Goal: Task Accomplishment & Management: Complete application form

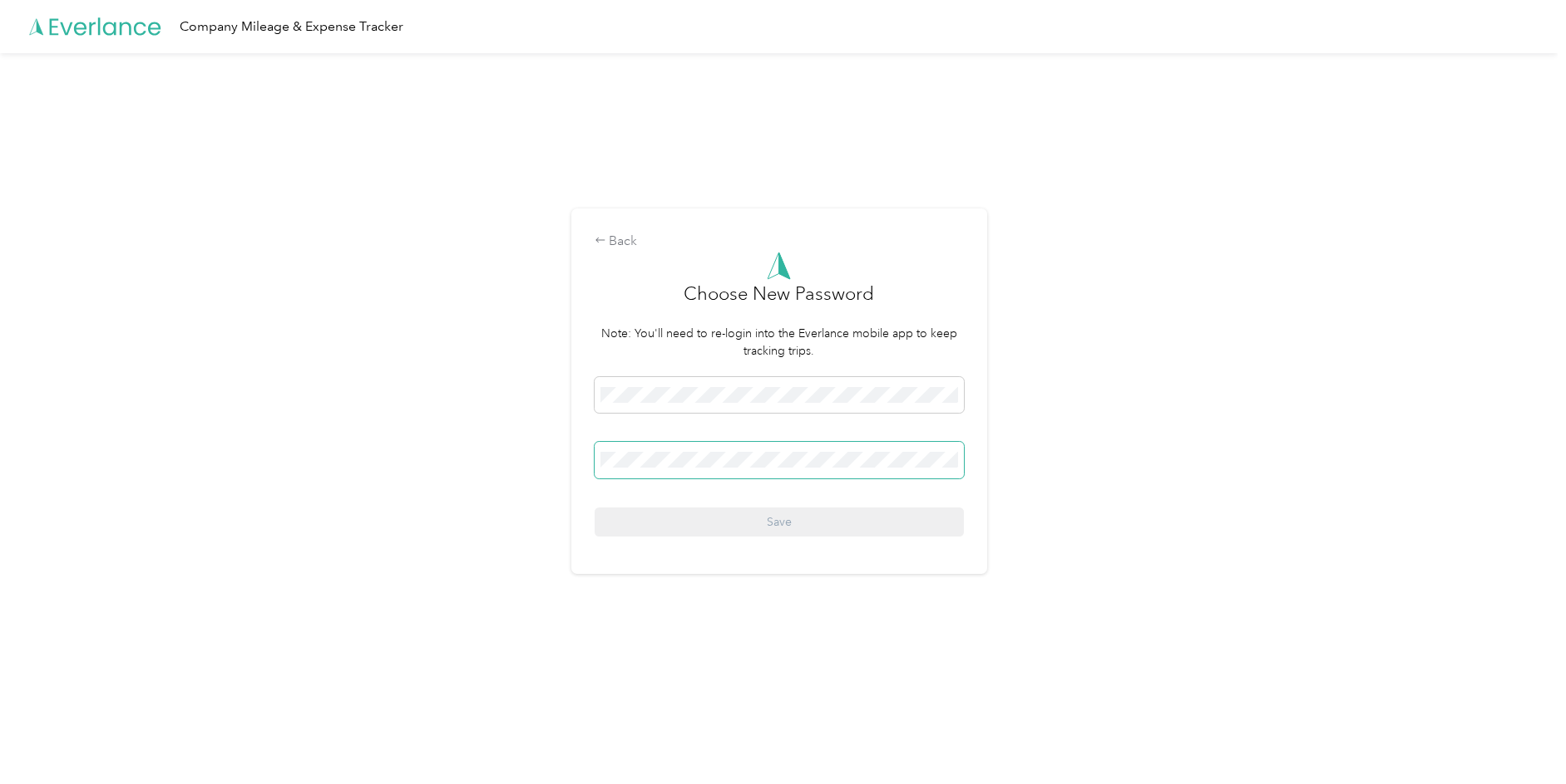
click at [795, 469] on span at bounding box center [779, 459] width 369 height 36
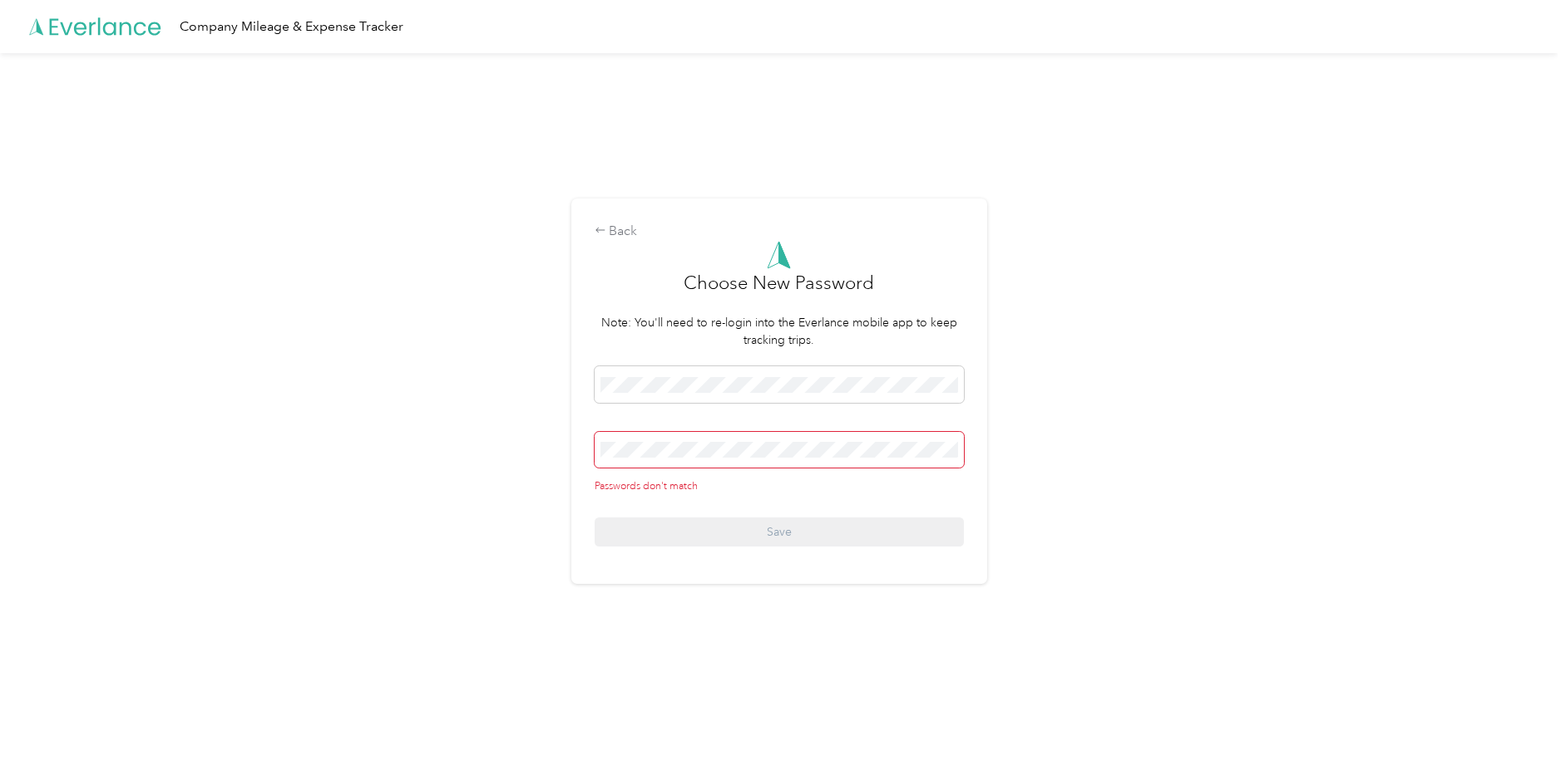
click at [720, 558] on div "Back Choose New Password Note: You'll need to re-login into the Everlance mobil…" at bounding box center [779, 392] width 416 height 386
click at [498, 430] on div "Back Choose New Password Note: You'll need to re-login into the Everlance mobil…" at bounding box center [779, 399] width 1557 height 690
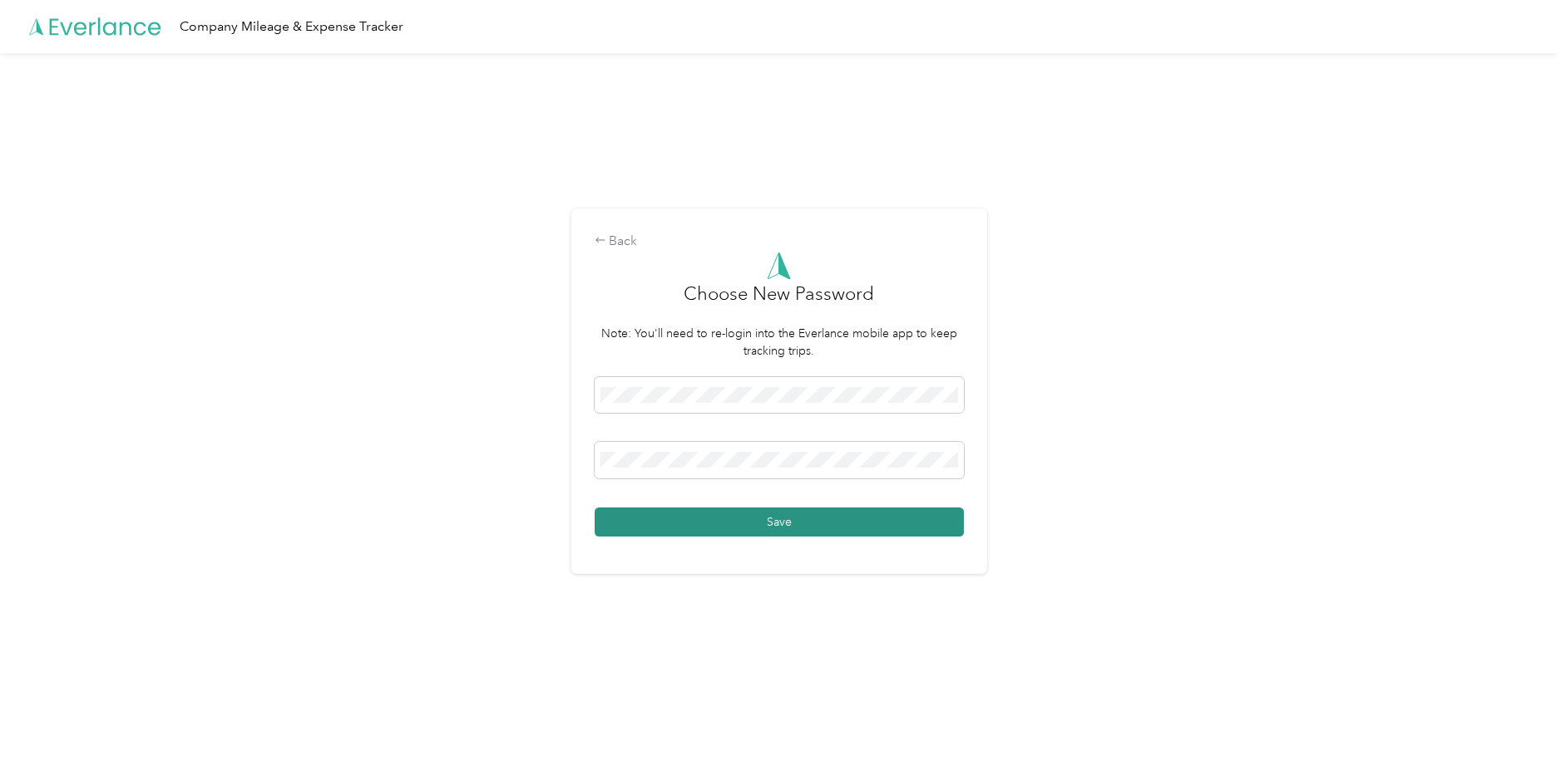
click at [814, 526] on button "Save" at bounding box center [779, 523] width 369 height 29
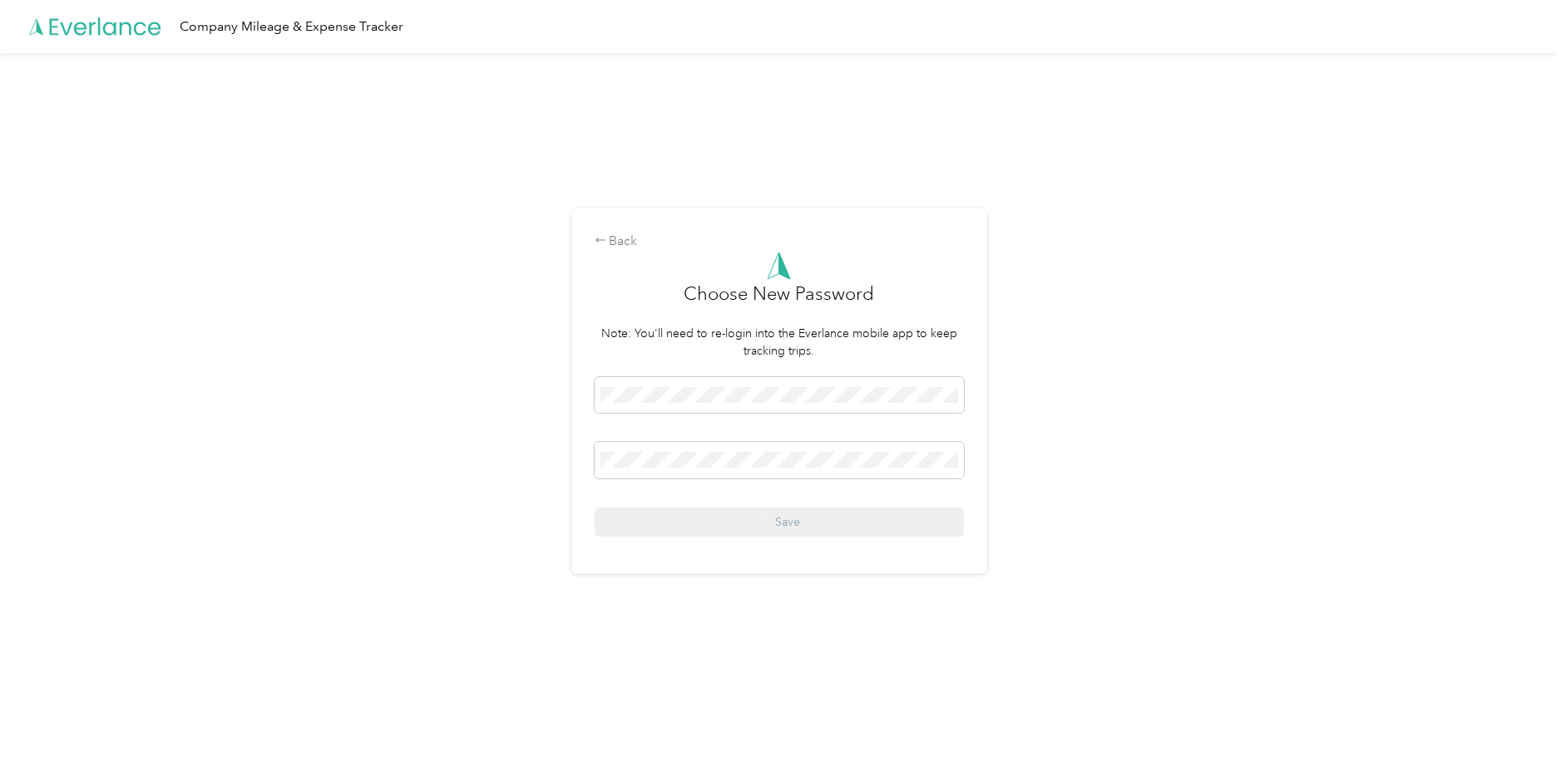
click at [785, 520] on div "Save" at bounding box center [779, 457] width 369 height 160
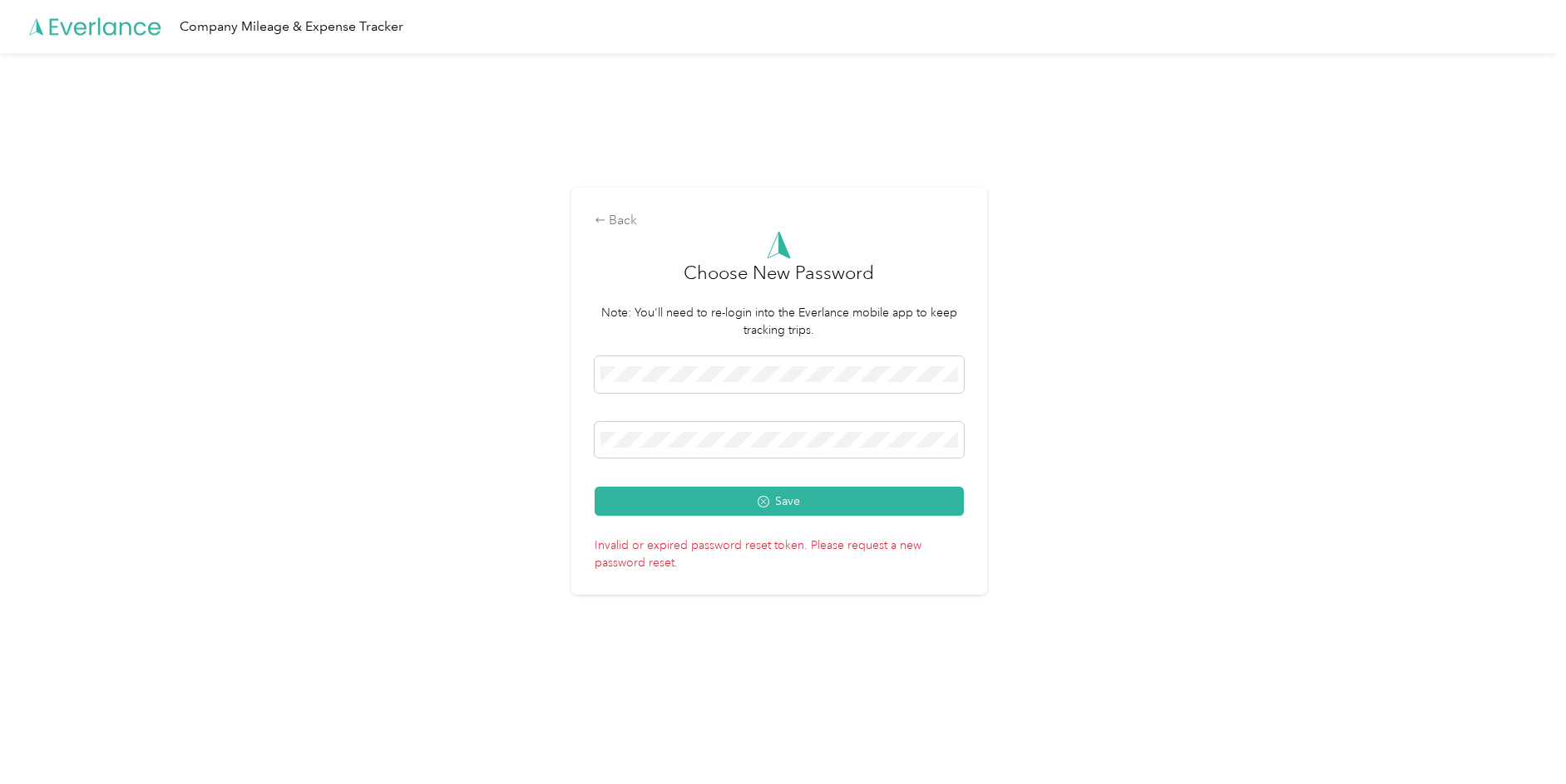
click at [1117, 436] on div "Back Choose New Password Note: You'll need to re-login into the Everlance mobil…" at bounding box center [779, 399] width 1557 height 690
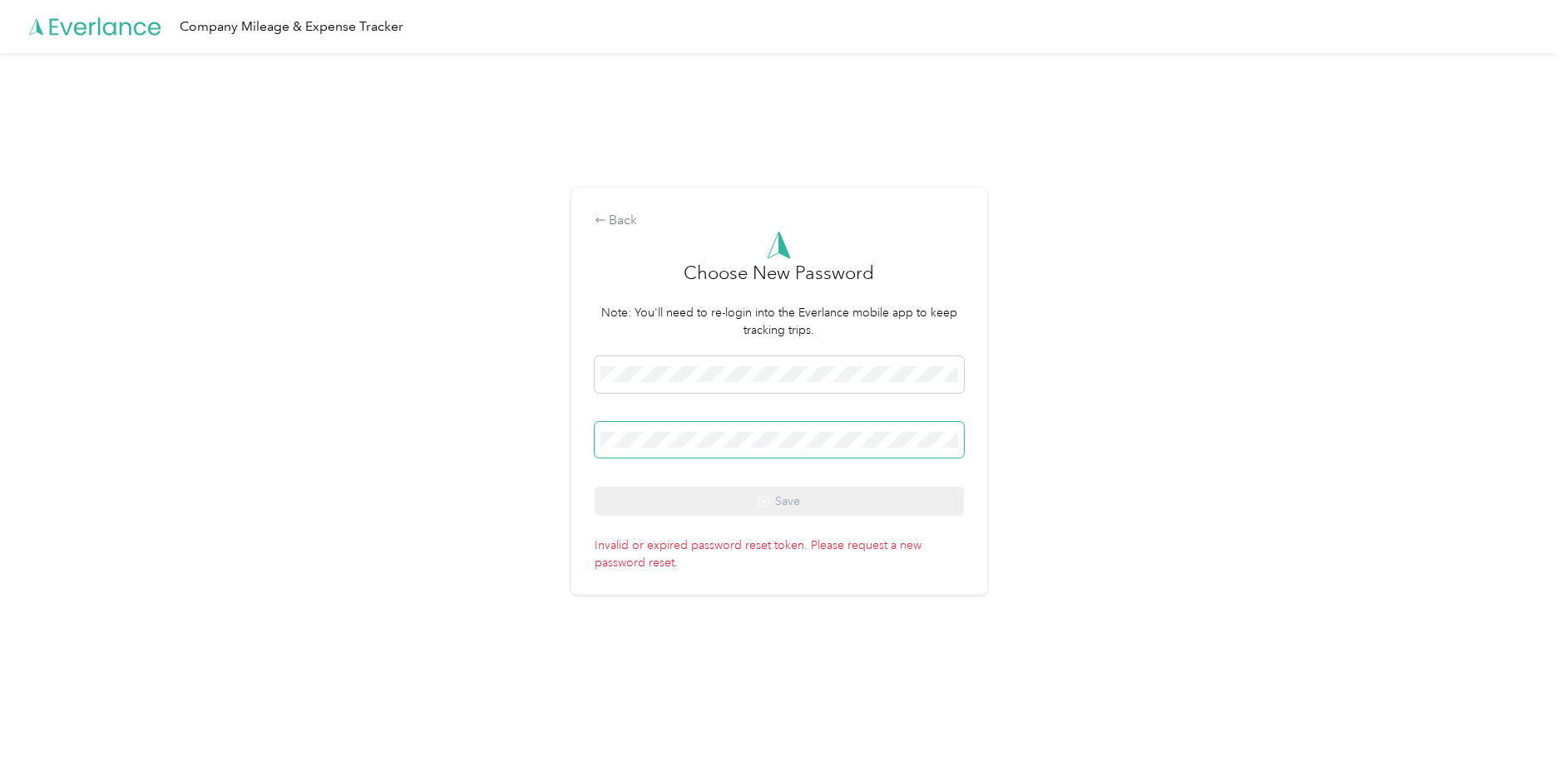
click at [717, 428] on span at bounding box center [779, 440] width 369 height 36
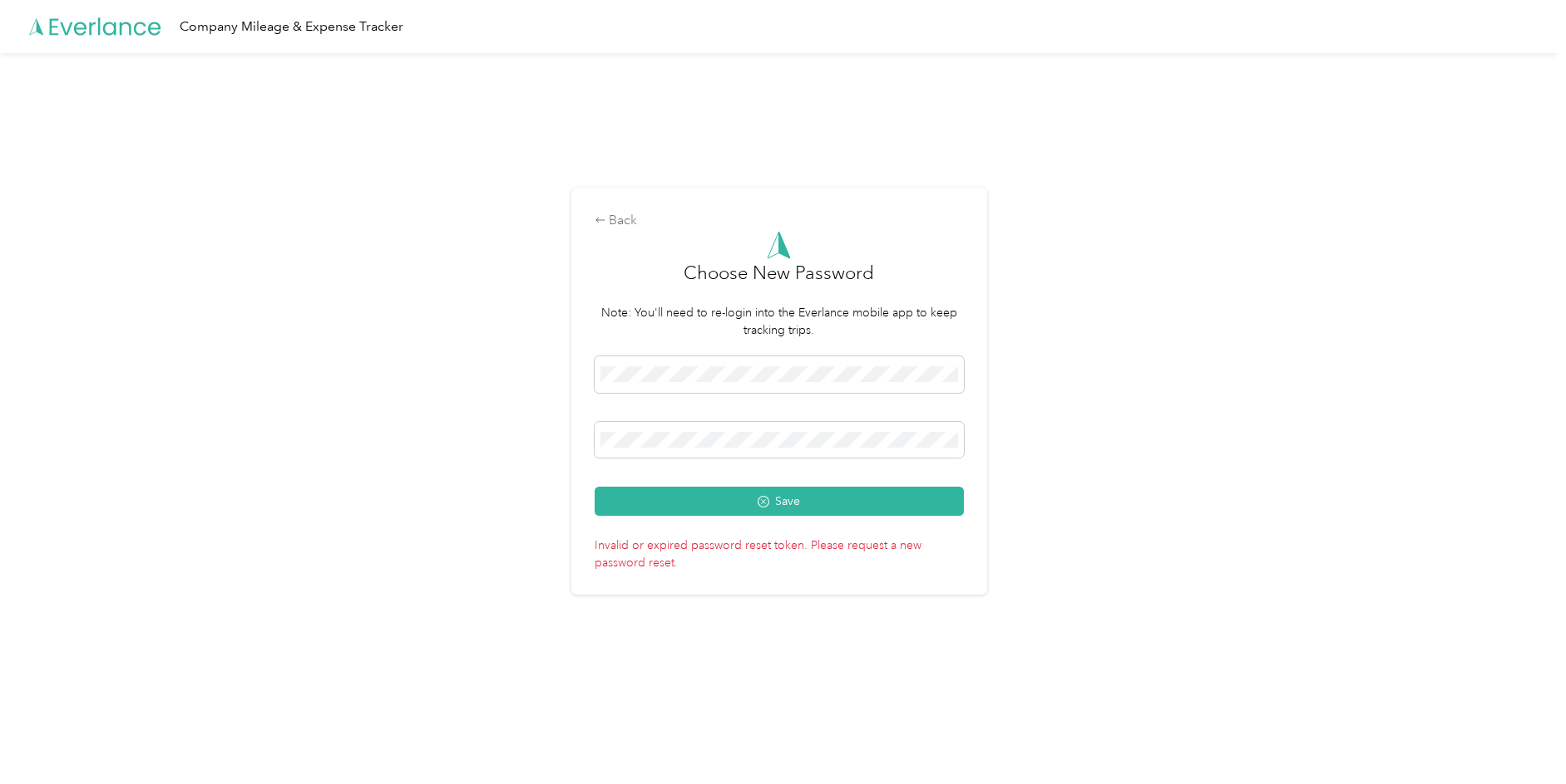
click at [979, 512] on div "Back Choose New Password Note: You'll need to re-login into the Everlance mobil…" at bounding box center [779, 391] width 416 height 407
click at [807, 498] on button "Save" at bounding box center [779, 501] width 369 height 29
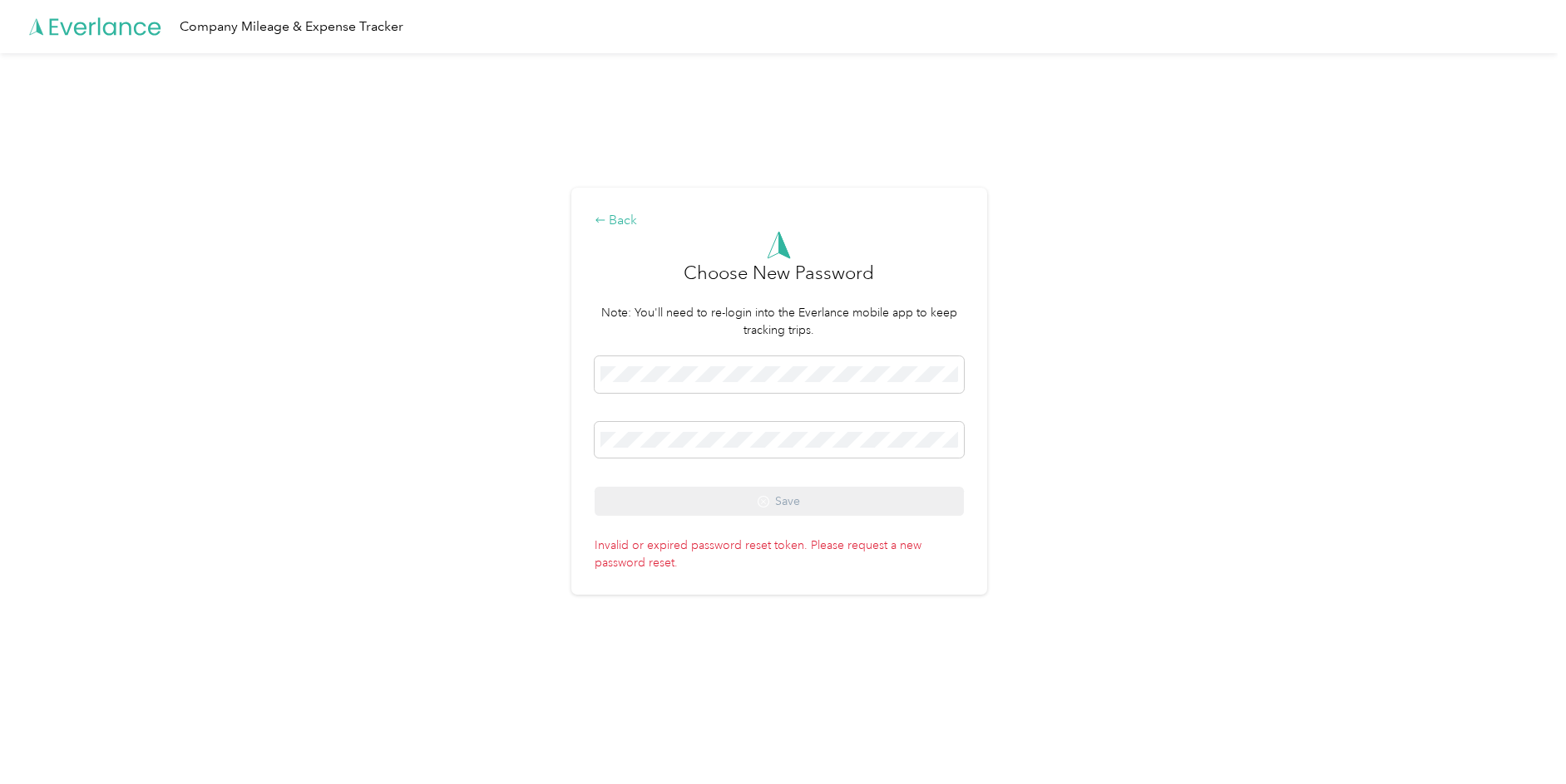
drag, startPoint x: 599, startPoint y: 203, endPoint x: 633, endPoint y: 222, distance: 38.9
click at [599, 203] on div "Back Choose New Password Note: You'll need to re-login into the Everlance mobil…" at bounding box center [779, 391] width 416 height 407
click at [634, 222] on div "Back" at bounding box center [779, 220] width 369 height 20
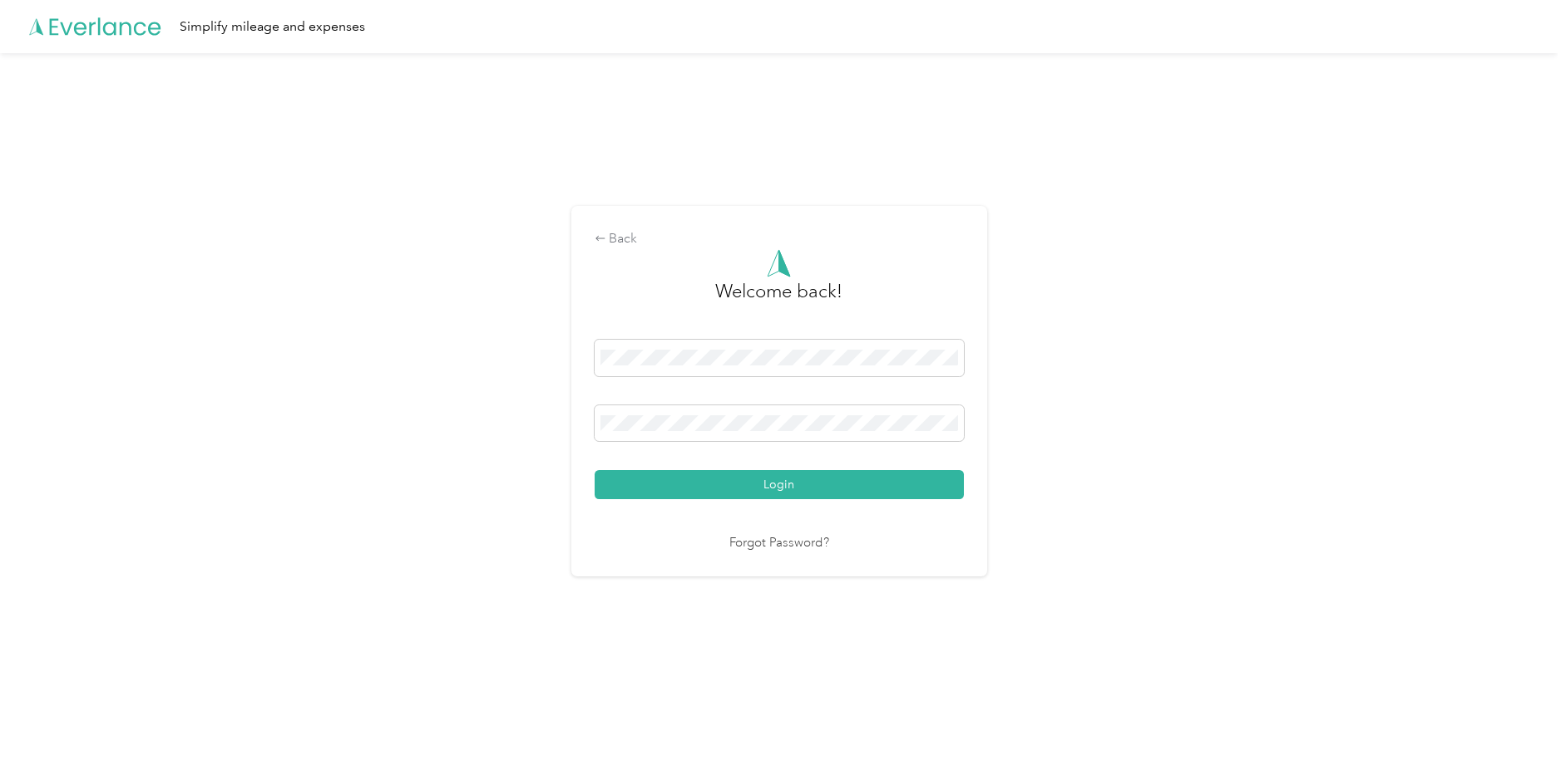
click at [1050, 328] on div "Back Welcome back! Login Forgot Password?" at bounding box center [779, 399] width 1557 height 690
click at [718, 415] on span at bounding box center [779, 423] width 369 height 36
click at [740, 432] on span at bounding box center [779, 423] width 369 height 36
click at [823, 480] on button "Login" at bounding box center [779, 485] width 369 height 29
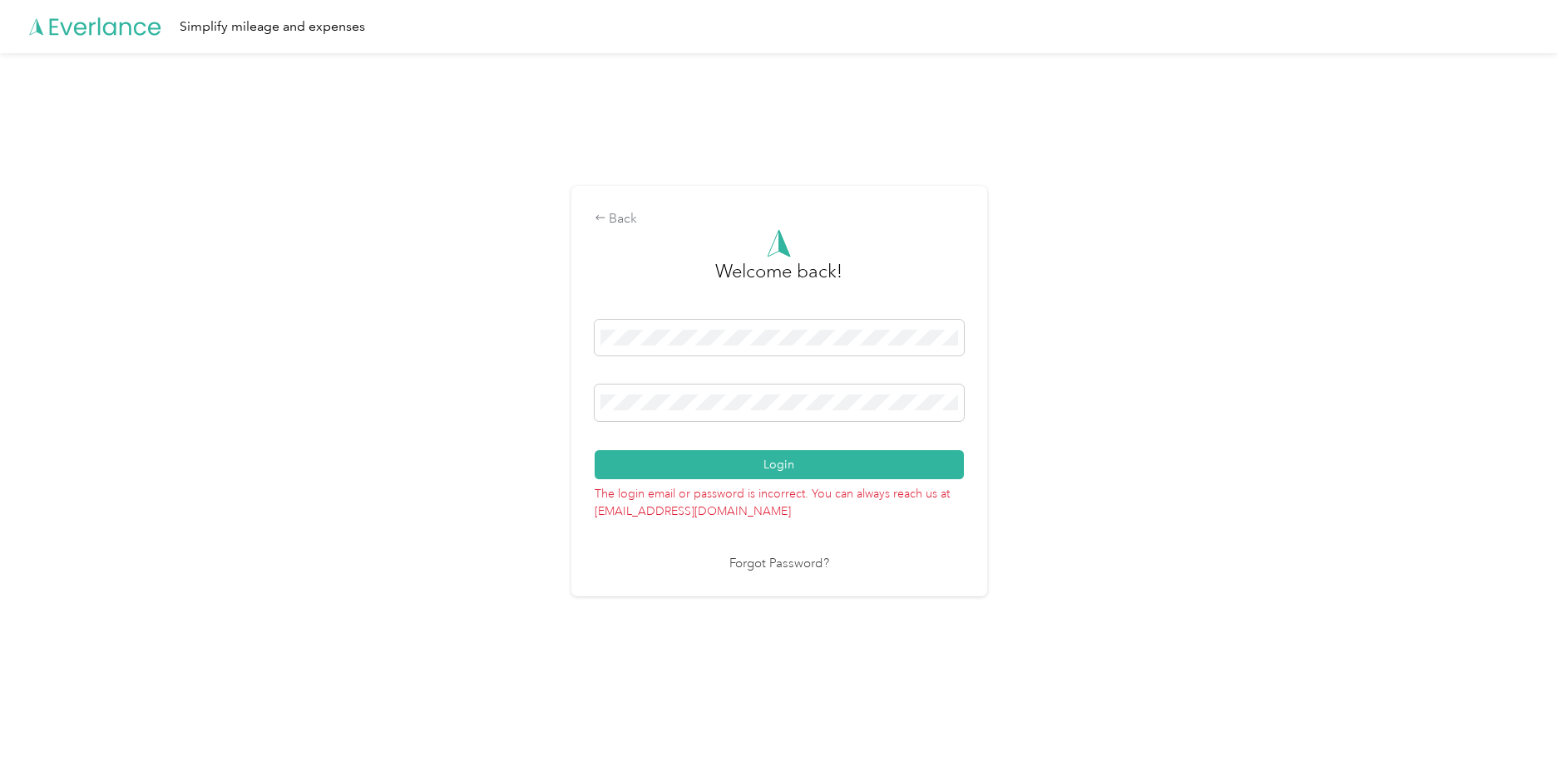
click at [765, 563] on link "Forgot Password?" at bounding box center [779, 565] width 100 height 20
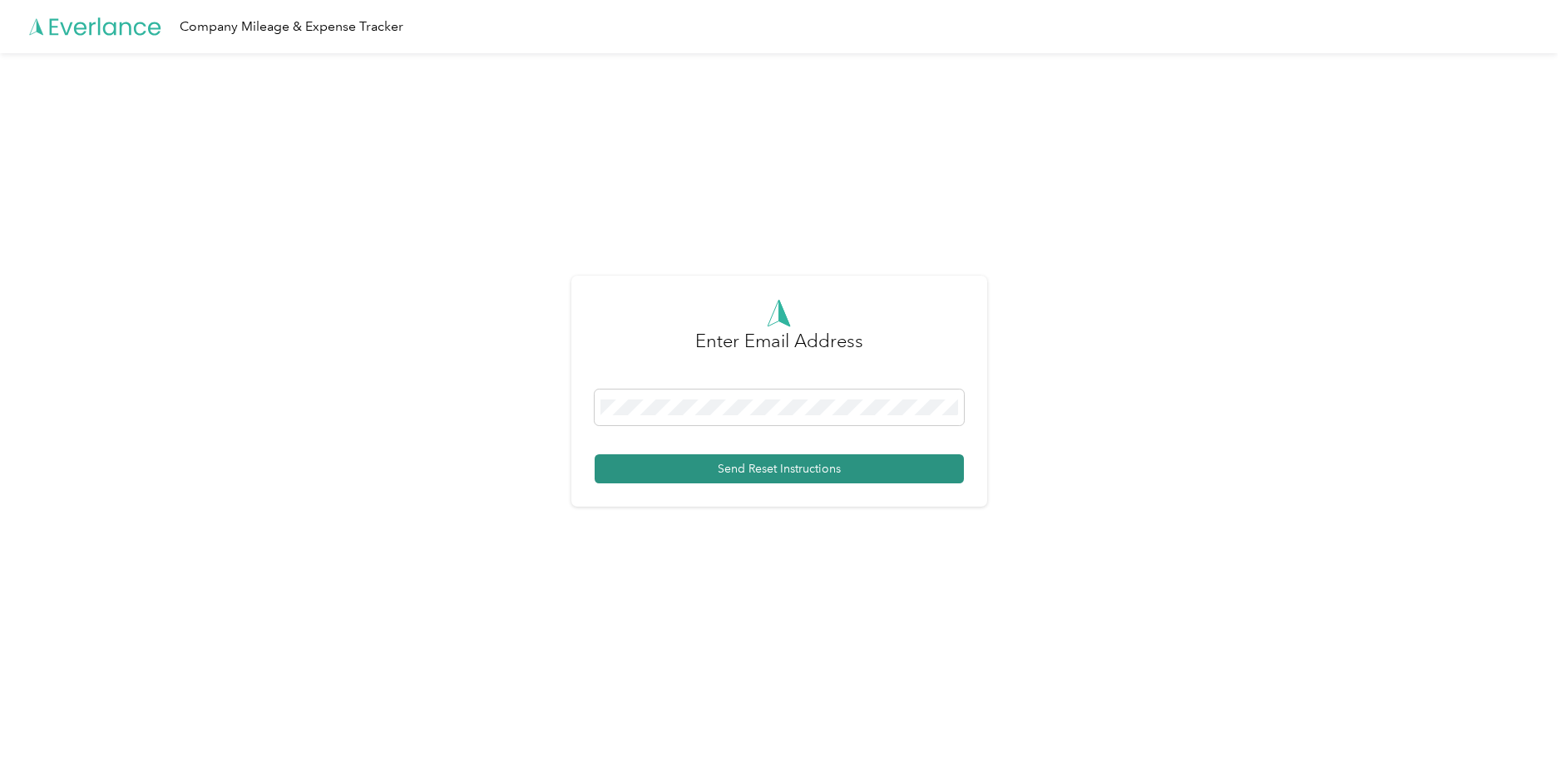
click at [724, 469] on button "Send Reset Instructions" at bounding box center [779, 469] width 369 height 29
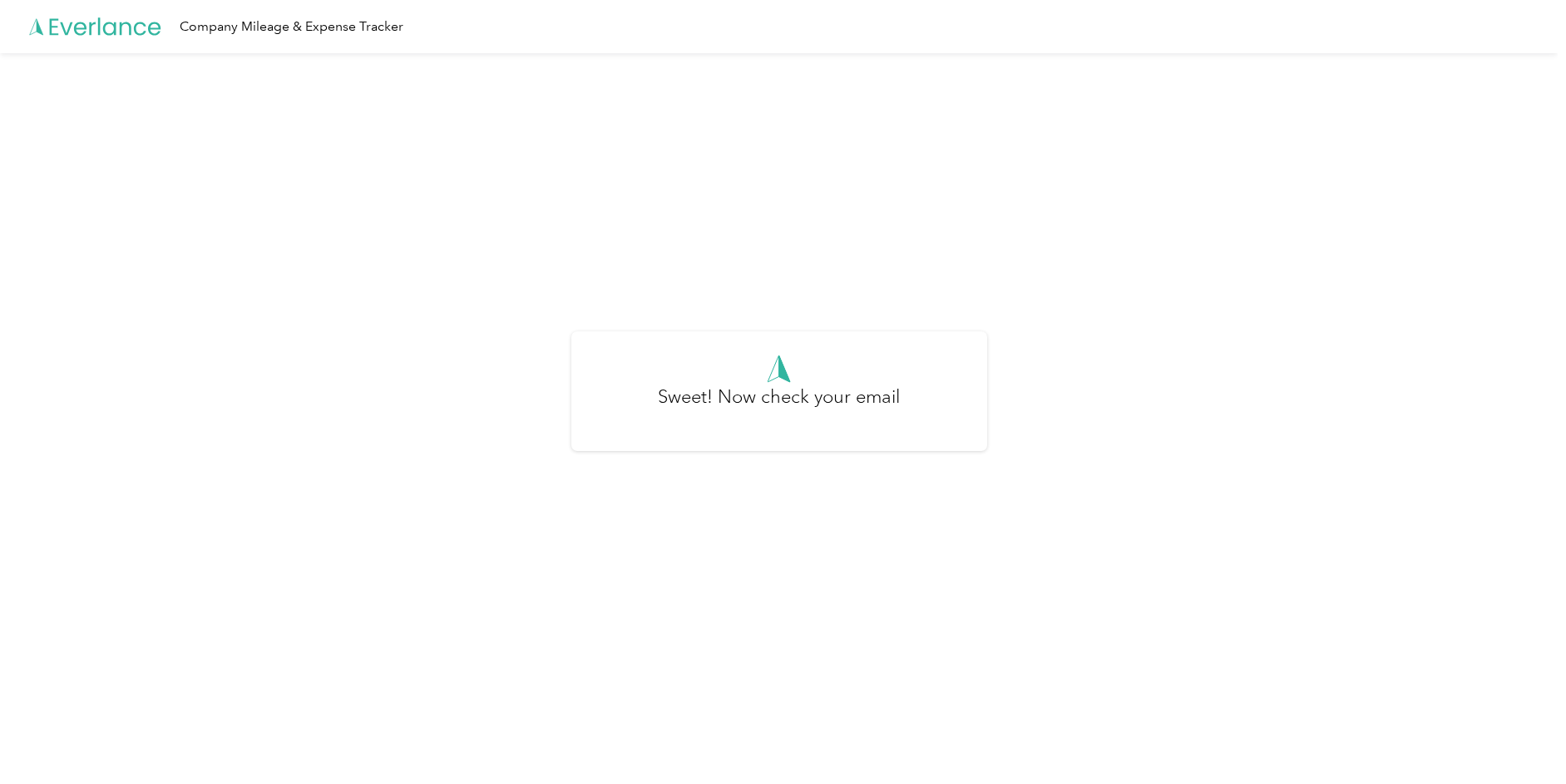
click at [815, 398] on h3 "Sweet! Now check your email" at bounding box center [779, 406] width 242 height 45
drag, startPoint x: 790, startPoint y: 379, endPoint x: 728, endPoint y: 328, distance: 80.3
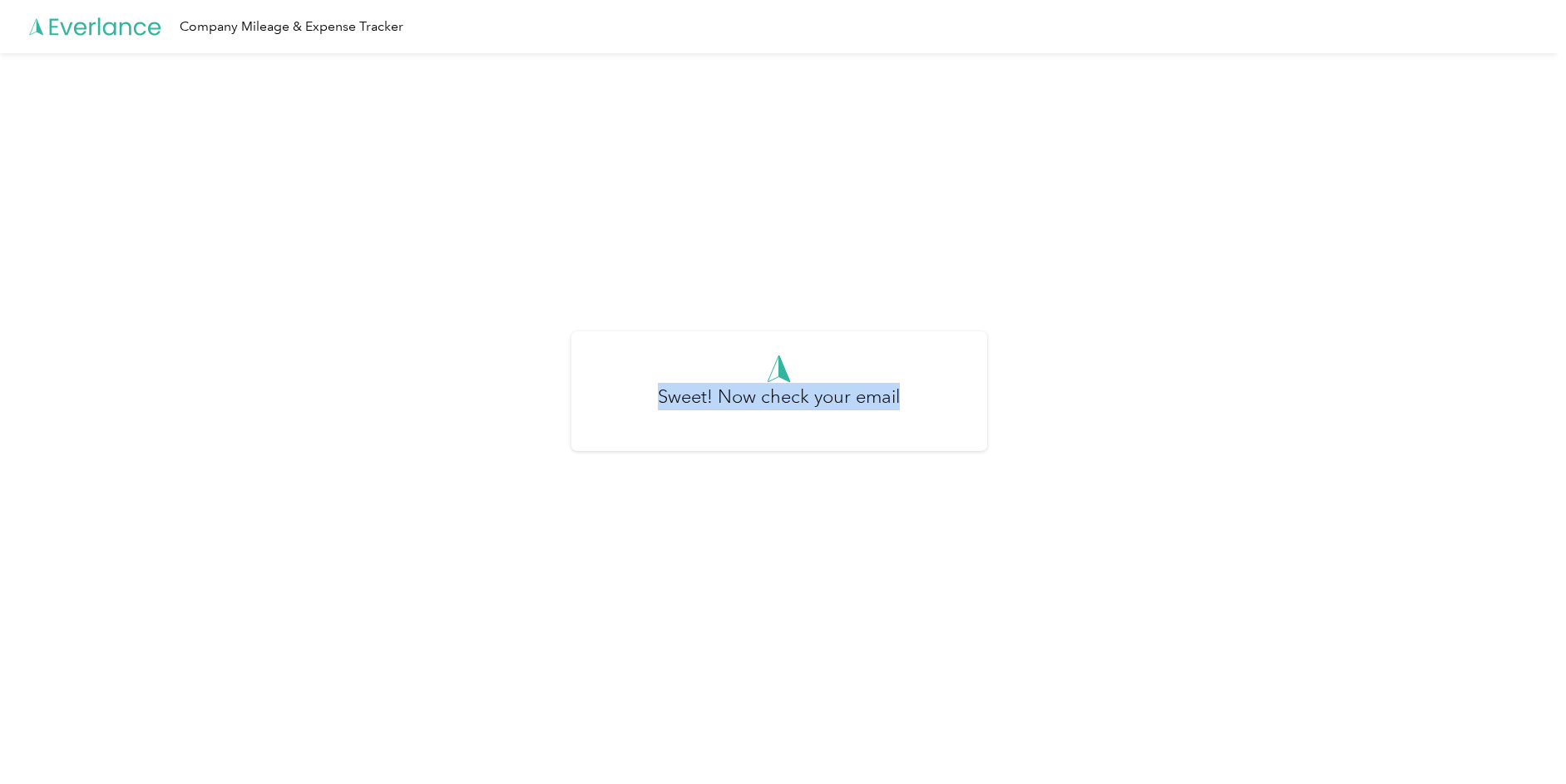
click at [761, 355] on div at bounding box center [779, 369] width 369 height 28
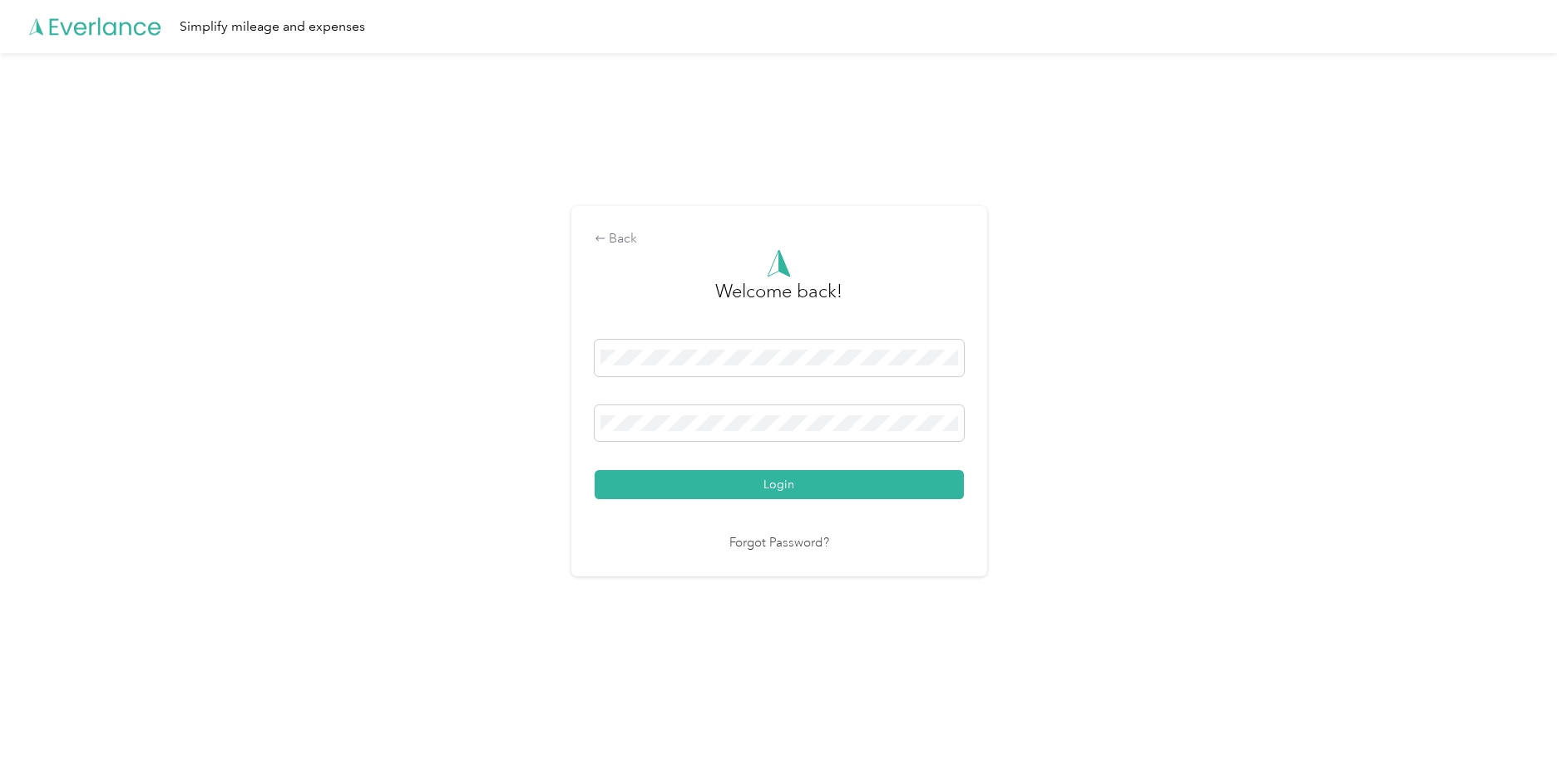
click at [518, 286] on div "Back Welcome back! Login Forgot Password?" at bounding box center [779, 399] width 1557 height 690
drag, startPoint x: 655, startPoint y: 263, endPoint x: 646, endPoint y: 279, distance: 18.4
click at [654, 265] on div "Back Welcome back! Login Forgot Password?" at bounding box center [779, 390] width 416 height 370
click at [889, 458] on div "Login" at bounding box center [779, 420] width 369 height 160
click at [813, 548] on link "Forgot Password?" at bounding box center [779, 544] width 100 height 20
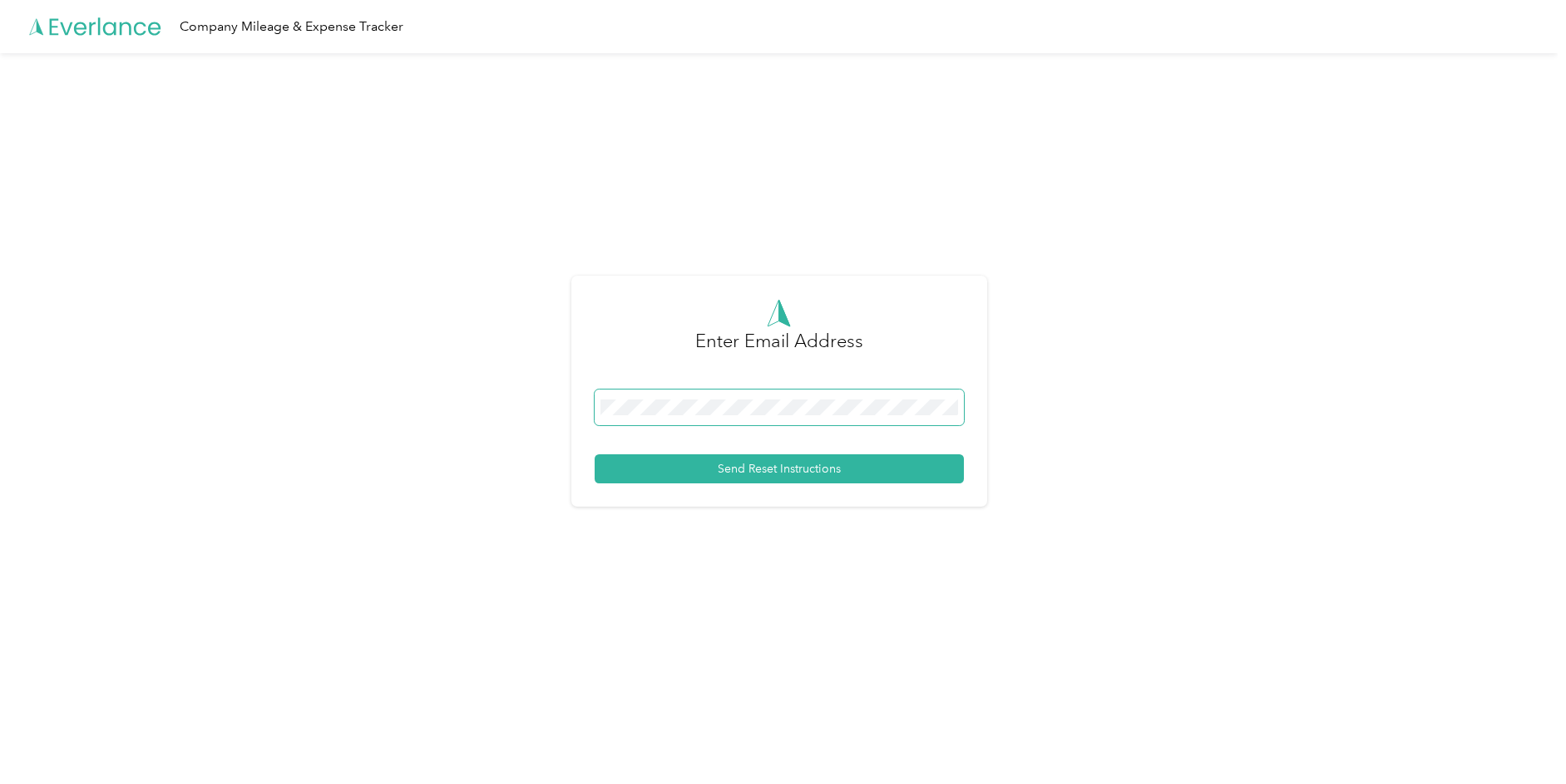
click at [700, 415] on span at bounding box center [779, 408] width 369 height 36
click at [723, 464] on button "Send Reset Instructions" at bounding box center [779, 469] width 369 height 29
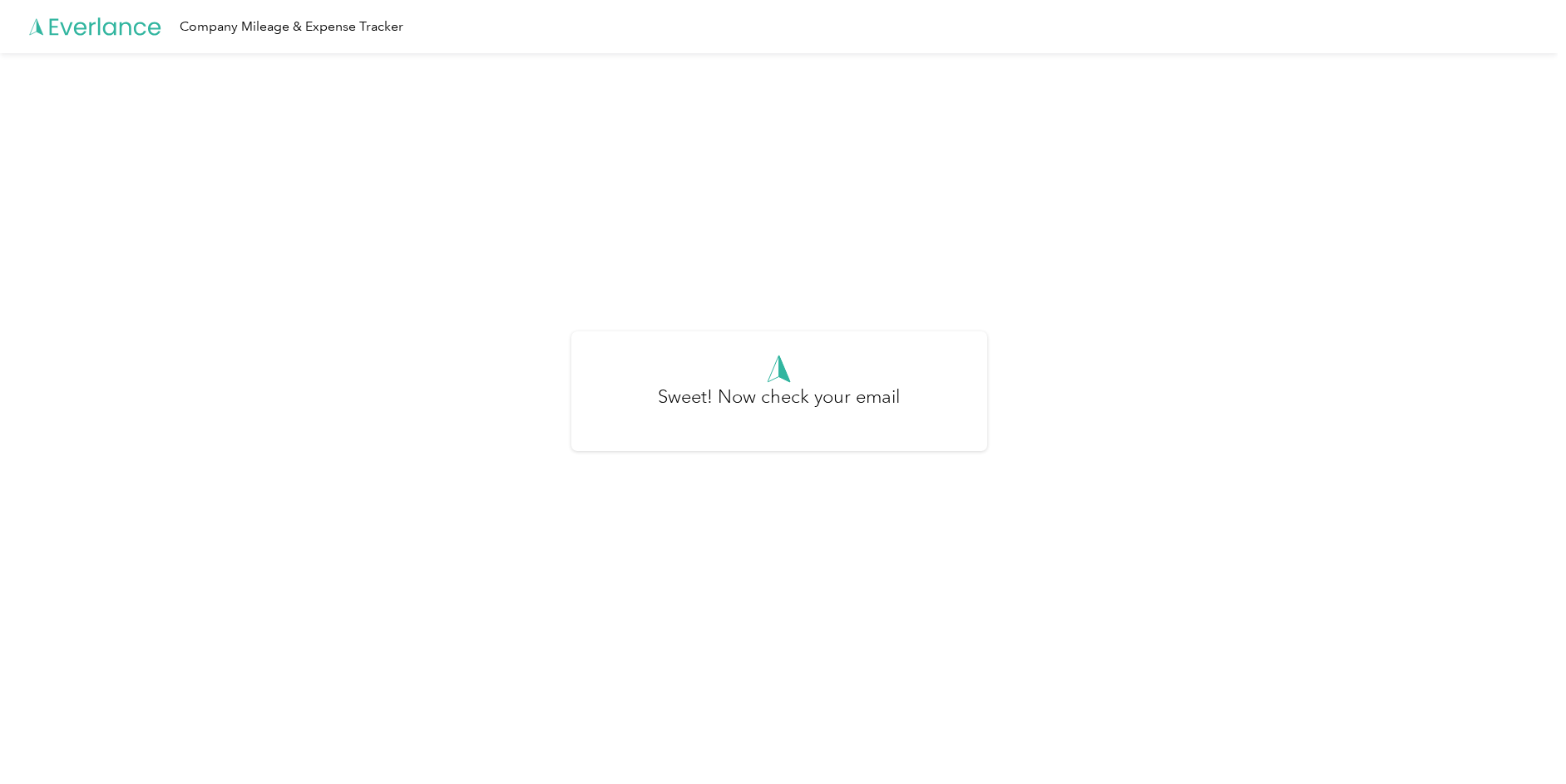
click at [854, 384] on h3 "Sweet! Now check your email" at bounding box center [779, 406] width 242 height 45
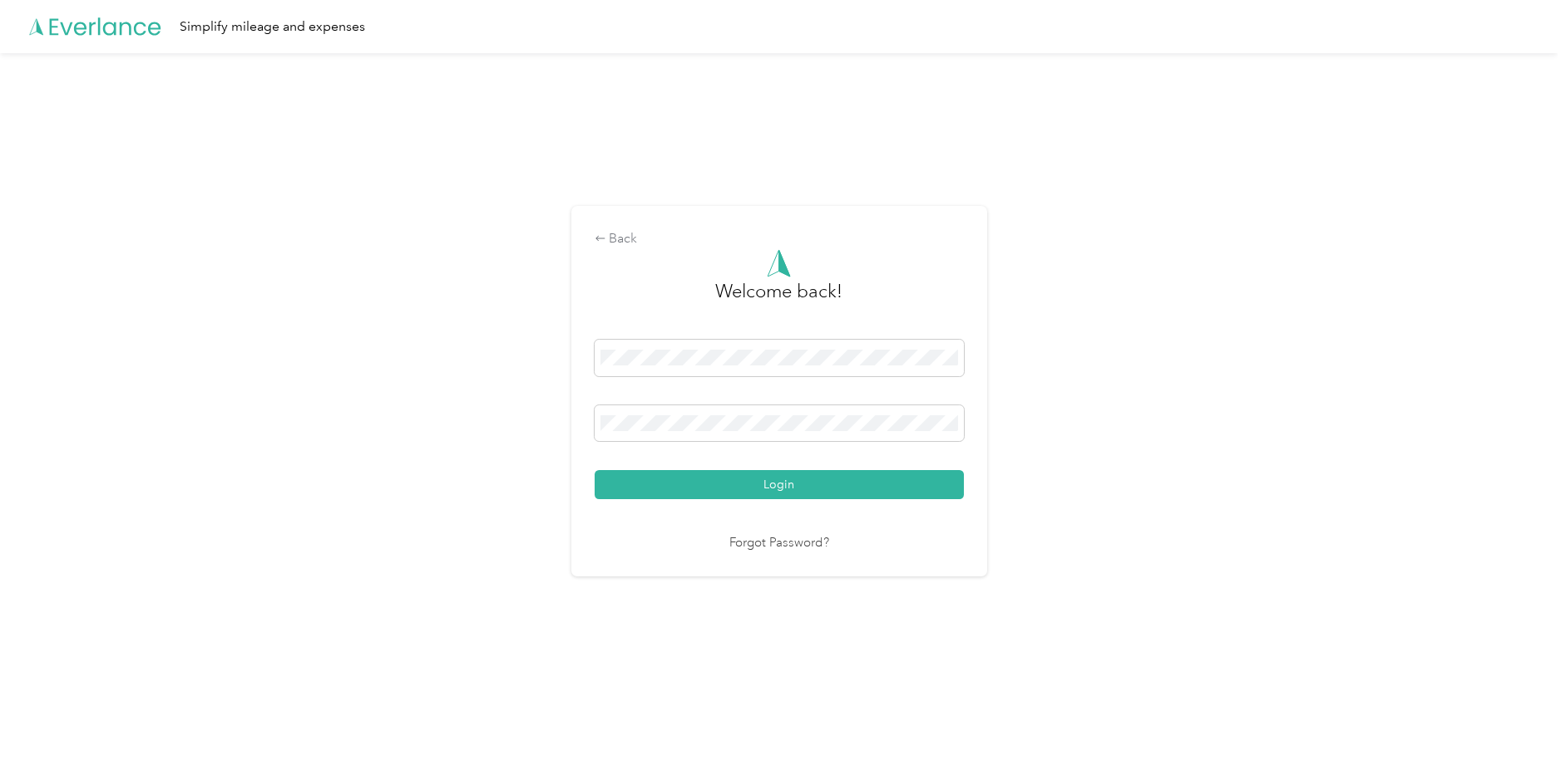
click at [530, 262] on div "Back Welcome back! Login Forgot Password?" at bounding box center [779, 399] width 1557 height 690
click at [602, 237] on icon at bounding box center [600, 239] width 12 height 12
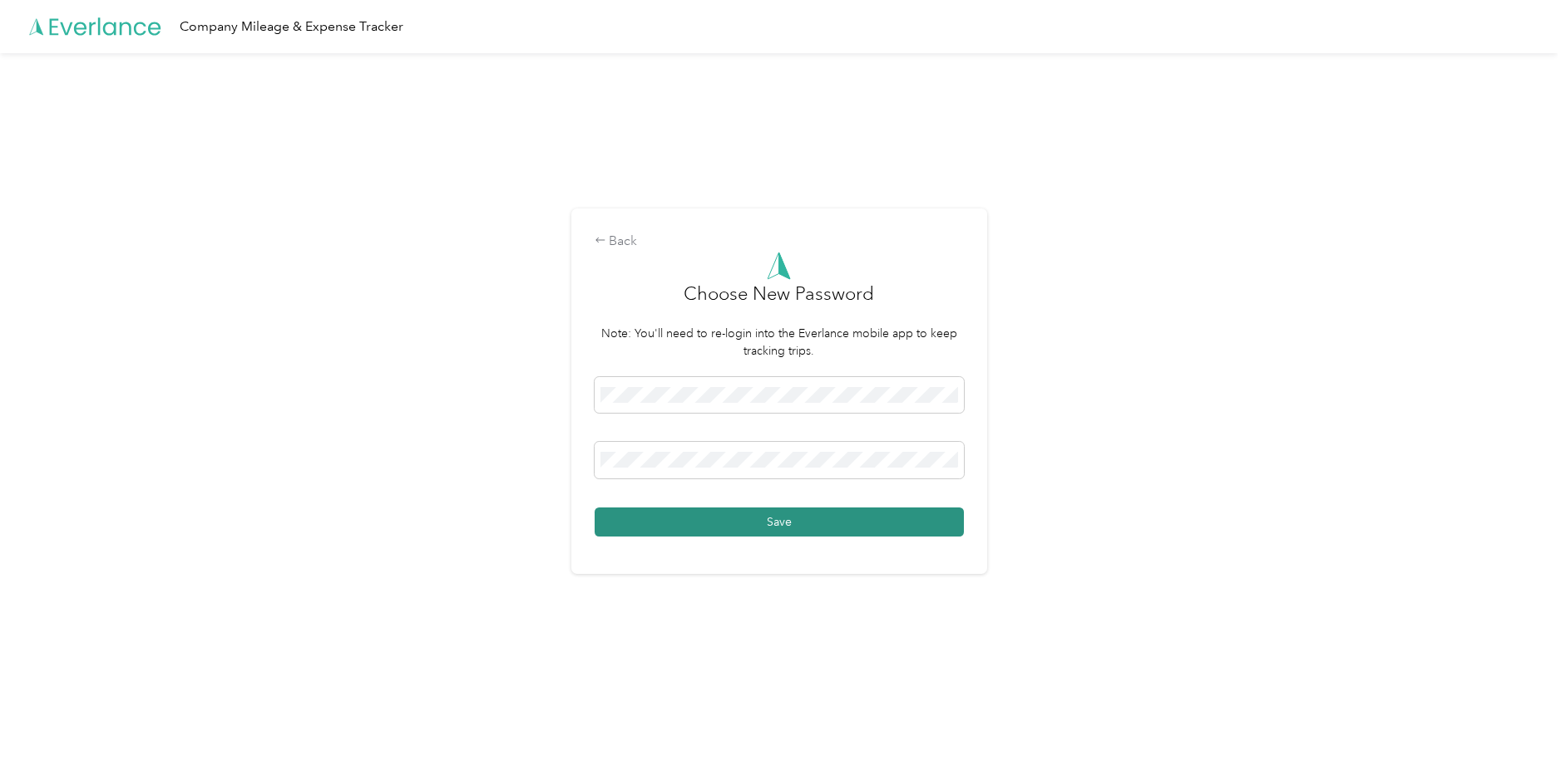
click at [810, 527] on button "Save" at bounding box center [779, 523] width 369 height 29
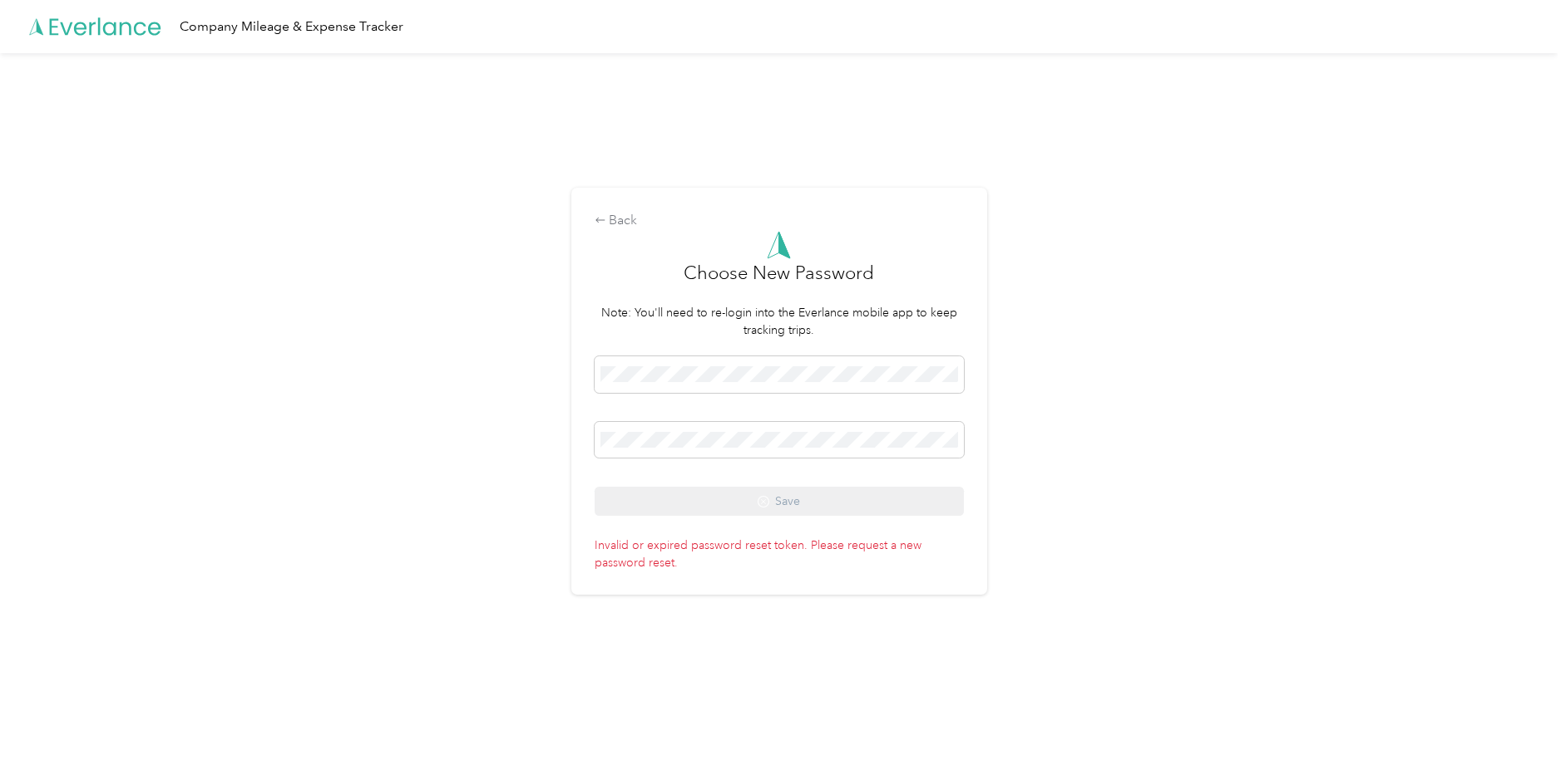
click at [753, 273] on h3 "Choose New Password" at bounding box center [779, 282] width 190 height 45
click at [606, 218] on icon at bounding box center [600, 220] width 12 height 12
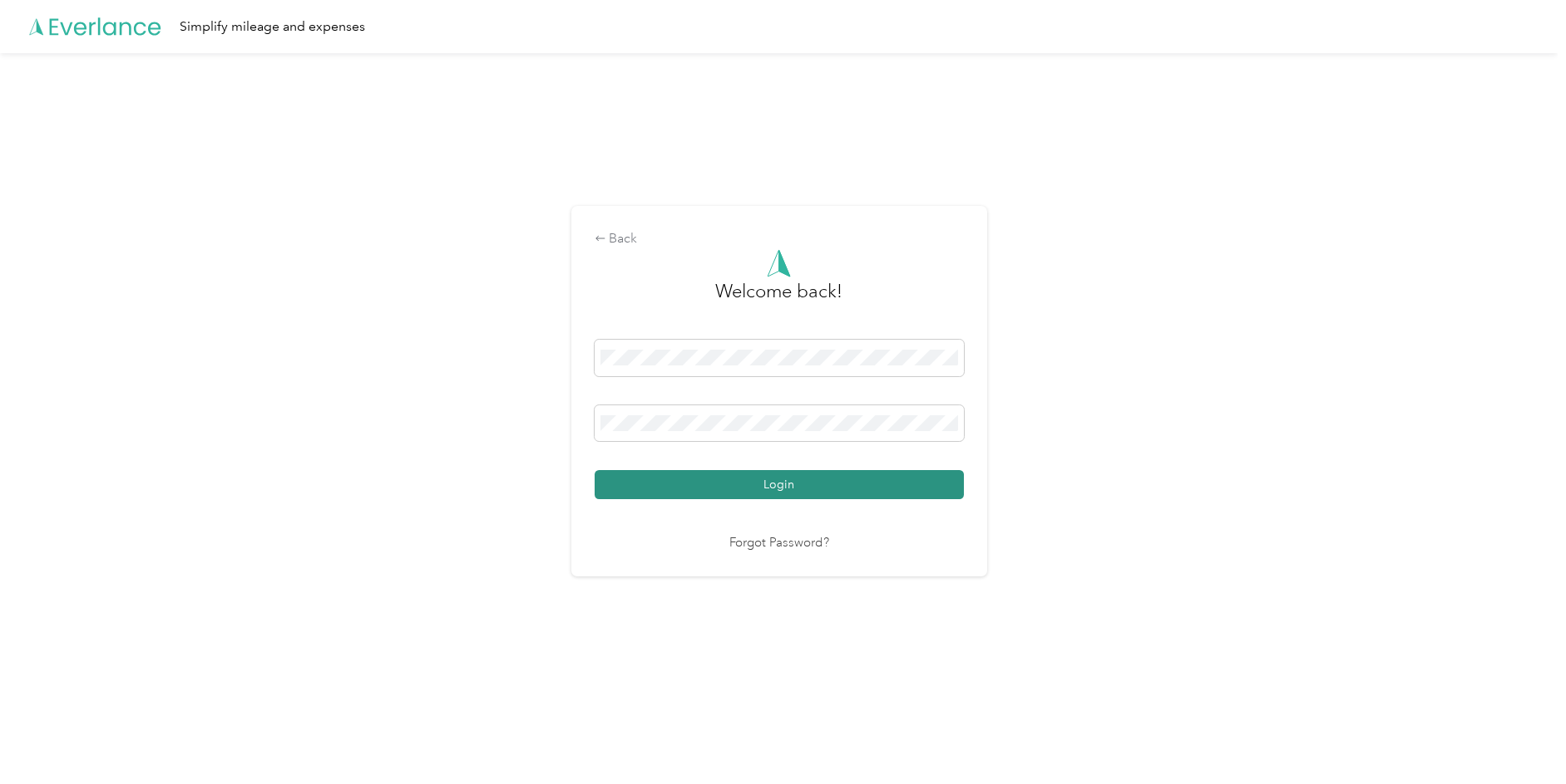
click at [723, 483] on button "Login" at bounding box center [779, 485] width 369 height 29
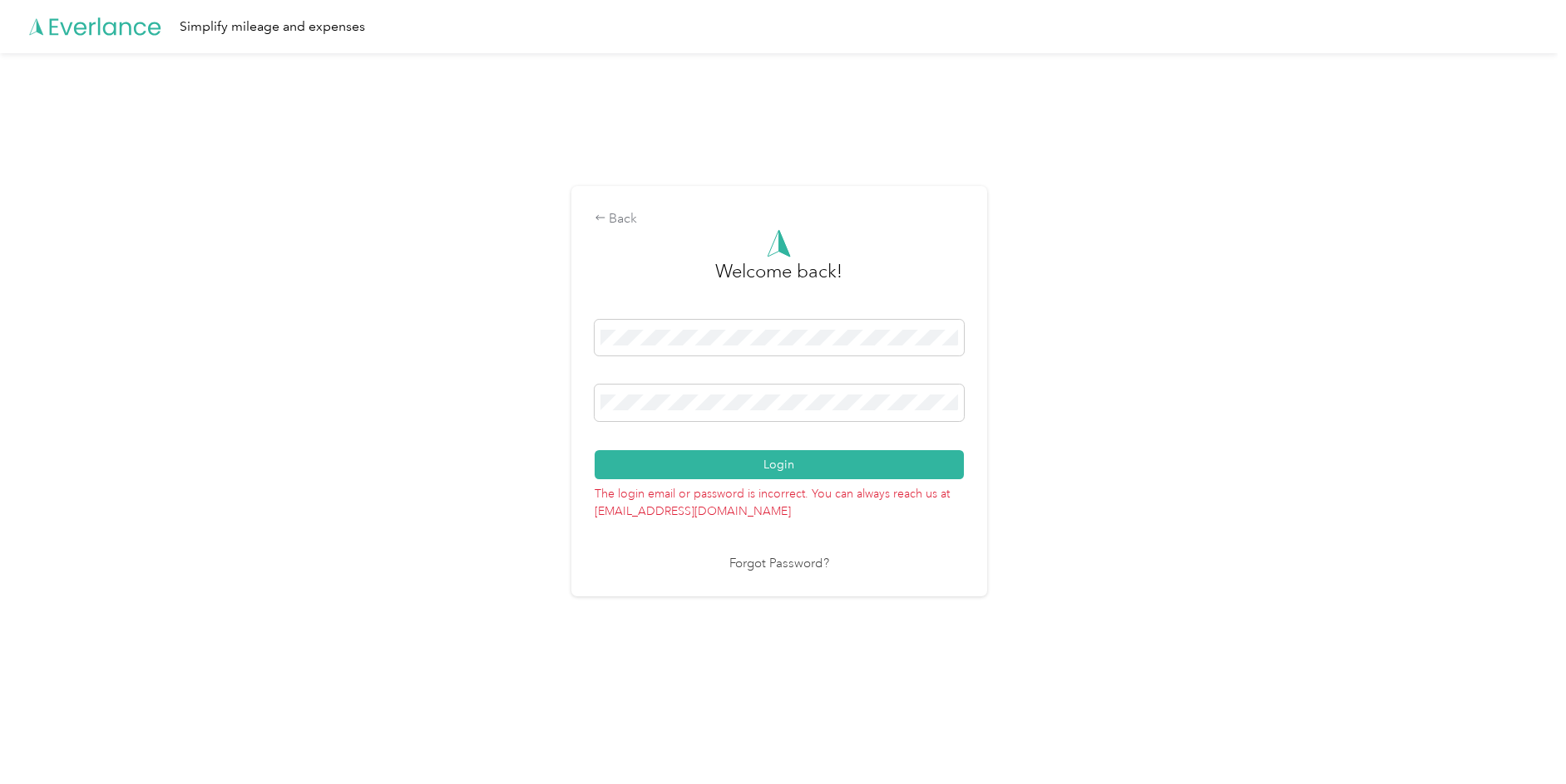
click at [796, 565] on link "Forgot Password?" at bounding box center [779, 565] width 100 height 20
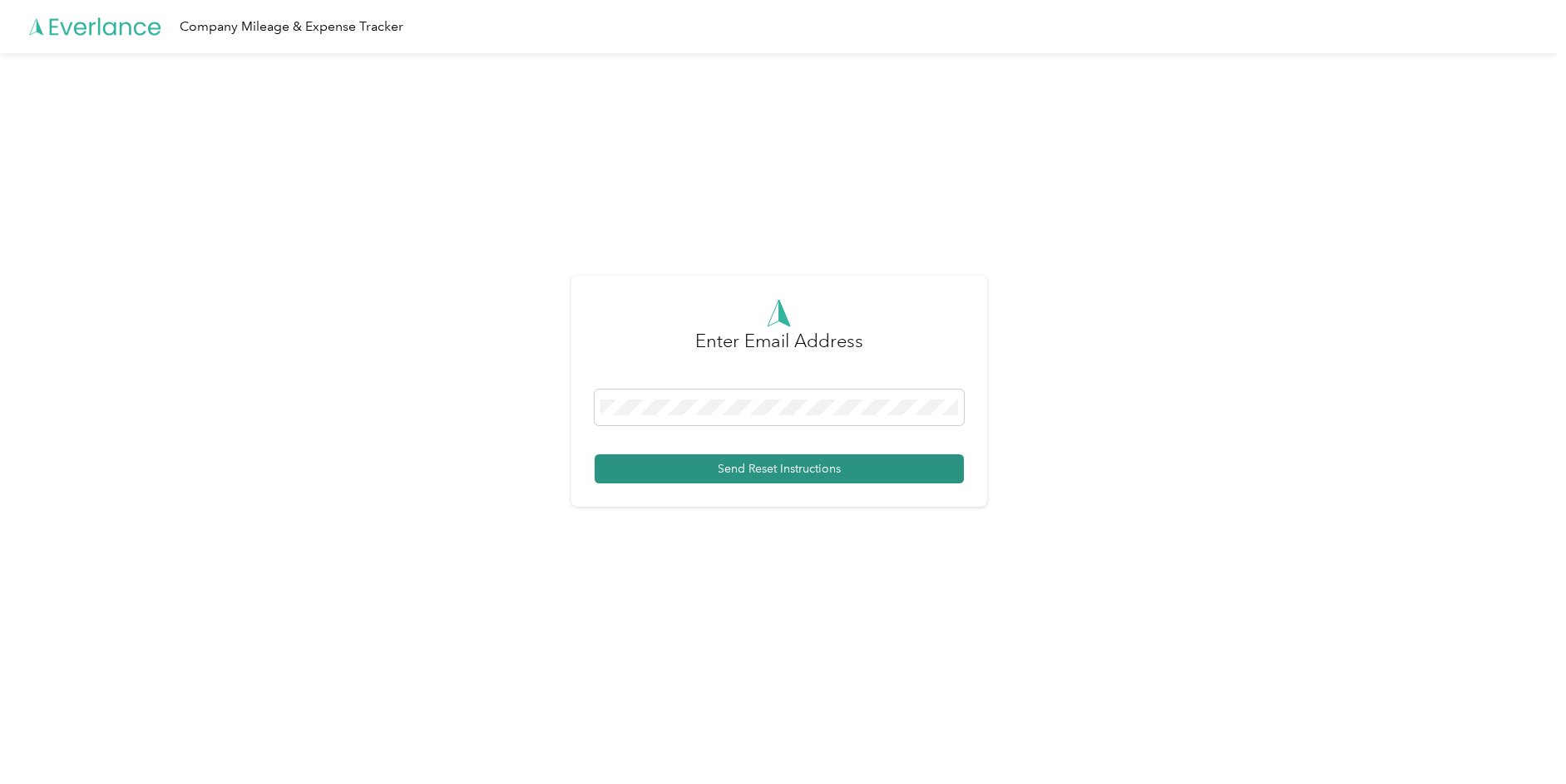
click at [782, 464] on button "Send Reset Instructions" at bounding box center [779, 469] width 369 height 29
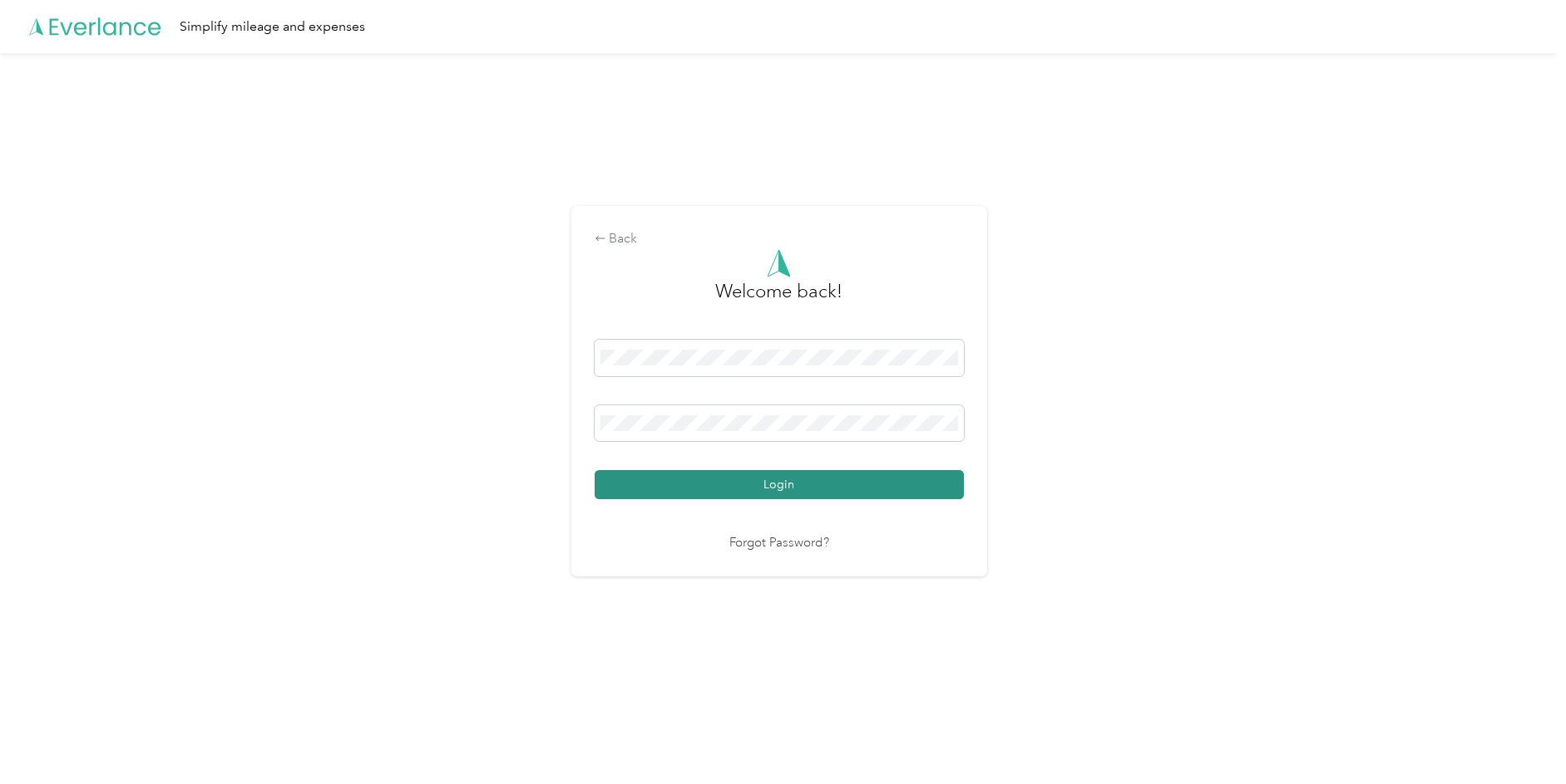
click at [793, 477] on button "Login" at bounding box center [779, 485] width 369 height 29
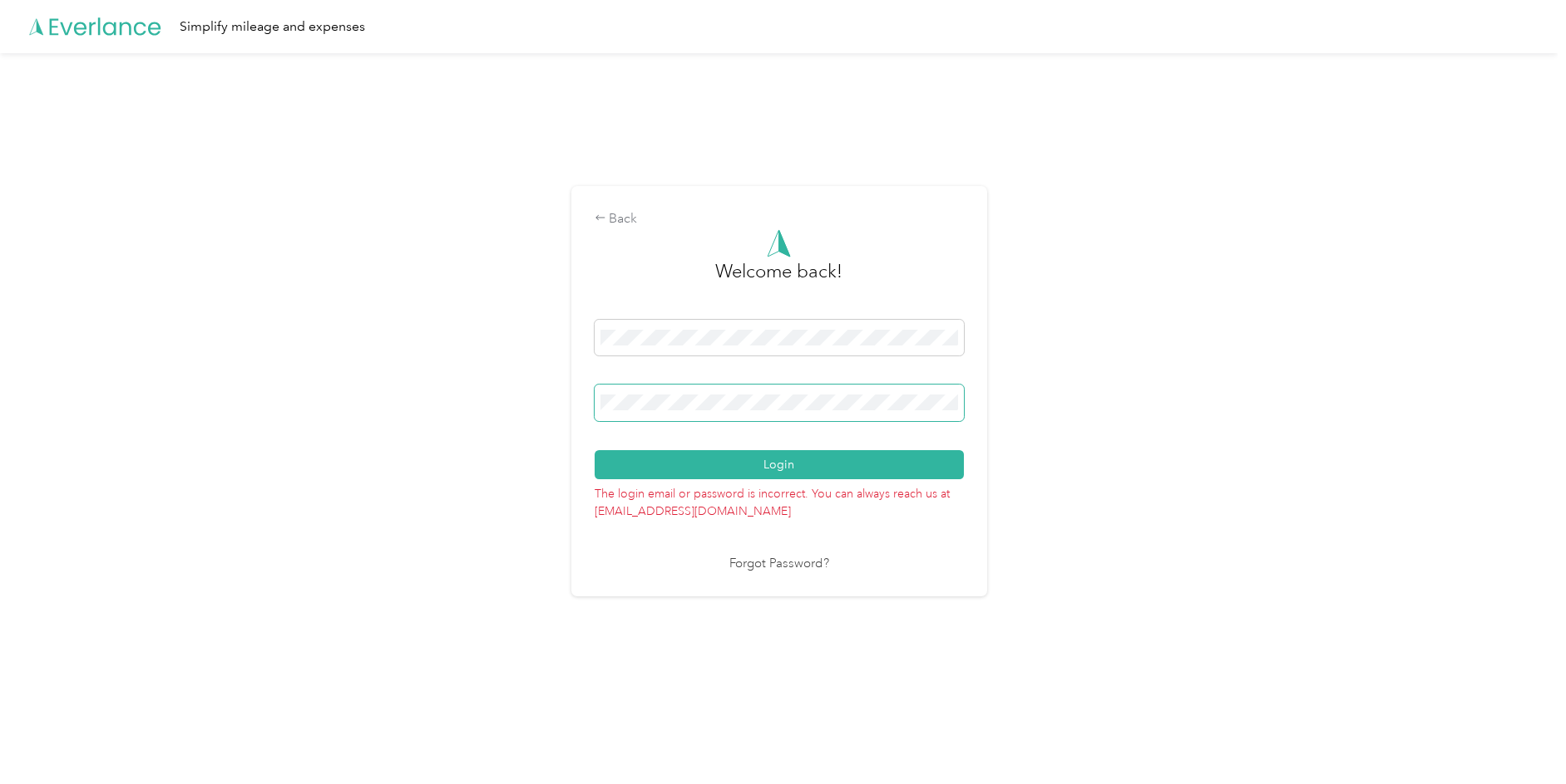
click at [519, 372] on div "Back Welcome back! Login The login email or password is incorrect. You can alwa…" at bounding box center [779, 399] width 1557 height 690
click at [787, 464] on button "Login" at bounding box center [779, 465] width 369 height 29
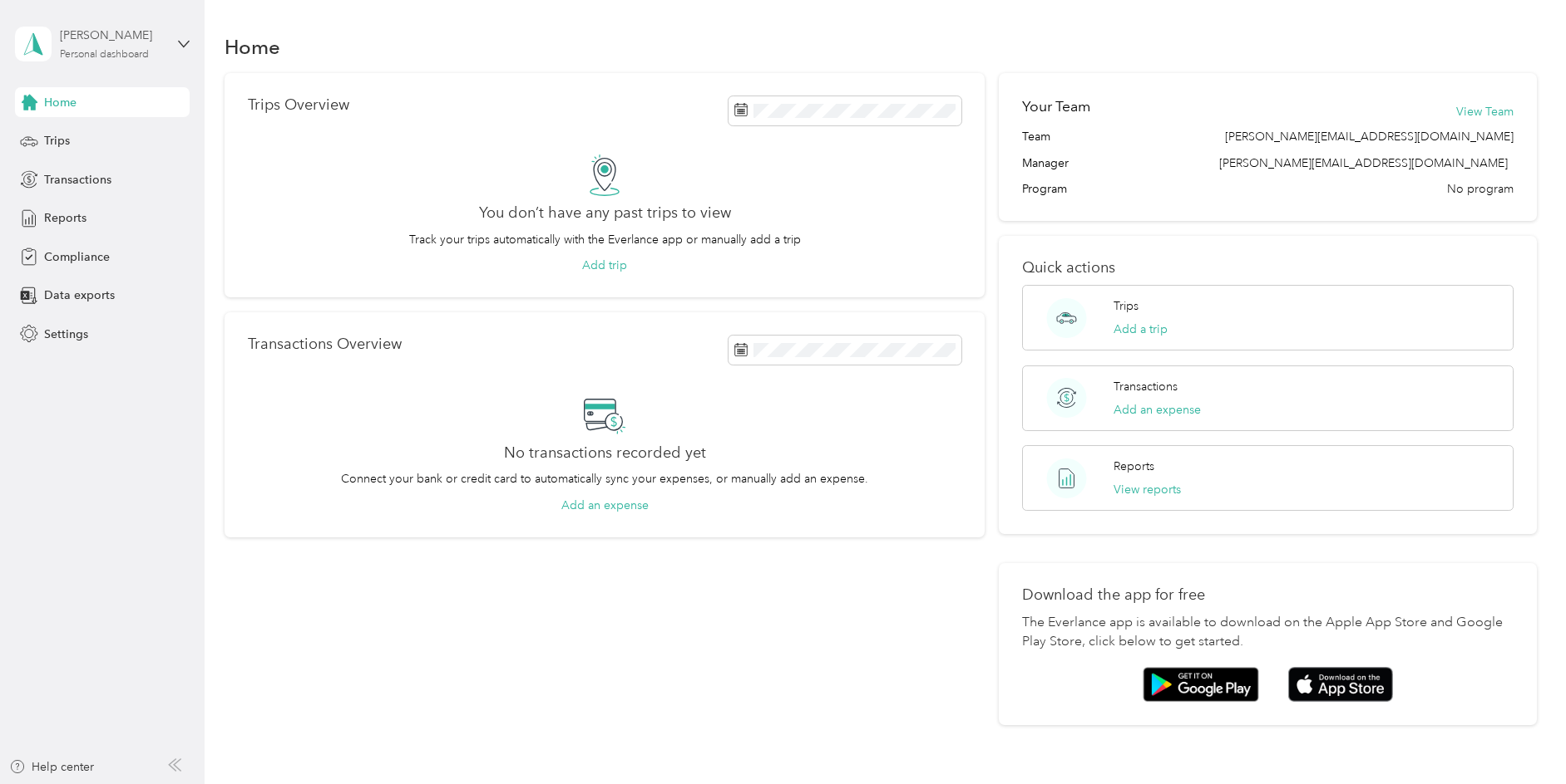
click at [115, 54] on div "Personal dashboard" at bounding box center [103, 55] width 89 height 10
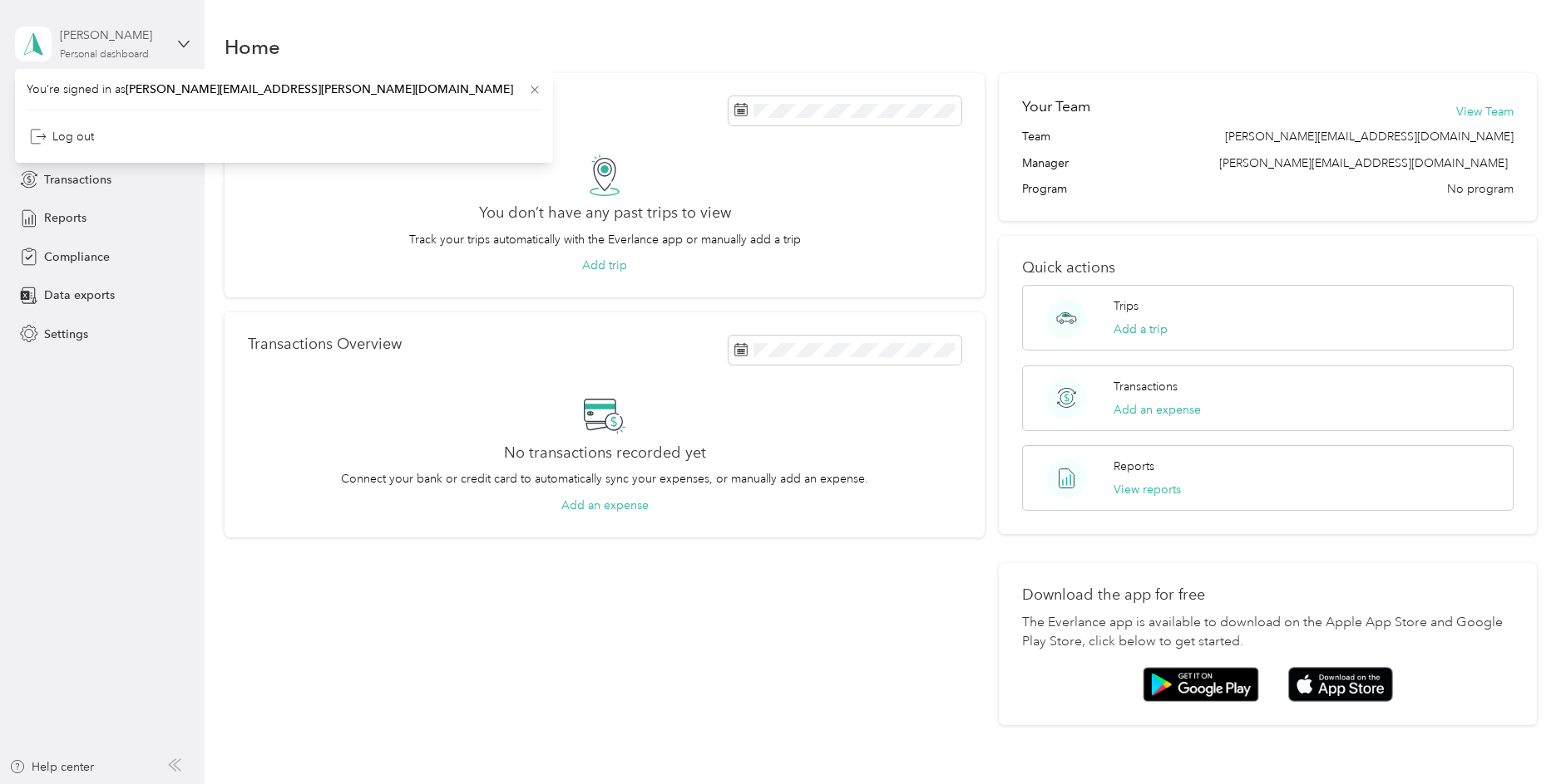
click at [115, 54] on div "Personal dashboard" at bounding box center [103, 55] width 89 height 10
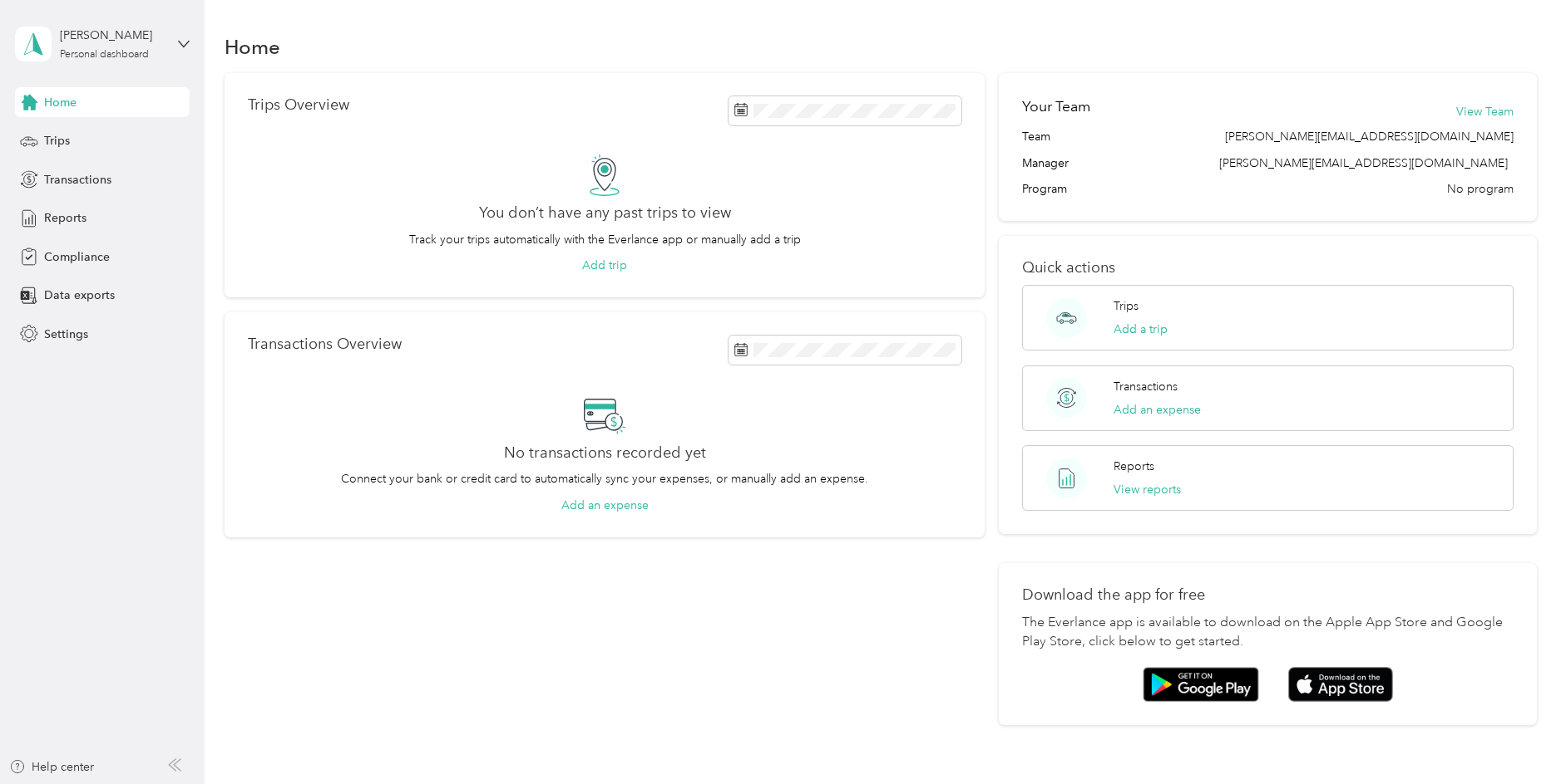
click at [67, 105] on span "Home" at bounding box center [60, 102] width 32 height 18
click at [62, 102] on span "Home" at bounding box center [60, 102] width 32 height 18
click at [82, 292] on span "Data exports" at bounding box center [79, 295] width 70 height 18
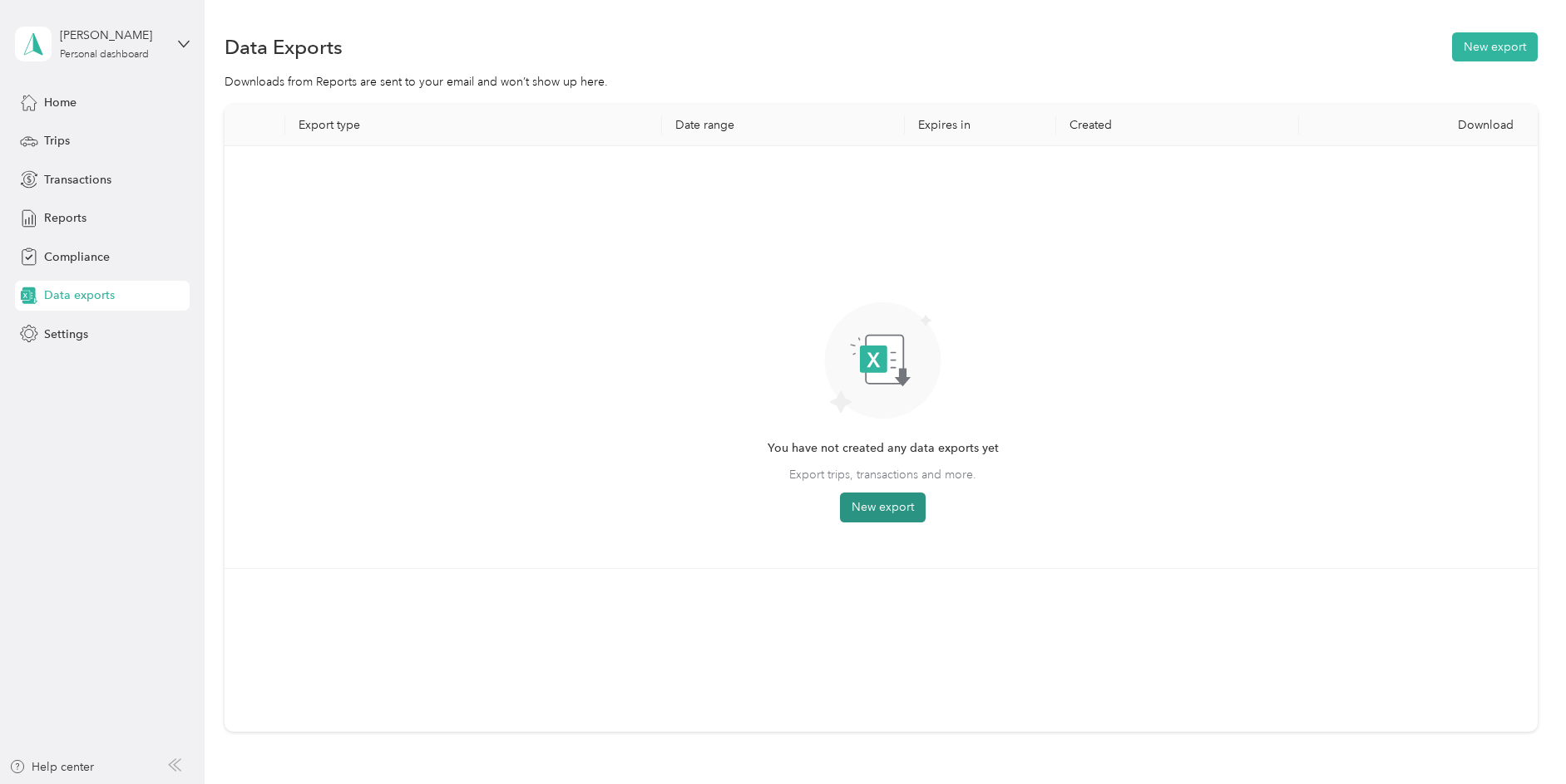
click at [892, 509] on button "New export" at bounding box center [883, 507] width 86 height 30
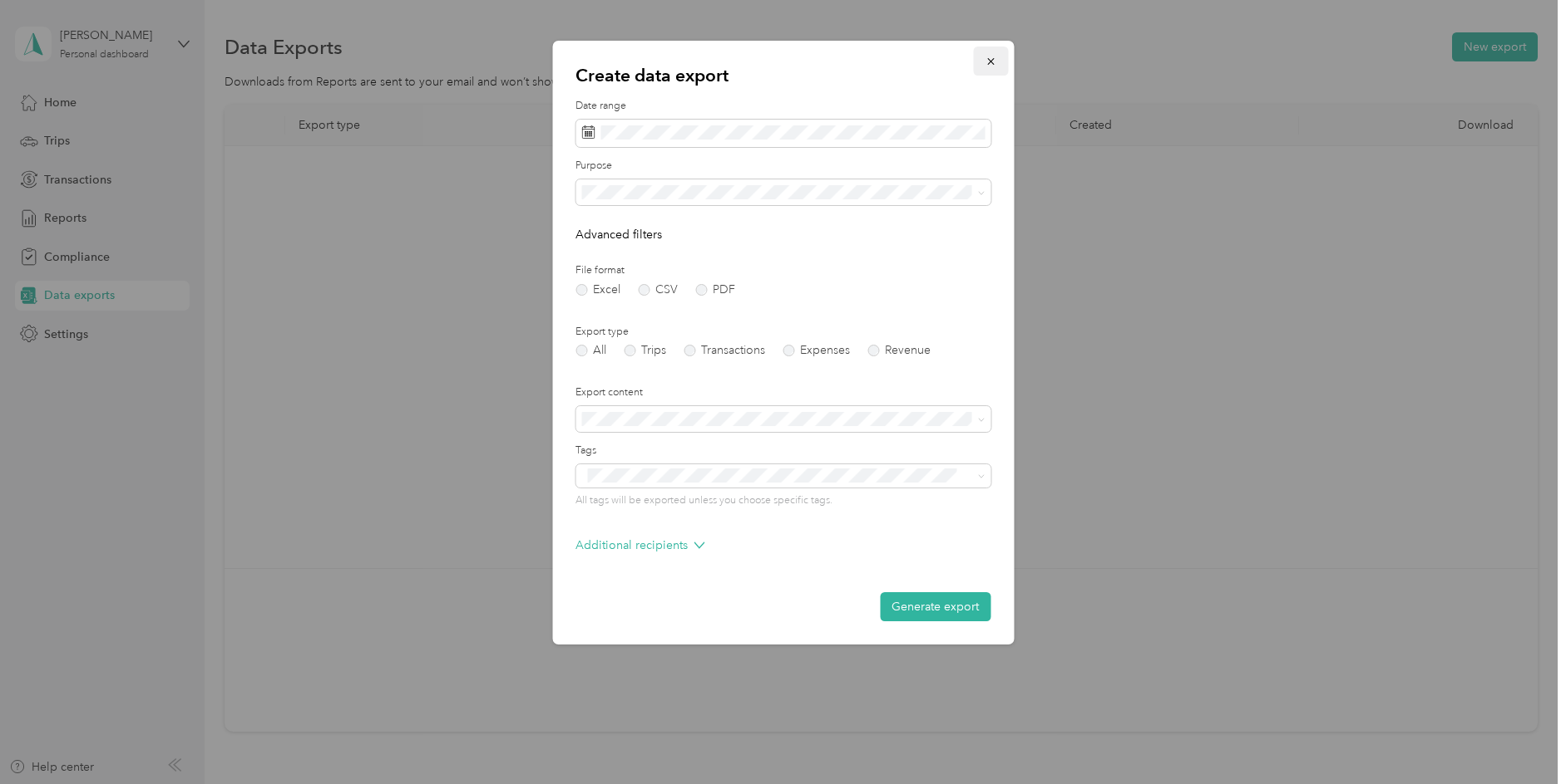
click at [990, 59] on icon "button" at bounding box center [990, 61] width 12 height 12
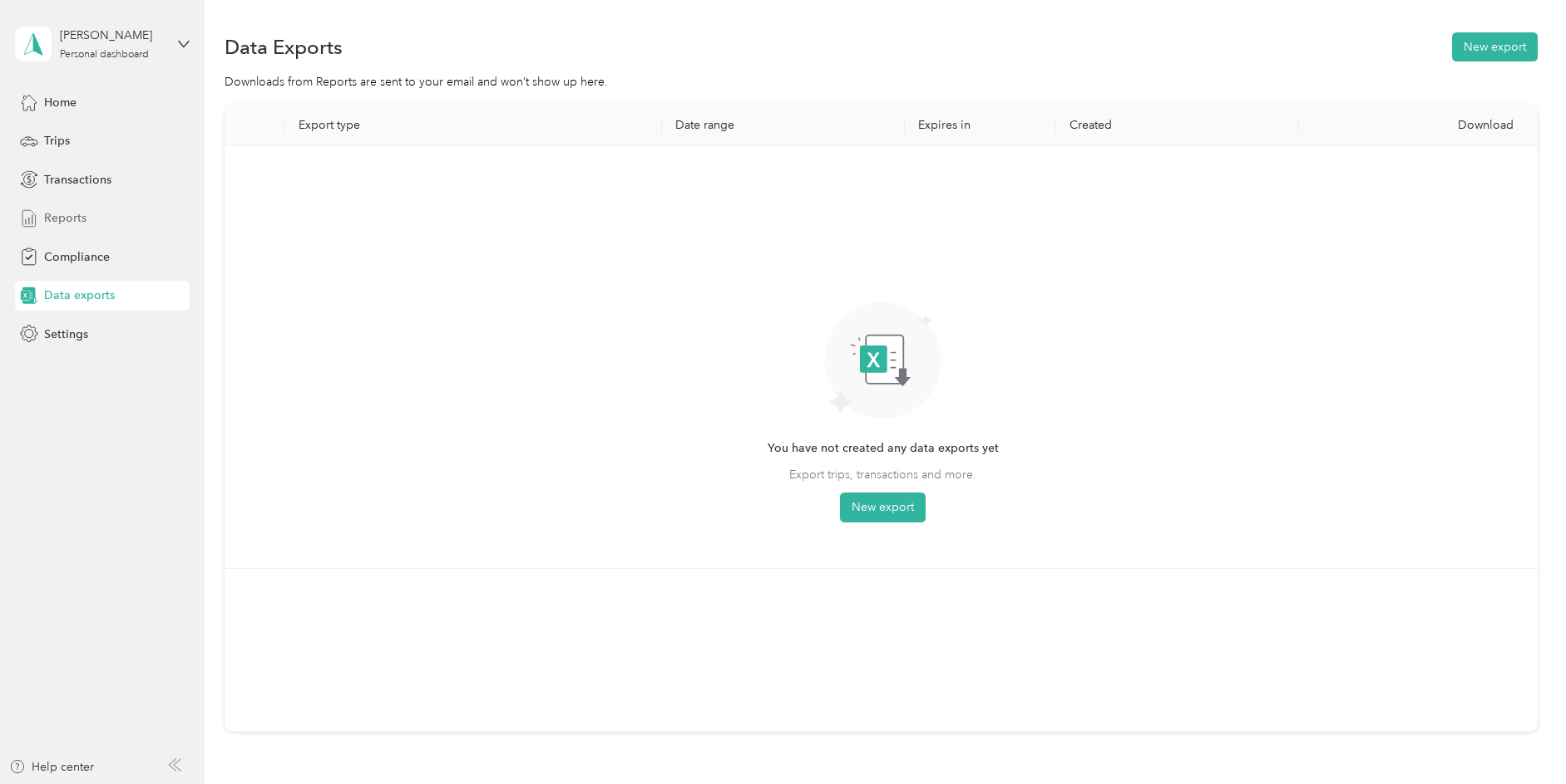
click at [47, 213] on span "Reports" at bounding box center [64, 218] width 42 height 18
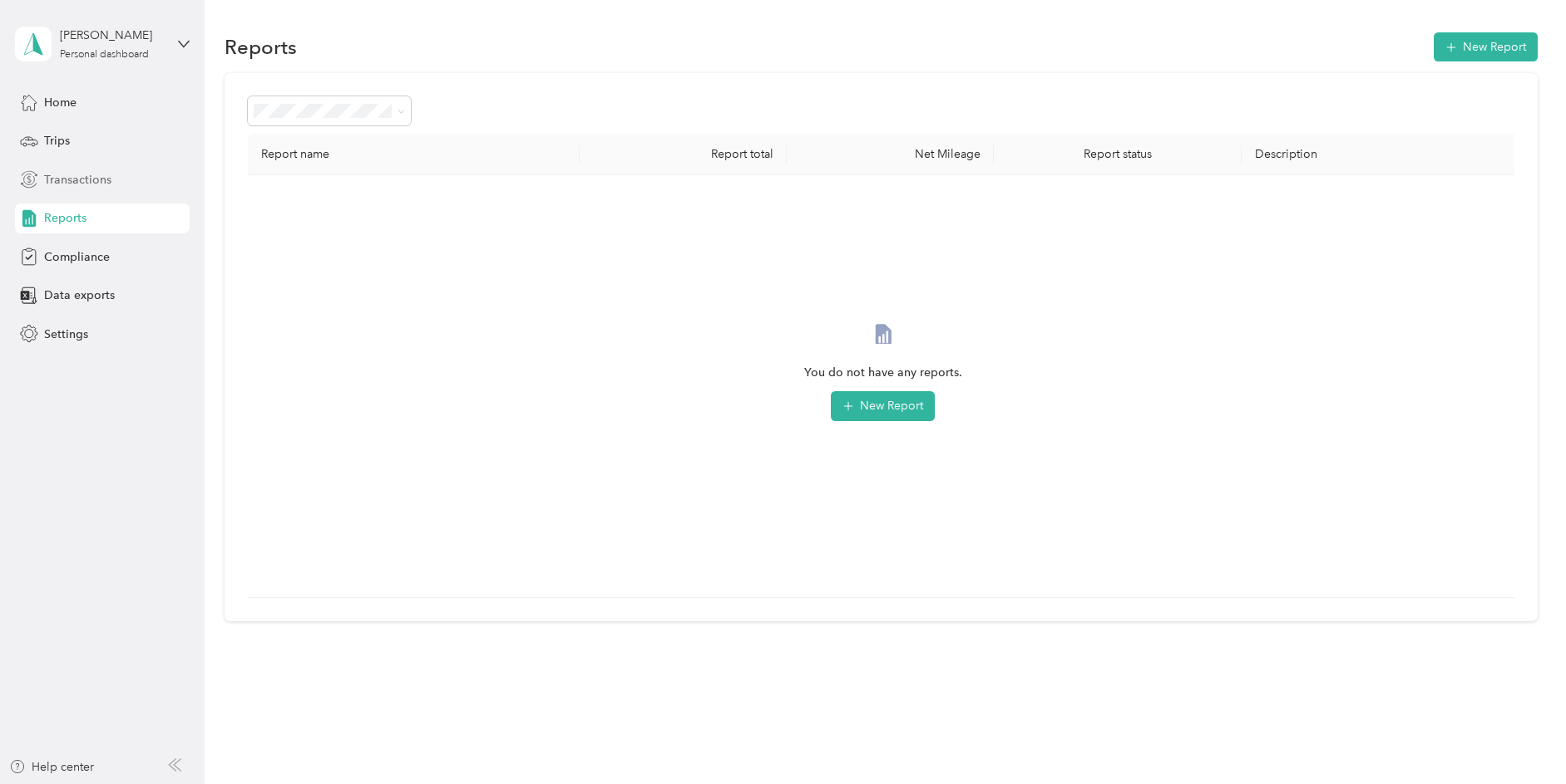
click at [64, 177] on span "Transactions" at bounding box center [77, 180] width 67 height 18
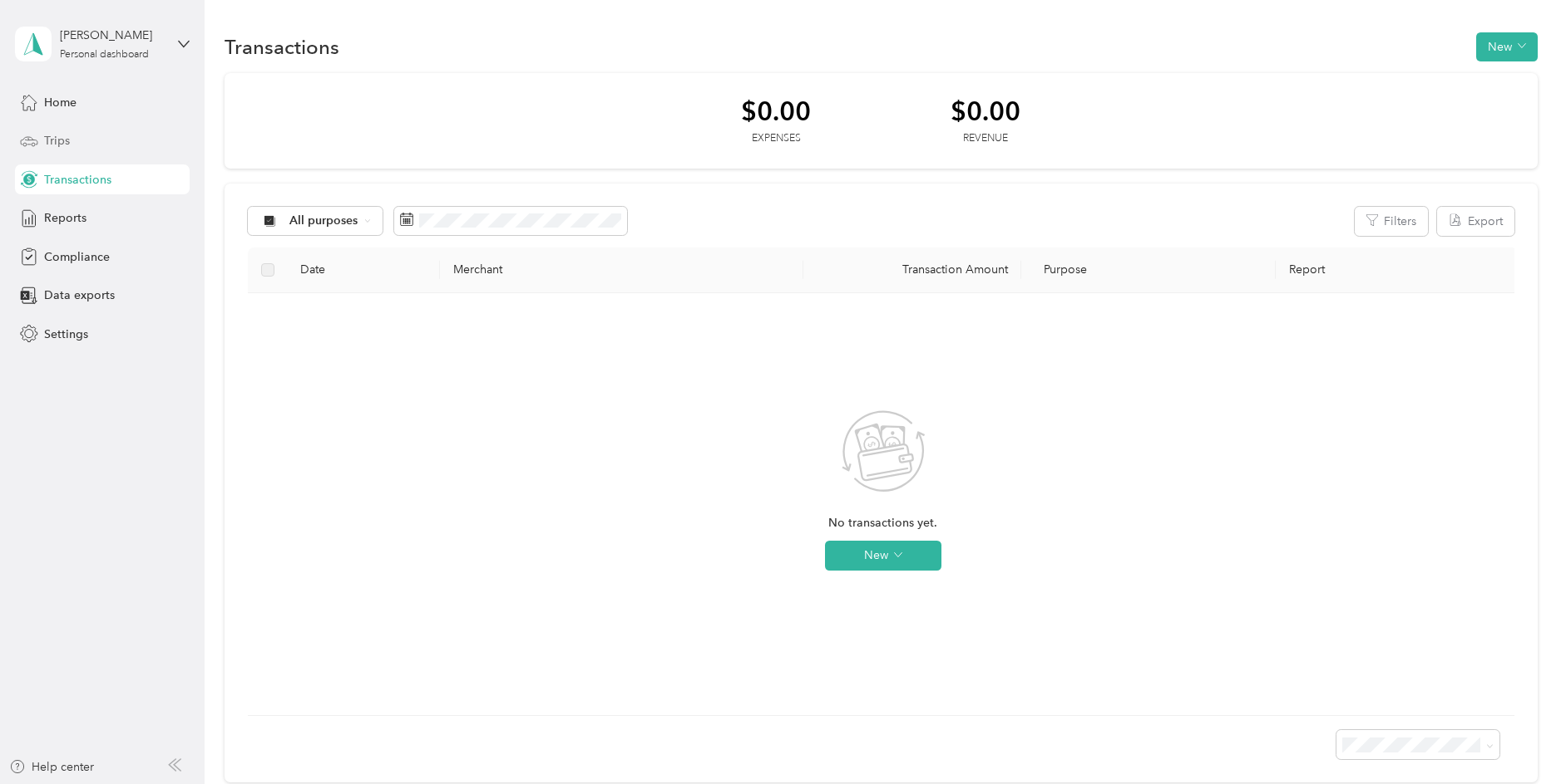
click at [65, 143] on span "Trips" at bounding box center [57, 140] width 25 height 18
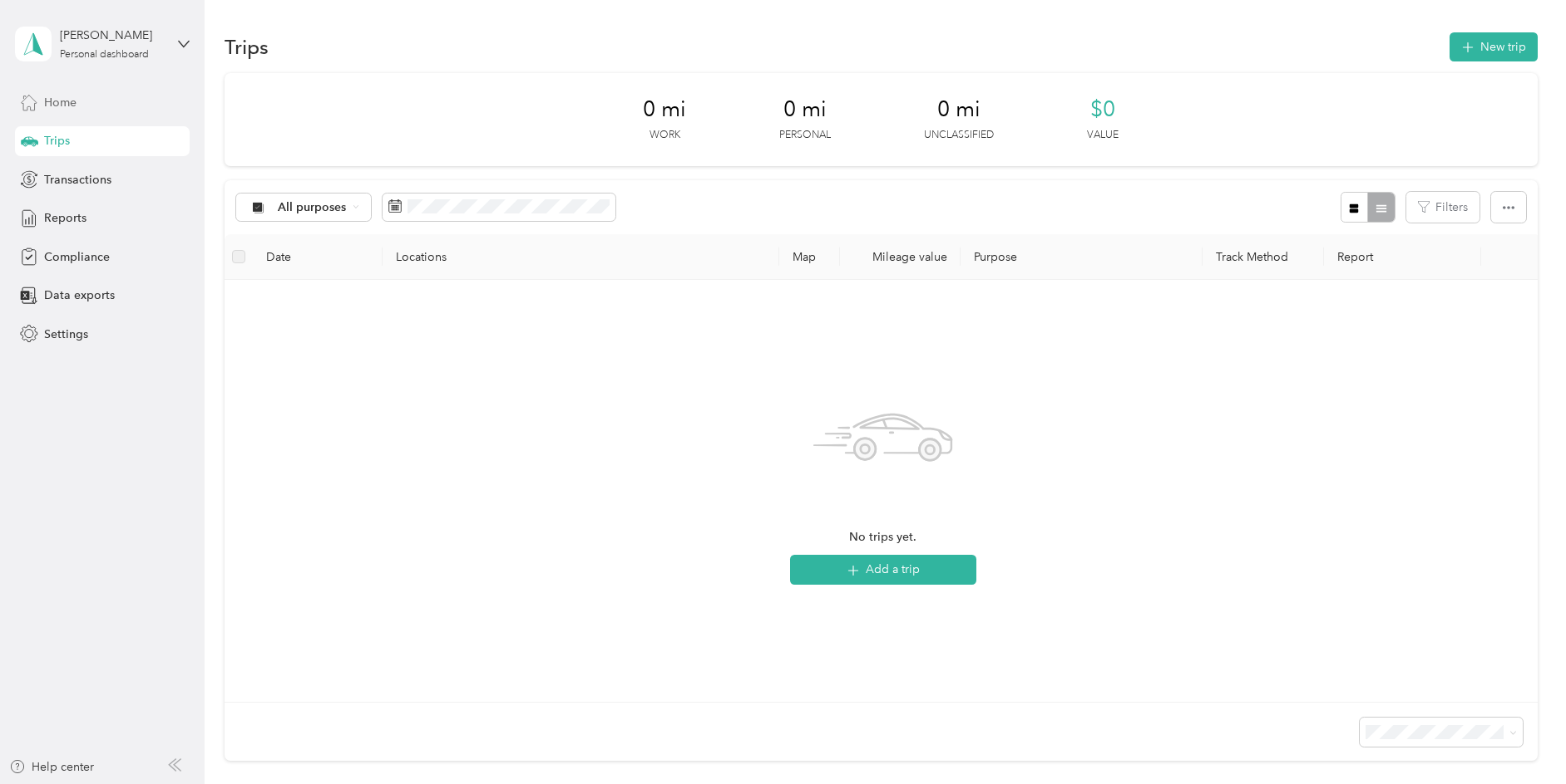
click at [55, 104] on span "Home" at bounding box center [60, 102] width 32 height 18
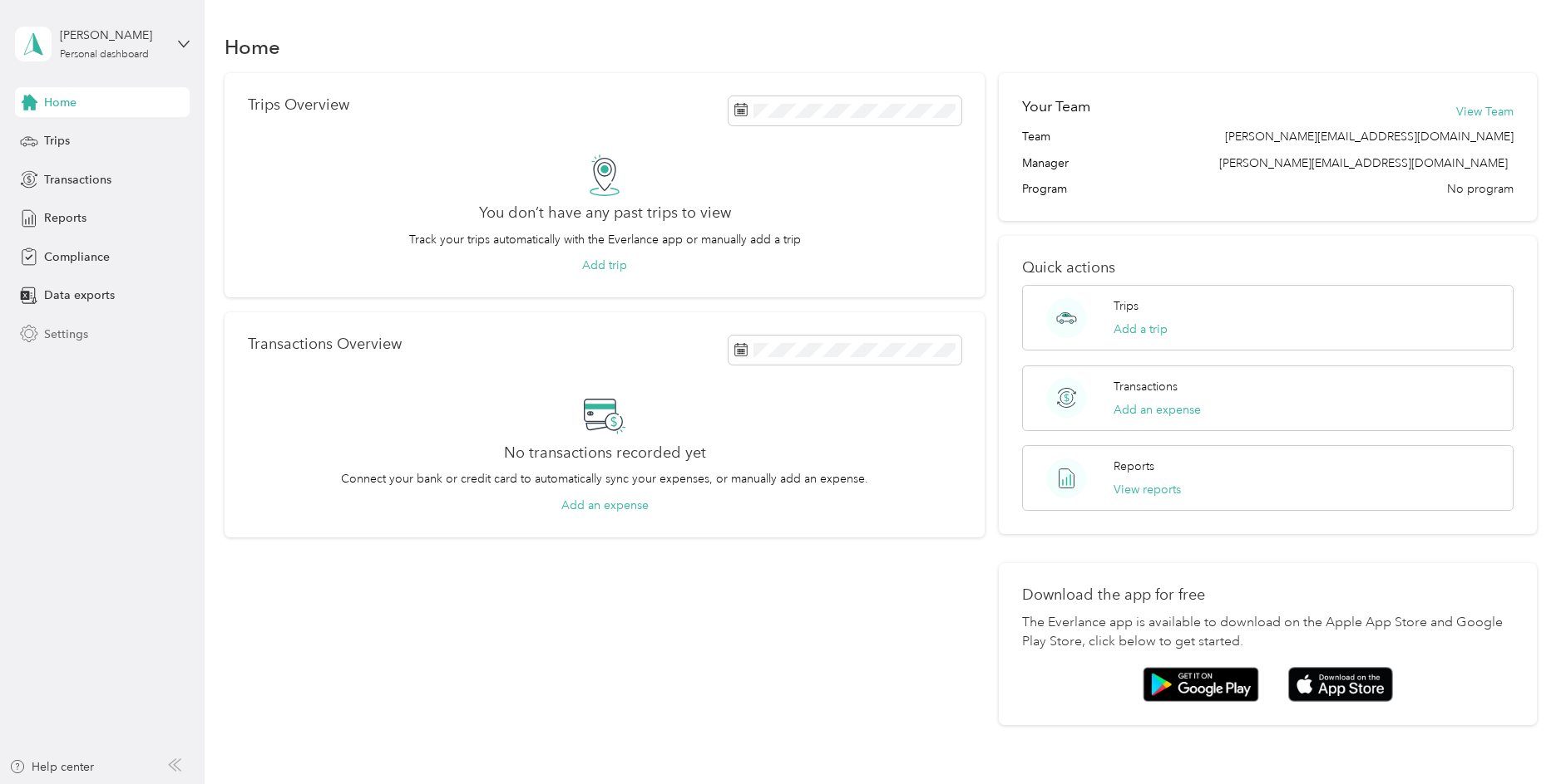
click at [81, 339] on span "Settings" at bounding box center [65, 334] width 44 height 18
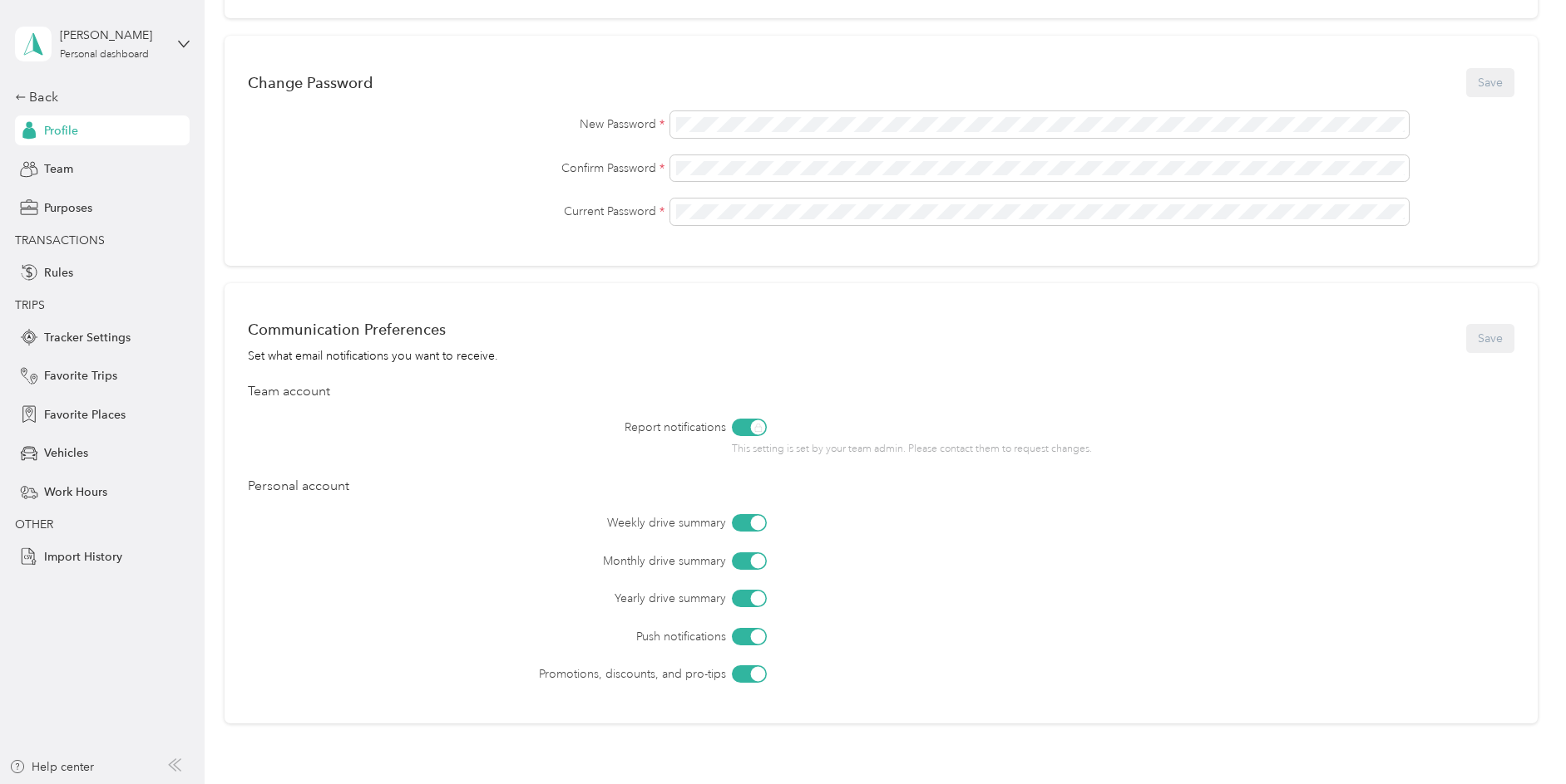
scroll to position [539, 0]
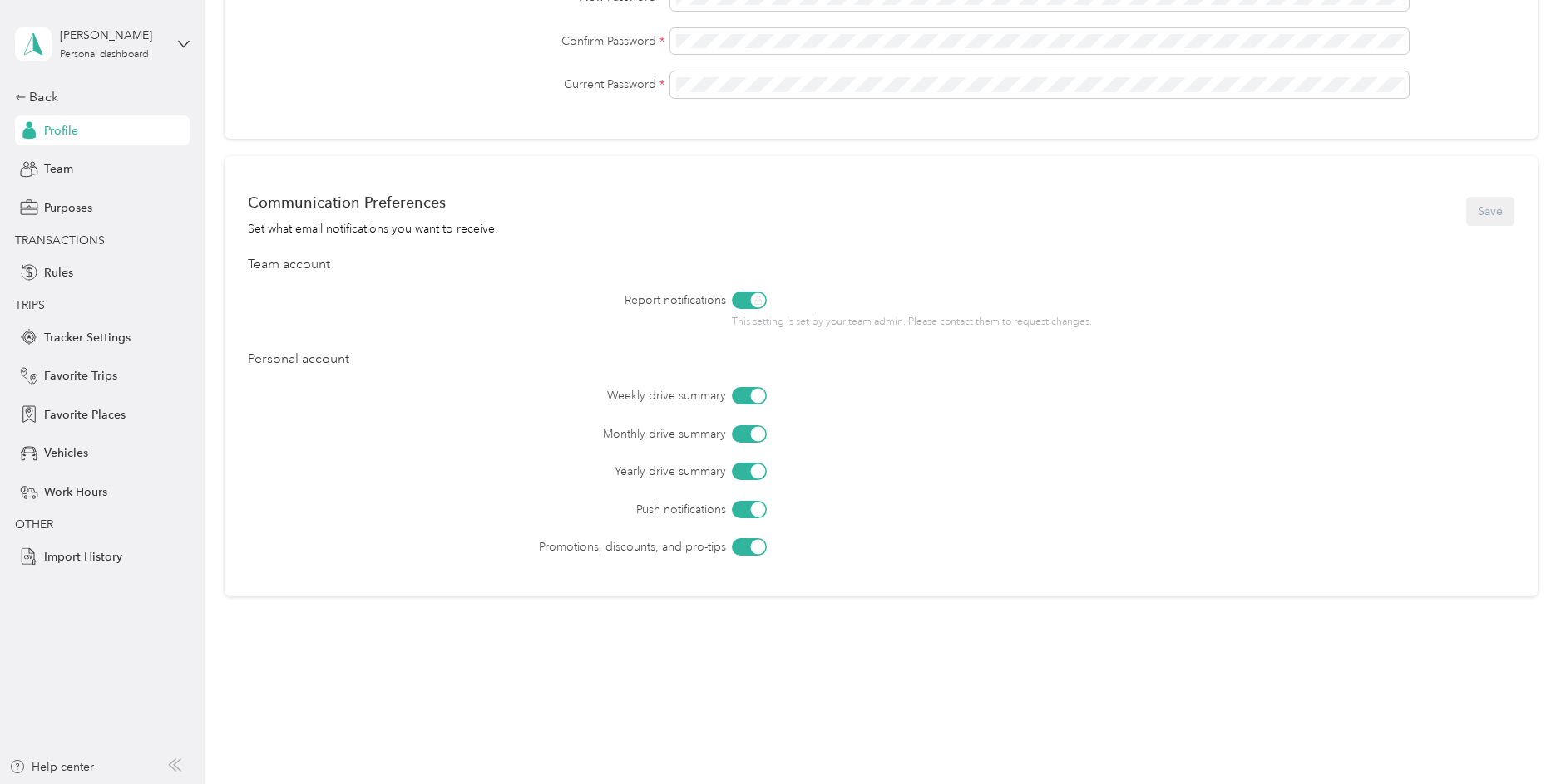
click at [748, 300] on div "This setting is set by your team admin. Please contact them to request changes." at bounding box center [976, 310] width 489 height 38
click at [754, 302] on div "This setting is set by your team admin. Please contact them to request changes." at bounding box center [976, 310] width 489 height 38
drag, startPoint x: 755, startPoint y: 302, endPoint x: 703, endPoint y: 304, distance: 52.0
click at [703, 304] on div "Report notifications This setting is set by your team admin. Please contact the…" at bounding box center [927, 310] width 1173 height 38
click at [762, 255] on div "Team account" at bounding box center [880, 265] width 1265 height 20
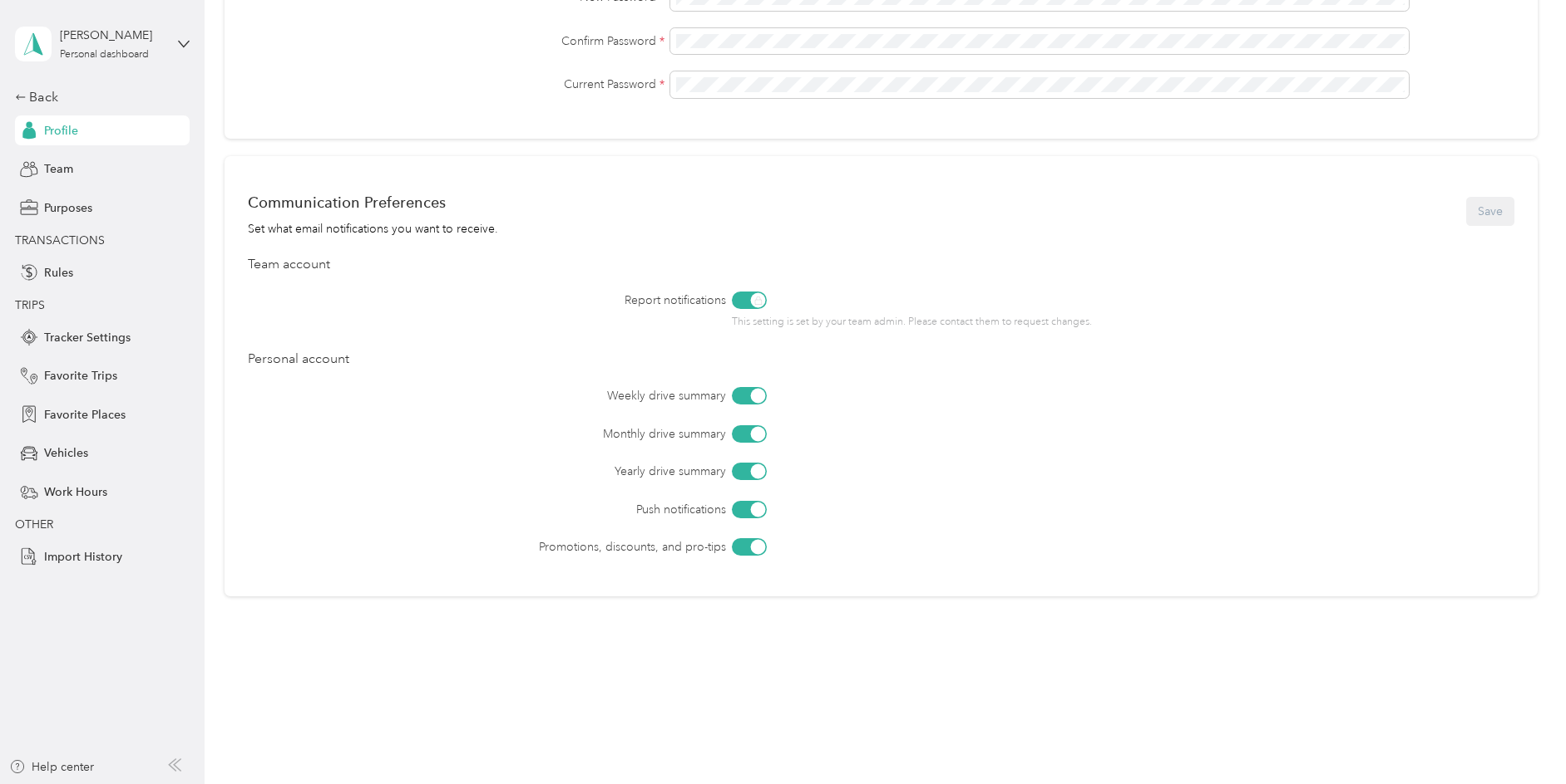
click at [748, 438] on div at bounding box center [749, 434] width 35 height 18
click at [758, 396] on div at bounding box center [758, 396] width 15 height 15
click at [743, 390] on div at bounding box center [741, 396] width 15 height 15
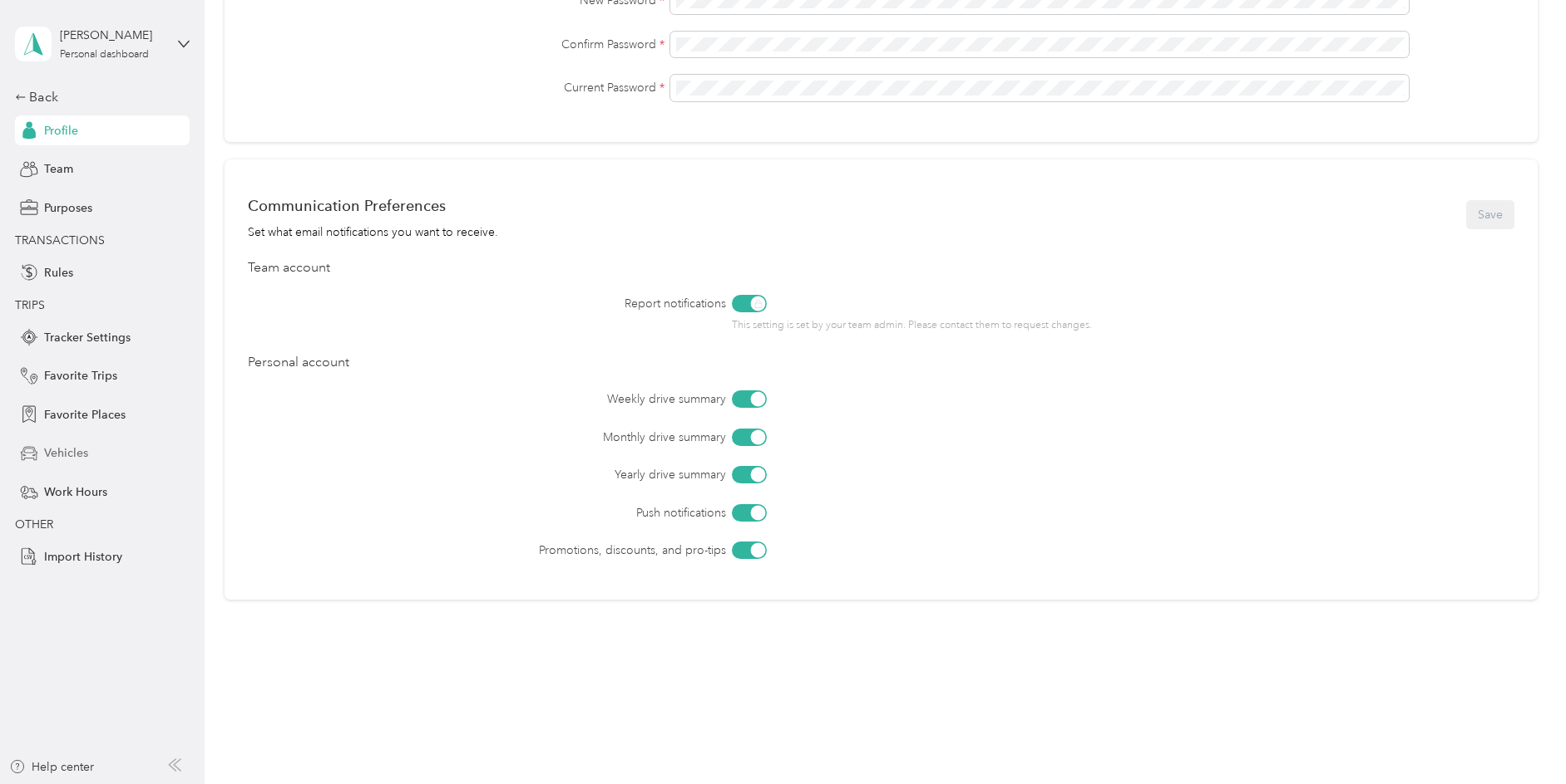
click at [68, 451] on span "Vehicles" at bounding box center [65, 453] width 44 height 18
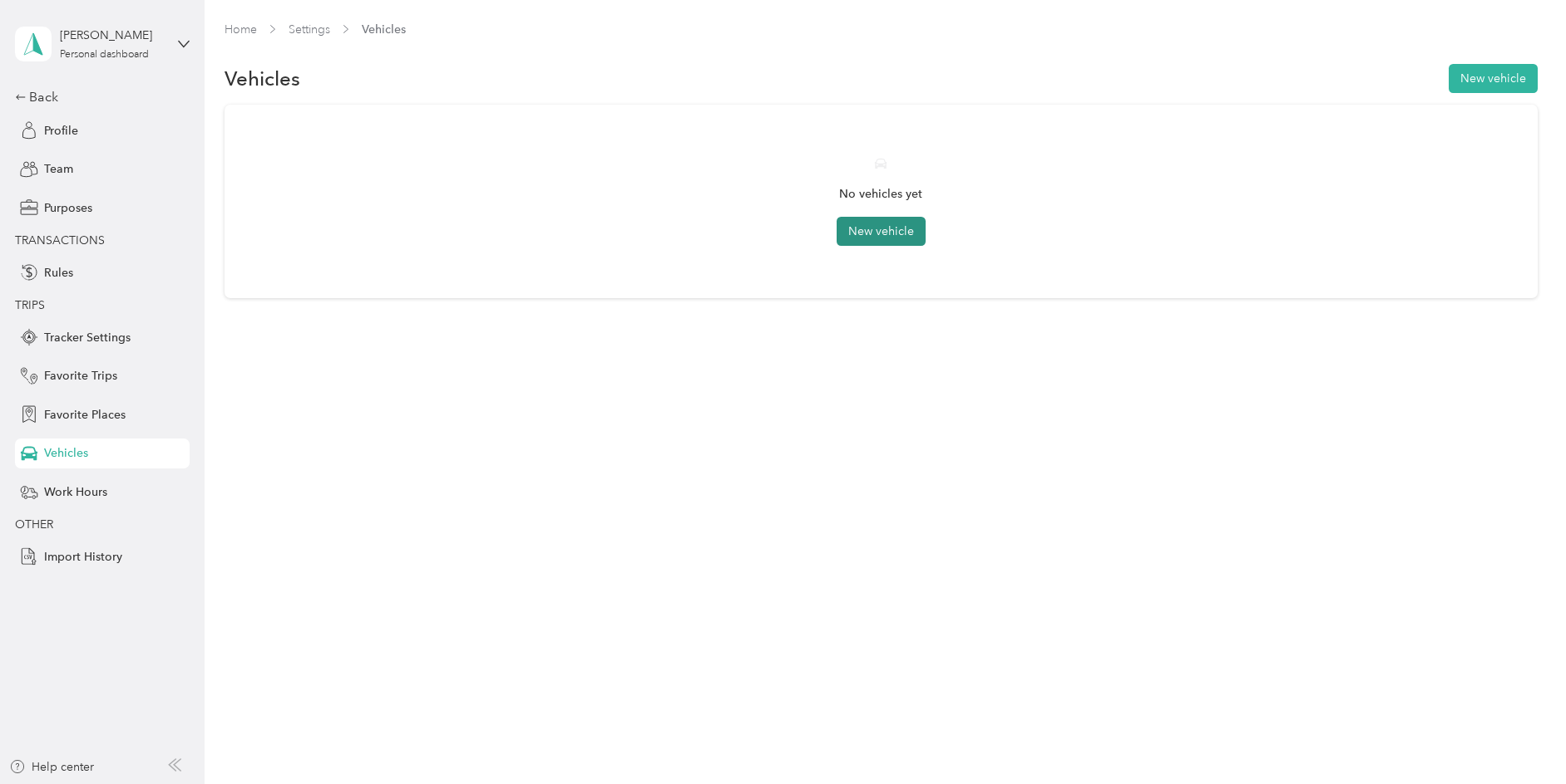
click at [892, 228] on button "New vehicle" at bounding box center [880, 231] width 89 height 29
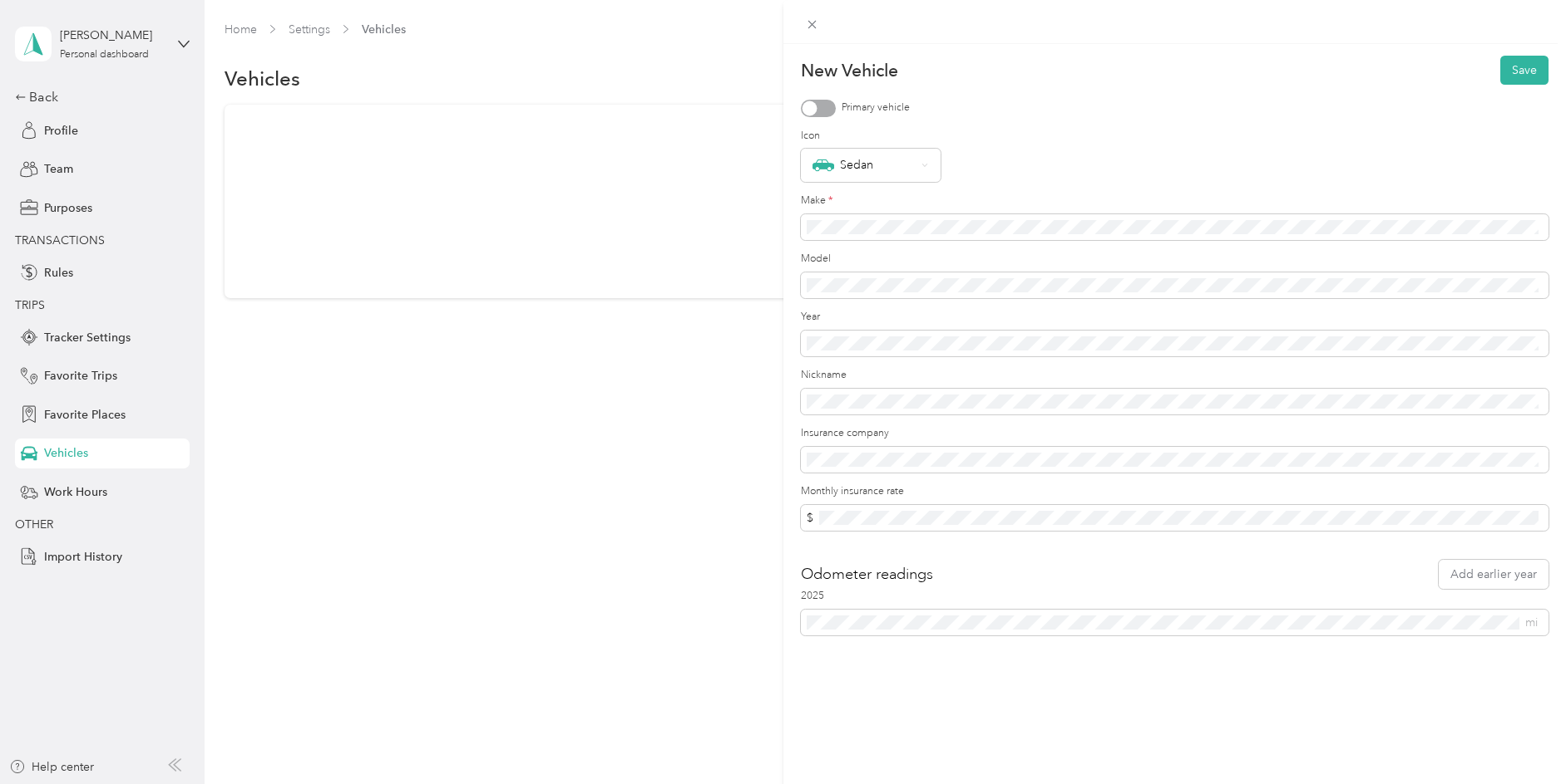
click at [816, 103] on div at bounding box center [819, 108] width 35 height 18
click at [899, 168] on div "Sedan" at bounding box center [864, 166] width 104 height 21
click at [692, 318] on div "New Vehicle Save Primary vehicle Icon Sedan Make * Model Year Nickname Insuranc…" at bounding box center [783, 392] width 1566 height 784
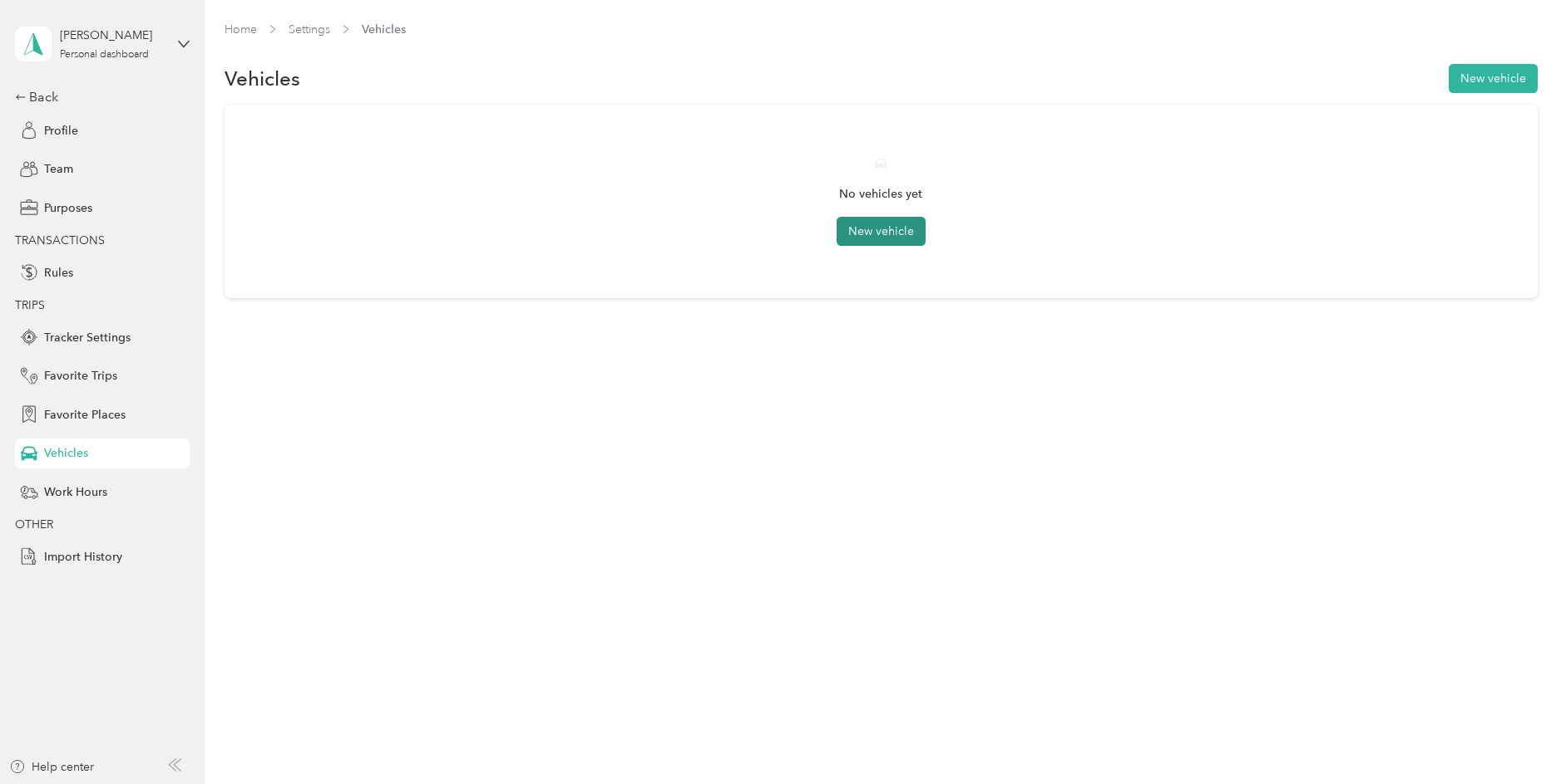
click at [909, 228] on button "New vehicle" at bounding box center [880, 231] width 89 height 29
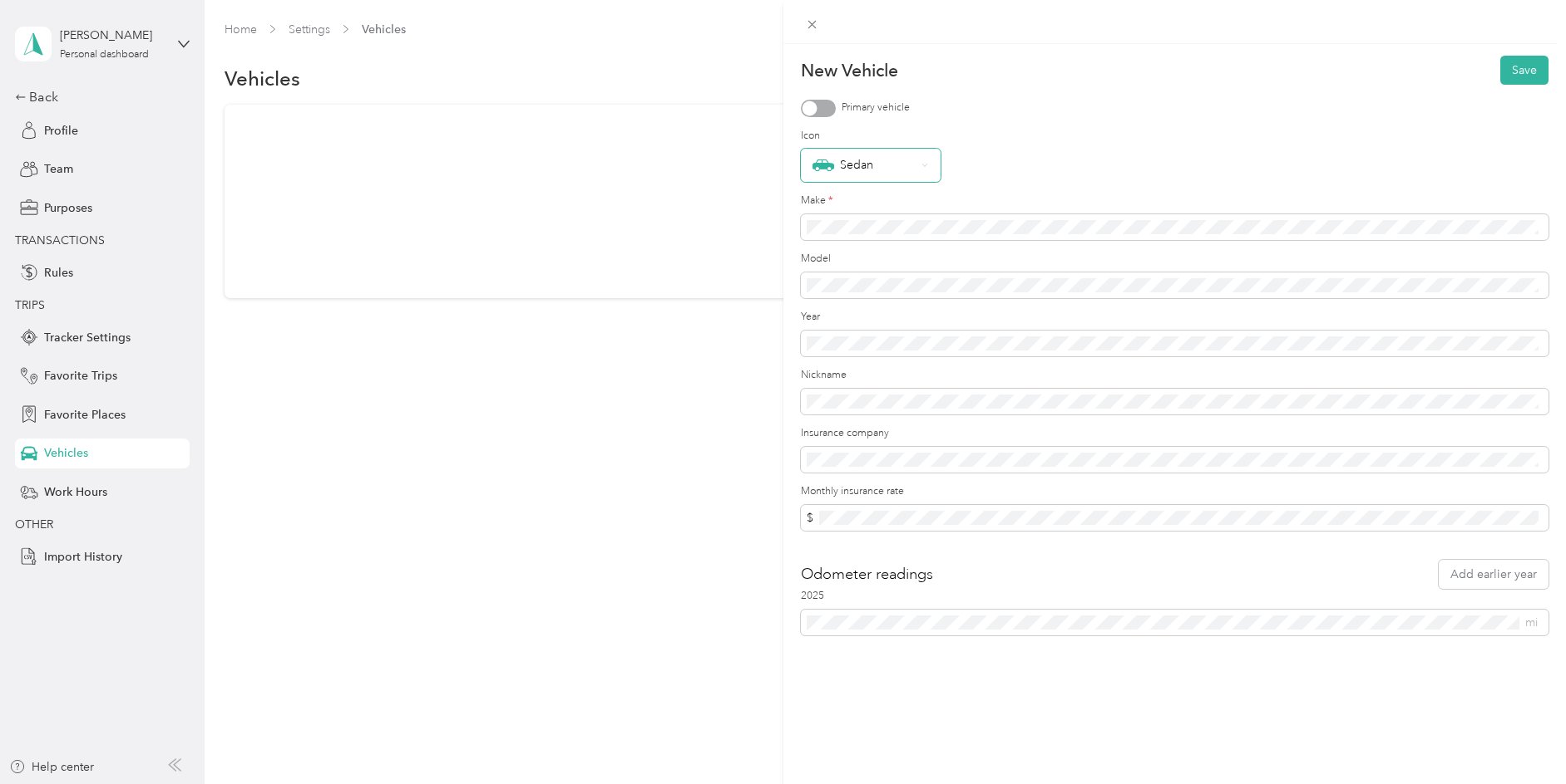
click at [863, 161] on div "Sedan" at bounding box center [864, 166] width 104 height 21
click at [875, 204] on li "Wagon" at bounding box center [870, 200] width 140 height 33
click at [887, 164] on div "Wagon" at bounding box center [864, 166] width 104 height 21
click at [1079, 169] on div "Wagon" at bounding box center [1175, 166] width 748 height 33
click at [1139, 170] on div "Wagon" at bounding box center [1175, 166] width 748 height 33
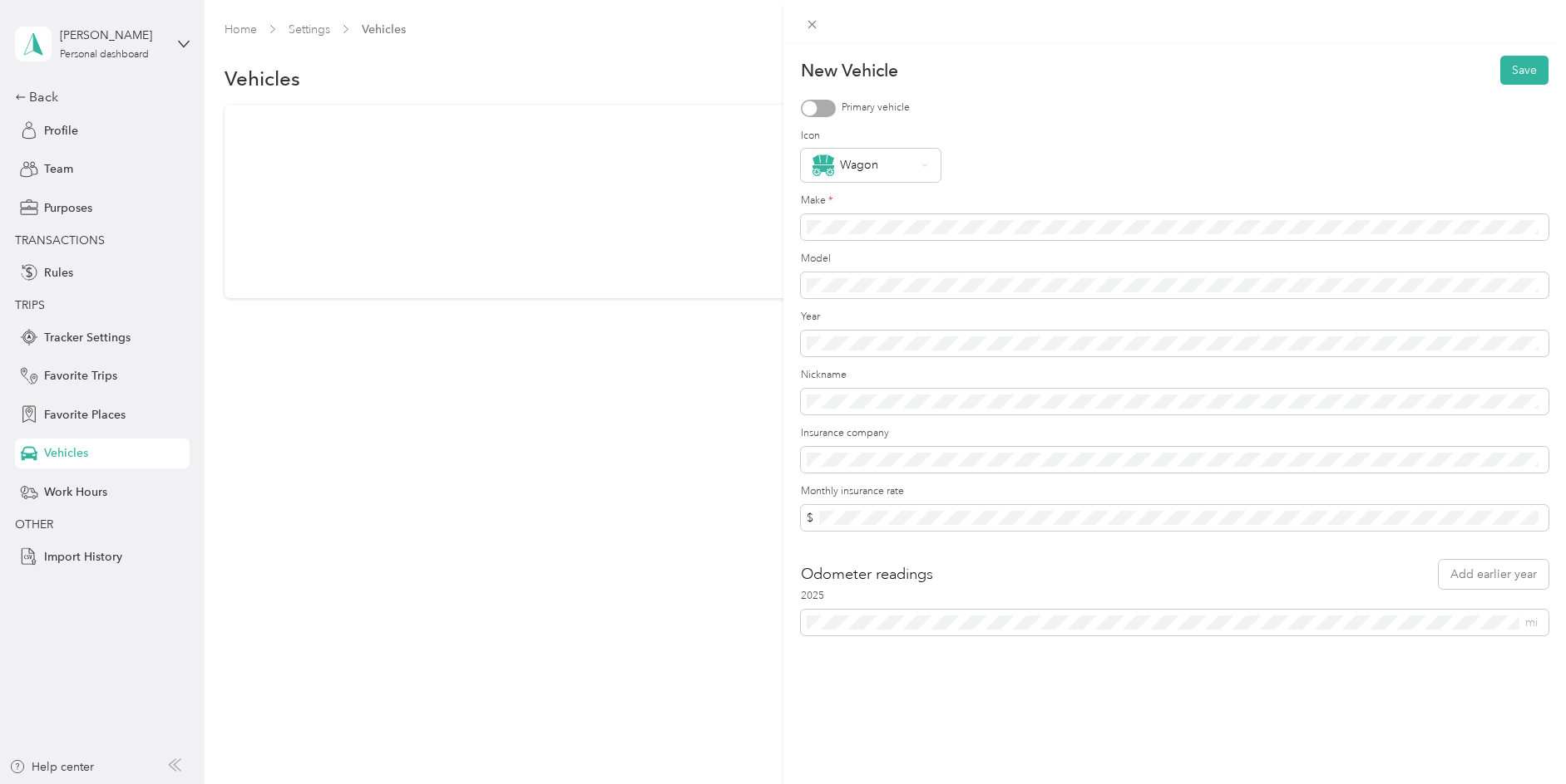
click at [823, 109] on div at bounding box center [819, 108] width 35 height 18
click at [900, 172] on div "Wagon" at bounding box center [864, 166] width 104 height 21
click at [1119, 130] on label "Icon" at bounding box center [1175, 136] width 748 height 15
click at [861, 333] on span at bounding box center [1175, 343] width 748 height 26
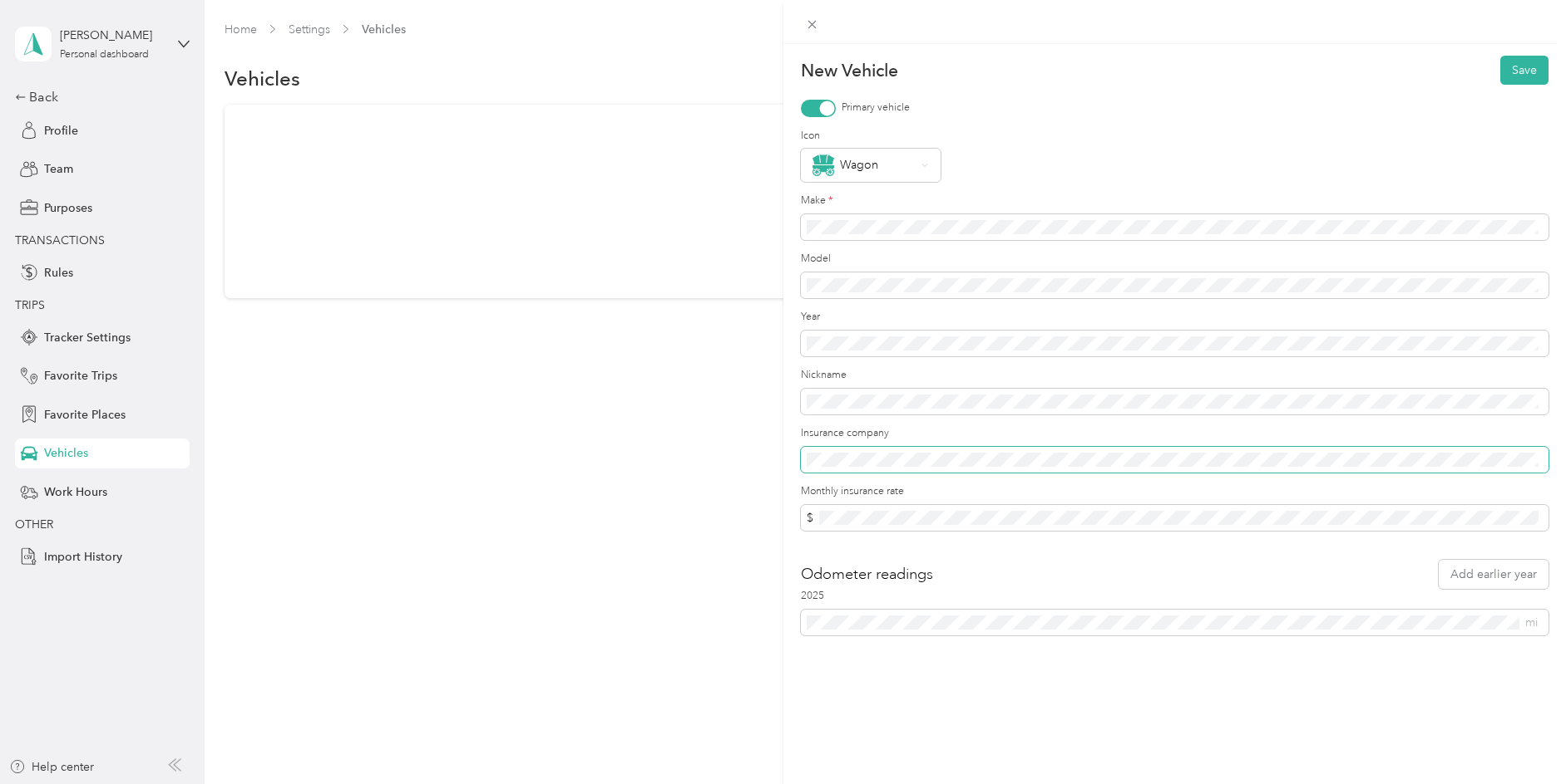
click at [925, 447] on span at bounding box center [1175, 459] width 748 height 26
click at [1528, 617] on span "mi" at bounding box center [1531, 622] width 13 height 14
drag, startPoint x: 1435, startPoint y: 610, endPoint x: 899, endPoint y: 596, distance: 536.2
click at [901, 596] on div "2025 mi" at bounding box center [1175, 612] width 748 height 47
click at [1514, 67] on button "Save" at bounding box center [1523, 70] width 48 height 29
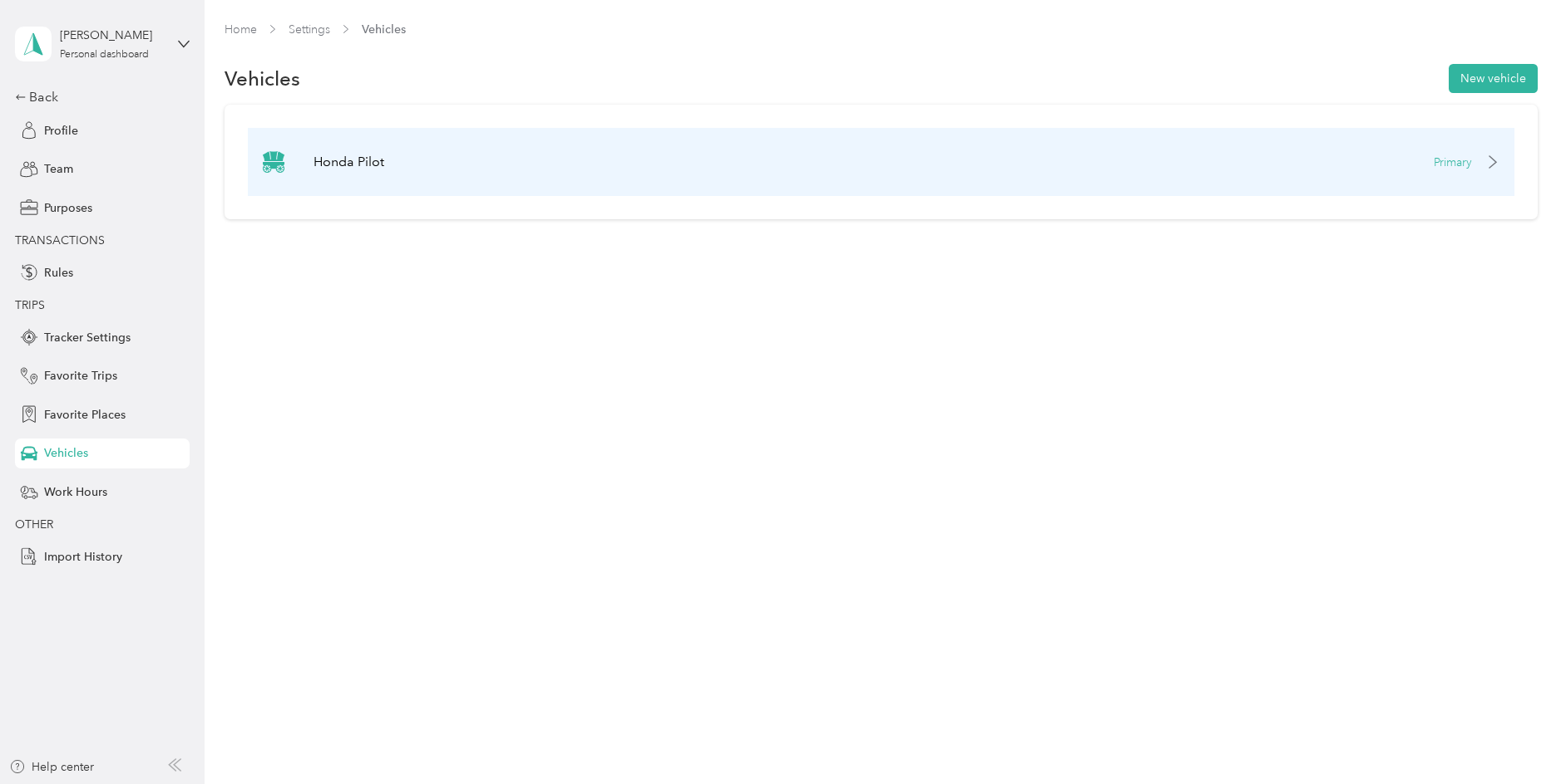
click at [375, 160] on p "Honda Pilot" at bounding box center [348, 162] width 70 height 20
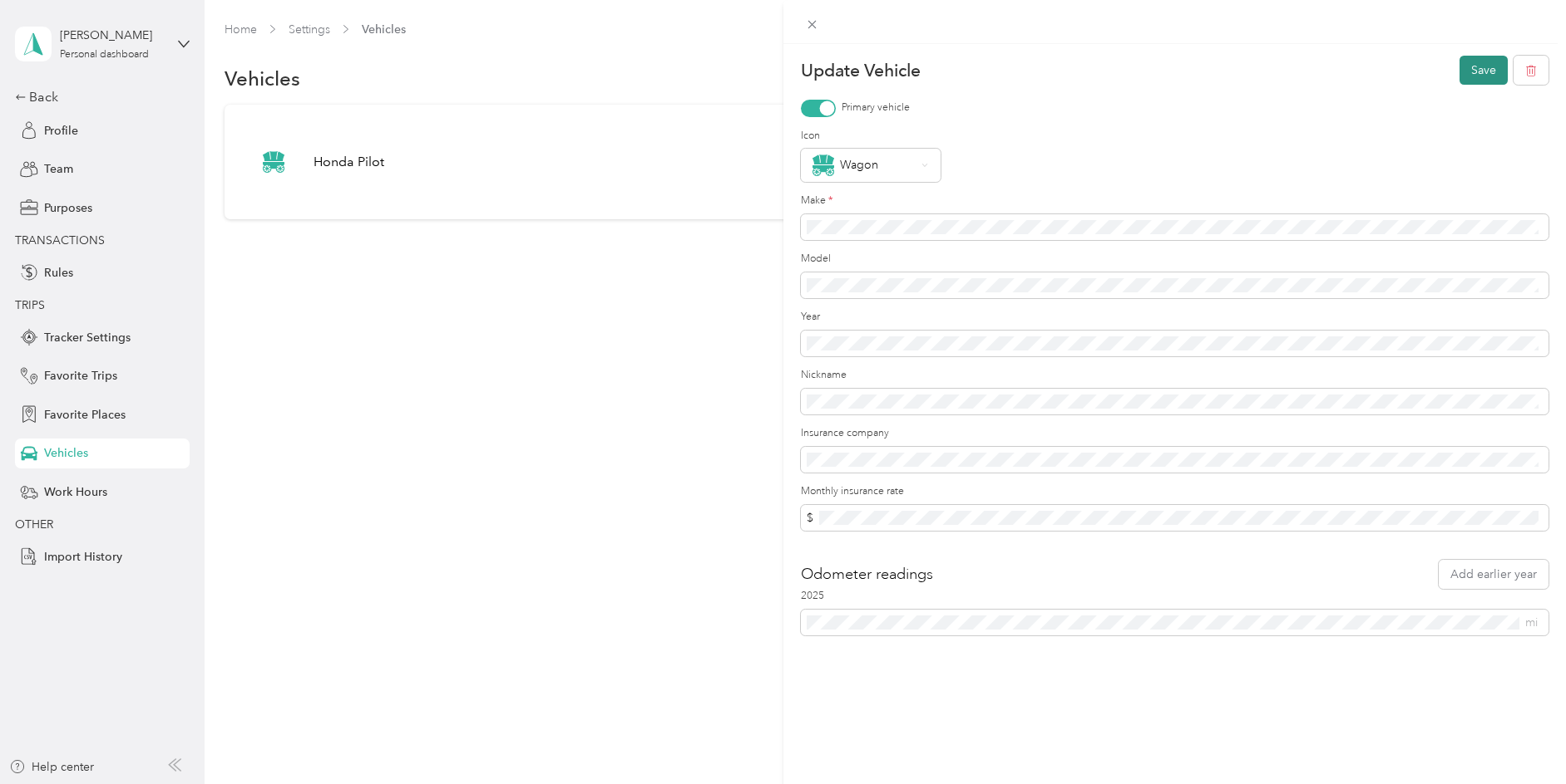
click at [1466, 69] on button "Save" at bounding box center [1483, 70] width 48 height 29
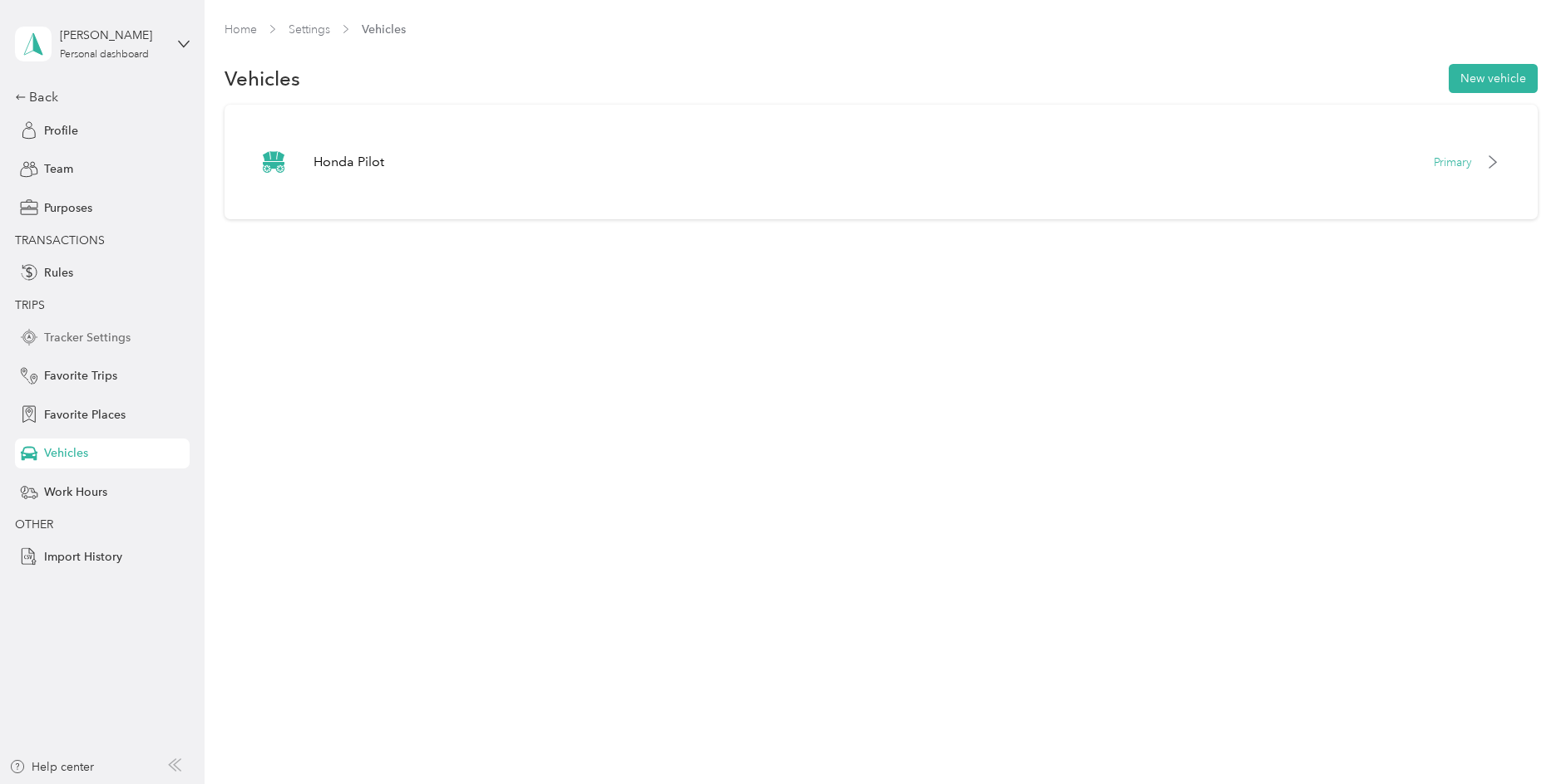
click at [127, 334] on span "Tracker Settings" at bounding box center [87, 337] width 87 height 18
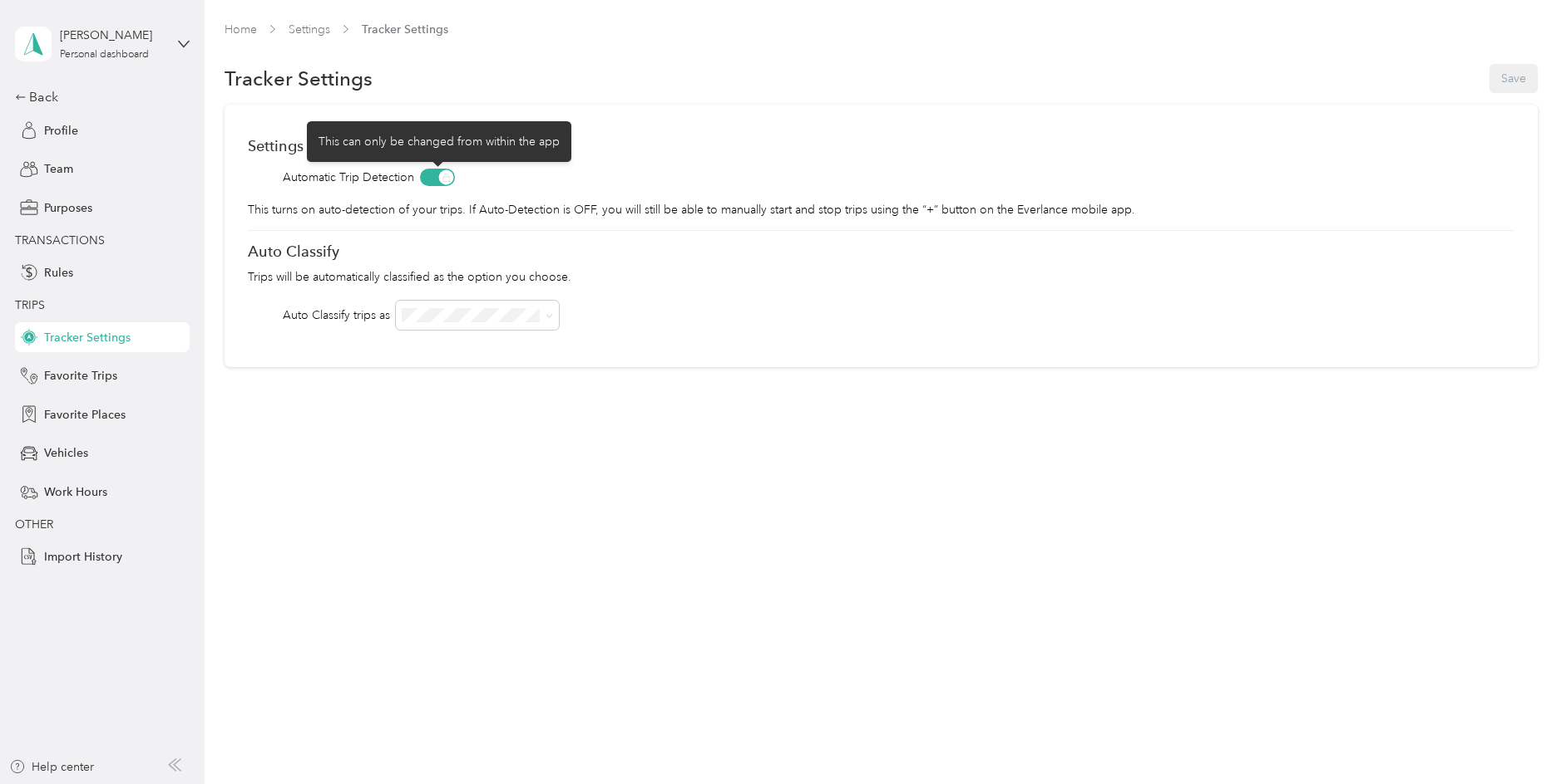
click at [433, 176] on span at bounding box center [437, 177] width 35 height 18
click at [444, 181] on span at bounding box center [437, 177] width 35 height 18
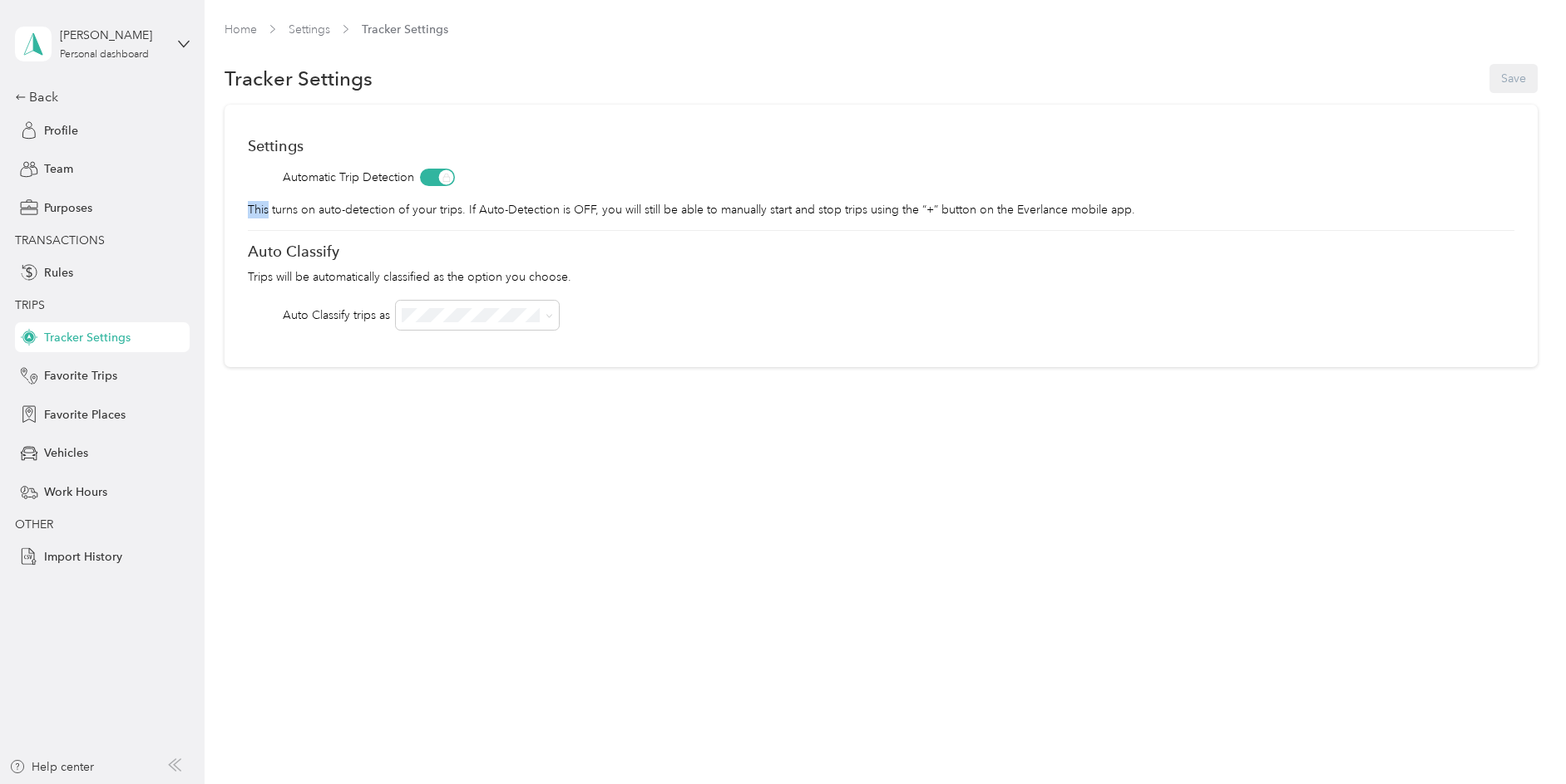
drag, startPoint x: 445, startPoint y: 180, endPoint x: 381, endPoint y: 186, distance: 64.3
click at [380, 188] on div "Settings Automatic Trip Detection This turns on auto-detection of your trips. I…" at bounding box center [880, 235] width 1312 height 262
drag, startPoint x: 439, startPoint y: 176, endPoint x: 390, endPoint y: 180, distance: 49.2
click at [390, 180] on div "Automatic Trip Detection" at bounding box center [880, 177] width 1265 height 18
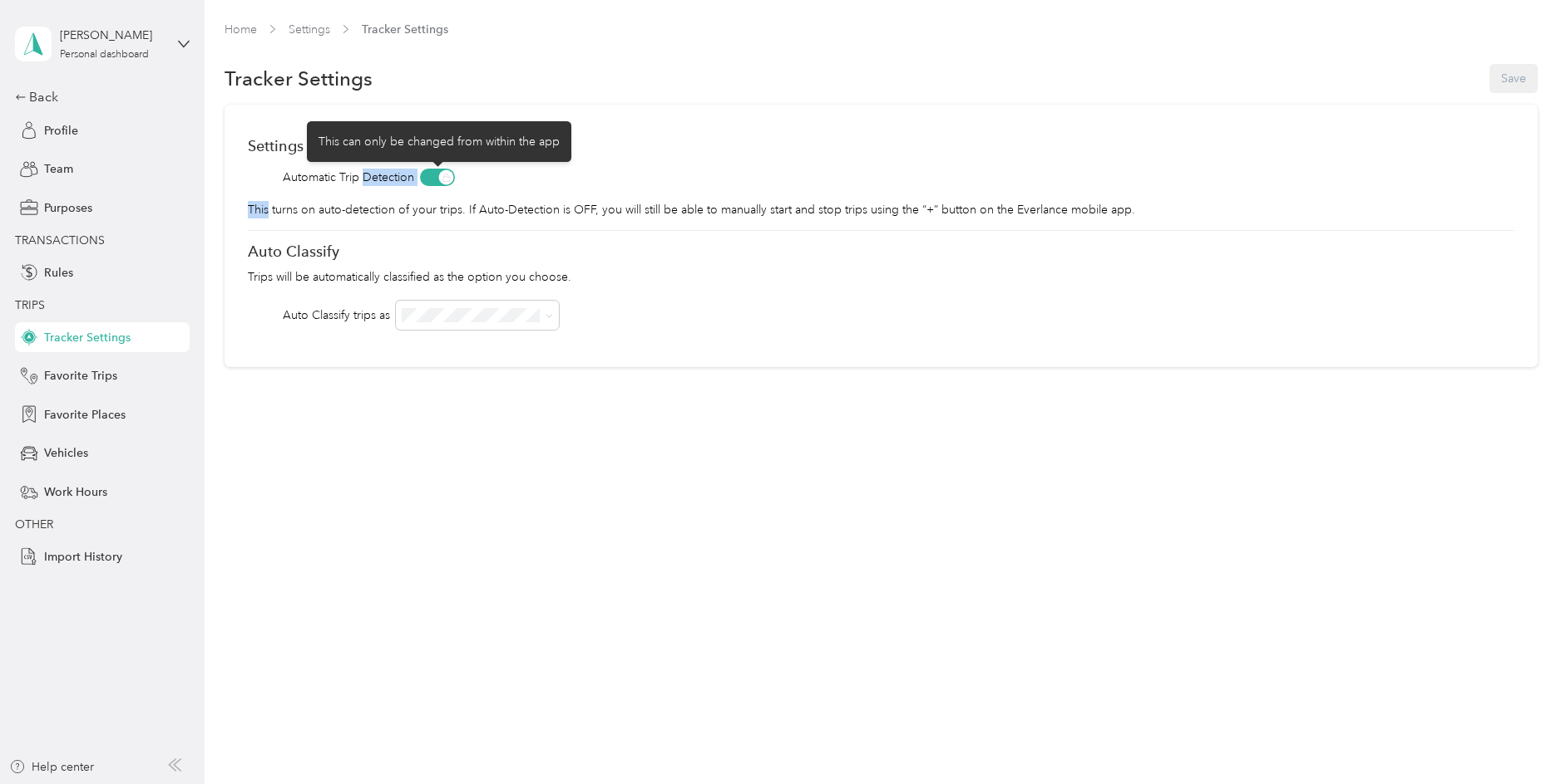
click at [434, 180] on span at bounding box center [437, 177] width 35 height 18
click at [435, 178] on span at bounding box center [437, 177] width 35 height 18
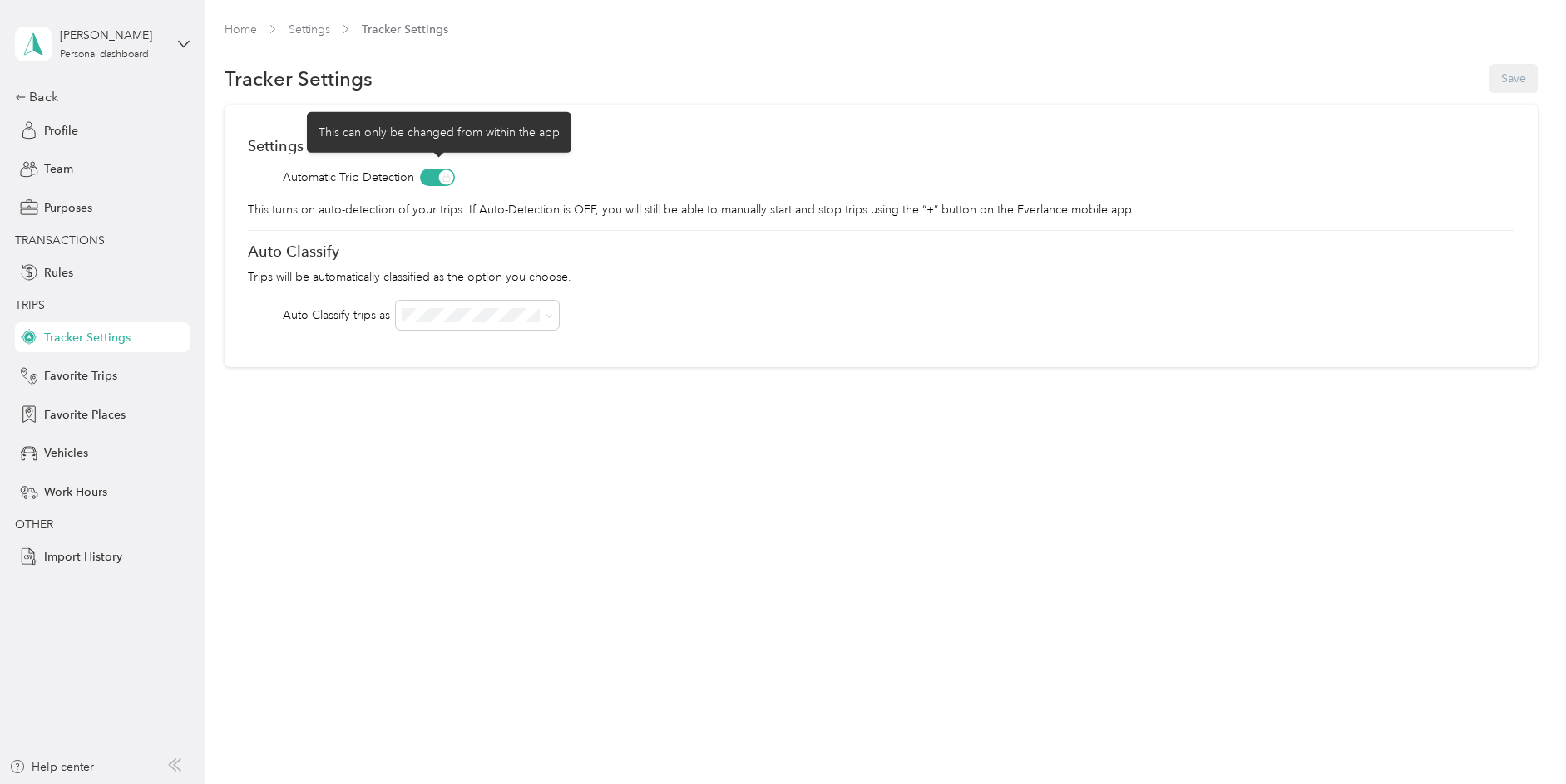
click at [796, 84] on div "Tracker Settings Save" at bounding box center [880, 79] width 1312 height 35
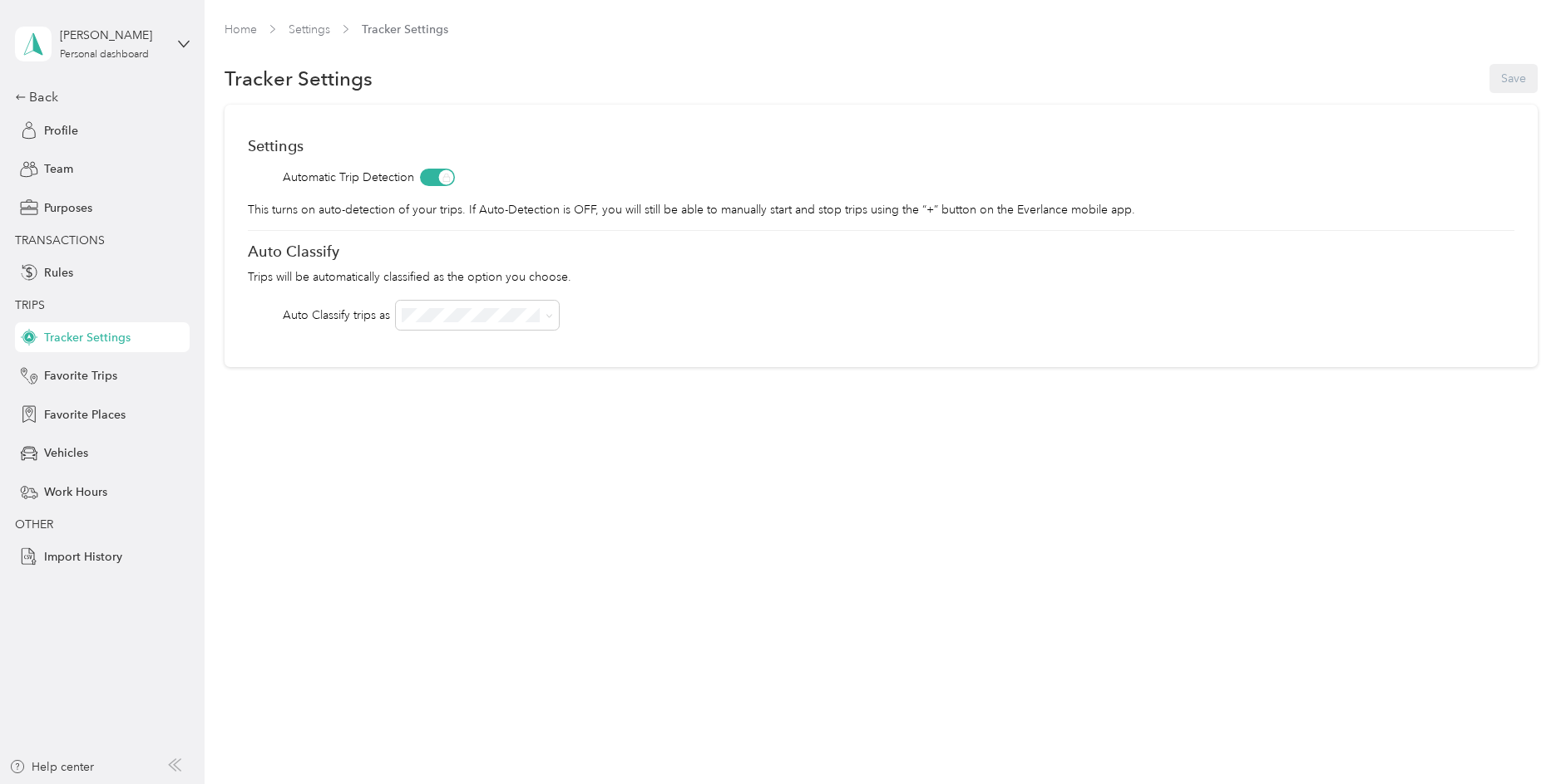
click at [613, 542] on div "Home Settings Tracker Settings Tracker Settings Save Settings Automatic Trip De…" at bounding box center [881, 392] width 1353 height 784
click at [242, 30] on link "Home" at bounding box center [240, 29] width 32 height 14
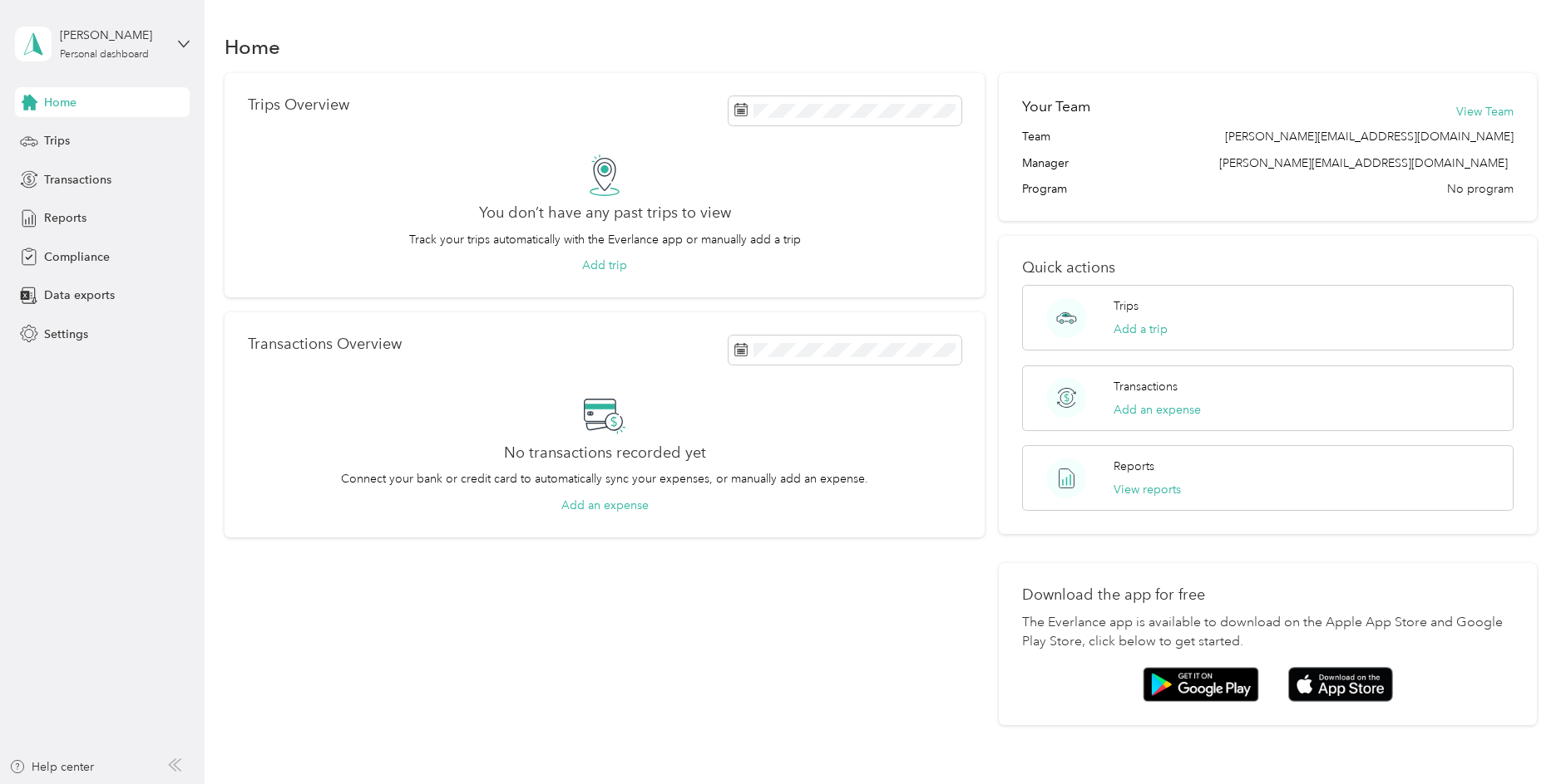
click at [55, 105] on span "Home" at bounding box center [60, 102] width 32 height 18
click at [57, 100] on span "Home" at bounding box center [60, 102] width 32 height 18
click at [57, 101] on span "Home" at bounding box center [60, 102] width 32 height 18
click at [62, 332] on span "Settings" at bounding box center [65, 334] width 44 height 18
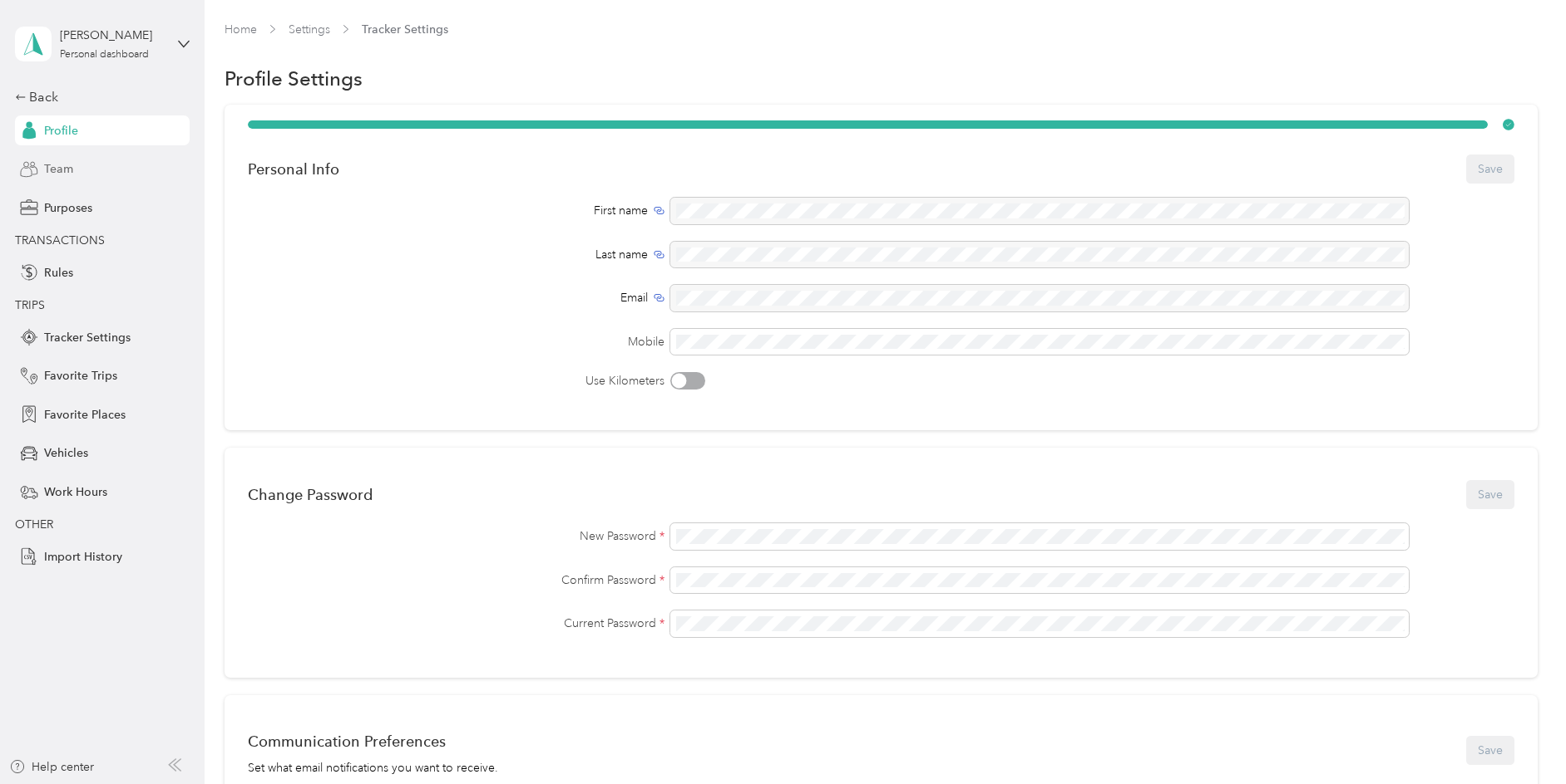
click at [48, 167] on span "Team" at bounding box center [59, 169] width 29 height 18
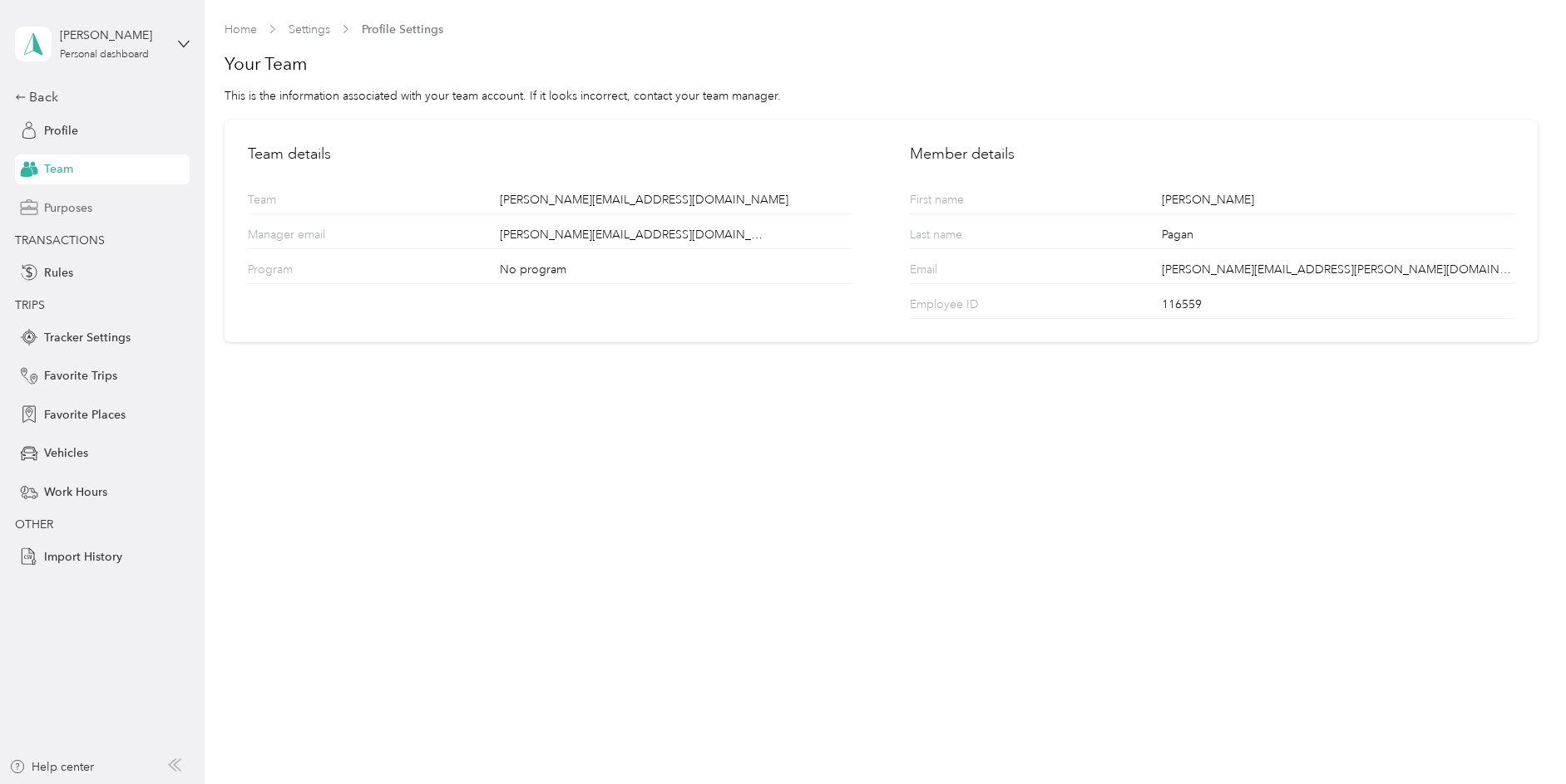
click at [62, 201] on span "Purposes" at bounding box center [67, 209] width 48 height 18
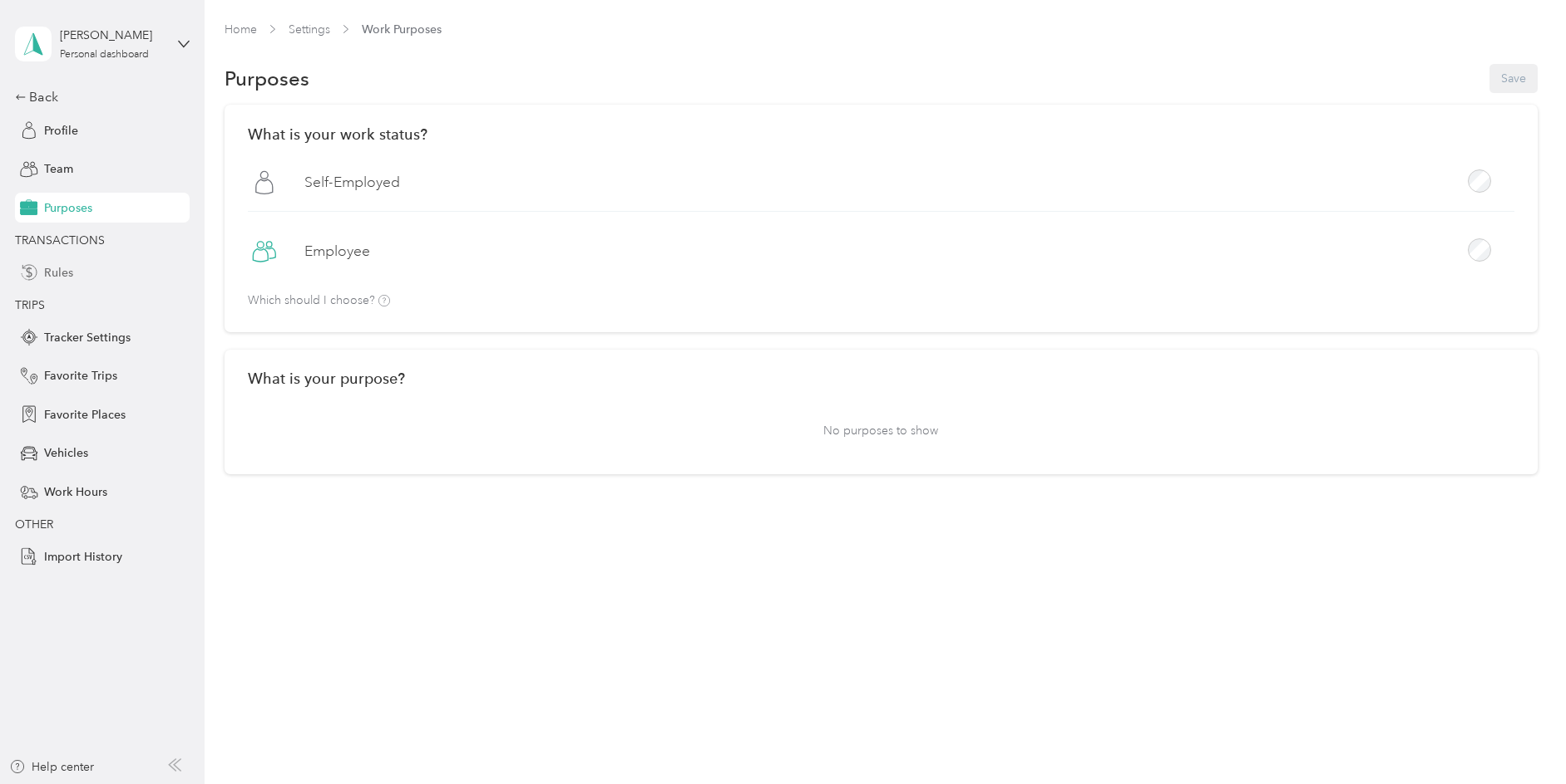
click at [57, 270] on span "Rules" at bounding box center [59, 273] width 29 height 18
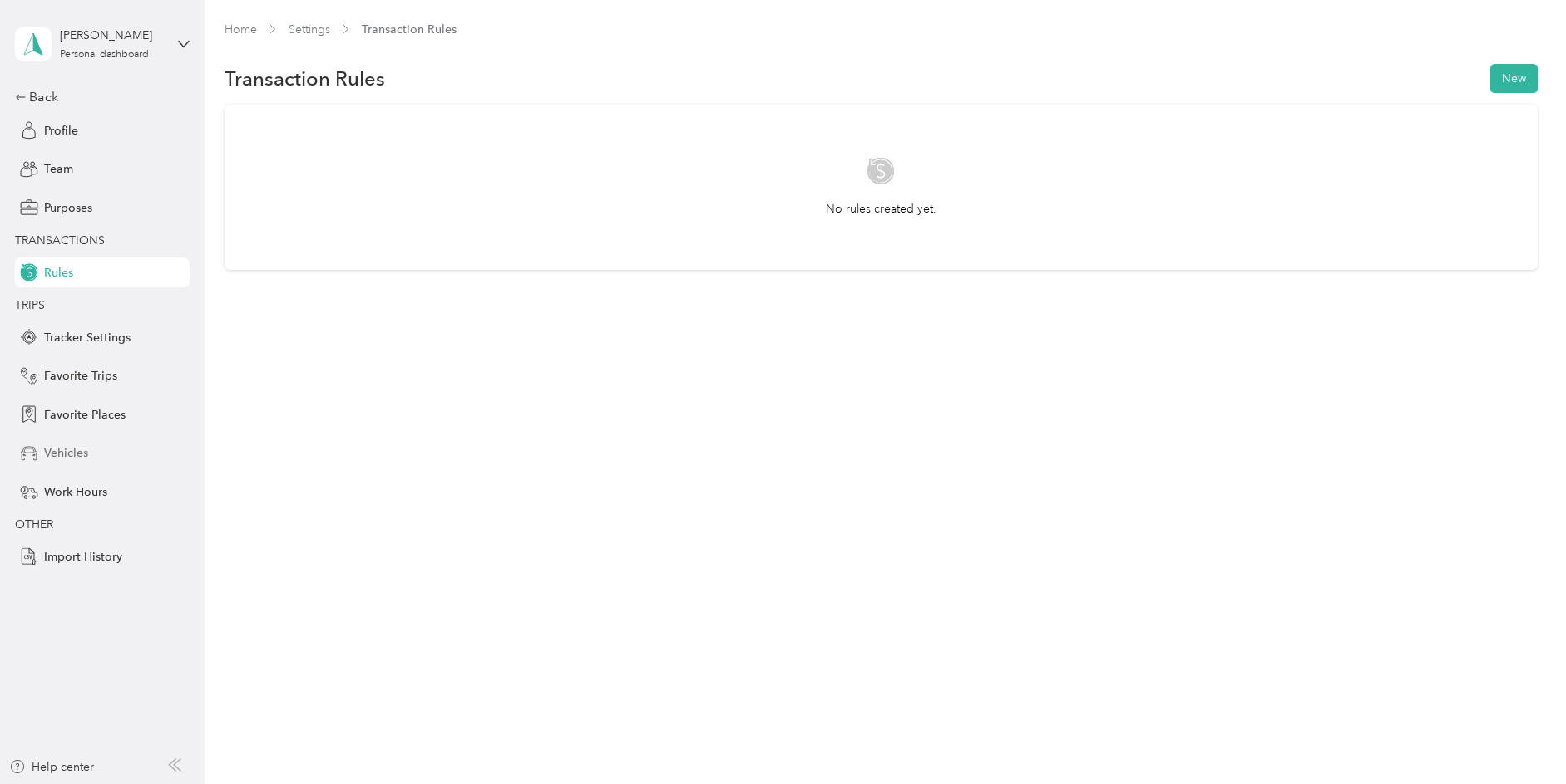
click at [59, 447] on span "Vehicles" at bounding box center [65, 453] width 44 height 18
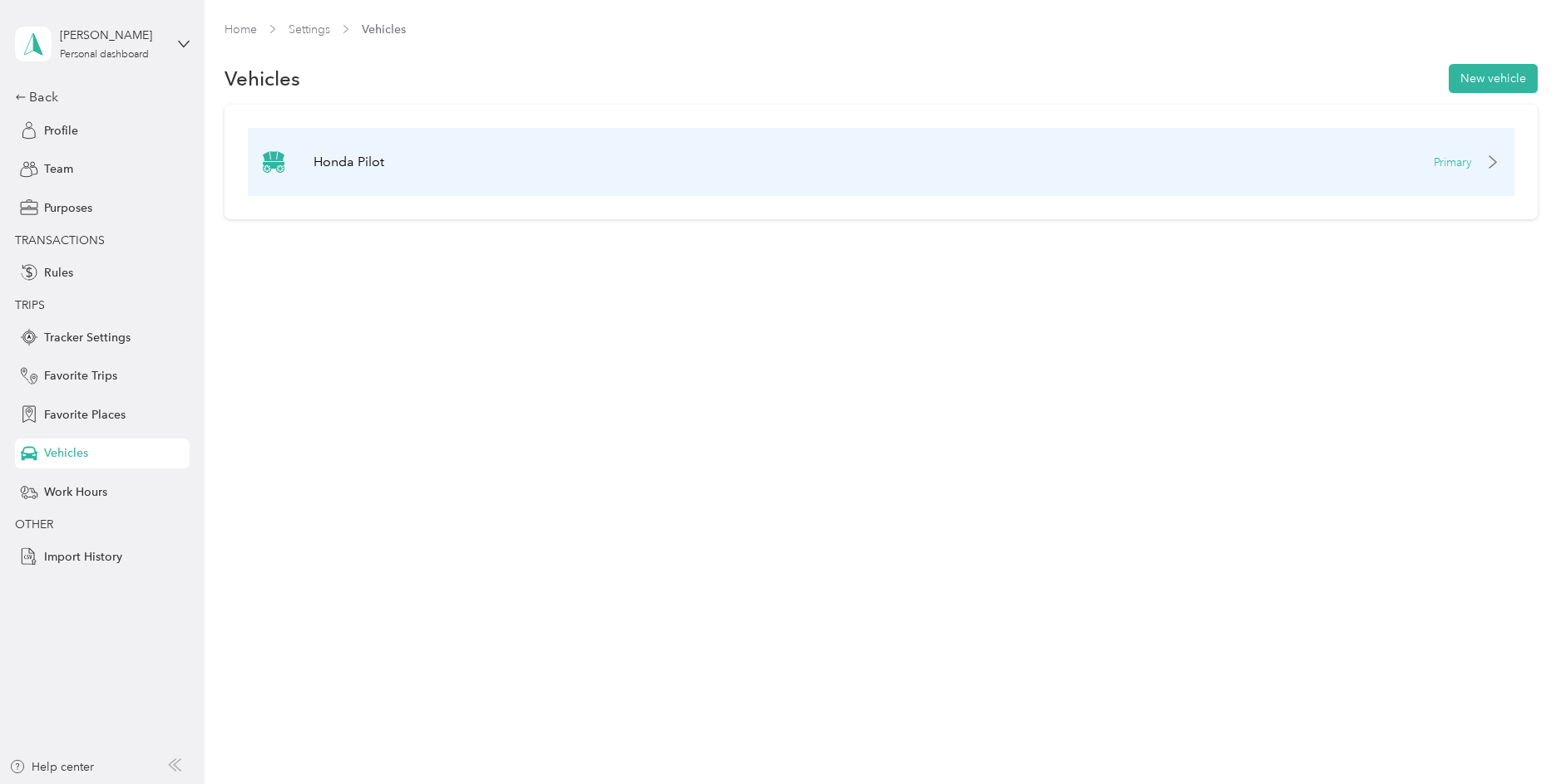
click at [1457, 166] on p "Primary" at bounding box center [1452, 163] width 38 height 18
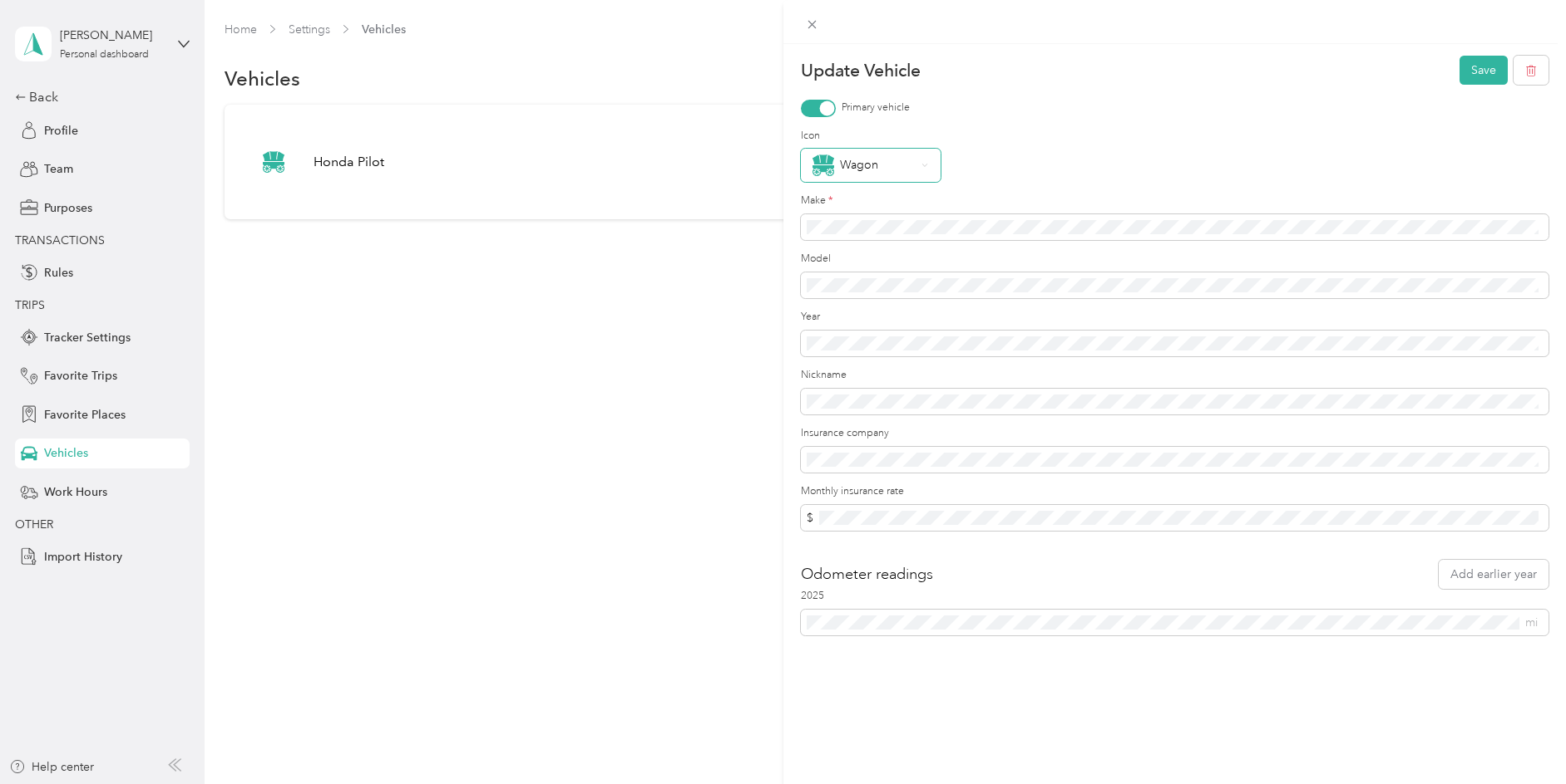
click at [888, 167] on div "Wagon" at bounding box center [864, 166] width 104 height 21
click at [855, 407] on li "Sedan" at bounding box center [870, 392] width 140 height 33
click at [1477, 71] on button "Save" at bounding box center [1483, 70] width 48 height 29
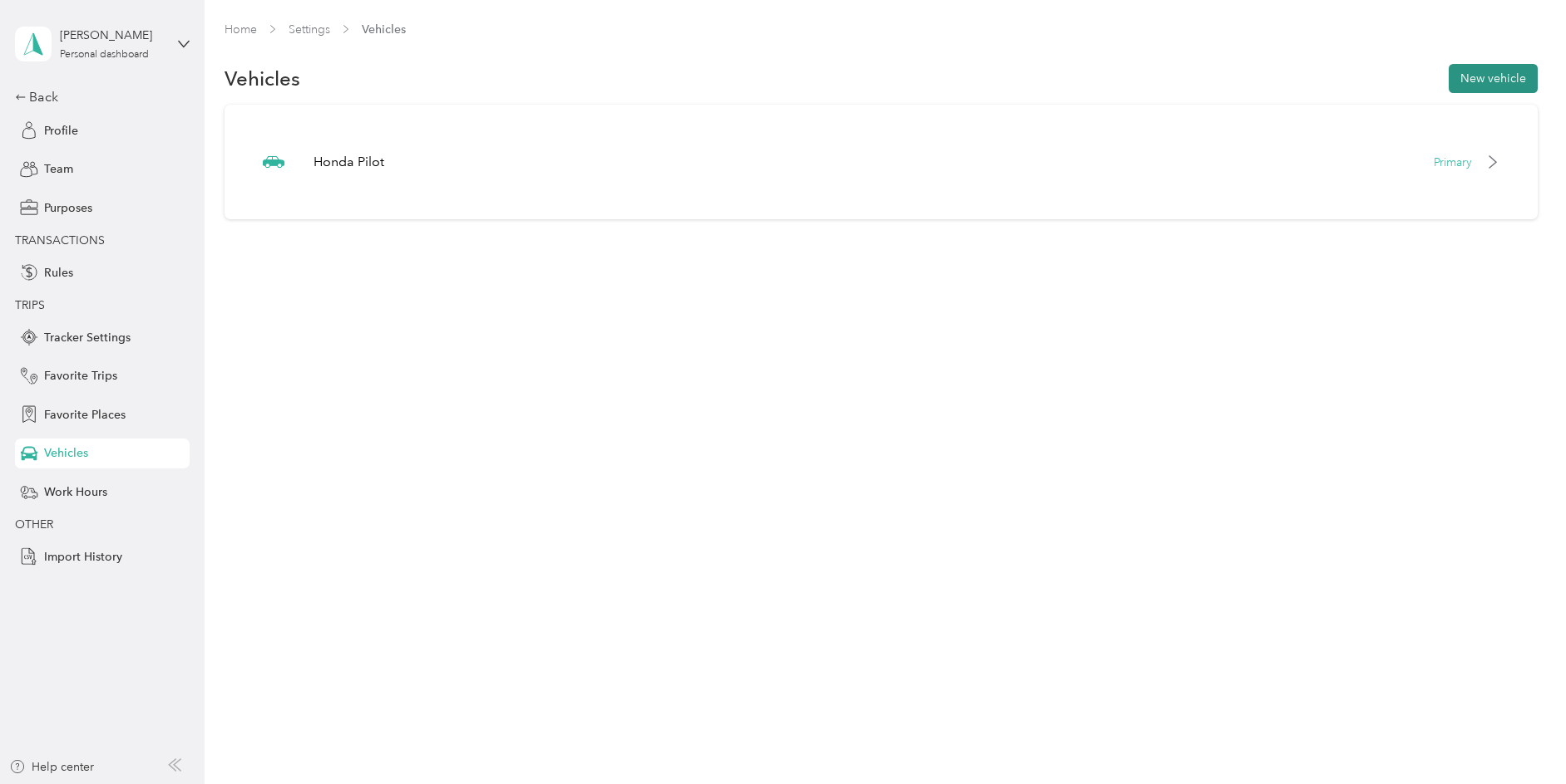
click at [1500, 76] on button "New vehicle" at bounding box center [1493, 79] width 89 height 29
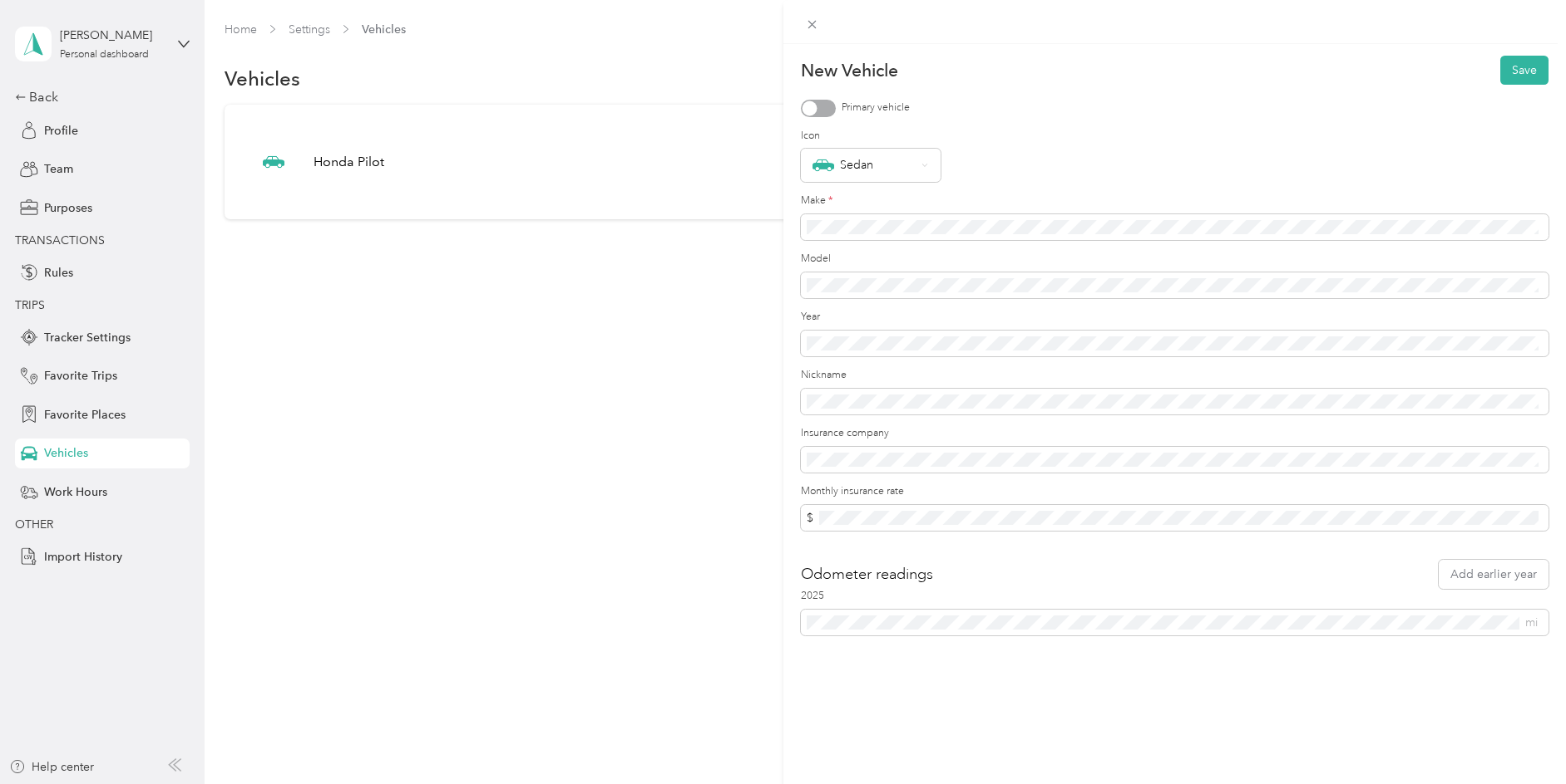
click at [356, 160] on div "New Vehicle Save Primary vehicle Icon Sedan Make * Model Year Nickname Insuranc…" at bounding box center [783, 392] width 1566 height 784
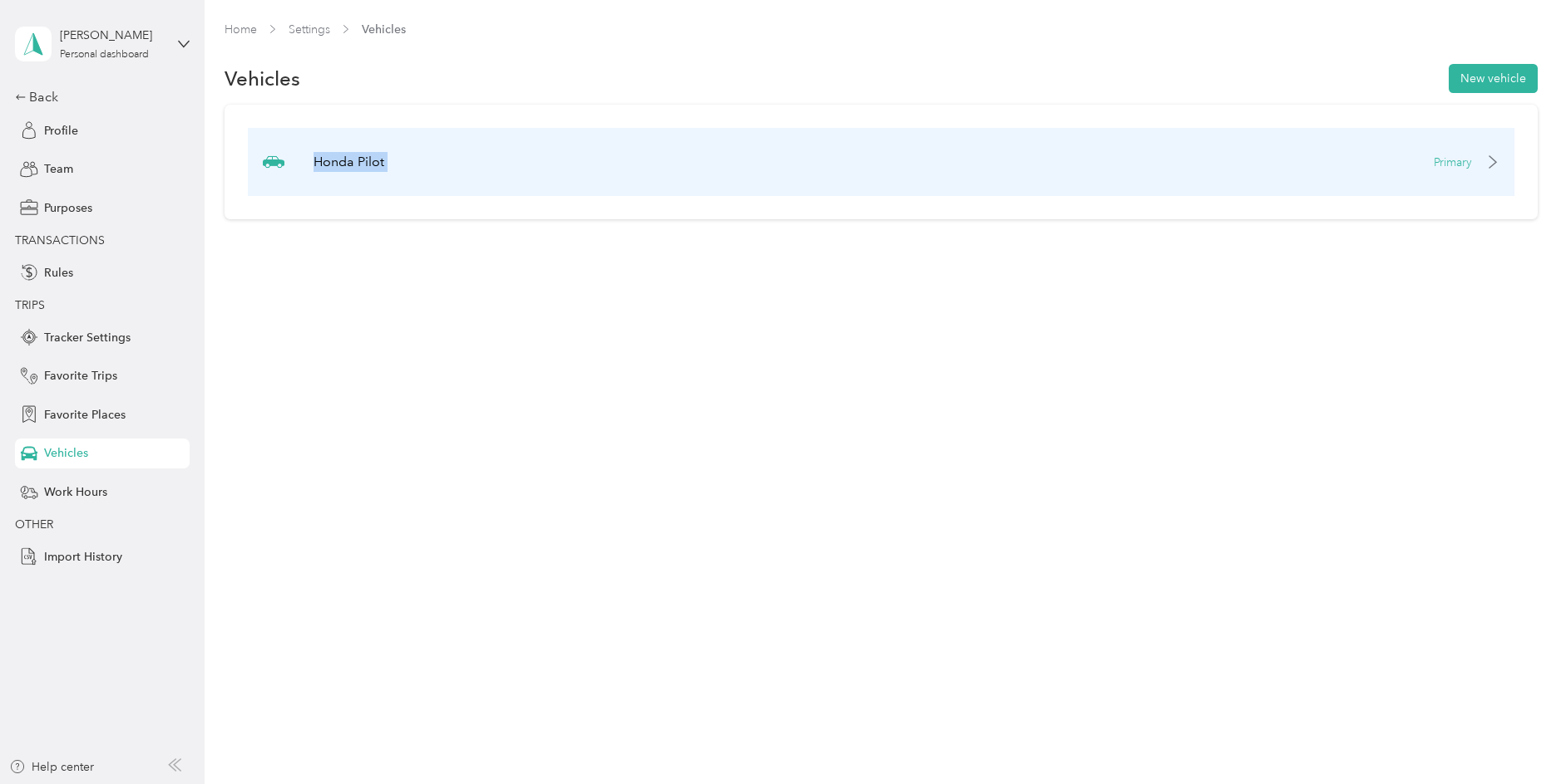
click at [355, 161] on p "Honda Pilot" at bounding box center [348, 162] width 70 height 20
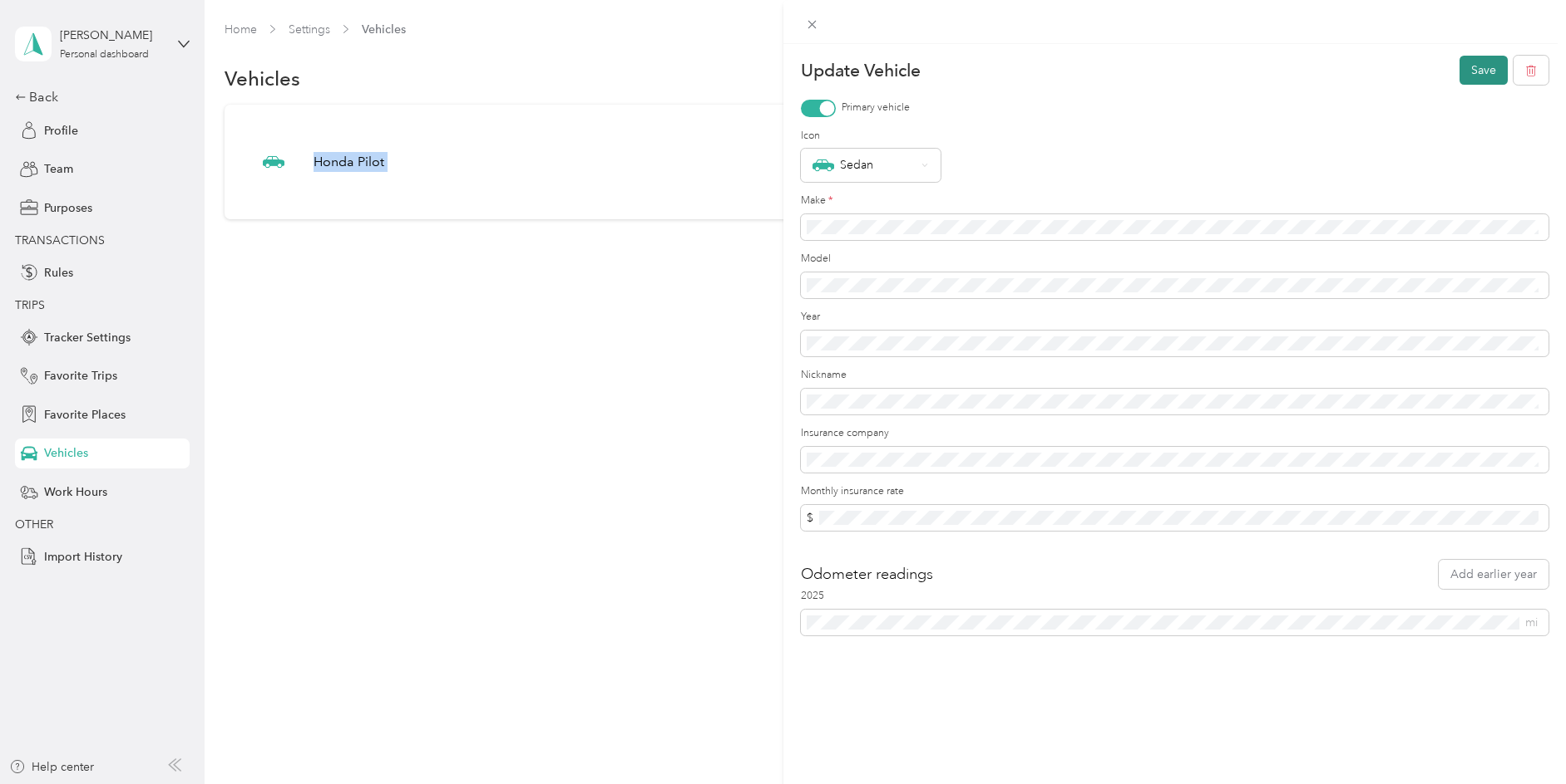
click at [1486, 72] on button "Save" at bounding box center [1483, 70] width 48 height 29
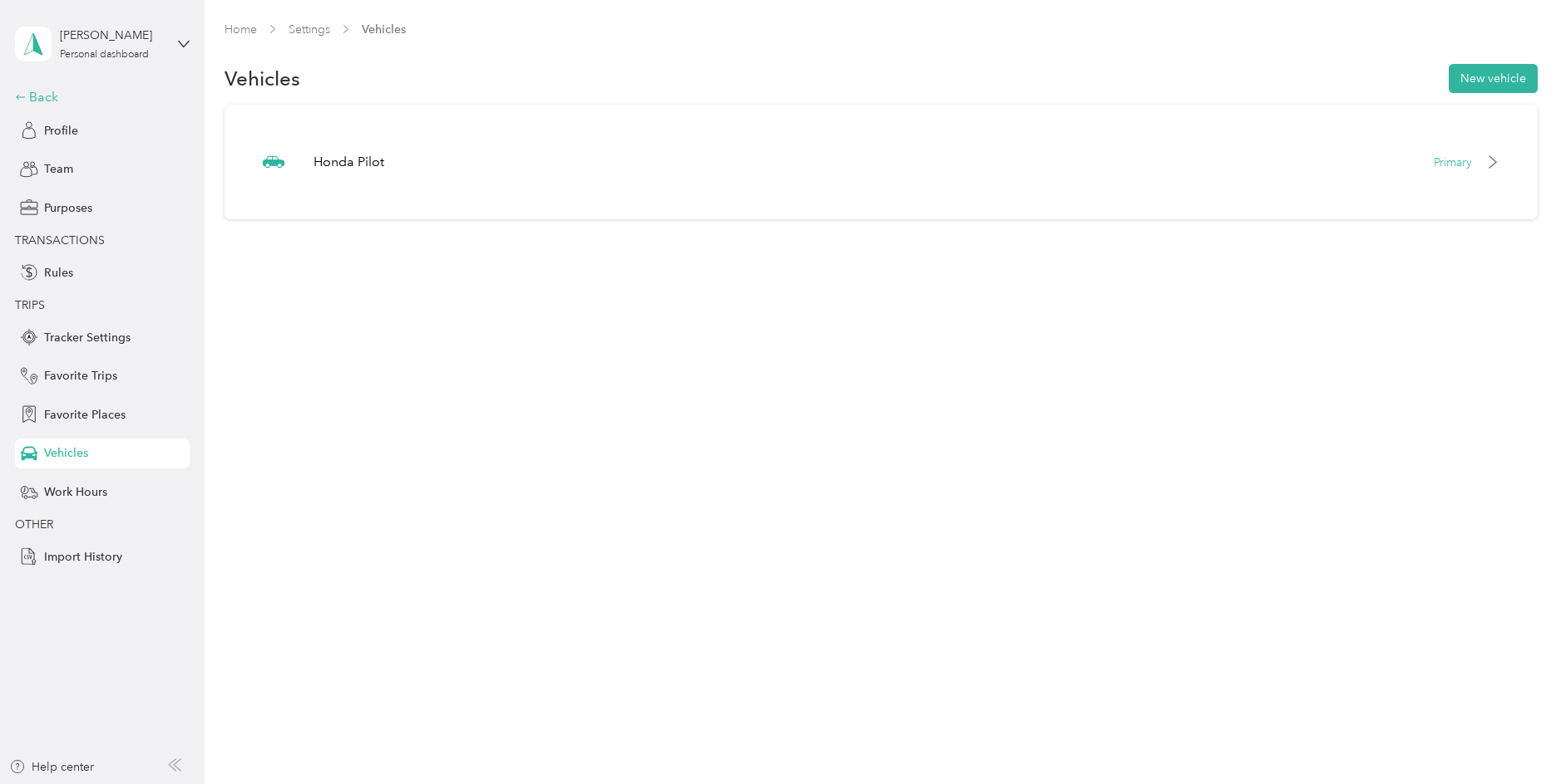
click at [31, 98] on div "Back" at bounding box center [98, 97] width 166 height 20
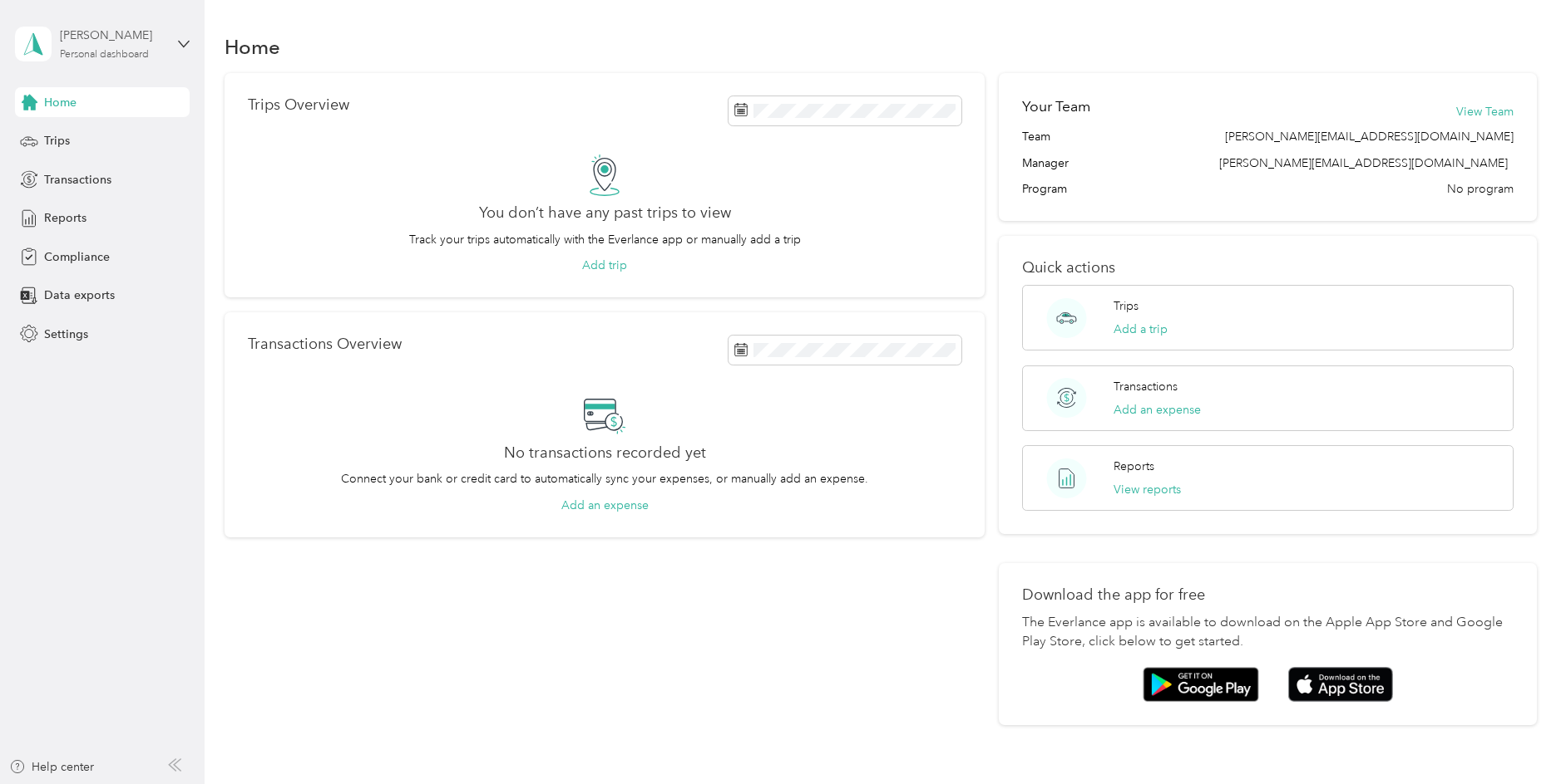
click at [100, 53] on div "Personal dashboard" at bounding box center [103, 55] width 89 height 10
click at [498, 39] on div "Home" at bounding box center [880, 47] width 1312 height 35
click at [261, 52] on h1 "Home" at bounding box center [252, 47] width 56 height 18
click at [62, 98] on span "Home" at bounding box center [60, 102] width 32 height 18
click at [61, 143] on span "Trips" at bounding box center [57, 140] width 25 height 18
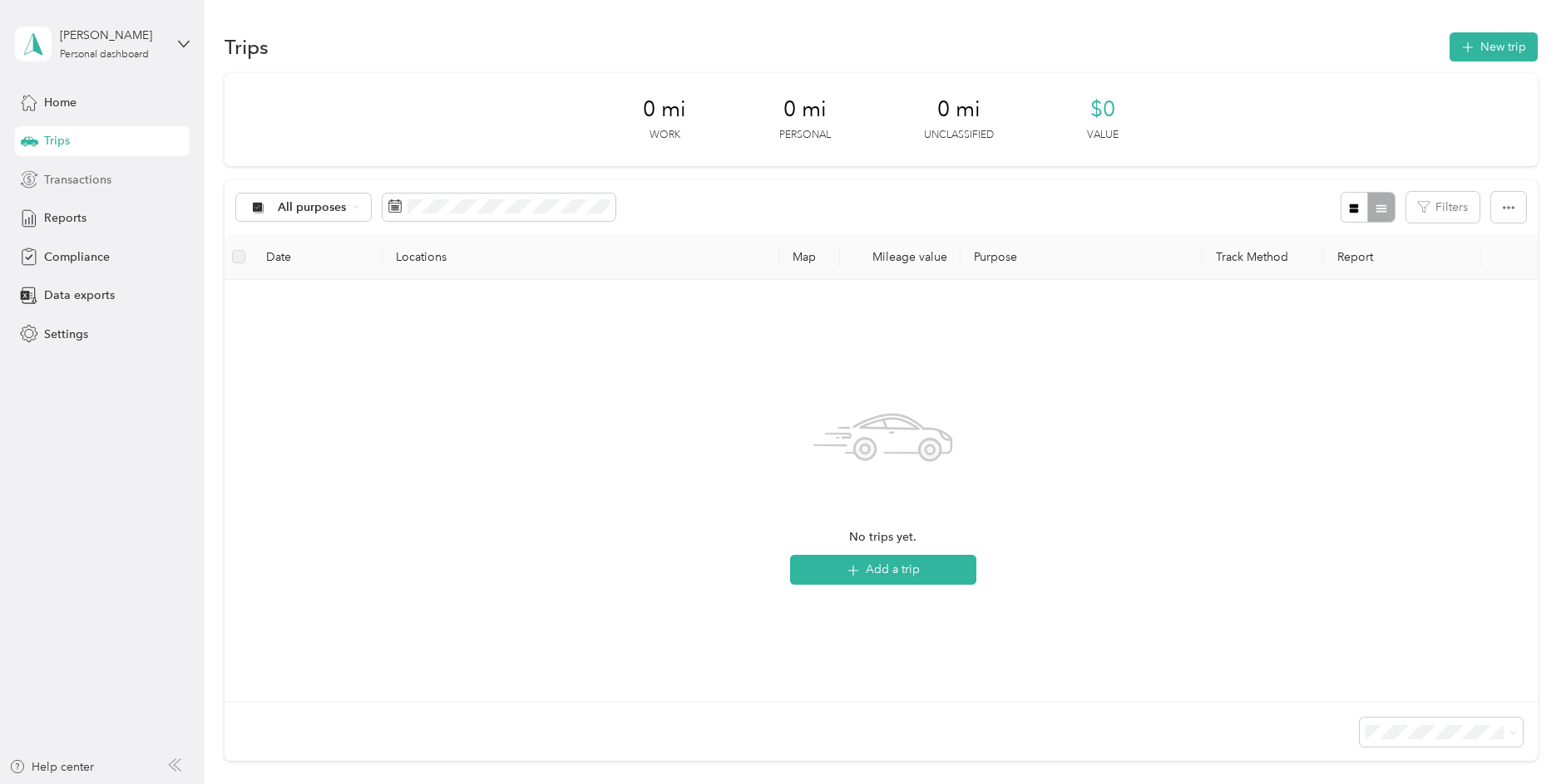
click at [59, 176] on span "Transactions" at bounding box center [77, 180] width 67 height 18
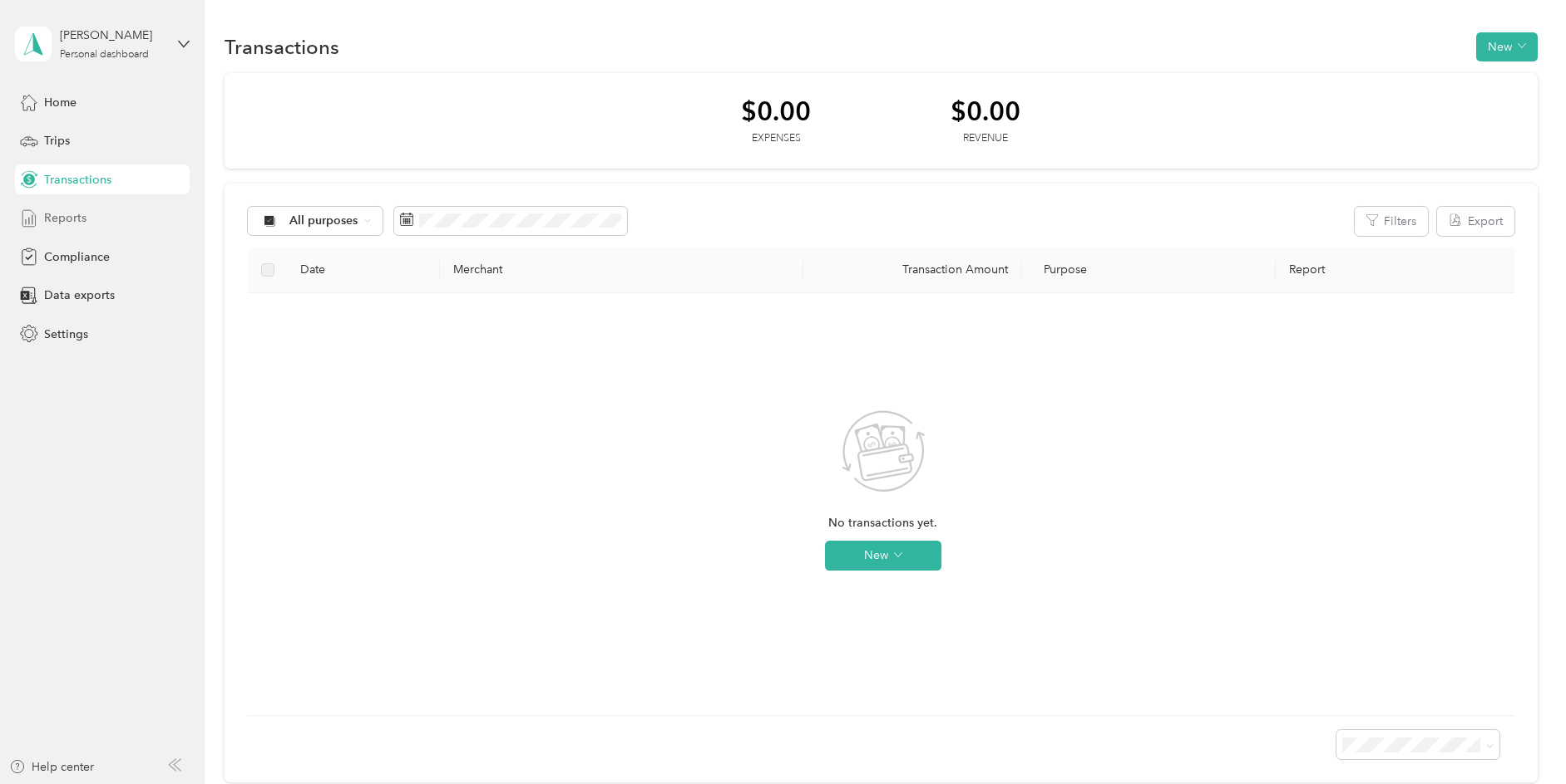
click at [80, 219] on span "Reports" at bounding box center [64, 218] width 42 height 18
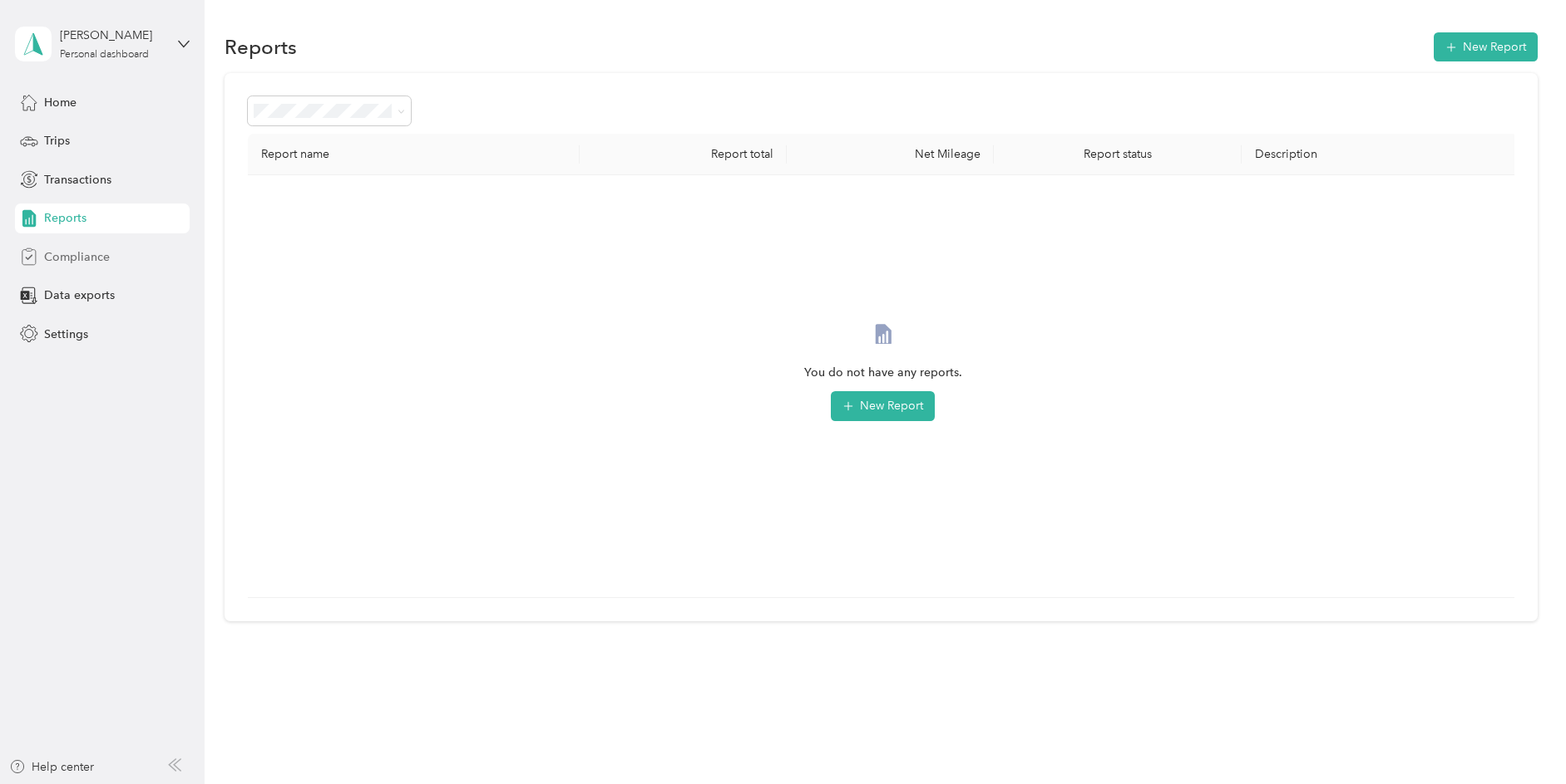
click at [84, 254] on span "Compliance" at bounding box center [76, 257] width 65 height 18
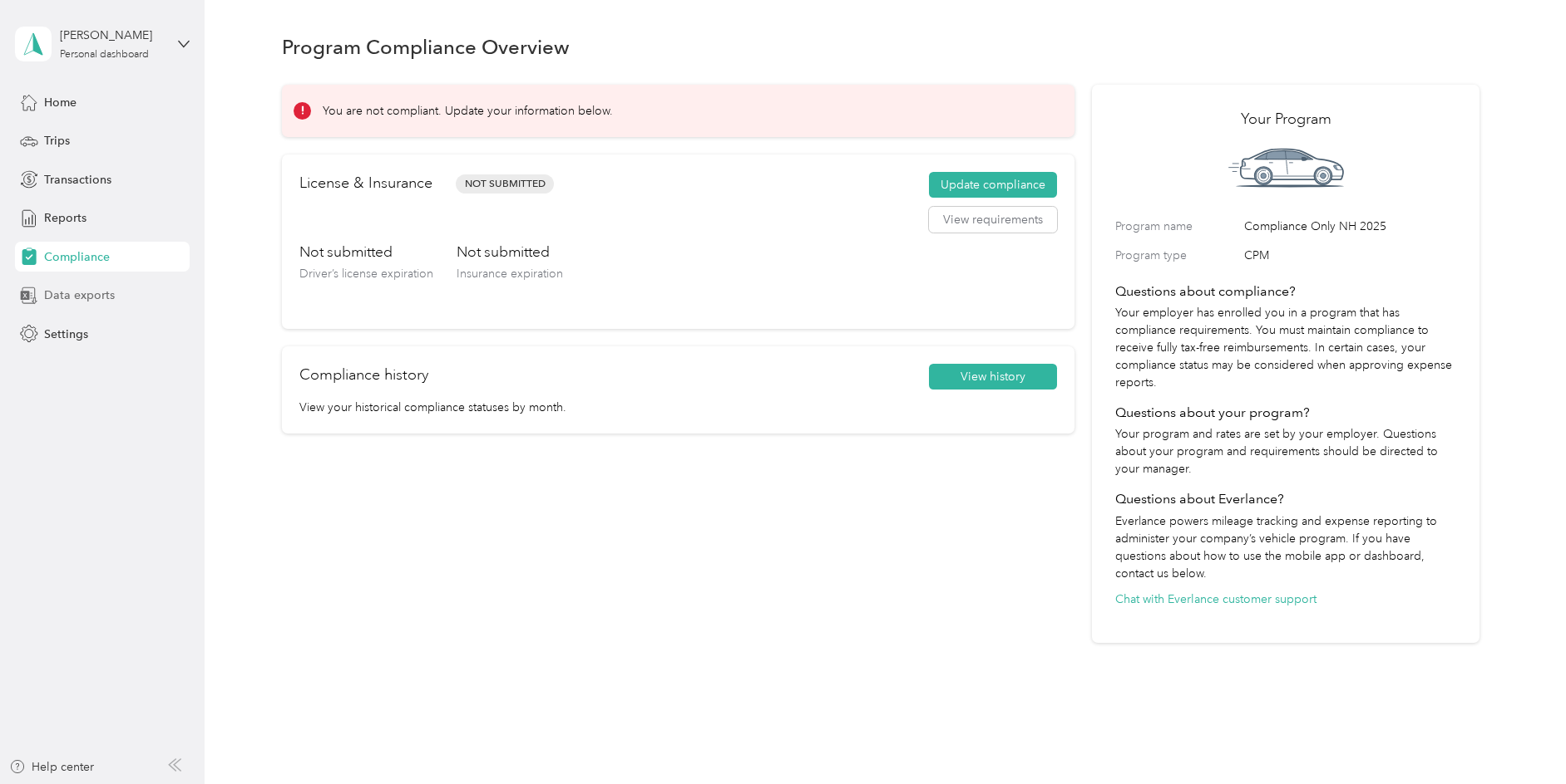
click at [60, 294] on span "Data exports" at bounding box center [79, 295] width 70 height 18
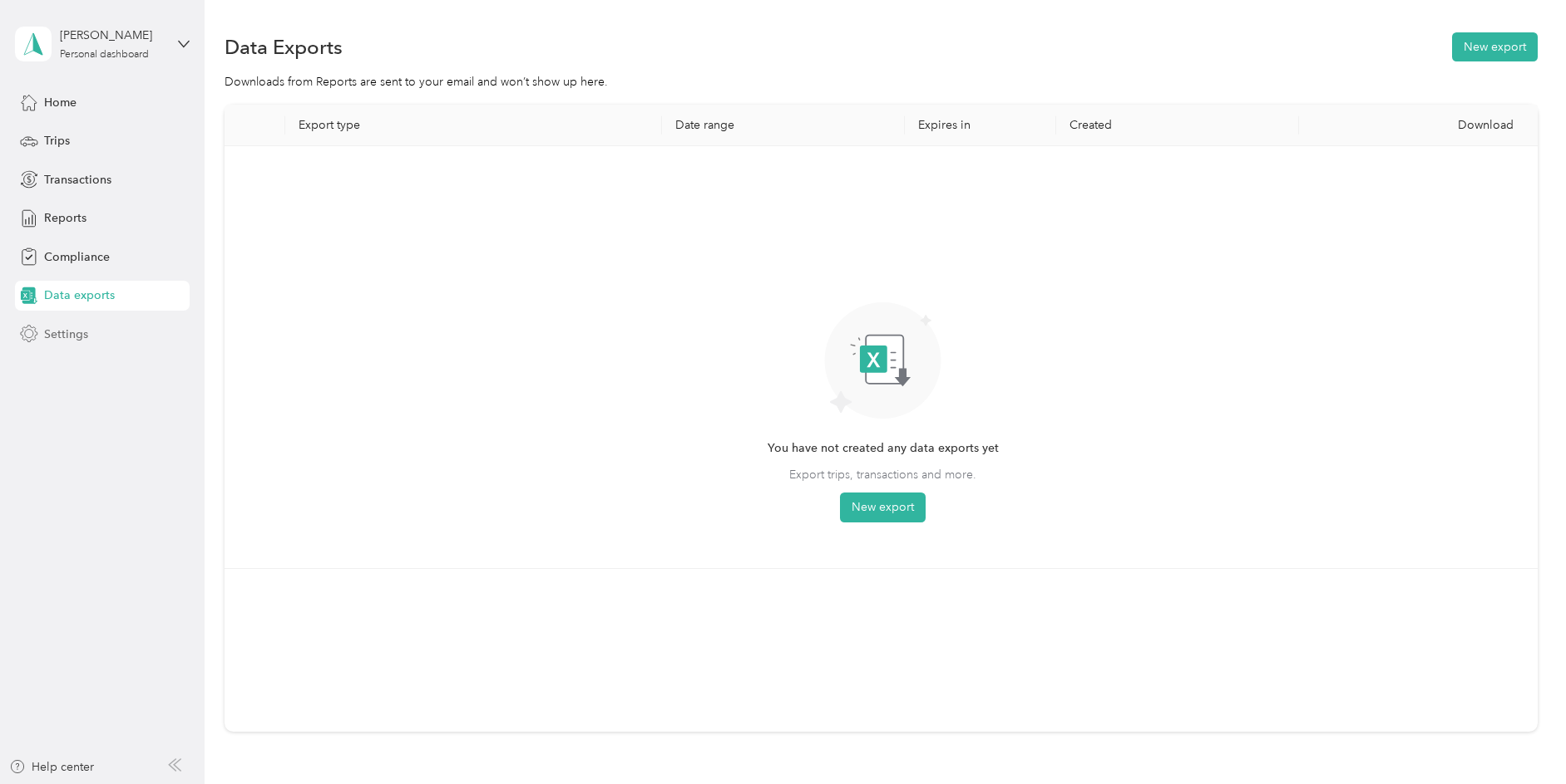
click at [73, 334] on span "Settings" at bounding box center [65, 334] width 44 height 18
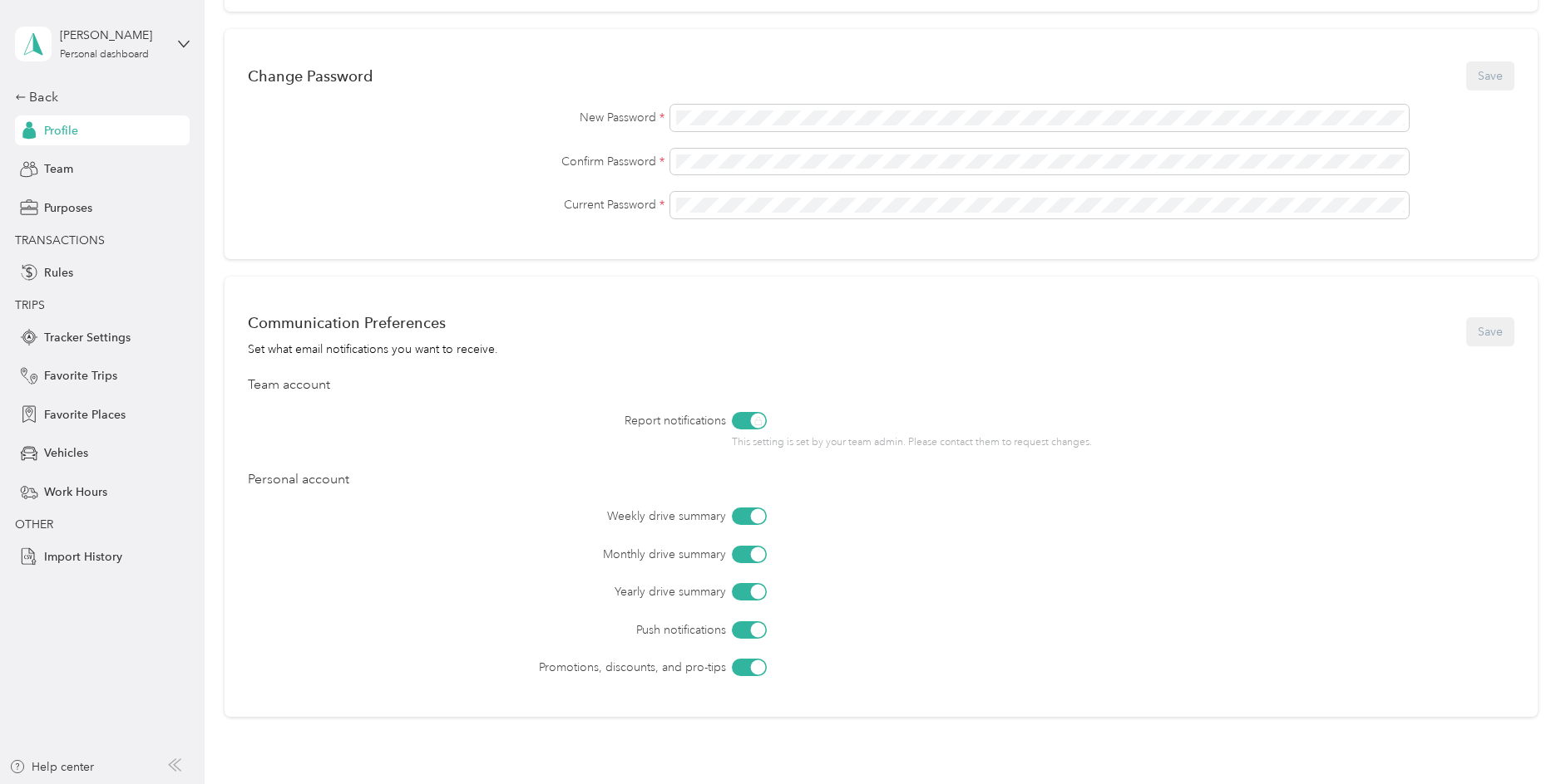
scroll to position [539, 0]
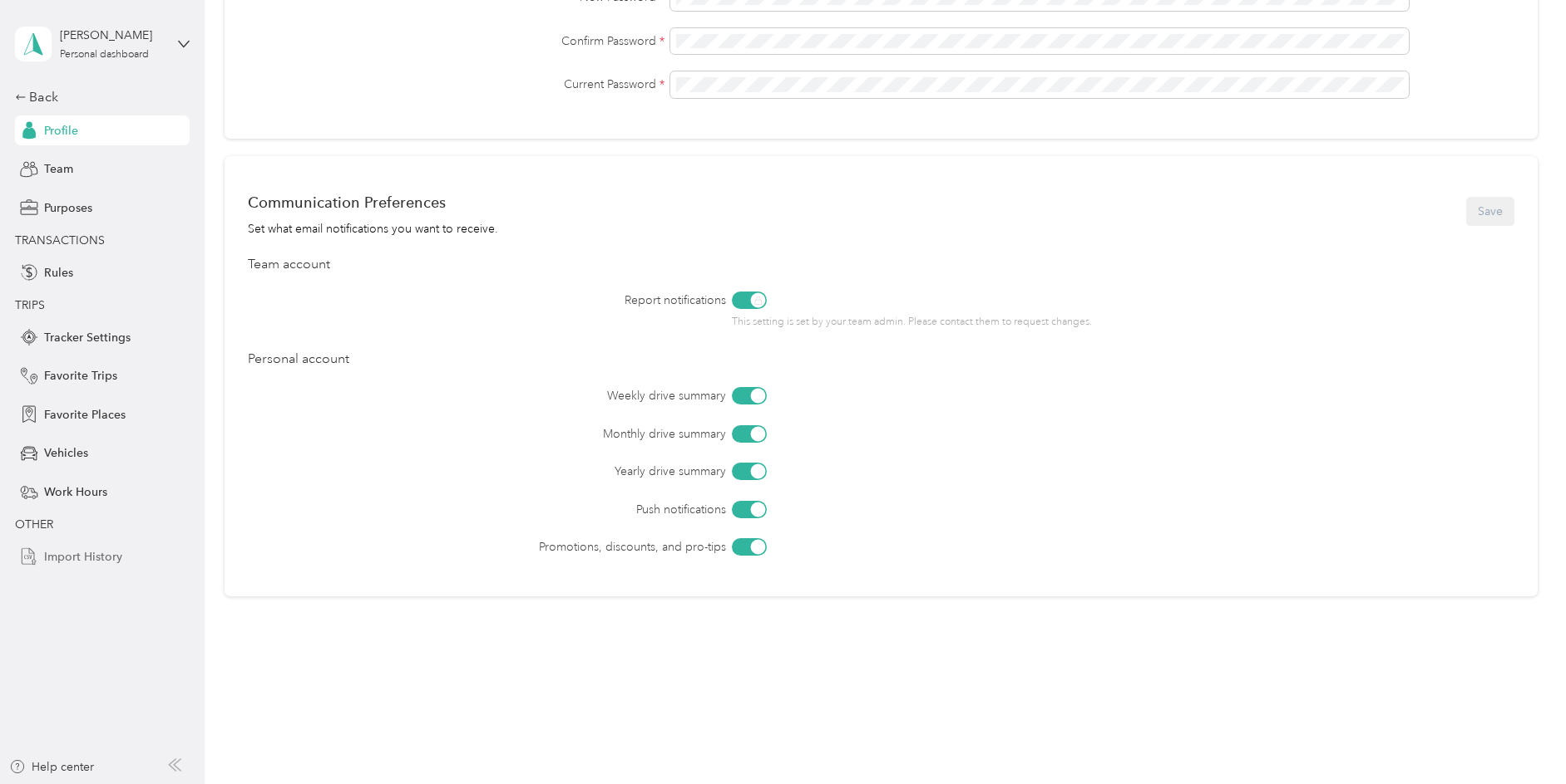
click at [60, 557] on span "Import History" at bounding box center [83, 557] width 78 height 18
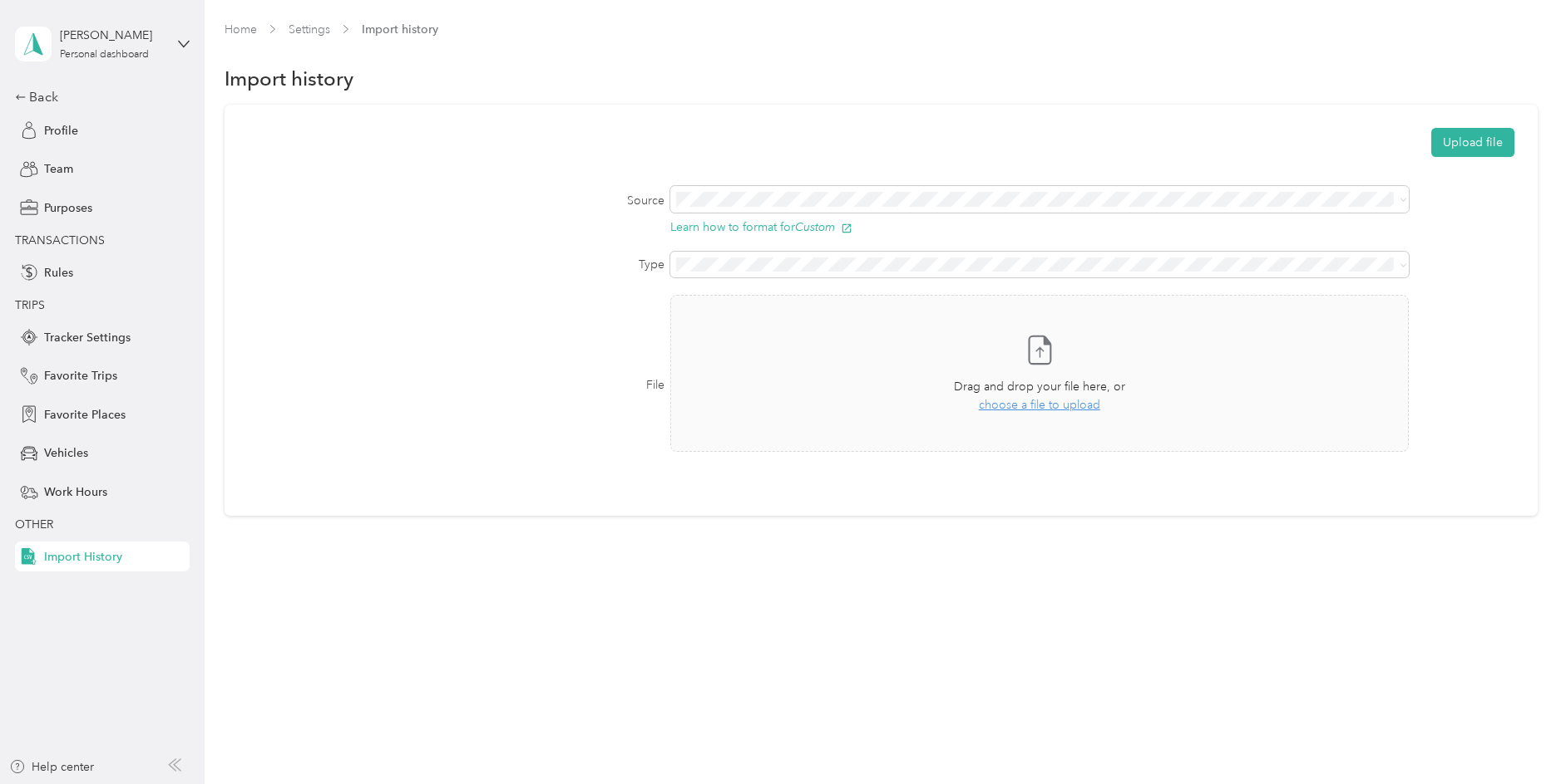
click at [651, 384] on label "File" at bounding box center [456, 385] width 416 height 18
click at [567, 321] on div "File Take a photo or choose a photo from your library Drag and drop your file h…" at bounding box center [880, 385] width 1265 height 180
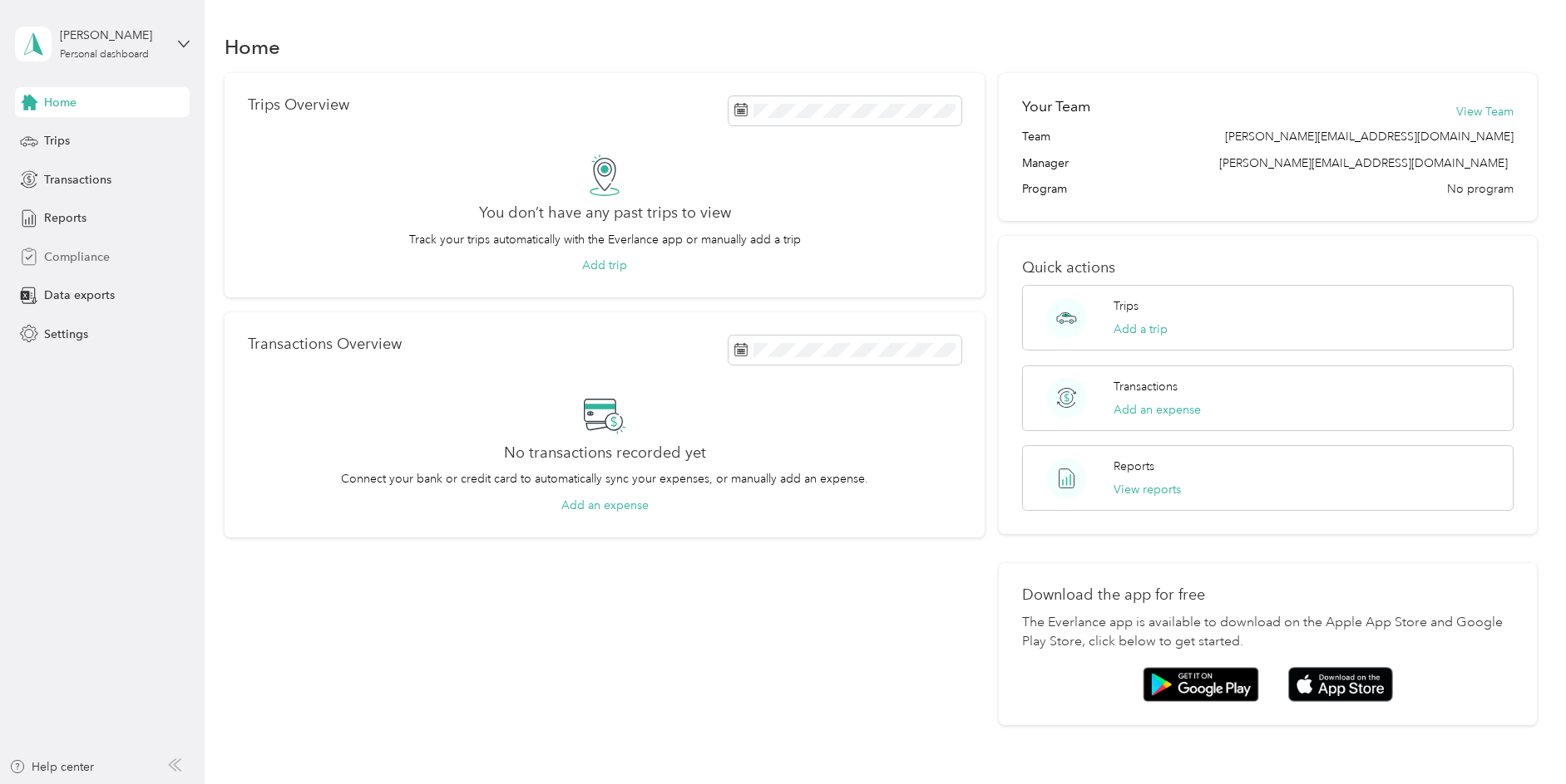
click at [92, 255] on span "Compliance" at bounding box center [76, 257] width 65 height 18
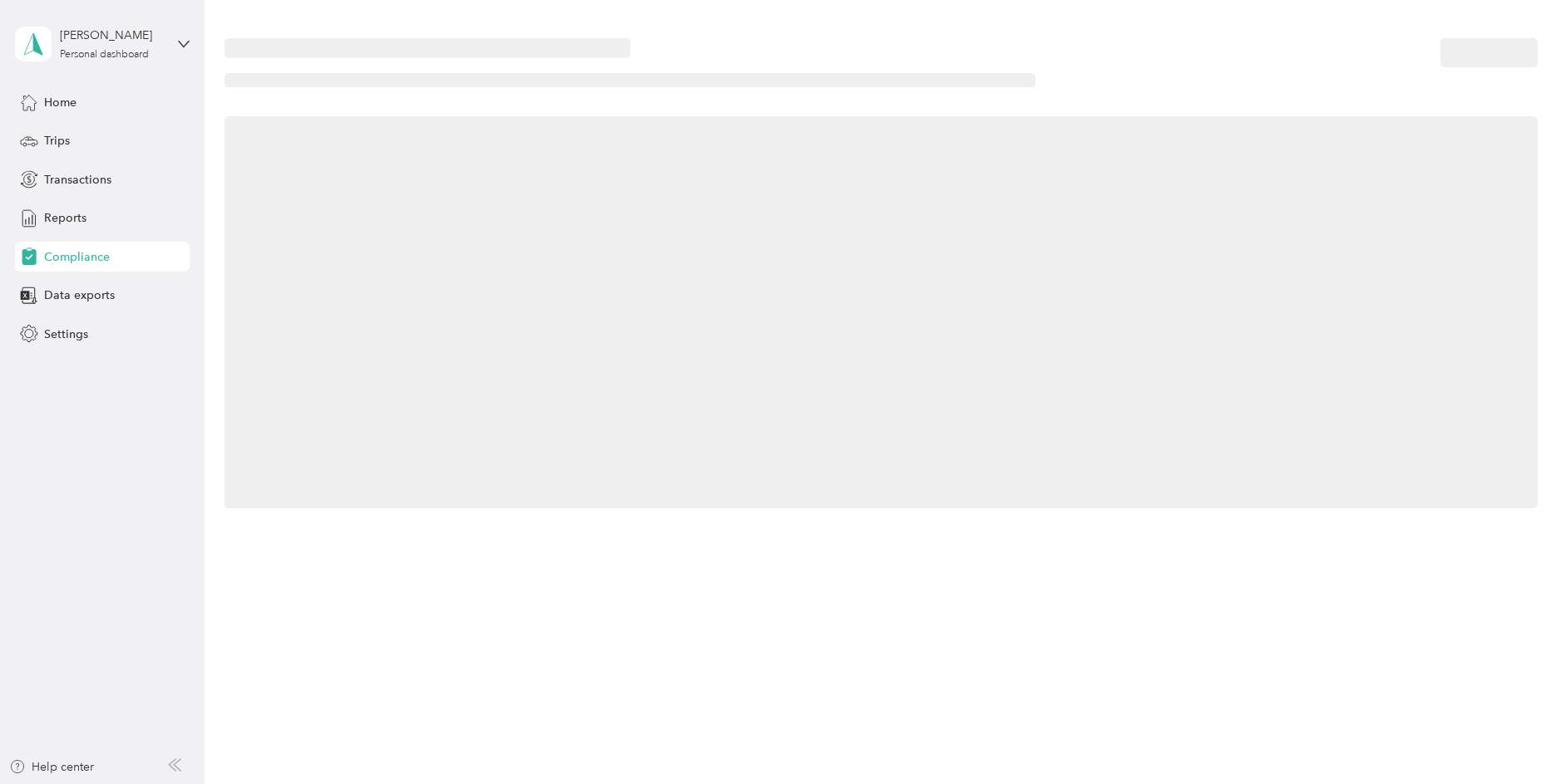
click at [92, 255] on span "Compliance" at bounding box center [76, 257] width 65 height 18
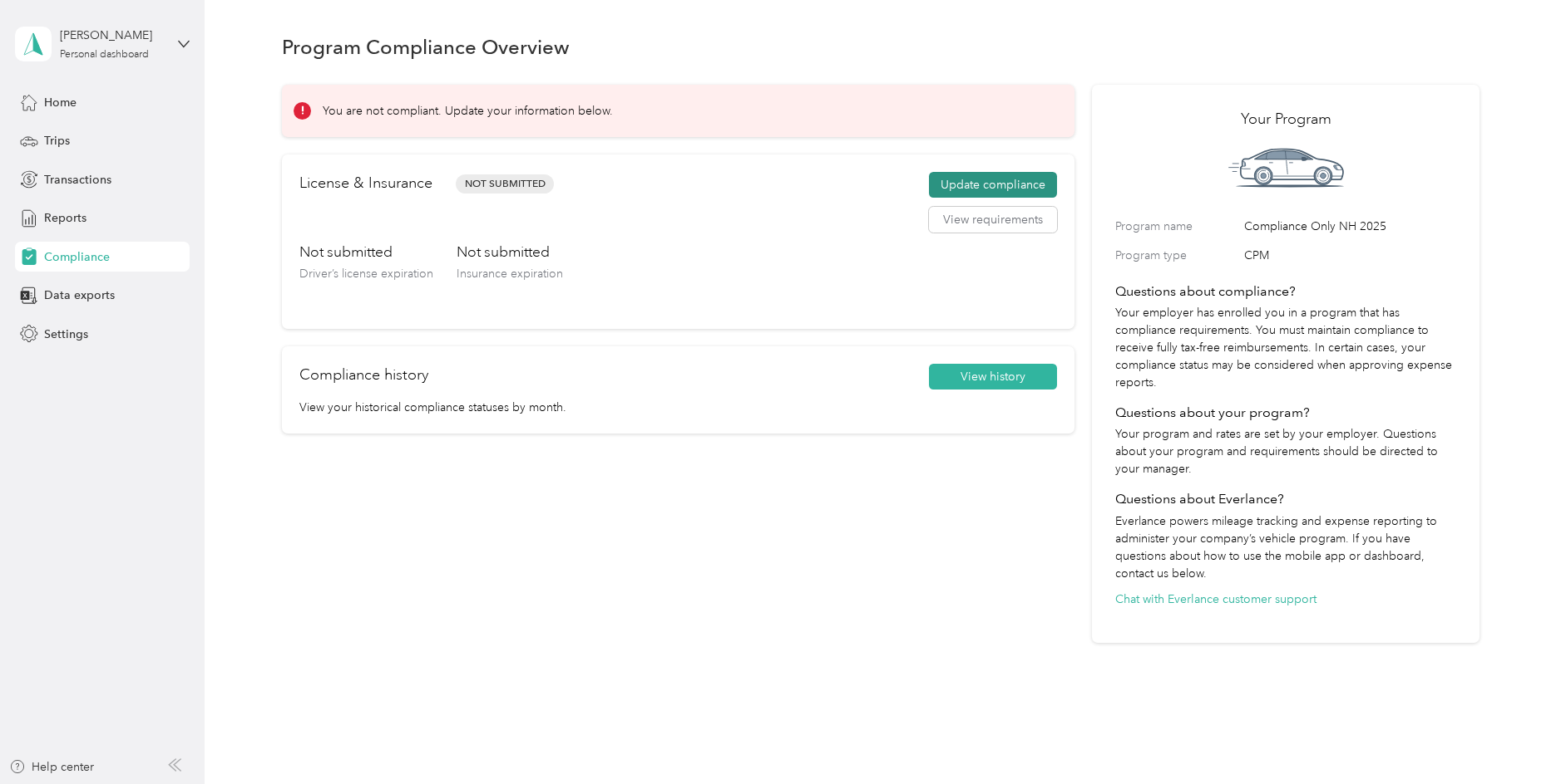
click at [1028, 182] on button "Update compliance" at bounding box center [992, 184] width 128 height 26
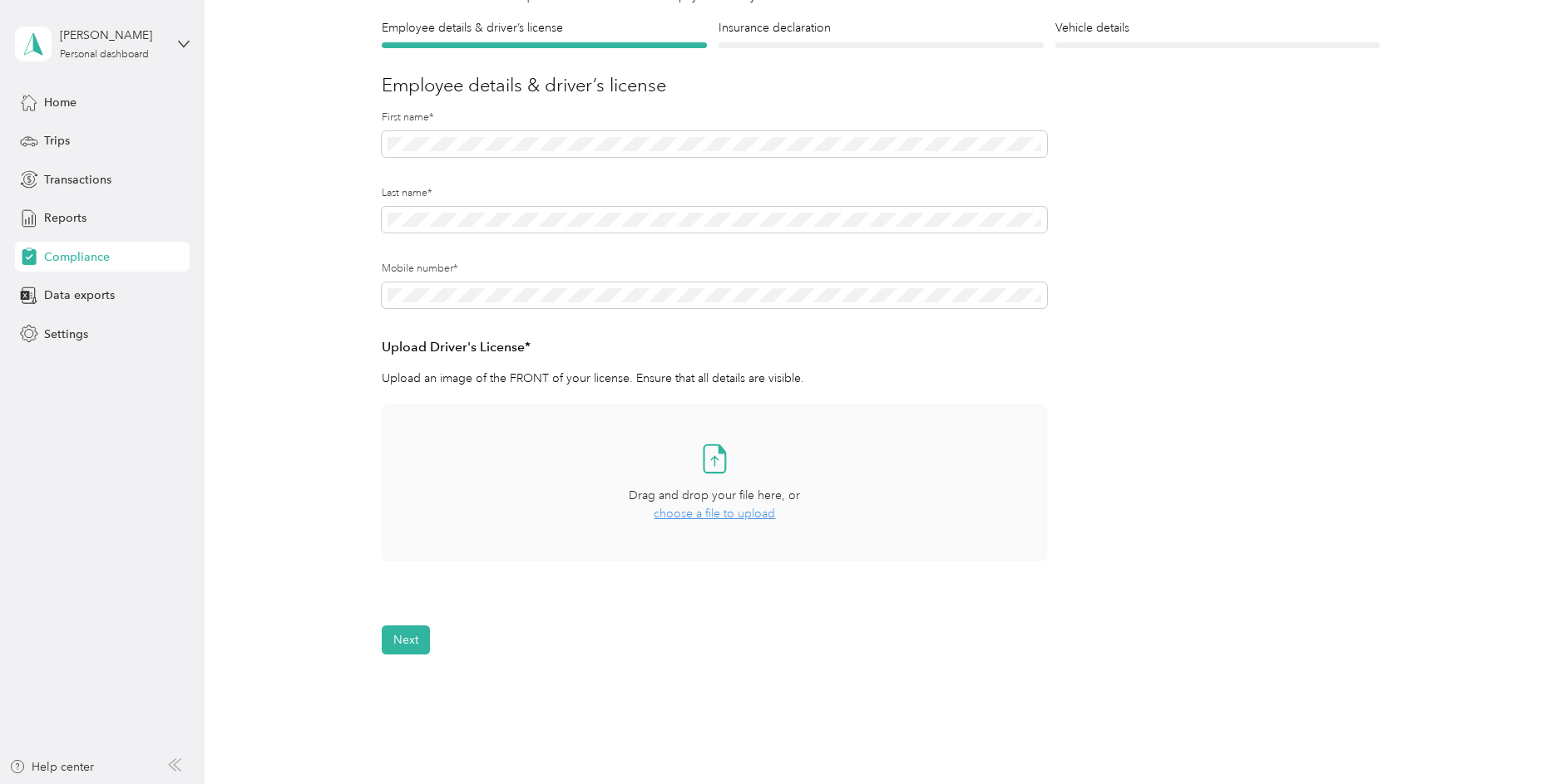
scroll to position [253, 0]
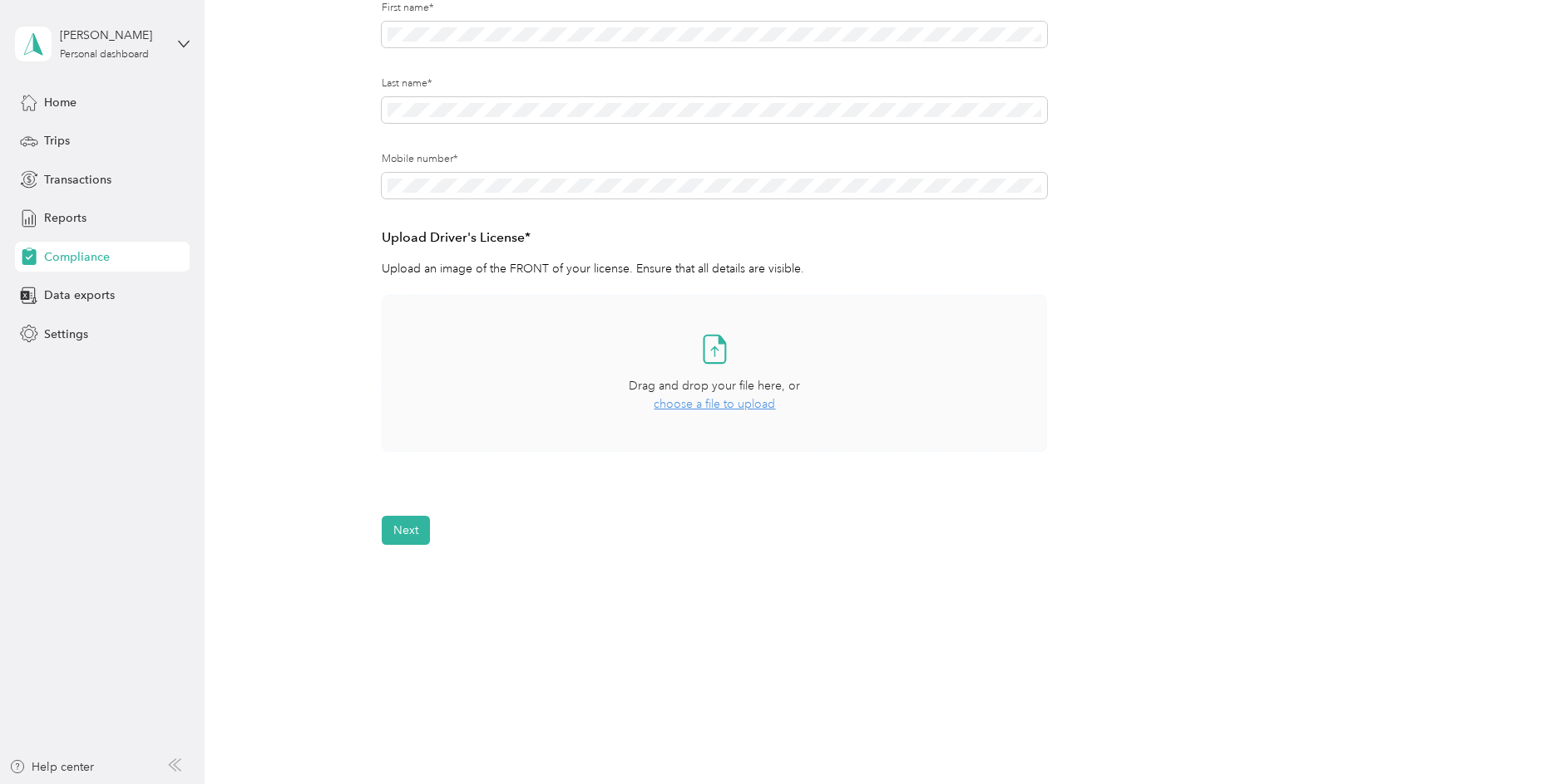
click at [719, 354] on icon at bounding box center [714, 349] width 33 height 33
click at [1004, 499] on button "View" at bounding box center [1003, 500] width 25 height 12
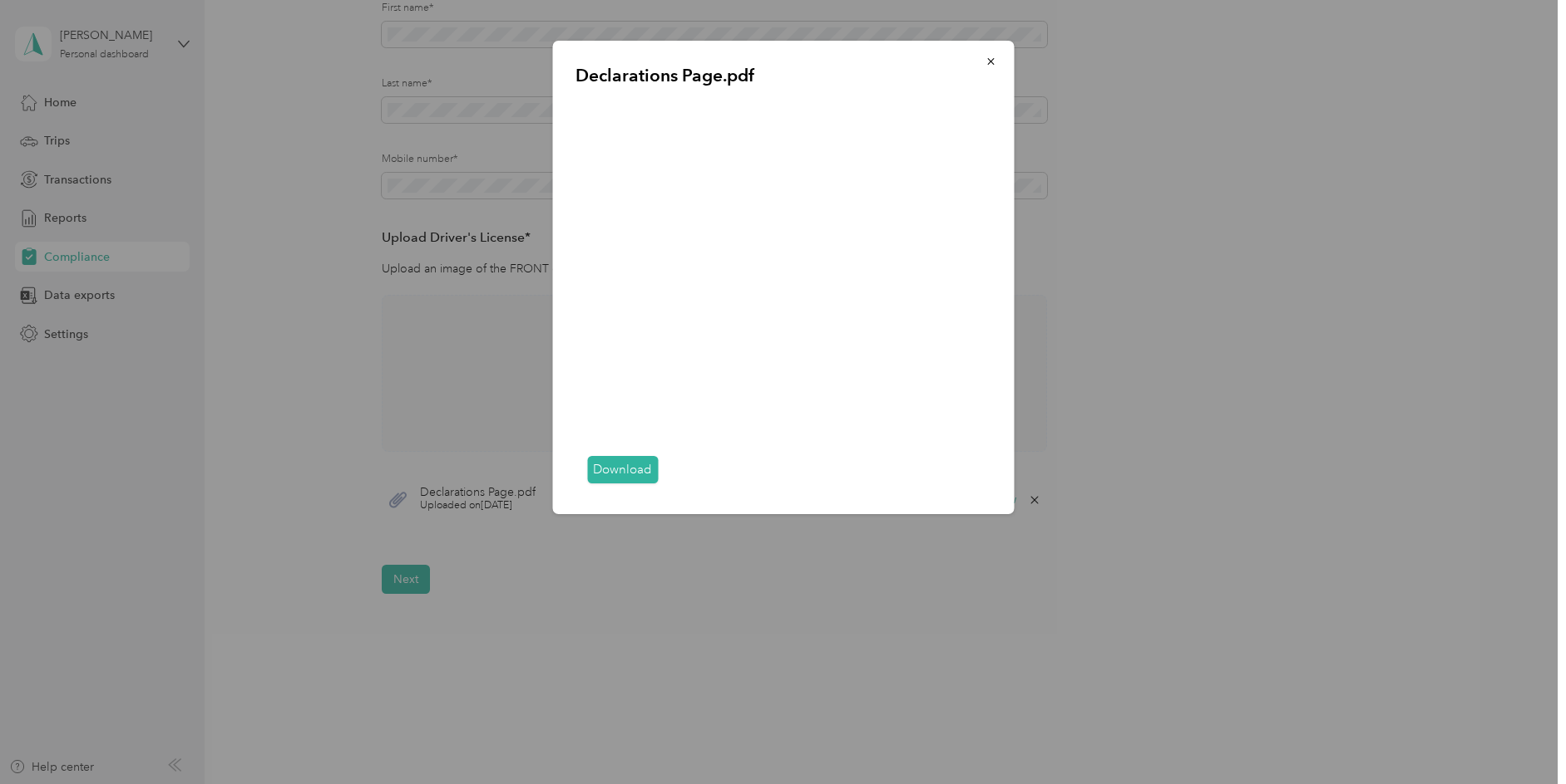
click at [613, 473] on link "Download" at bounding box center [622, 470] width 70 height 27
click at [991, 62] on icon "button" at bounding box center [990, 61] width 7 height 7
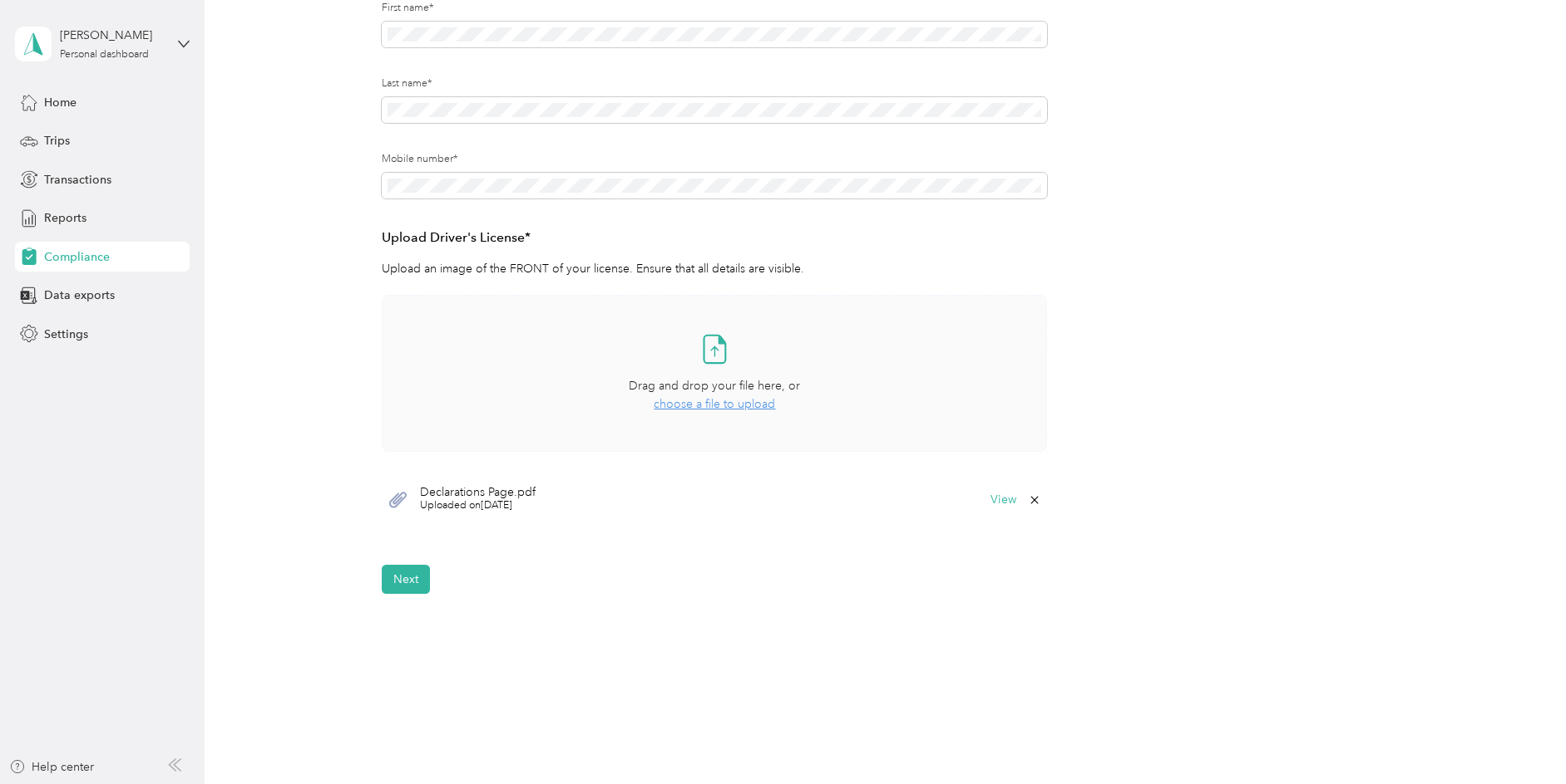
click at [751, 404] on span "choose a file to upload" at bounding box center [714, 404] width 121 height 14
click at [1004, 498] on button "View" at bounding box center [1003, 500] width 25 height 12
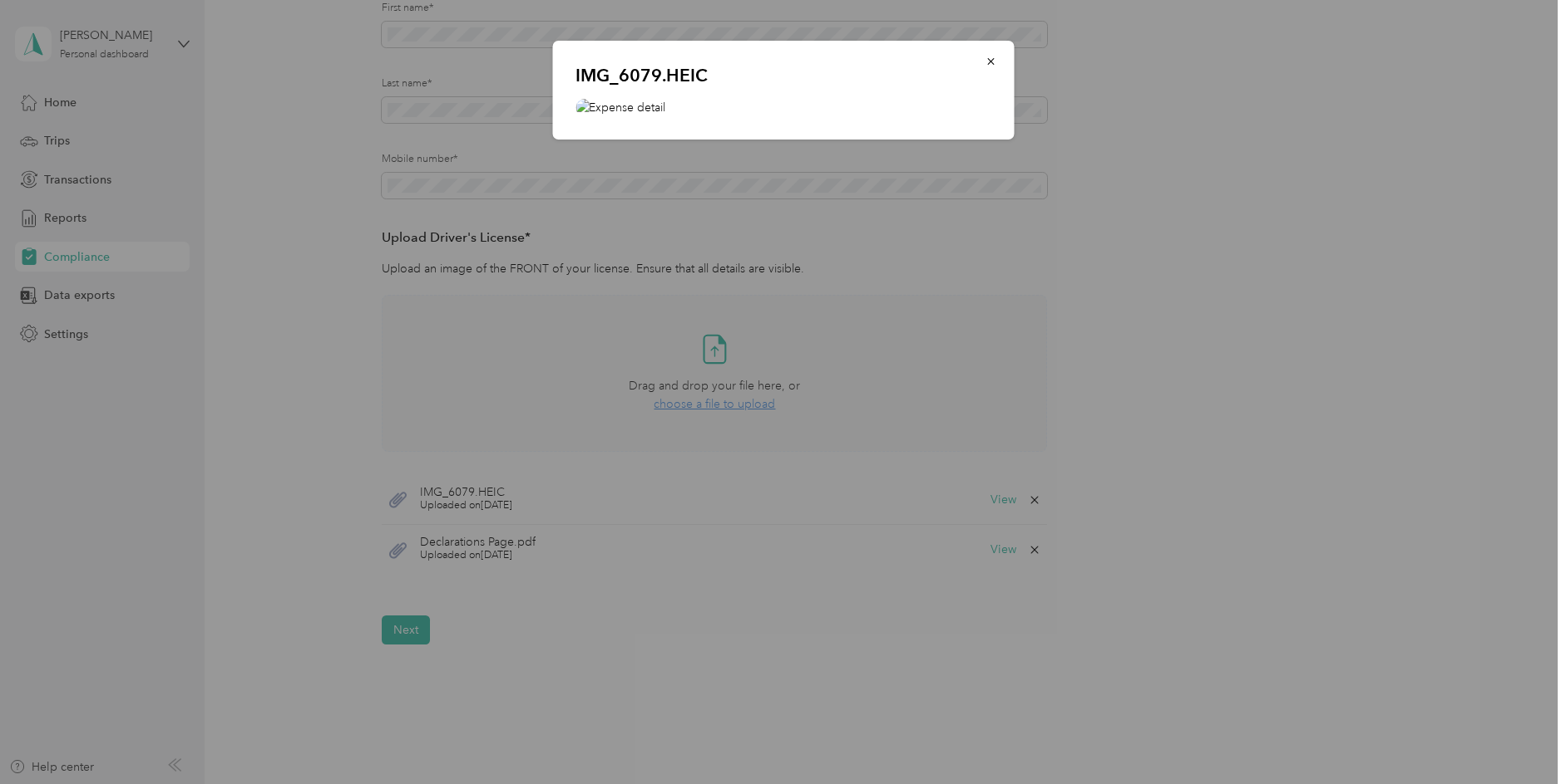
click at [1200, 144] on div "IMG_6079.HEIC" at bounding box center [1014, 93] width 462 height 104
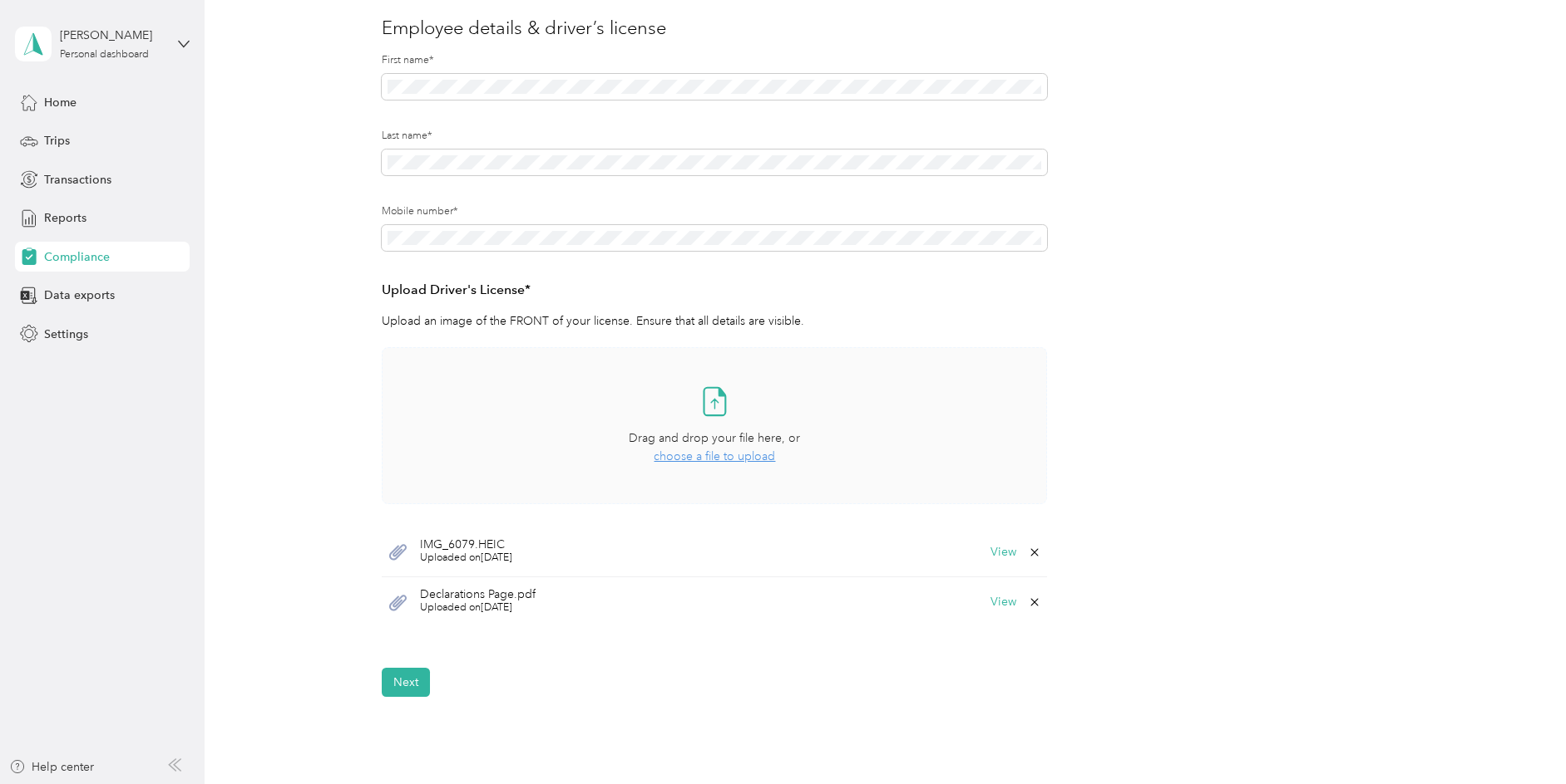
scroll to position [330, 0]
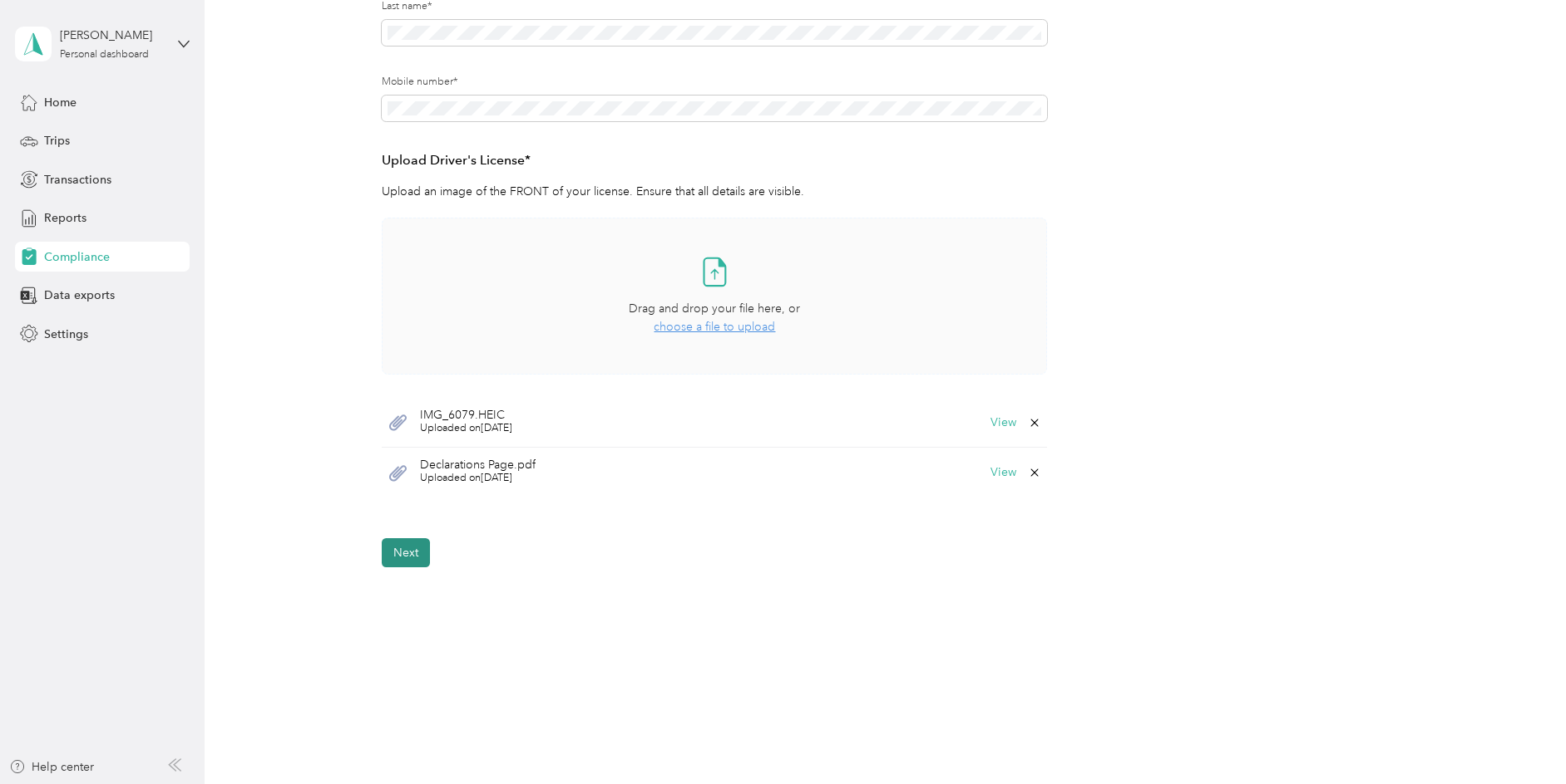
click at [408, 547] on button "Next" at bounding box center [405, 553] width 48 height 29
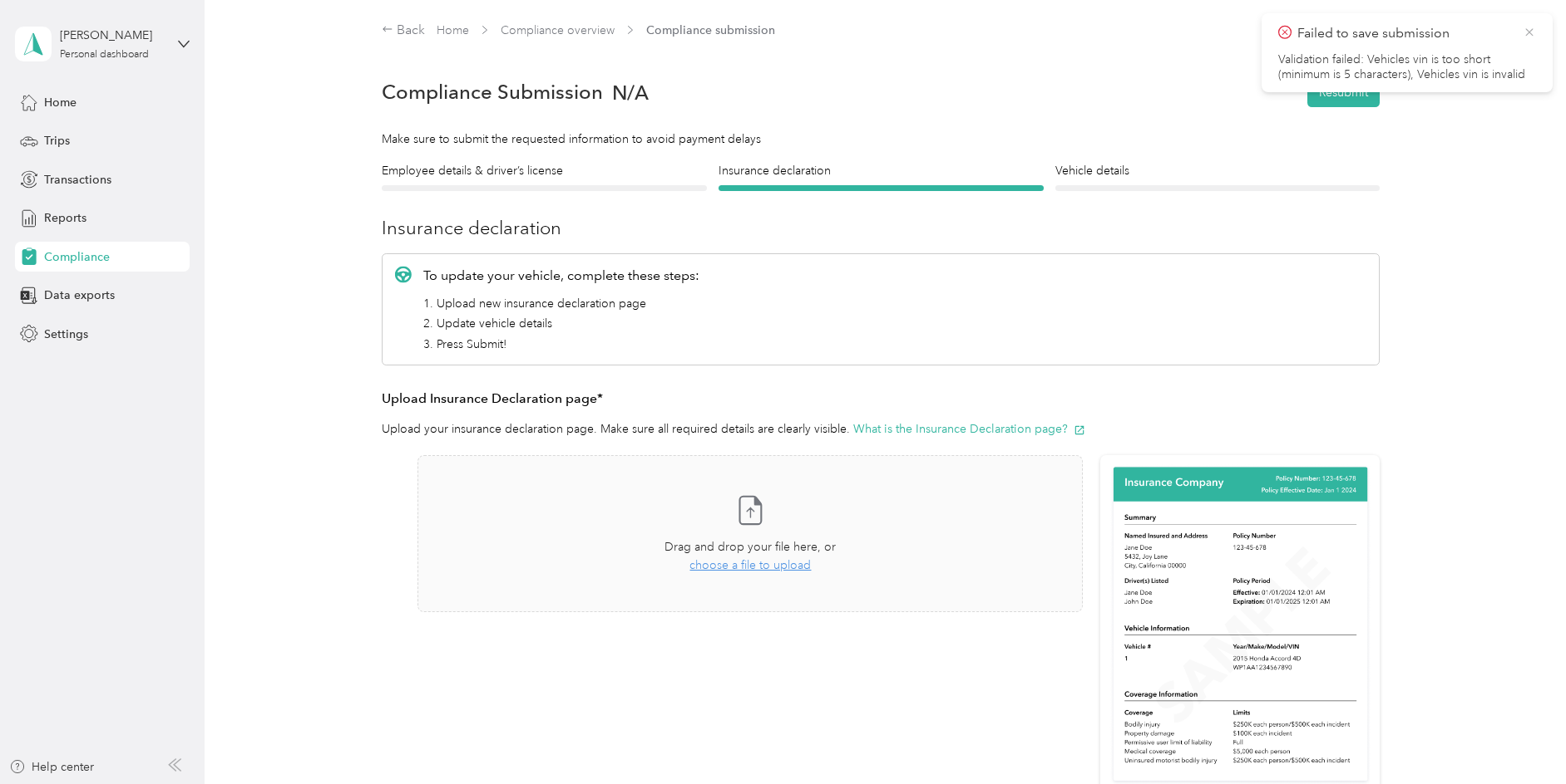
click at [1528, 33] on icon at bounding box center [1529, 32] width 8 height 8
click at [1325, 90] on button "Resubmit" at bounding box center [1344, 93] width 72 height 29
click at [1518, 29] on span "Please fix the errors before submitting" at bounding box center [1407, 44] width 258 height 41
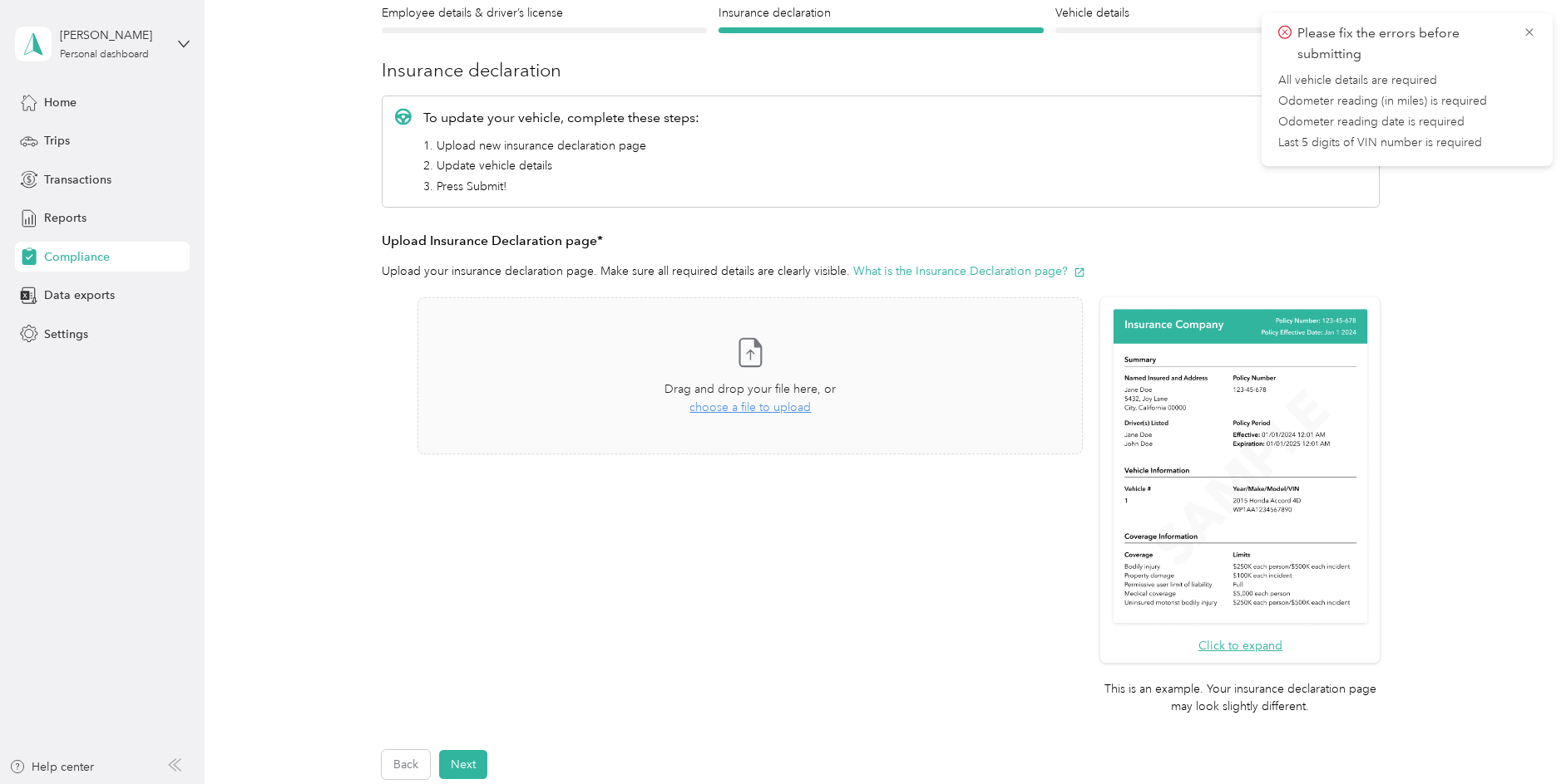
scroll to position [392, 0]
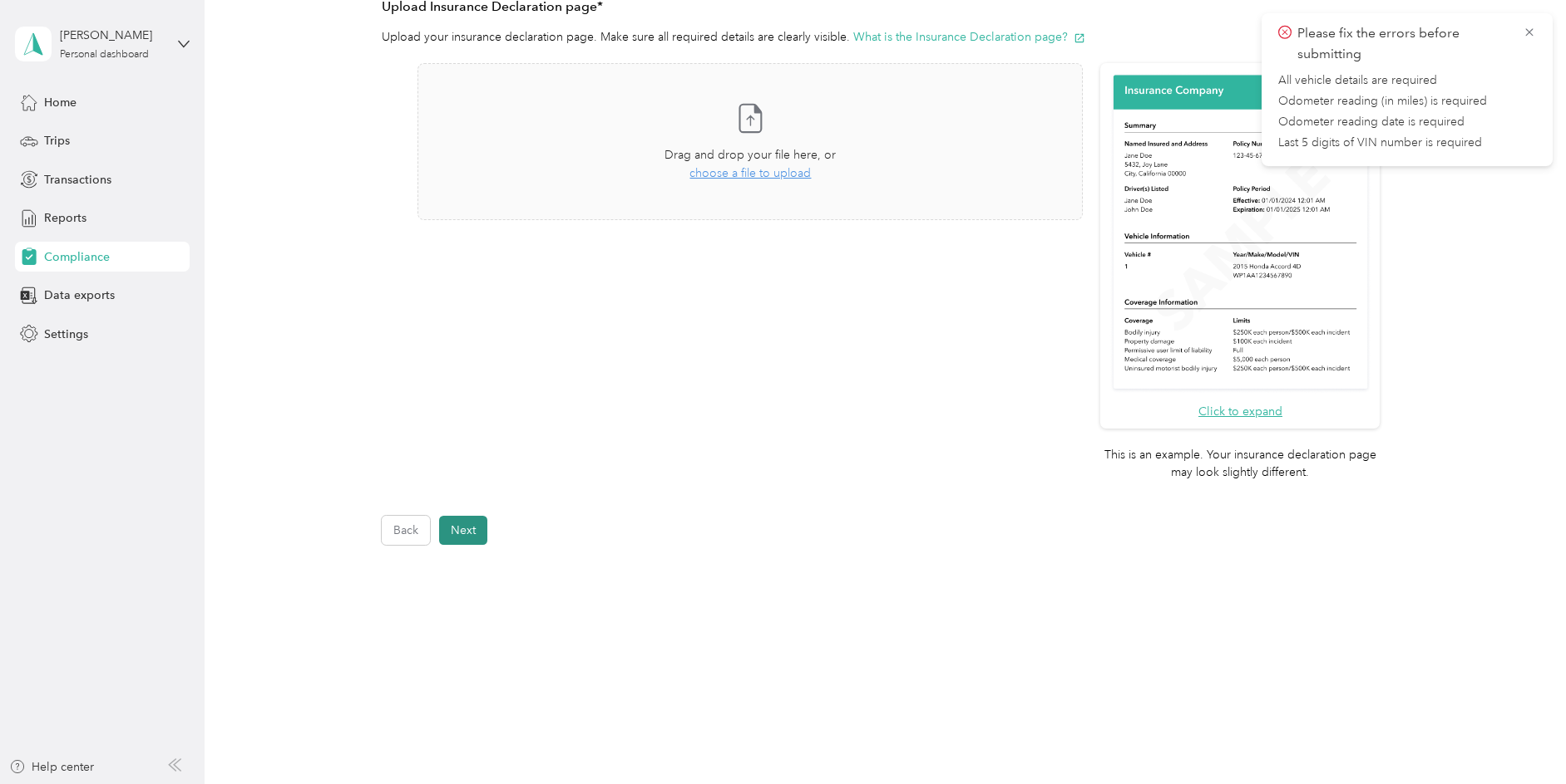
click at [487, 524] on button "Next" at bounding box center [462, 530] width 48 height 29
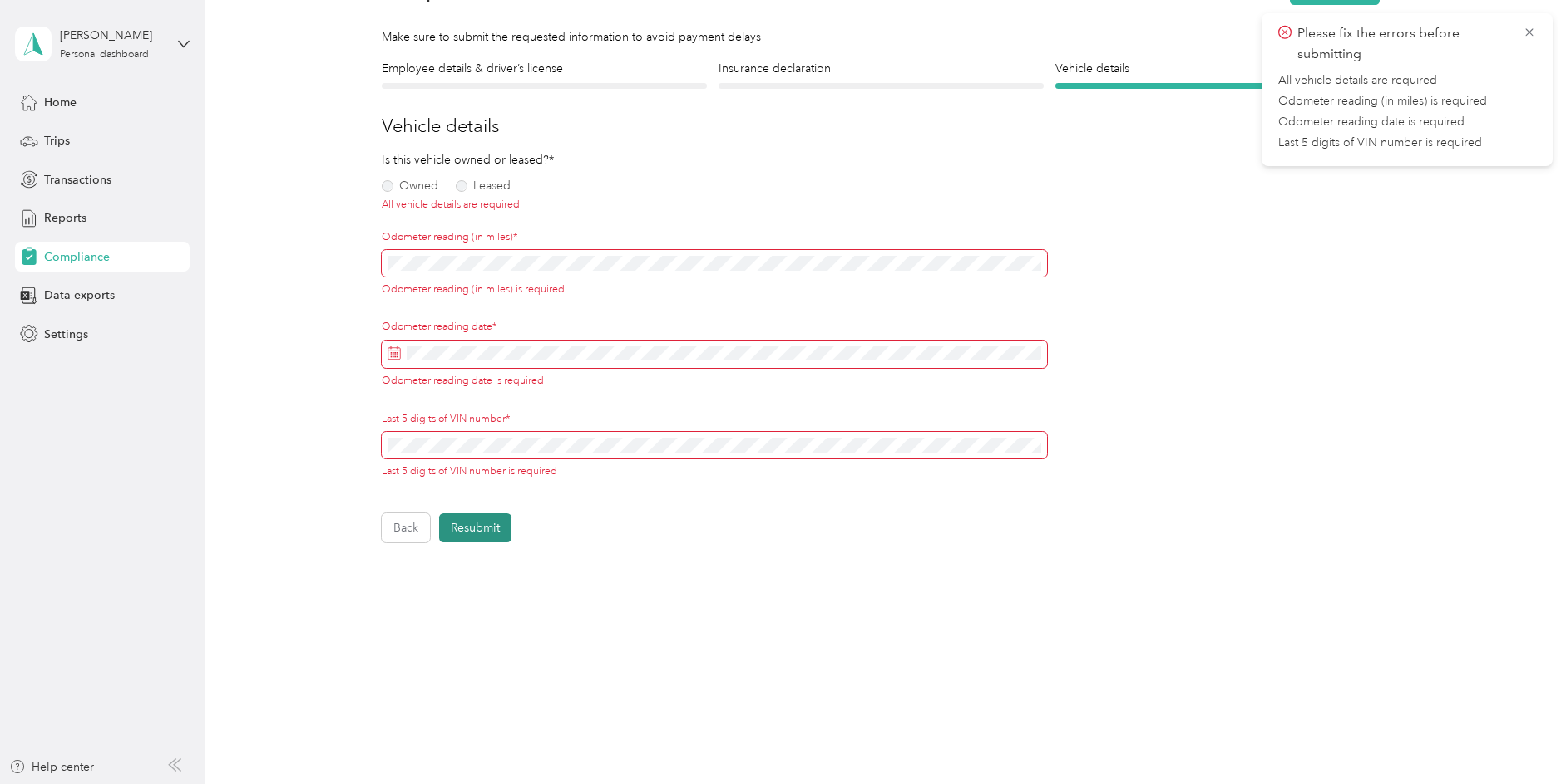
scroll to position [98, 0]
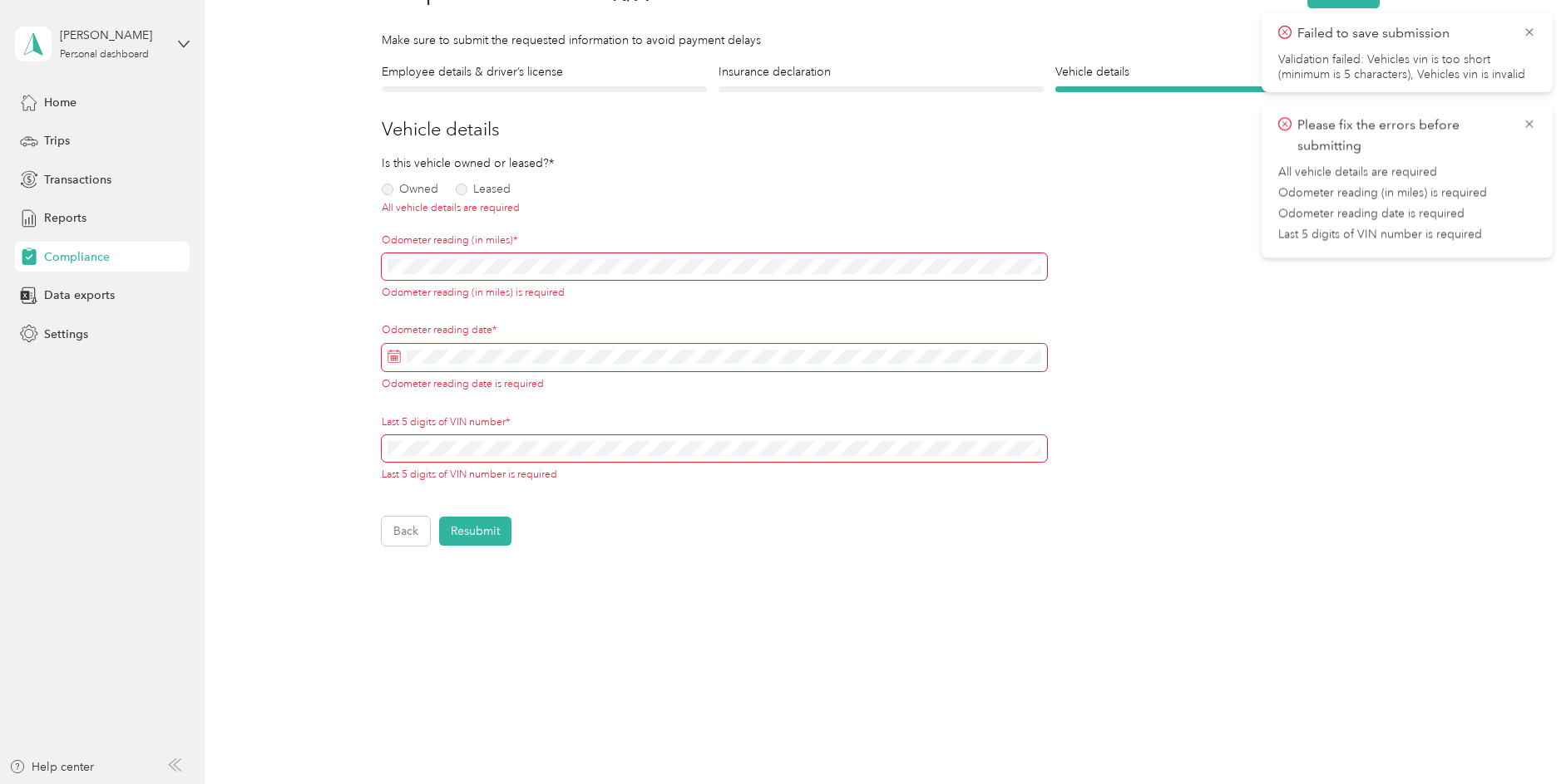
click at [1391, 350] on div "Employee details & driver’s license License Insurance declaration Insurance Veh…" at bounding box center [880, 304] width 1197 height 483
click at [441, 256] on span at bounding box center [714, 266] width 665 height 26
click at [469, 188] on label "Leased" at bounding box center [483, 189] width 55 height 12
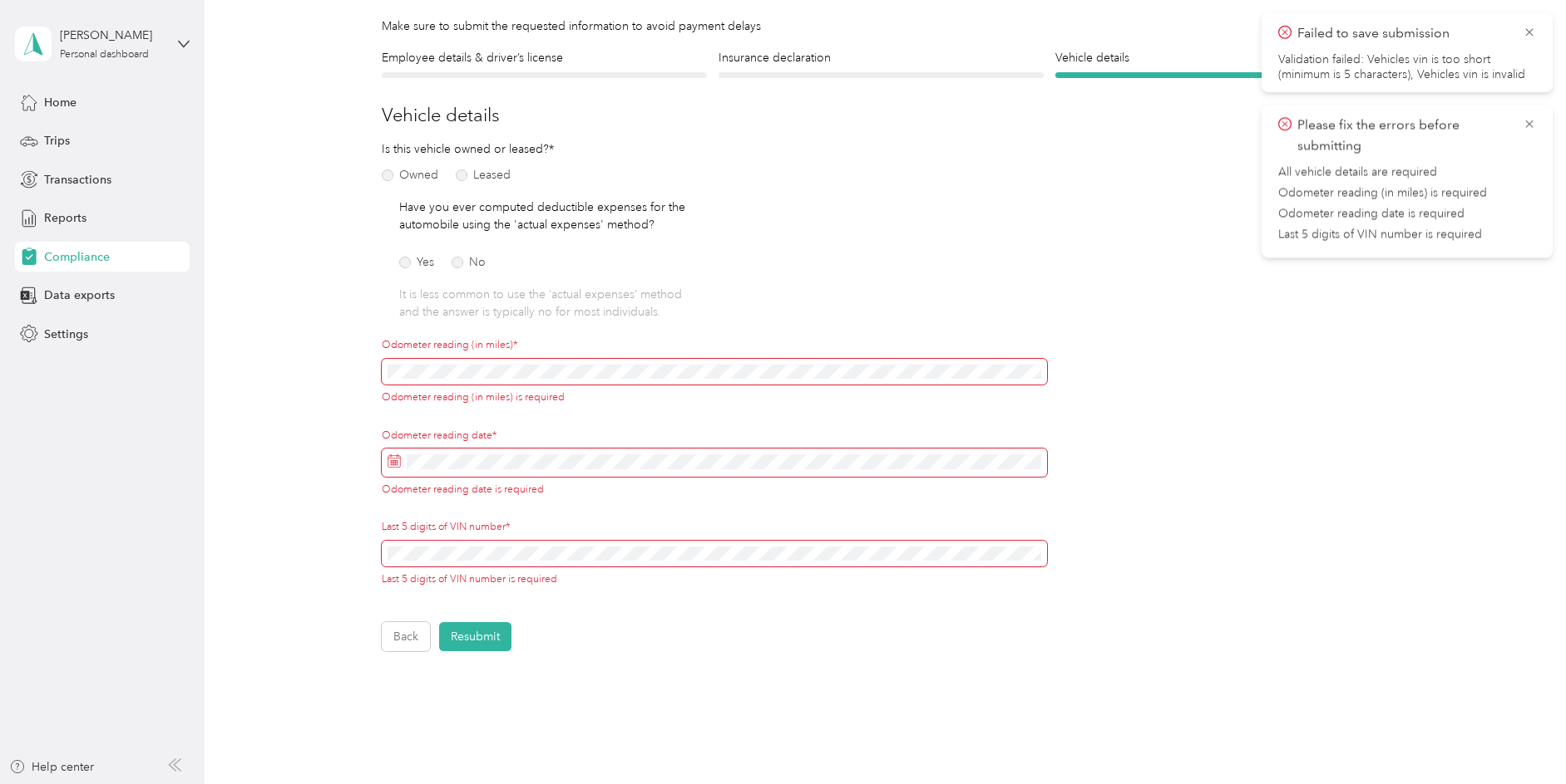
scroll to position [200, 0]
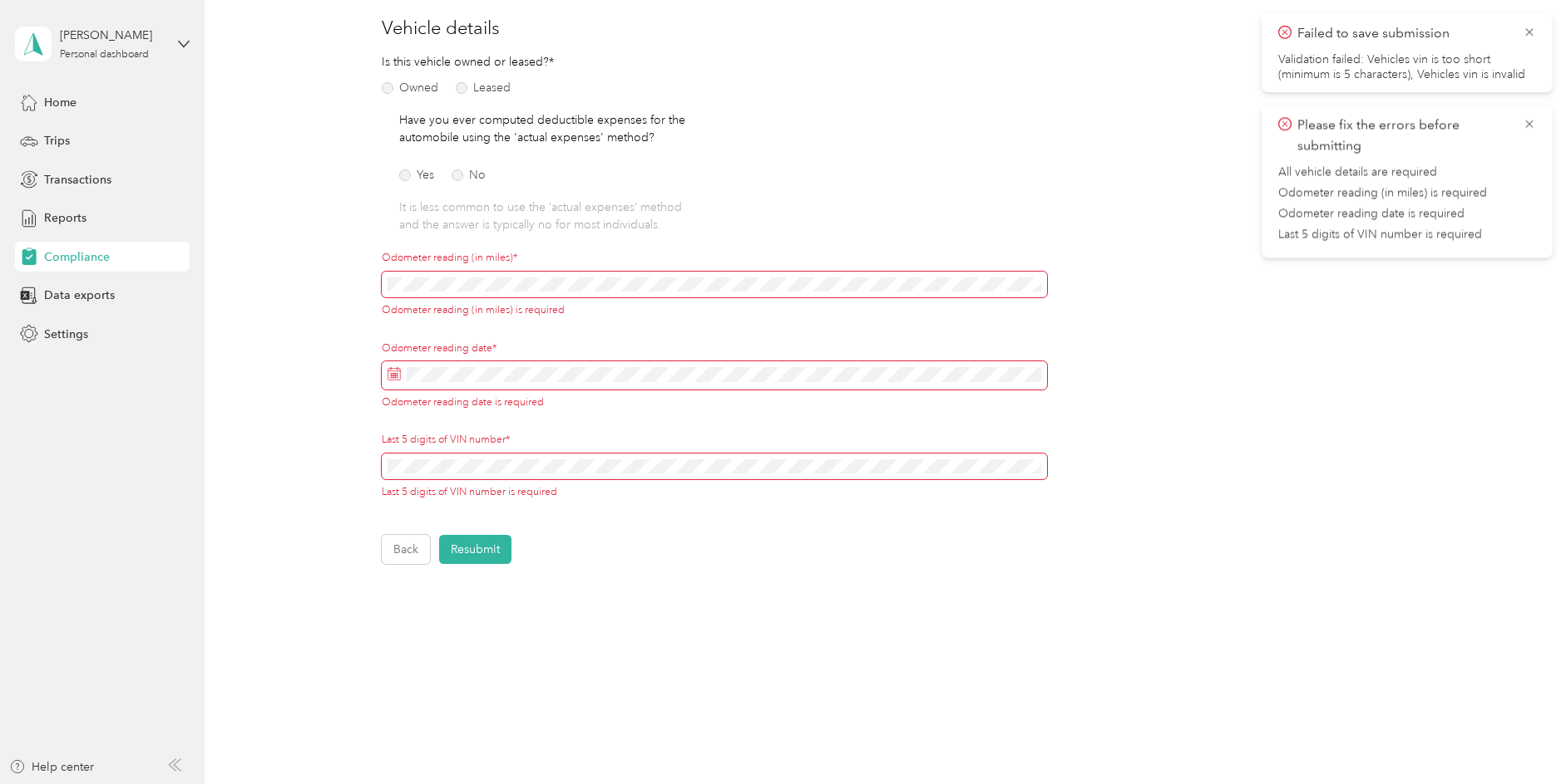
click at [506, 291] on span at bounding box center [714, 285] width 665 height 26
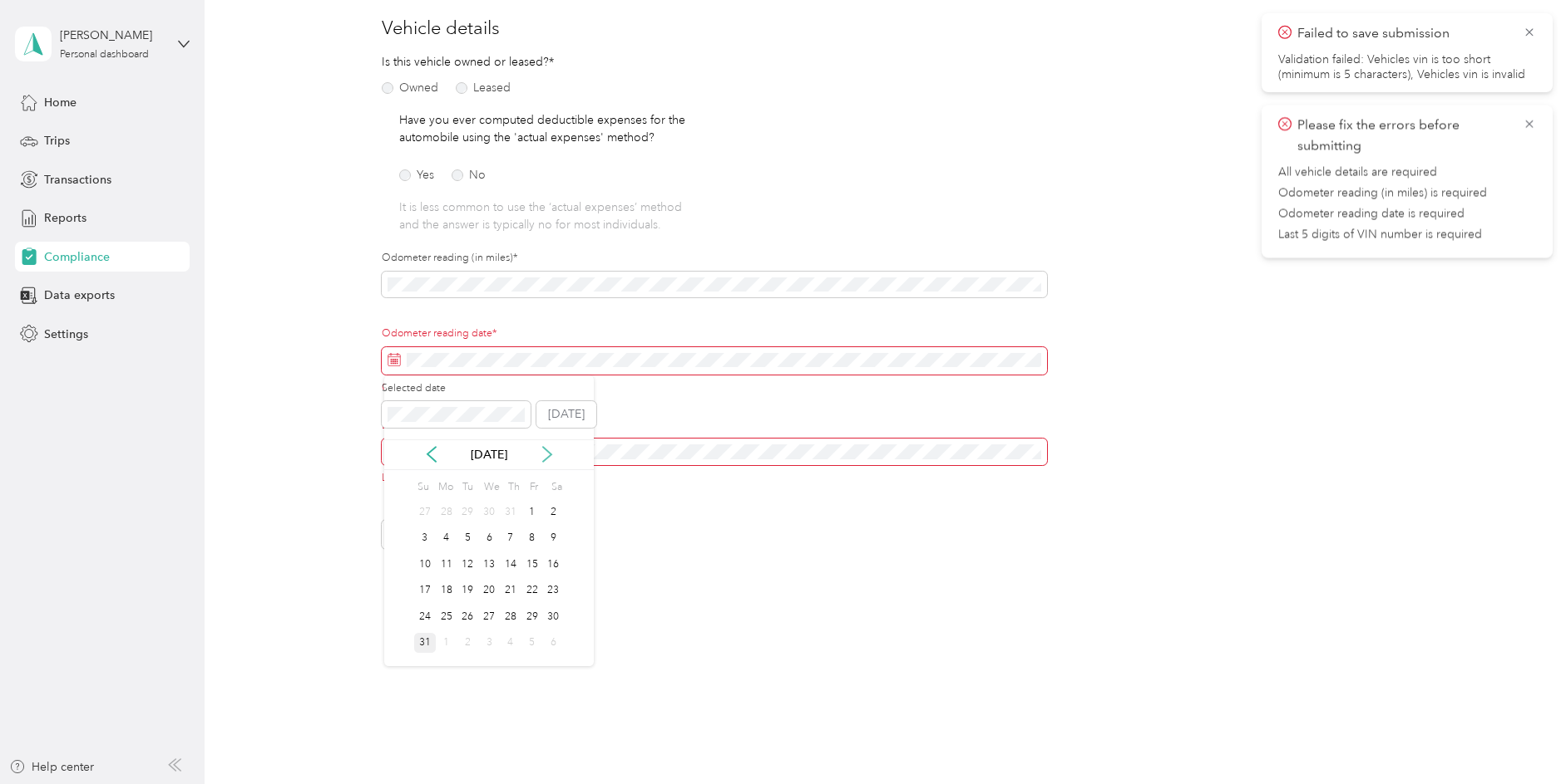
click at [542, 461] on icon at bounding box center [546, 453] width 9 height 15
click at [433, 457] on icon at bounding box center [431, 454] width 17 height 17
click at [424, 644] on div "31" at bounding box center [424, 643] width 21 height 20
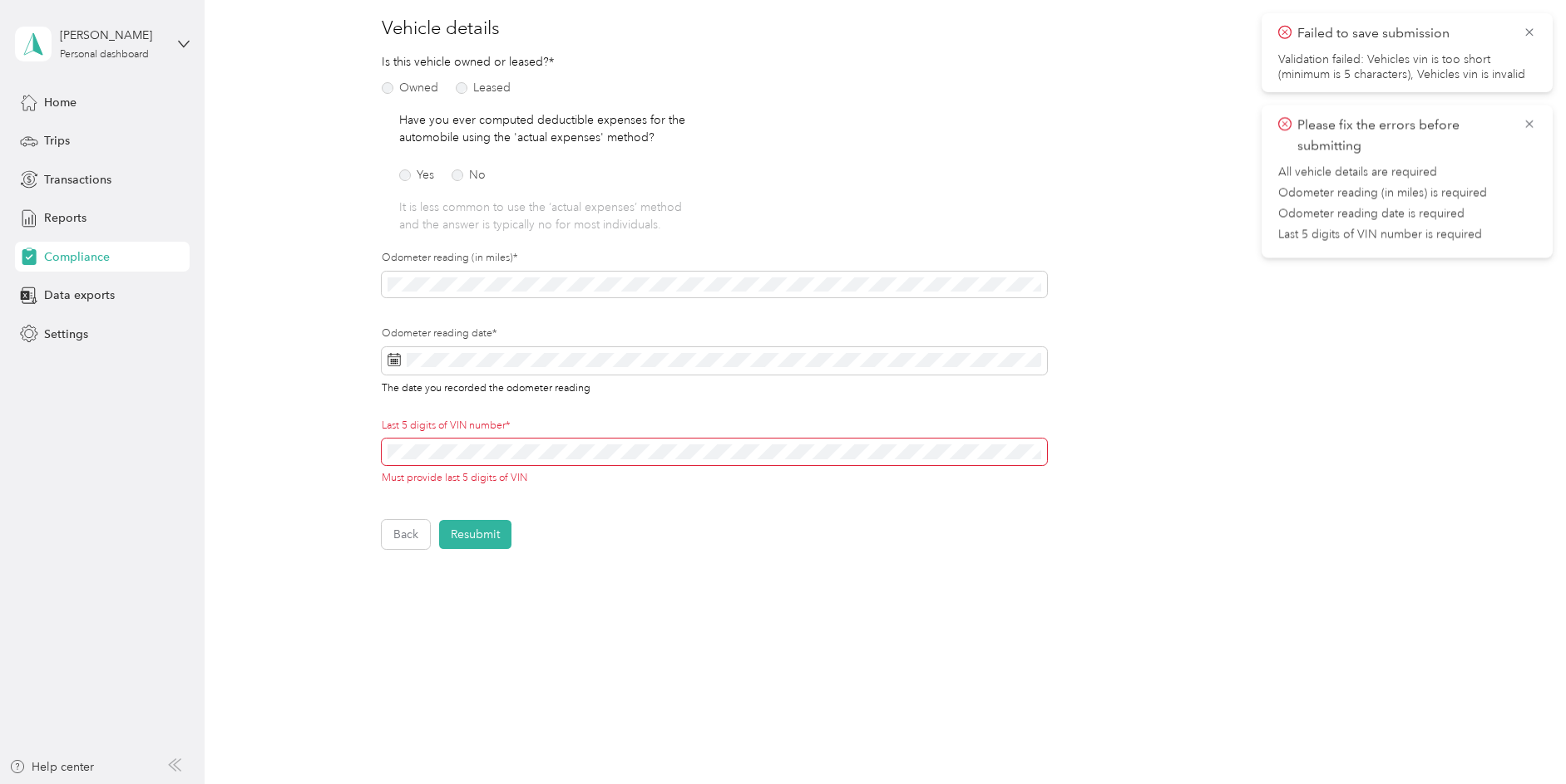
click at [624, 635] on div "Back Home Compliance overview Compliance submission Compliance Submission N/A R…" at bounding box center [881, 255] width 1353 height 910
click at [385, 448] on span at bounding box center [714, 451] width 665 height 26
click at [386, 447] on span at bounding box center [714, 451] width 665 height 26
click at [560, 433] on div "Last 5 digits of VIN number* Must provide last 5 digits of VIN" at bounding box center [714, 452] width 665 height 67
click at [417, 456] on span at bounding box center [714, 451] width 665 height 26
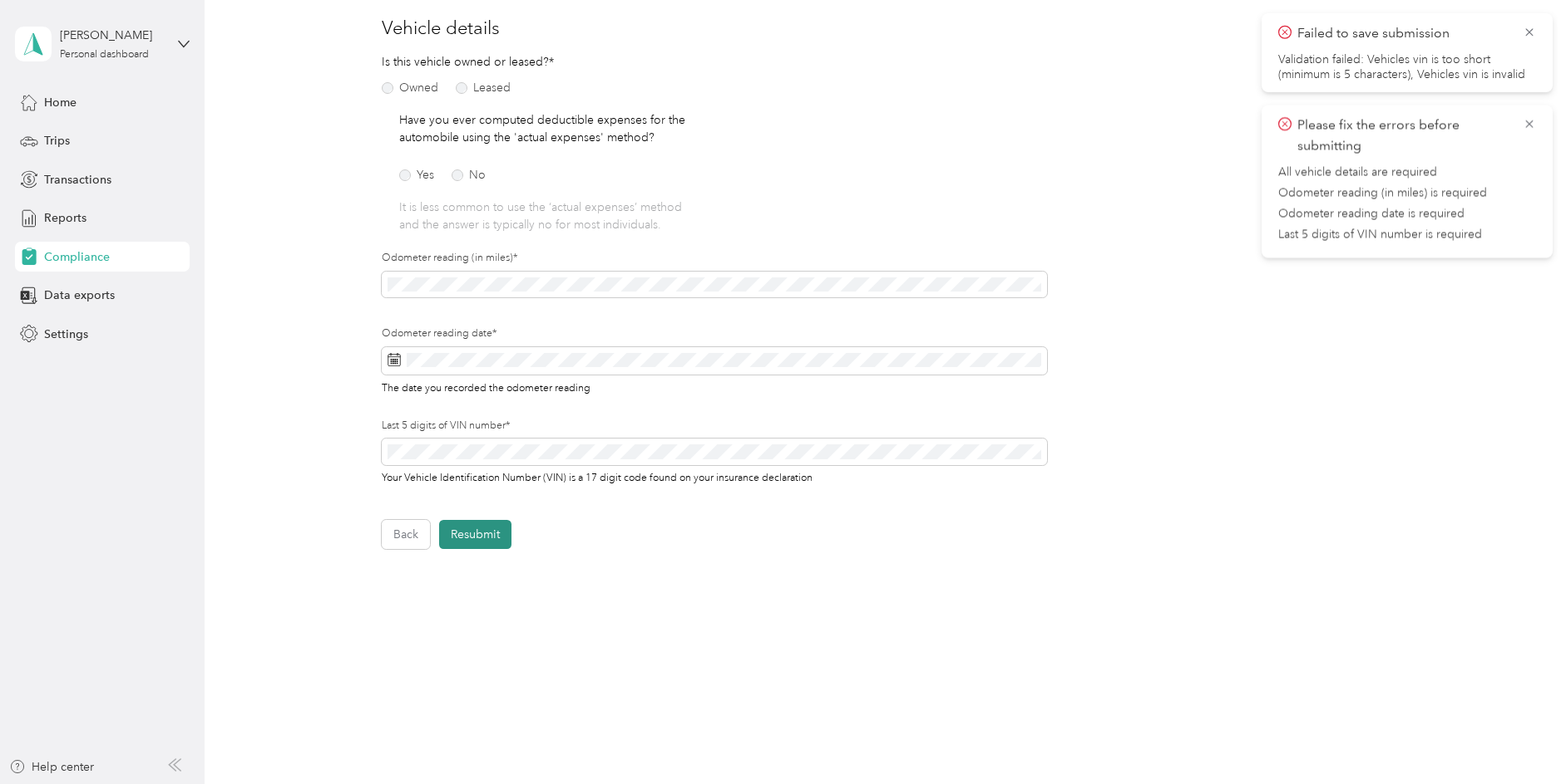
click at [483, 536] on button "Resubmit" at bounding box center [475, 534] width 72 height 29
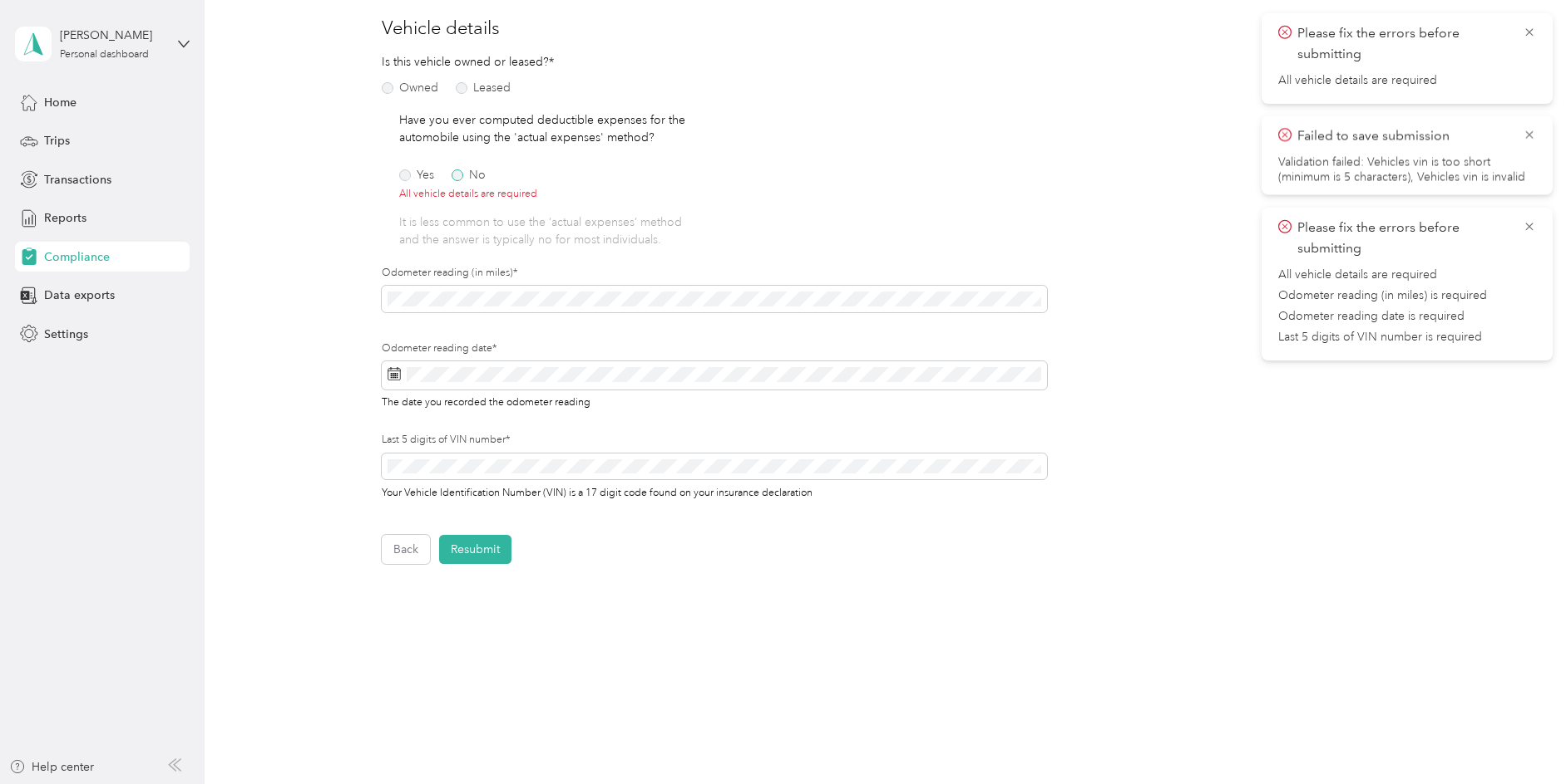
click at [464, 176] on label "No" at bounding box center [468, 176] width 34 height 12
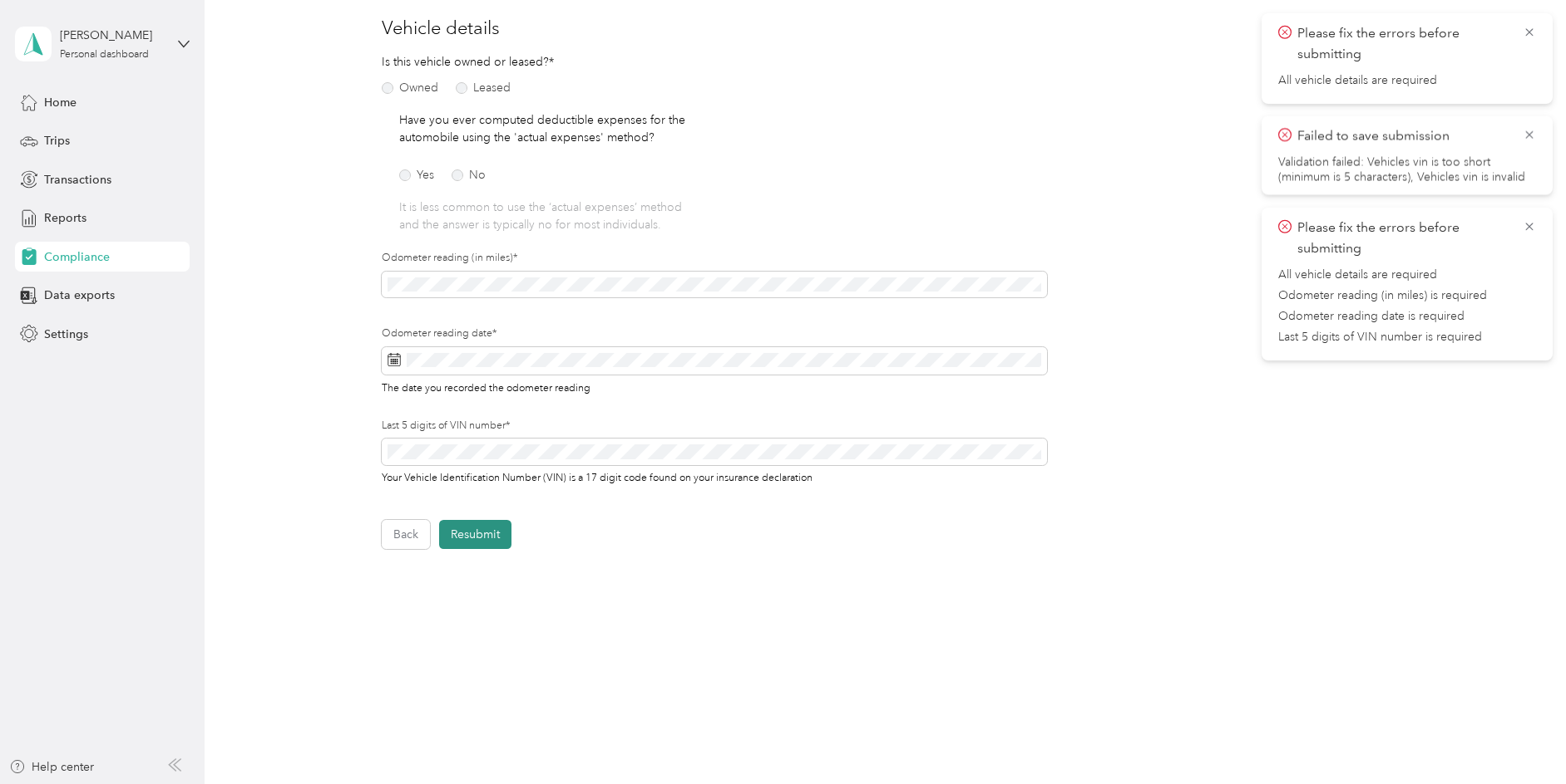
click at [466, 528] on button "Resubmit" at bounding box center [475, 534] width 72 height 29
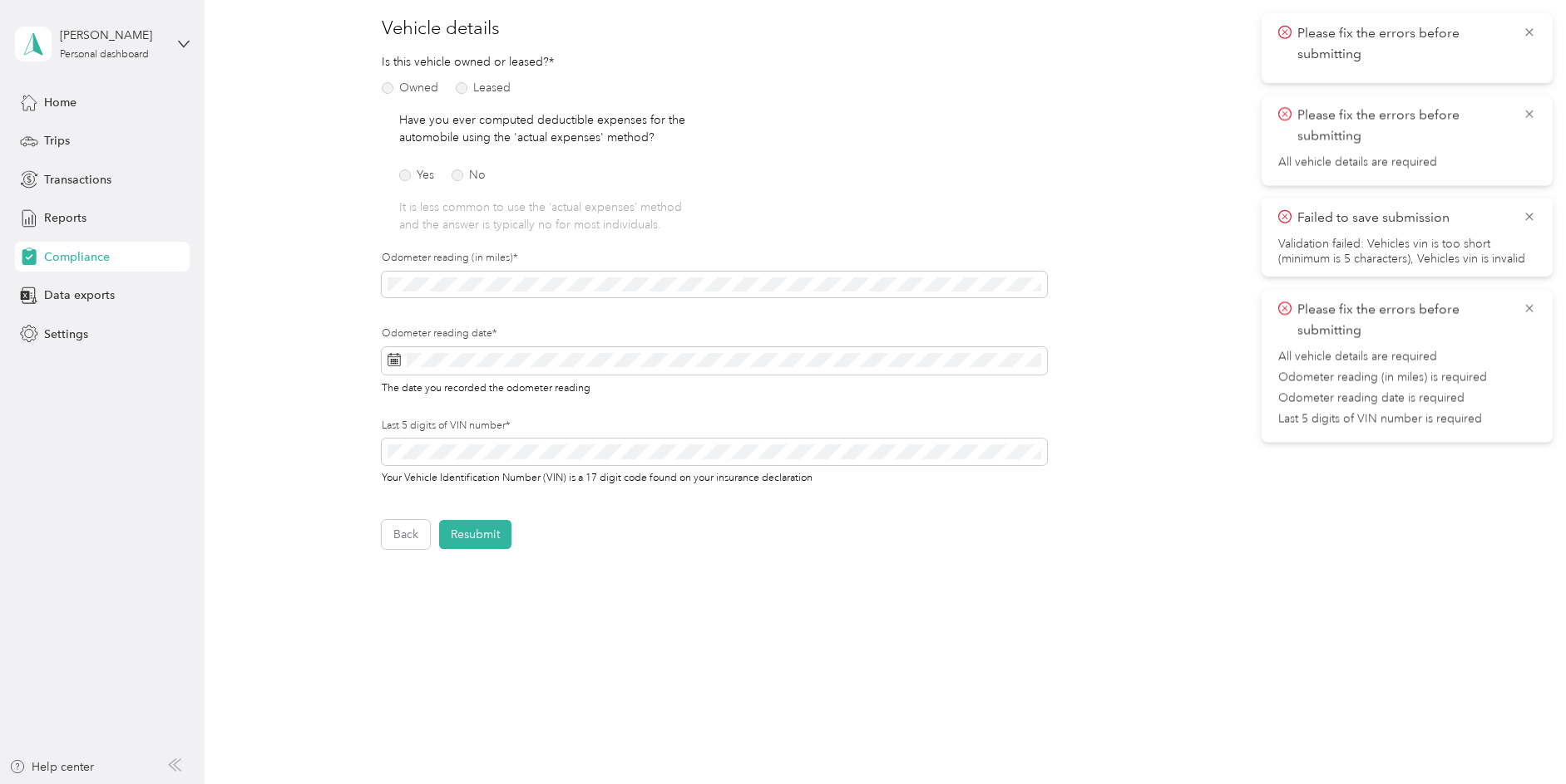
scroll to position [0, 0]
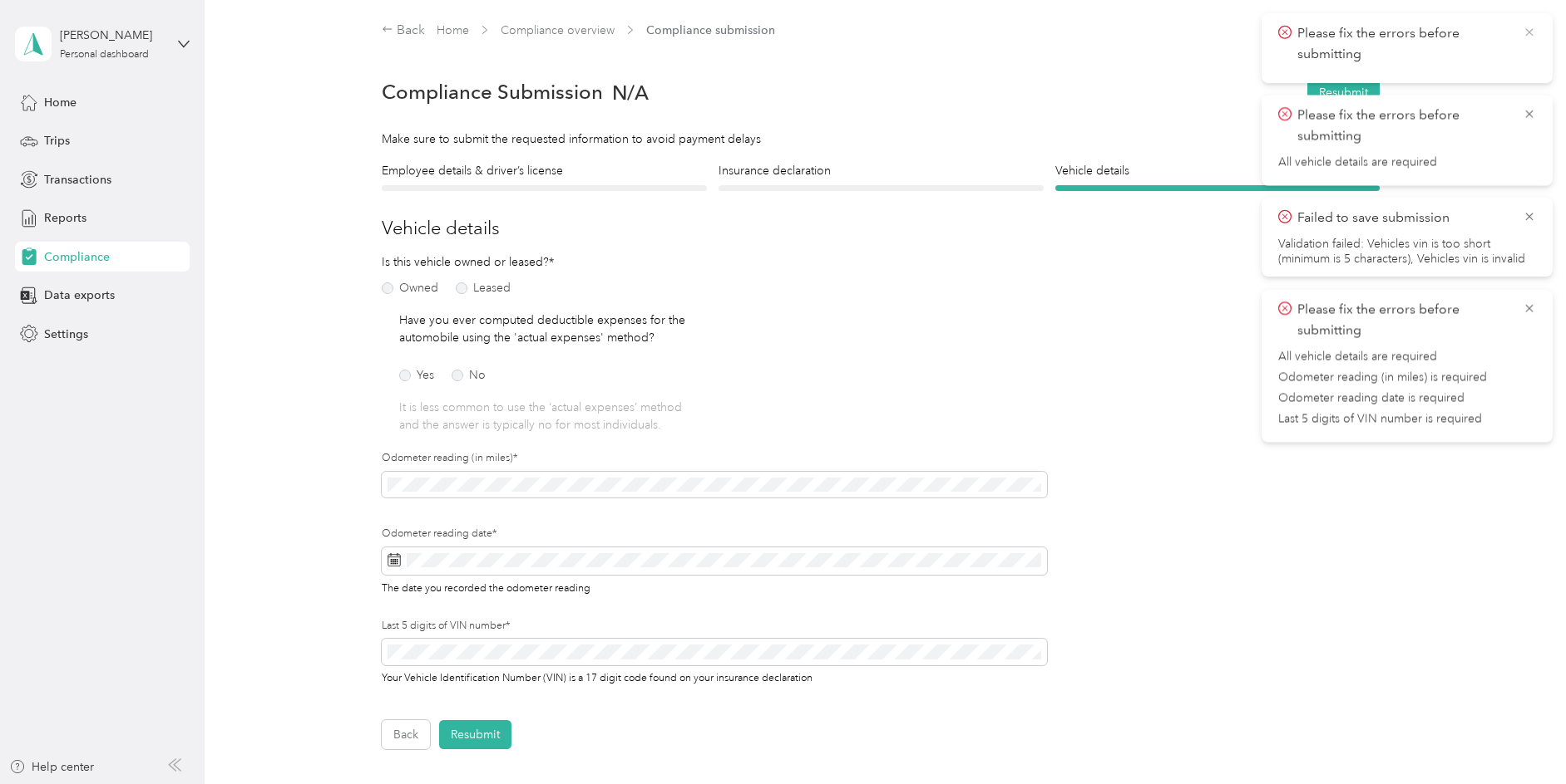
click at [1533, 29] on icon at bounding box center [1529, 32] width 14 height 15
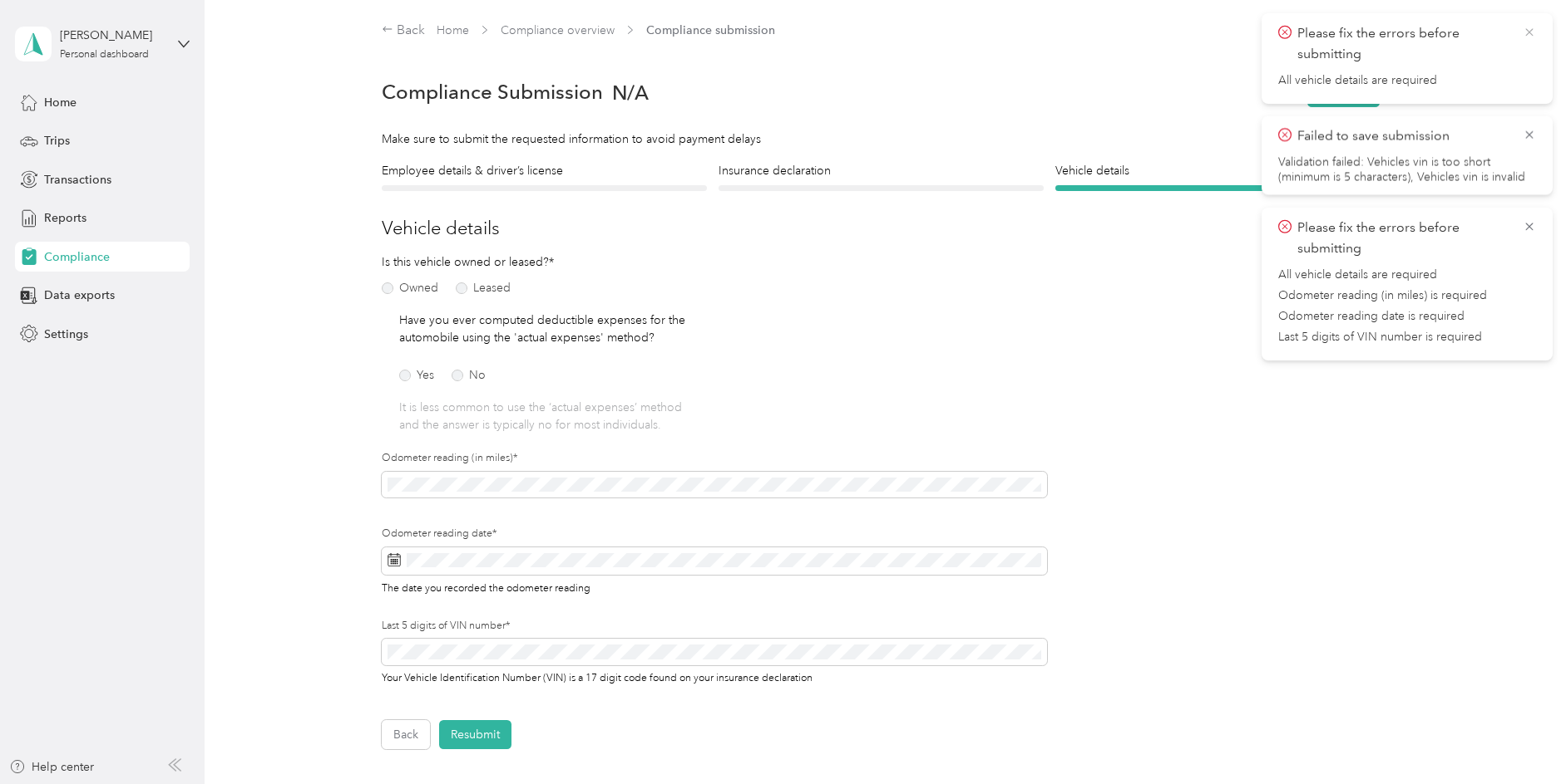
click at [1527, 38] on icon at bounding box center [1529, 32] width 14 height 15
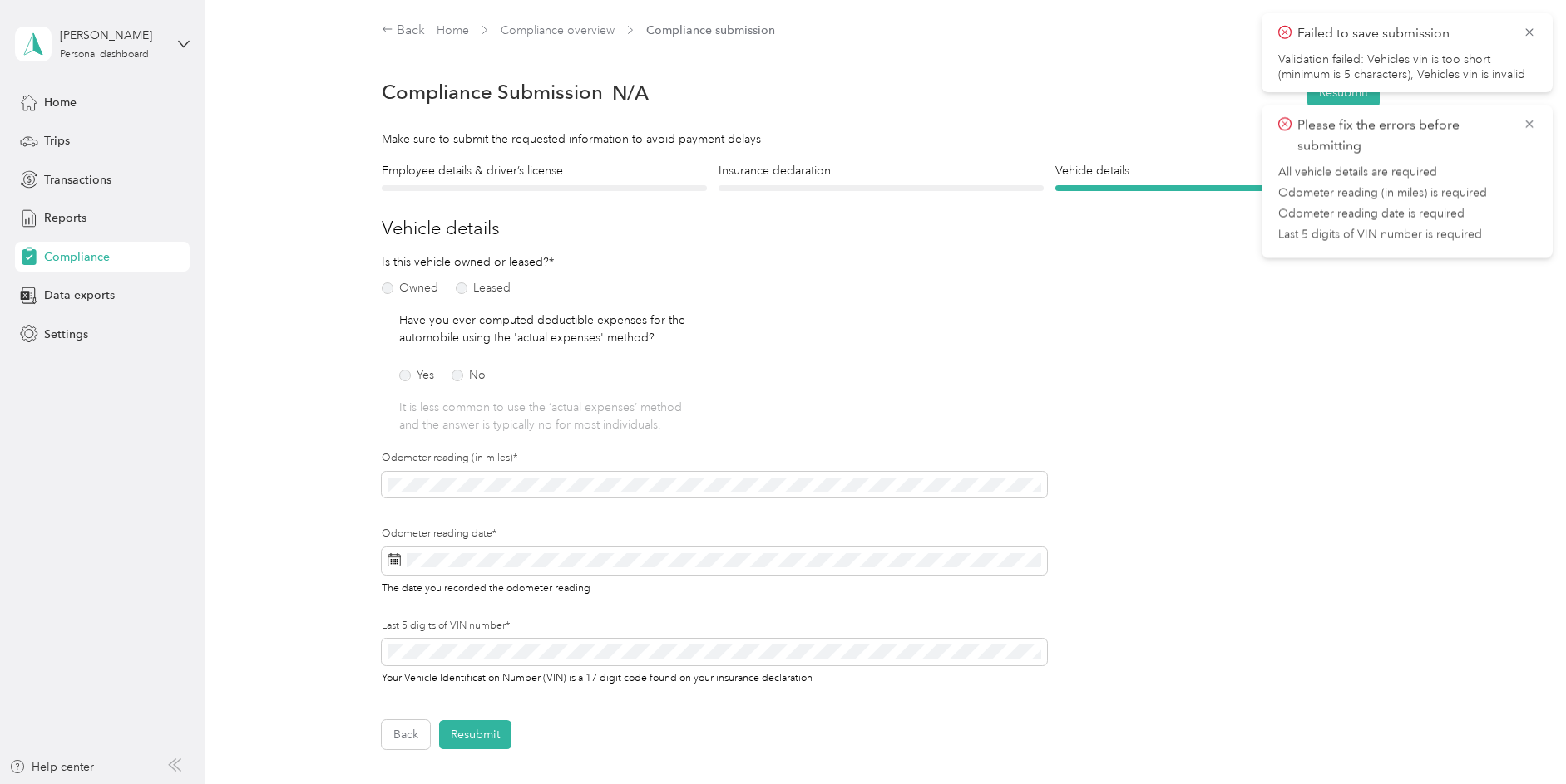
click at [1521, 31] on span "Failed to save submission" at bounding box center [1407, 33] width 258 height 20
click at [1523, 31] on icon at bounding box center [1529, 32] width 14 height 15
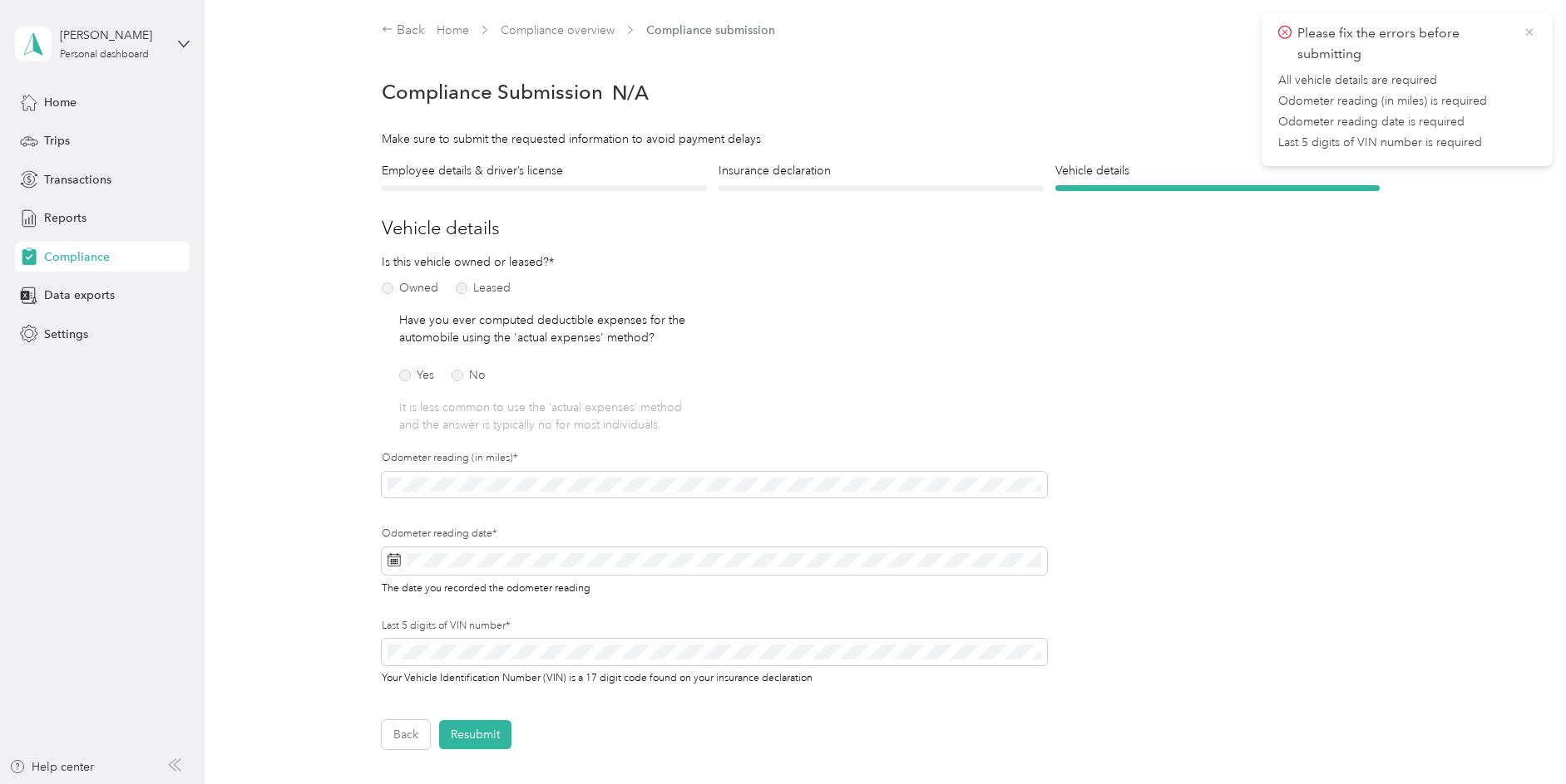
click at [1527, 33] on icon at bounding box center [1529, 32] width 14 height 15
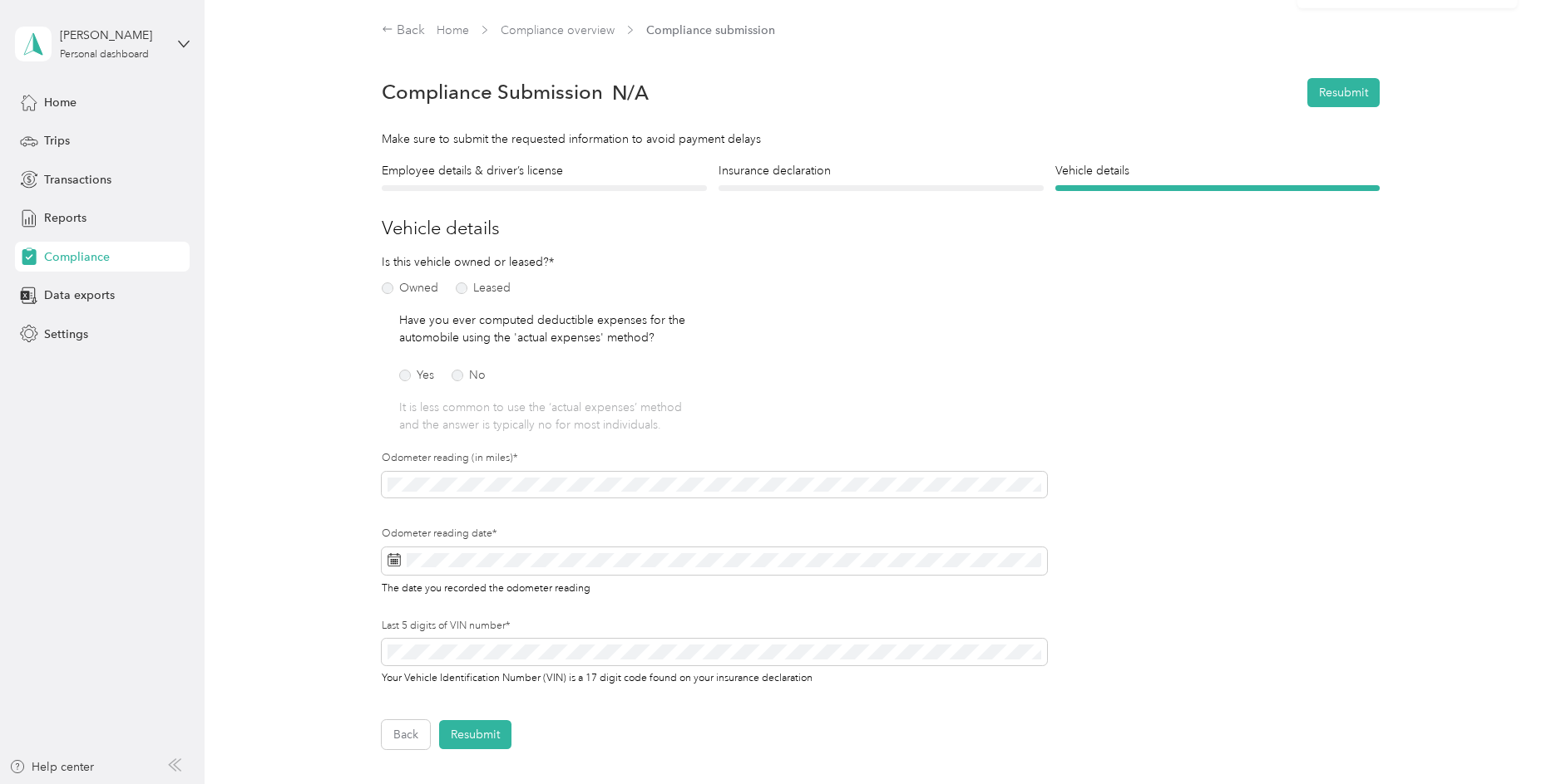
scroll to position [205, 0]
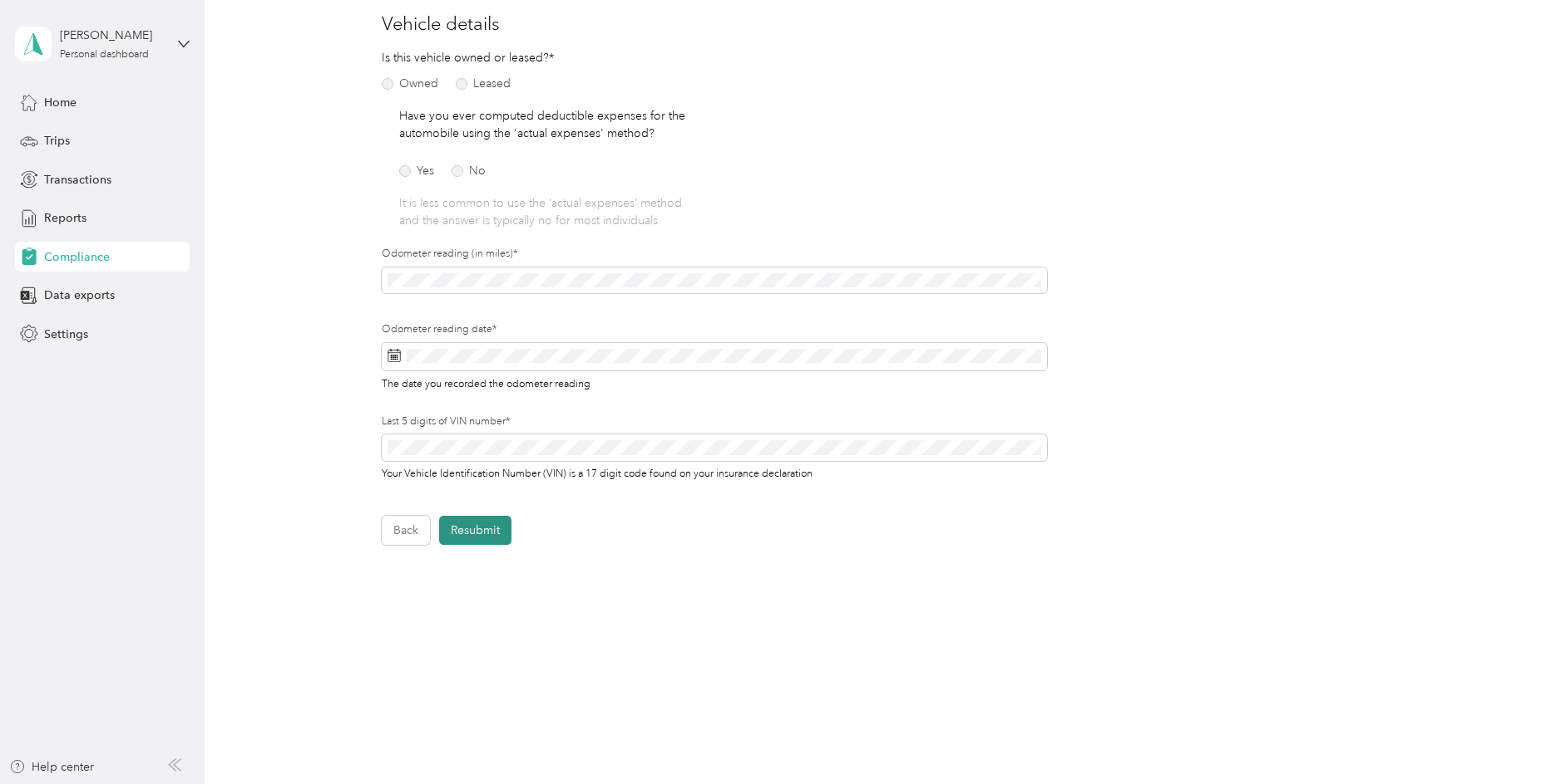
click at [475, 533] on button "Resubmit" at bounding box center [475, 530] width 72 height 29
click at [1017, 492] on div "Last 5 digits of VIN number* Your Vehicle Identification Number (VIN) is a 17 d…" at bounding box center [714, 459] width 665 height 91
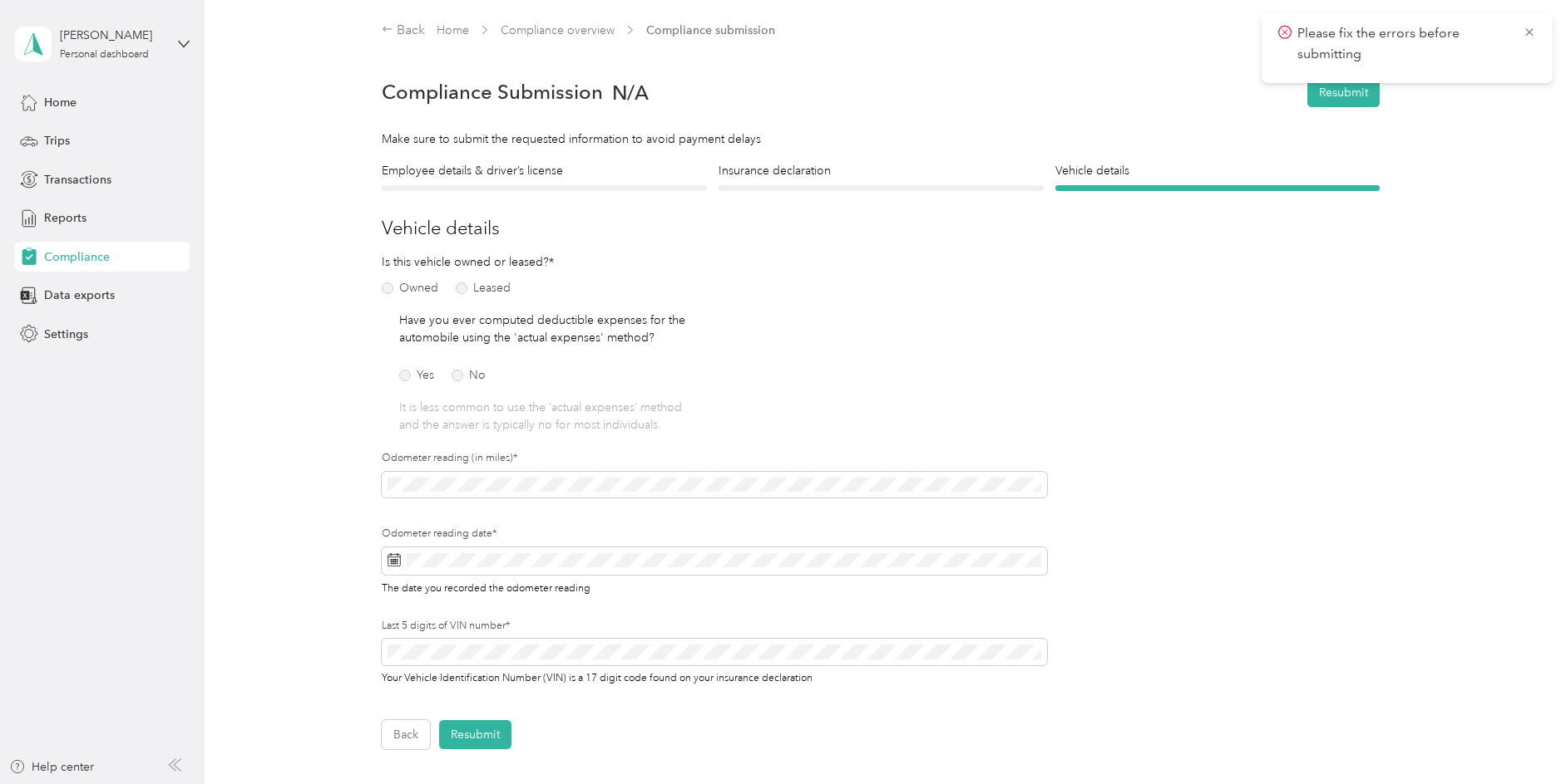
click at [1346, 45] on p "Please fix the errors before submitting" at bounding box center [1403, 44] width 213 height 41
click at [1280, 31] on icon at bounding box center [1285, 32] width 14 height 15
click at [1510, 26] on p "Please fix the errors before submitting" at bounding box center [1403, 44] width 213 height 41
click at [1506, 30] on p "Please fix the errors before submitting" at bounding box center [1403, 44] width 213 height 41
click at [1529, 29] on icon at bounding box center [1529, 32] width 14 height 15
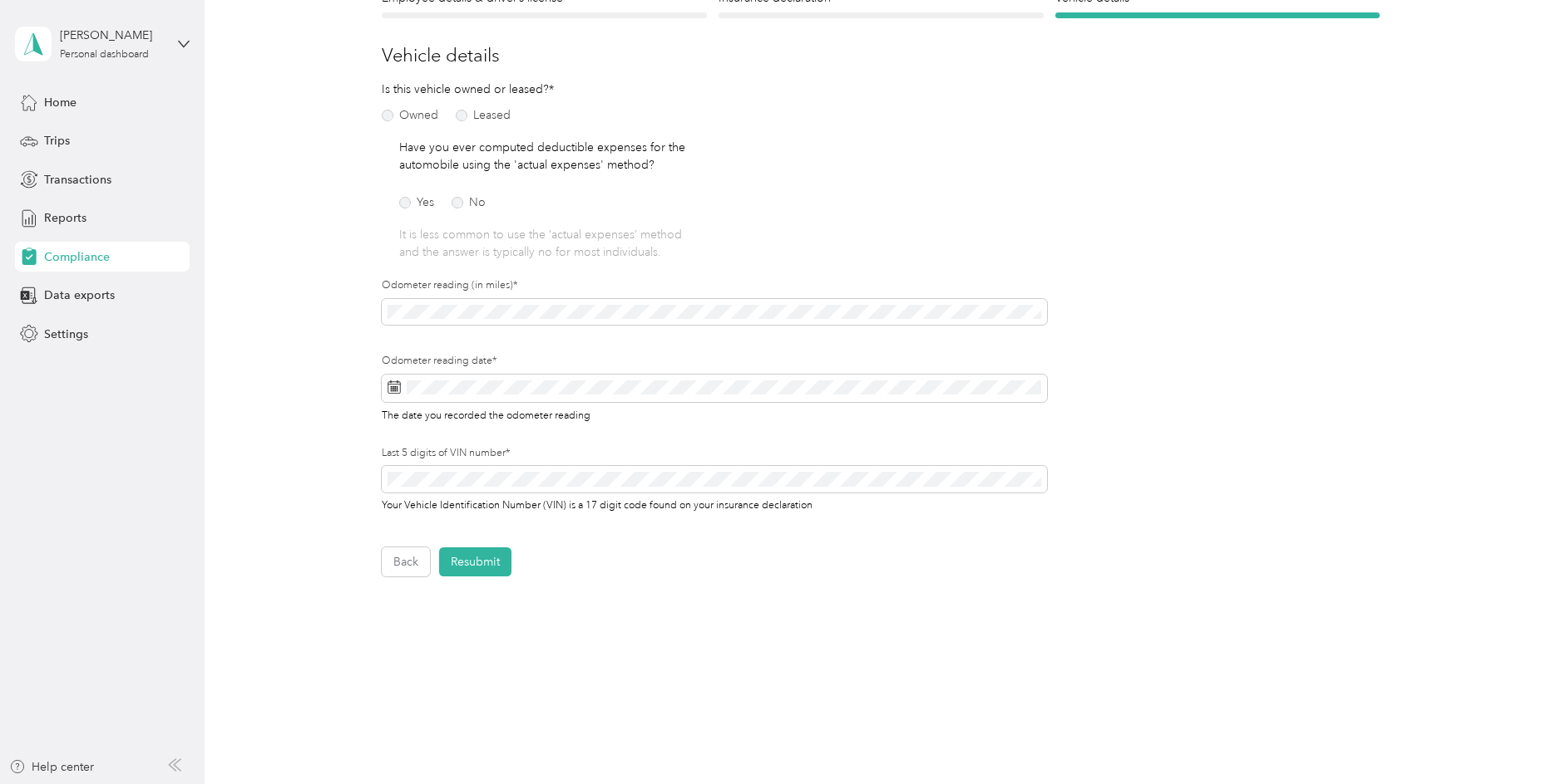
scroll to position [205, 0]
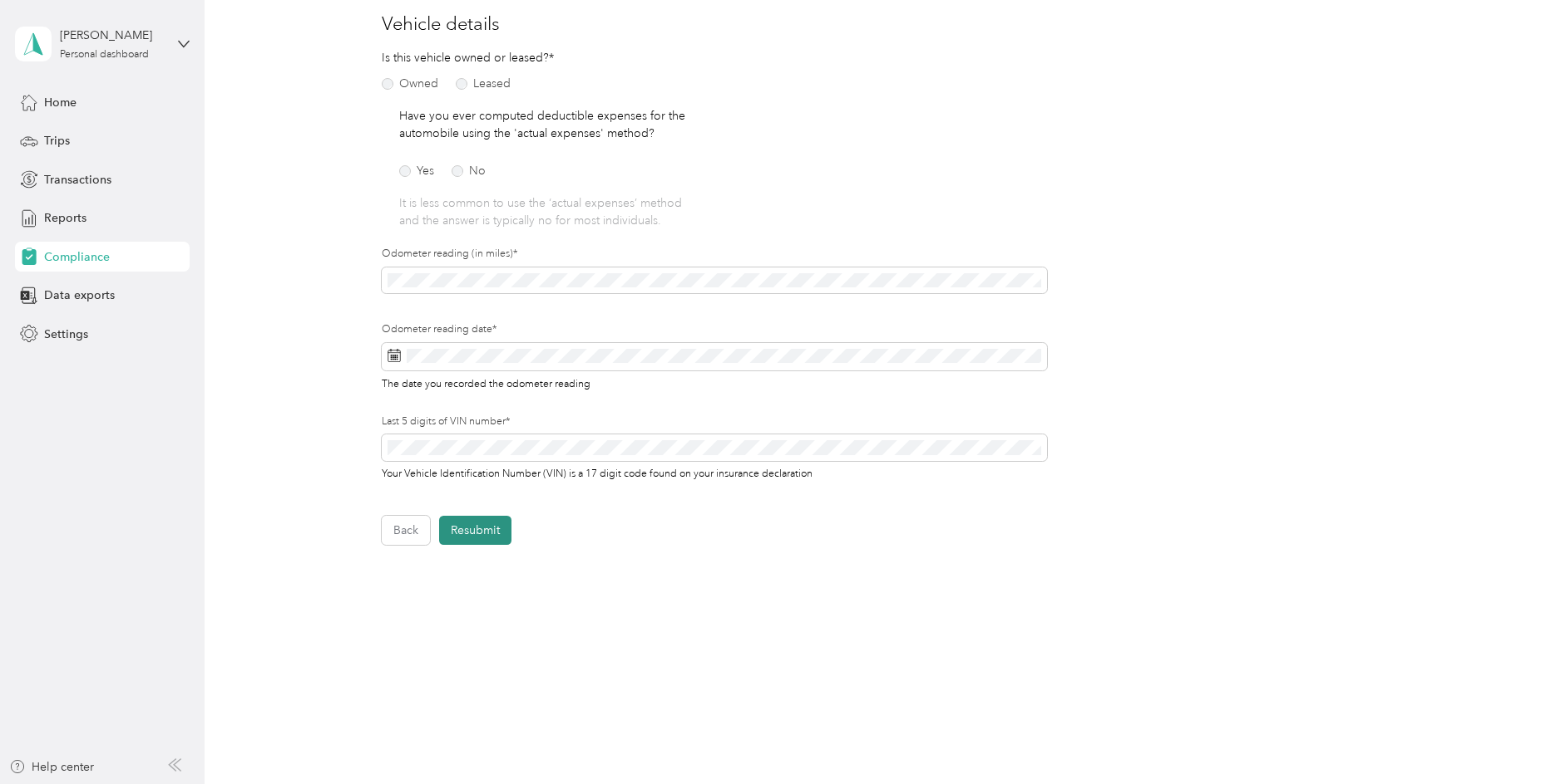
click at [469, 524] on button "Resubmit" at bounding box center [475, 530] width 72 height 29
click at [1530, 31] on icon at bounding box center [1529, 32] width 14 height 15
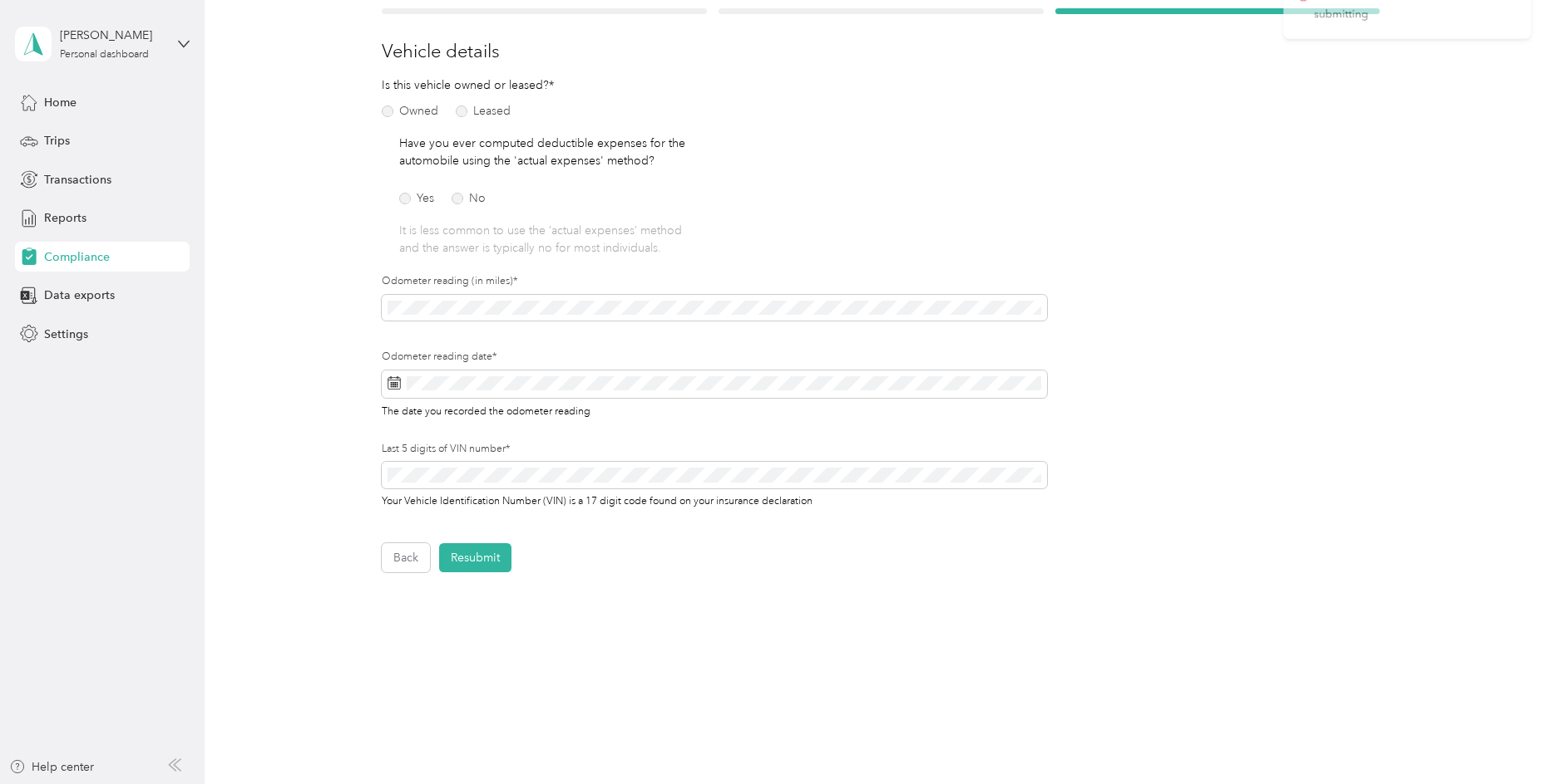
scroll to position [0, 0]
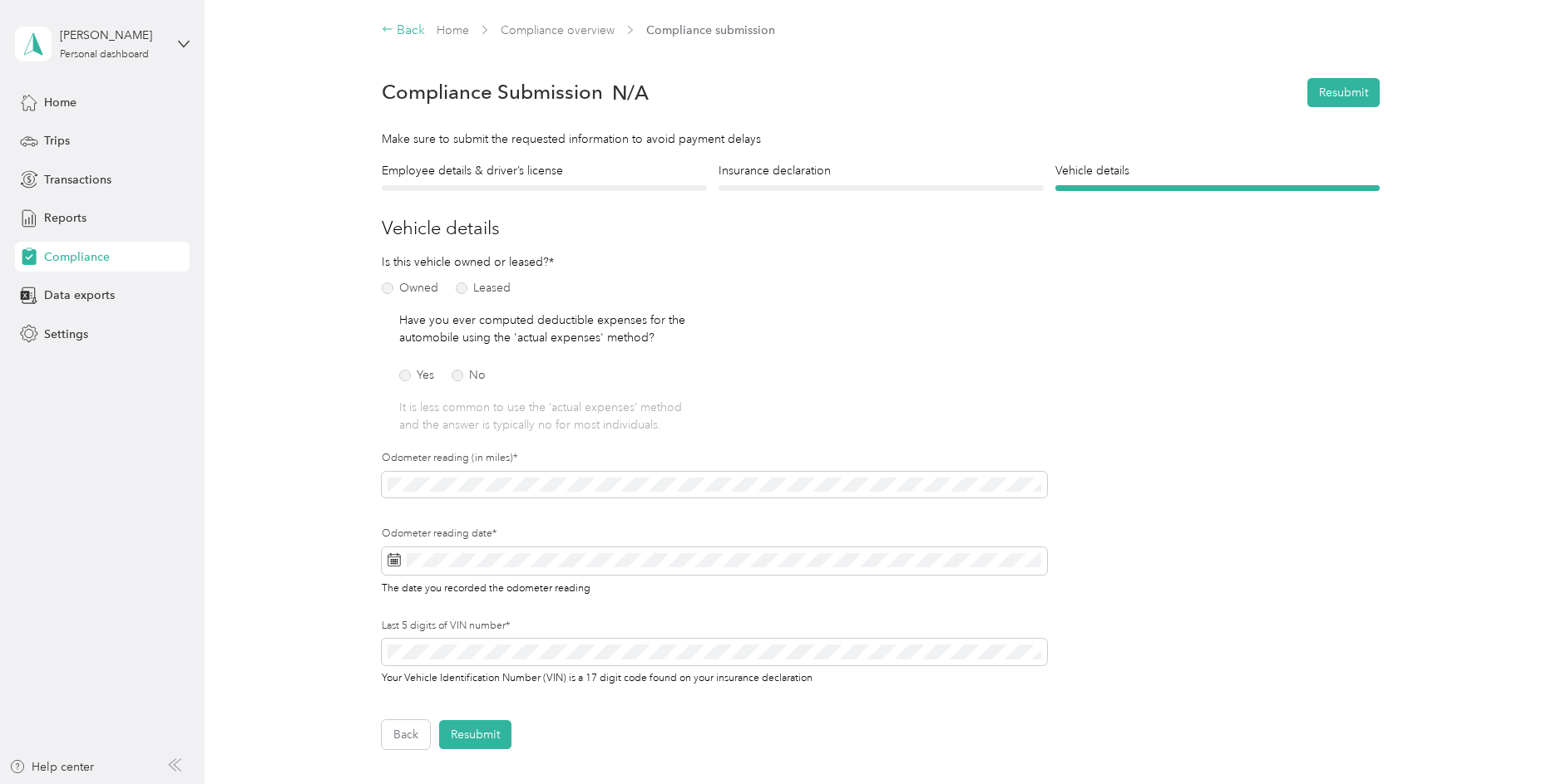
click at [410, 31] on div "Back" at bounding box center [403, 30] width 43 height 20
click at [417, 27] on div "Back" at bounding box center [403, 30] width 43 height 20
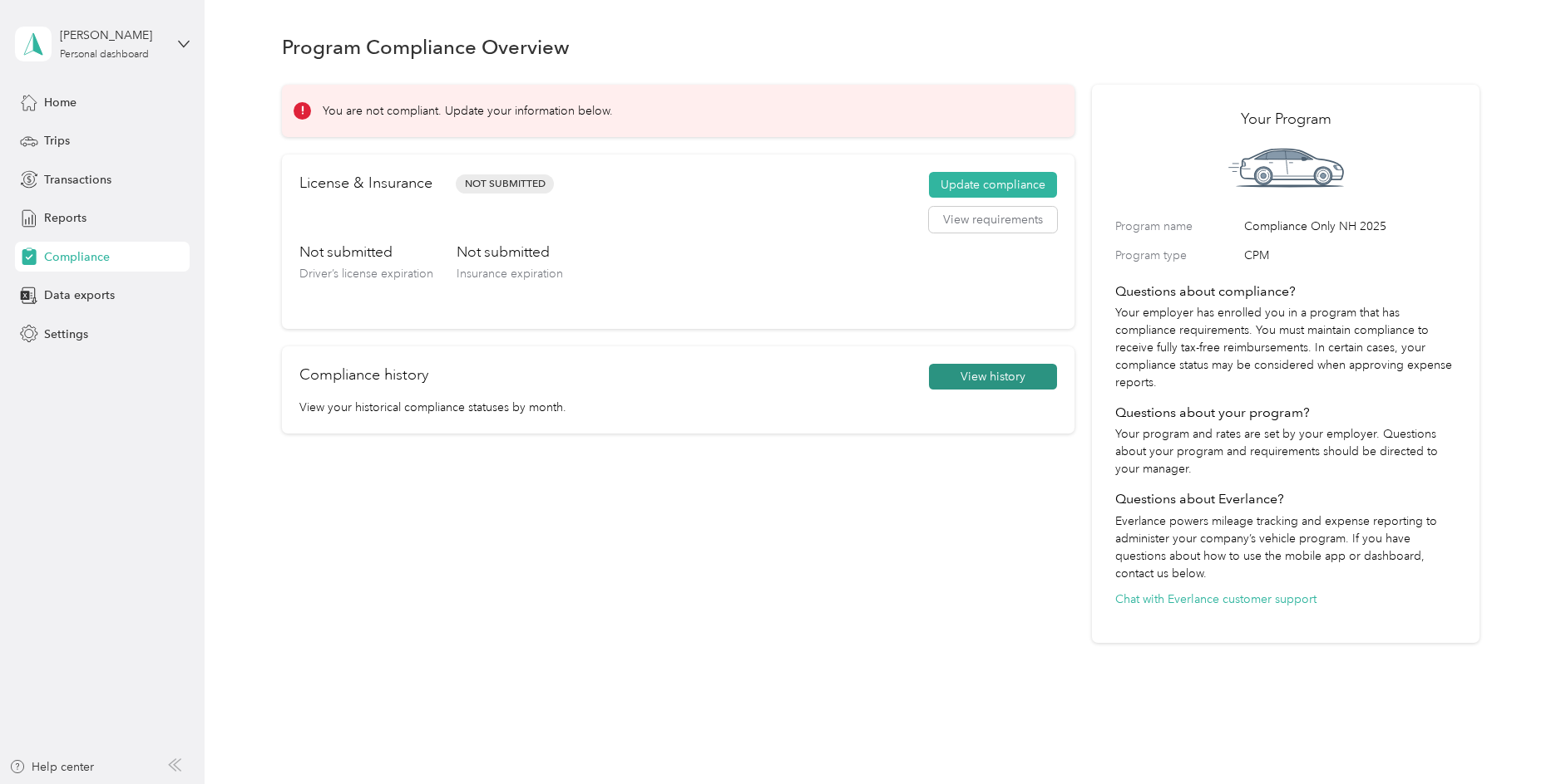
click at [1020, 370] on button "View history" at bounding box center [992, 376] width 128 height 26
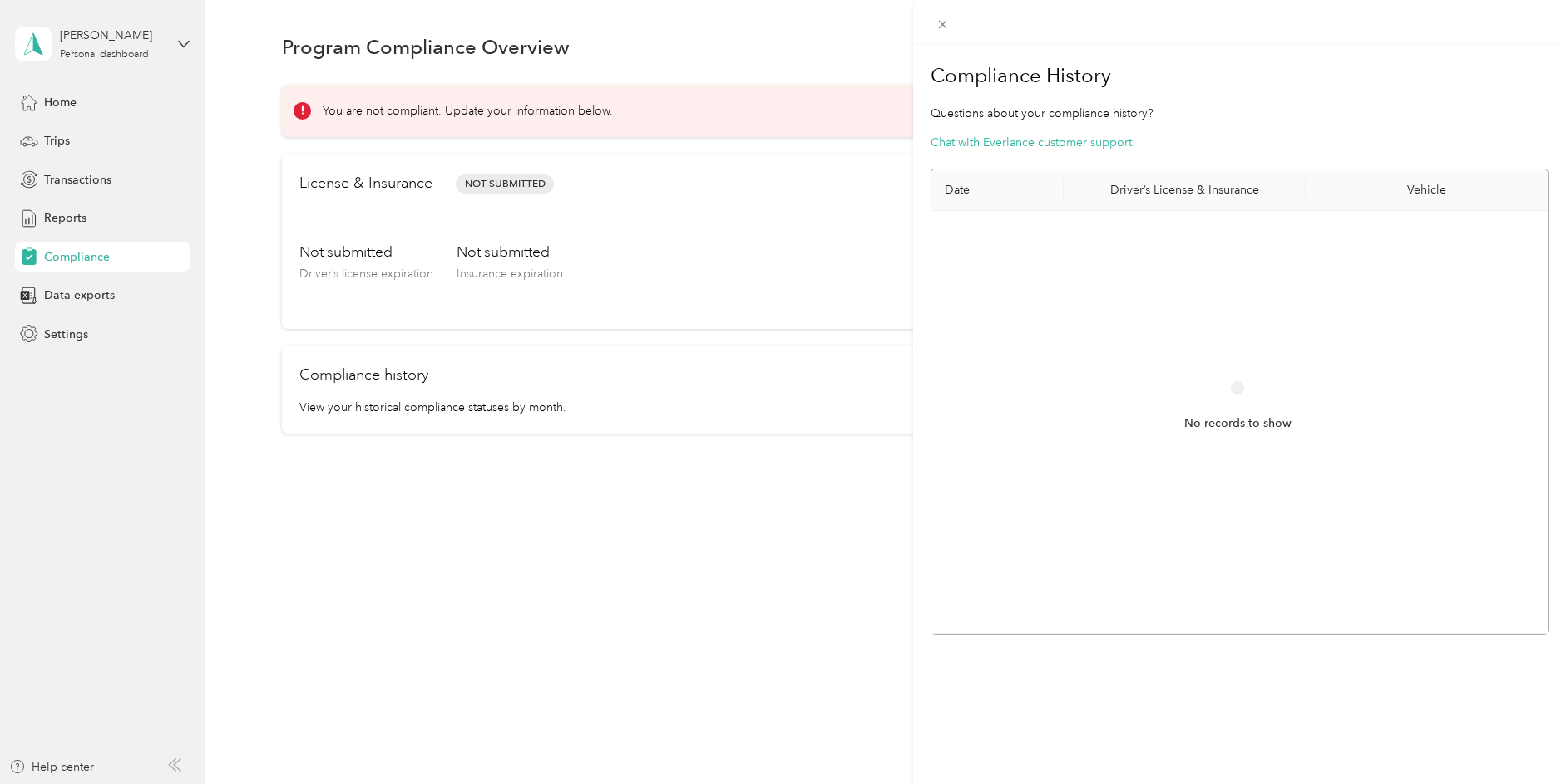
click at [1230, 122] on section "Compliance History Questions about your compliance history? Chat with Everlance…" at bounding box center [1239, 345] width 618 height 579
click at [931, 25] on span at bounding box center [943, 24] width 23 height 23
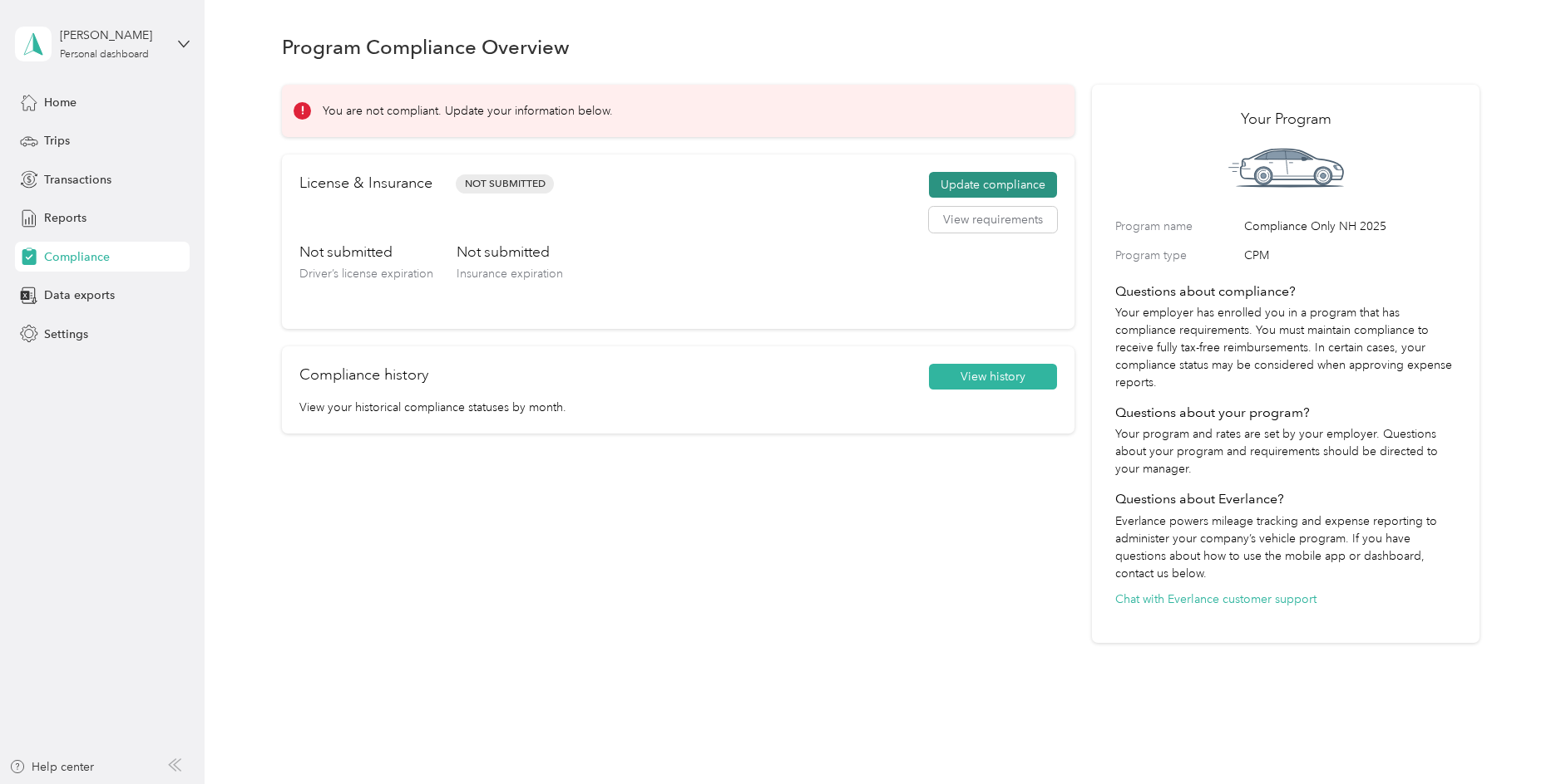
click at [1005, 187] on button "Update compliance" at bounding box center [992, 184] width 128 height 26
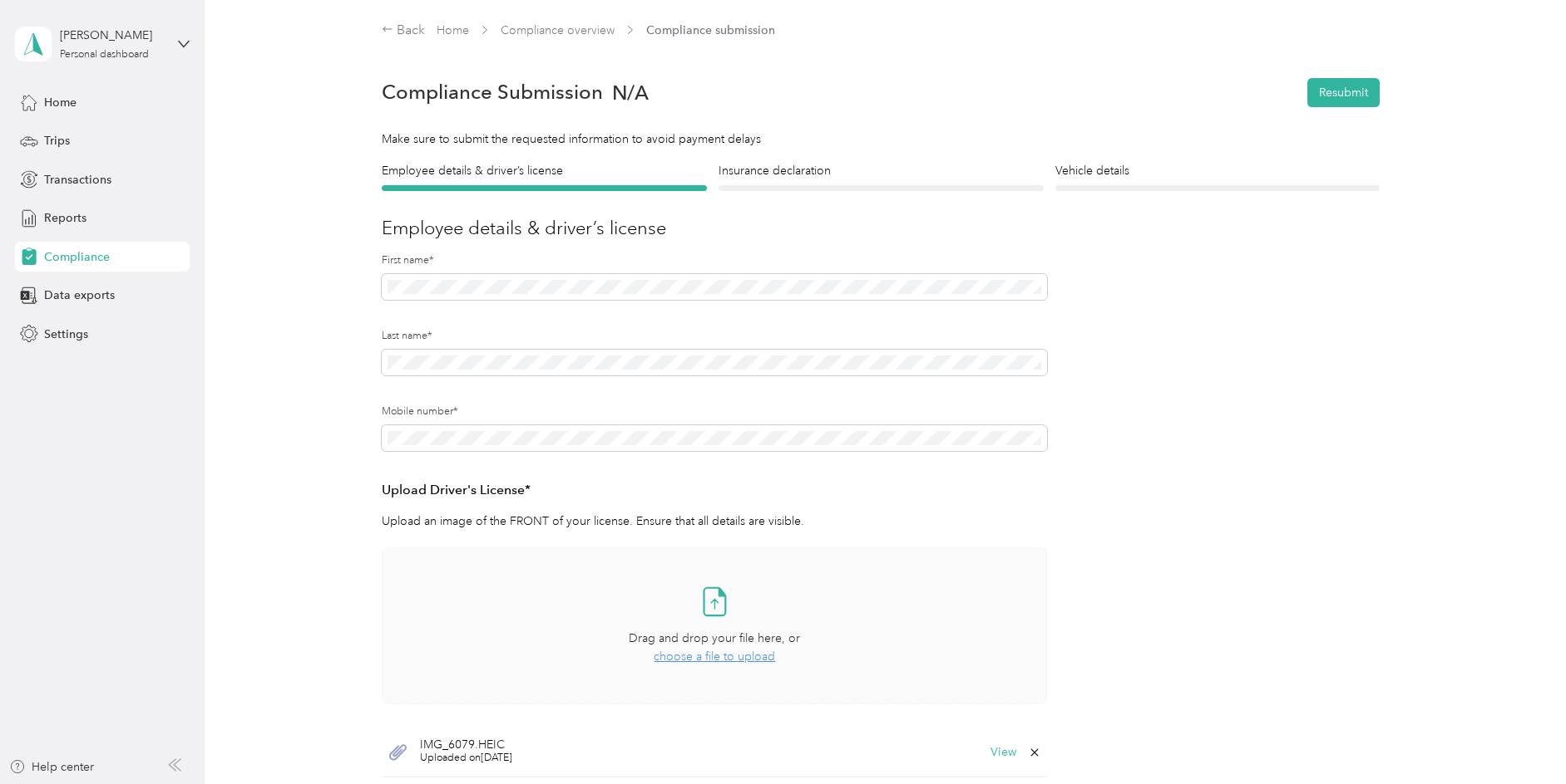
click at [714, 599] on icon at bounding box center [714, 602] width 33 height 33
click at [1345, 91] on button "Resubmit" at bounding box center [1344, 93] width 72 height 29
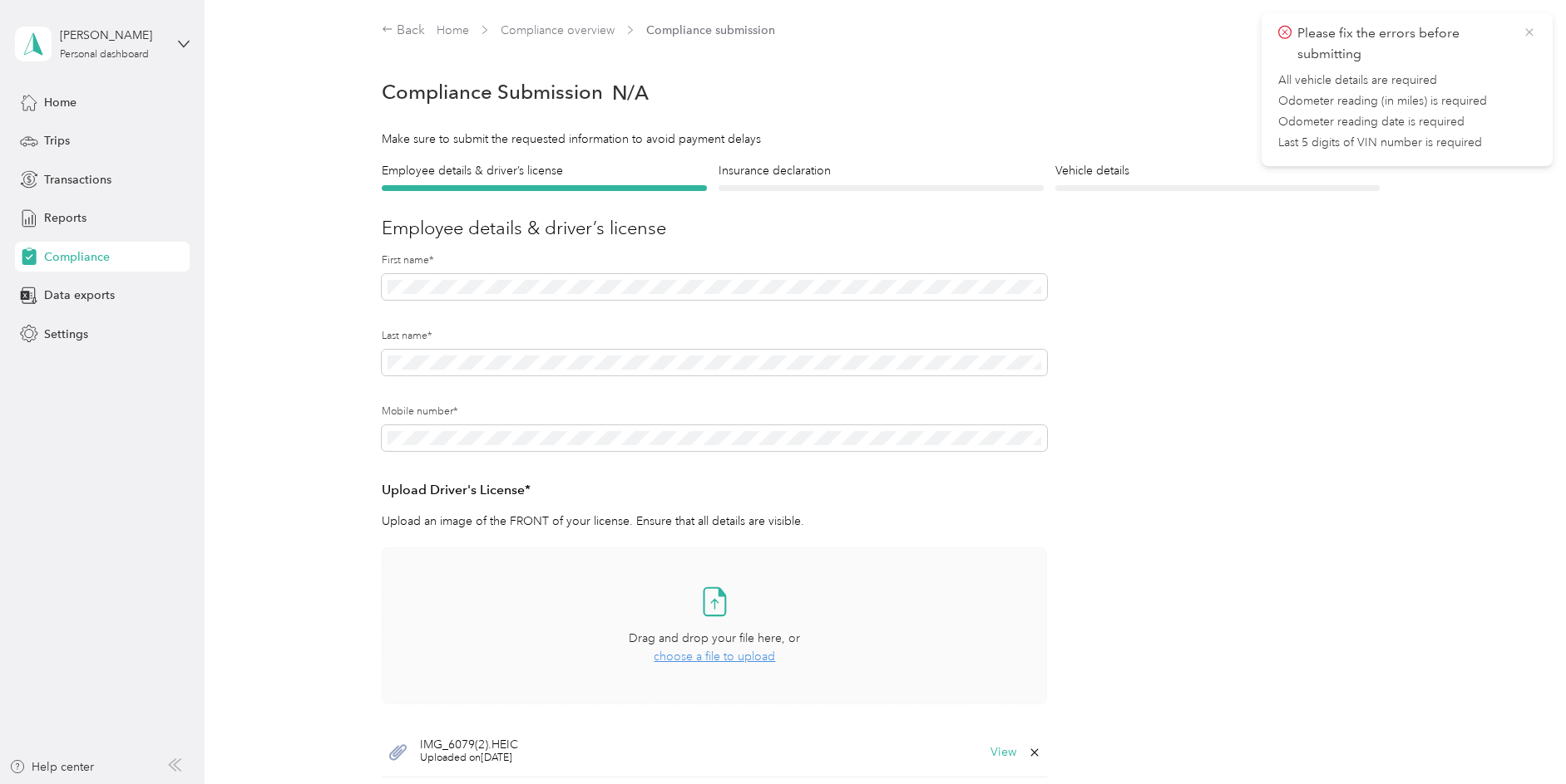
click at [1529, 29] on icon at bounding box center [1529, 32] width 14 height 15
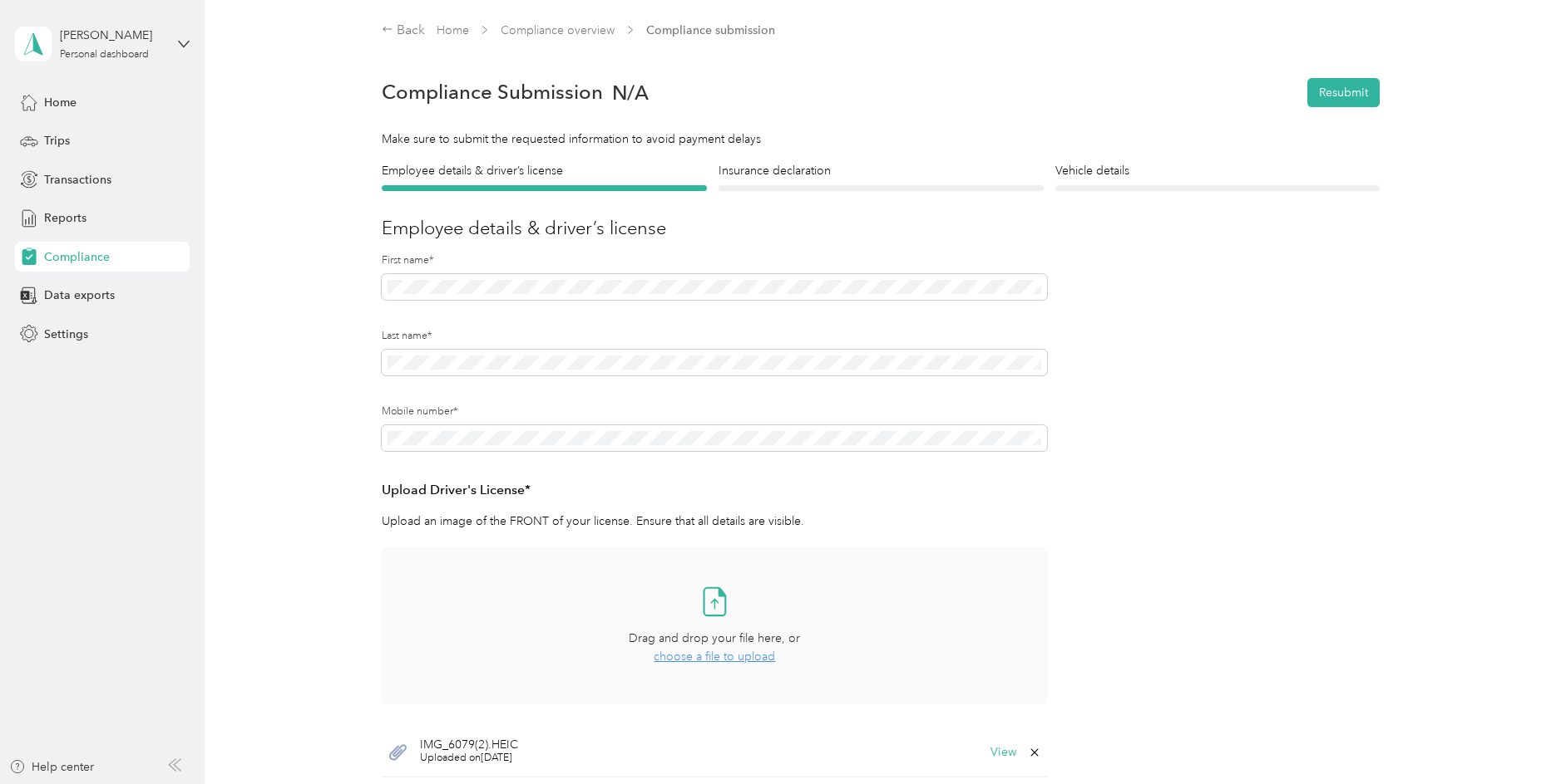
click at [750, 655] on span "choose a file to upload" at bounding box center [714, 656] width 121 height 14
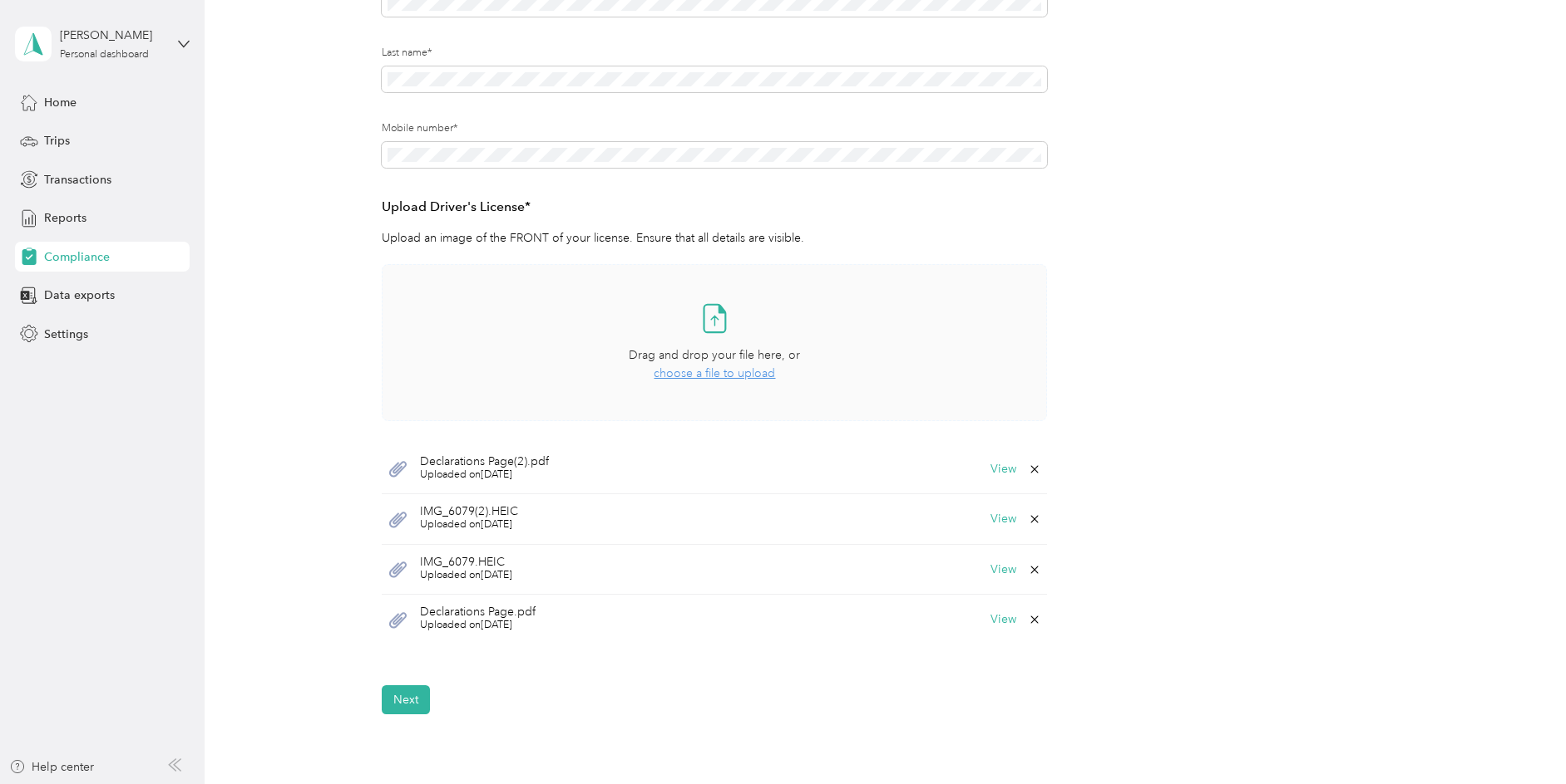
scroll to position [451, 0]
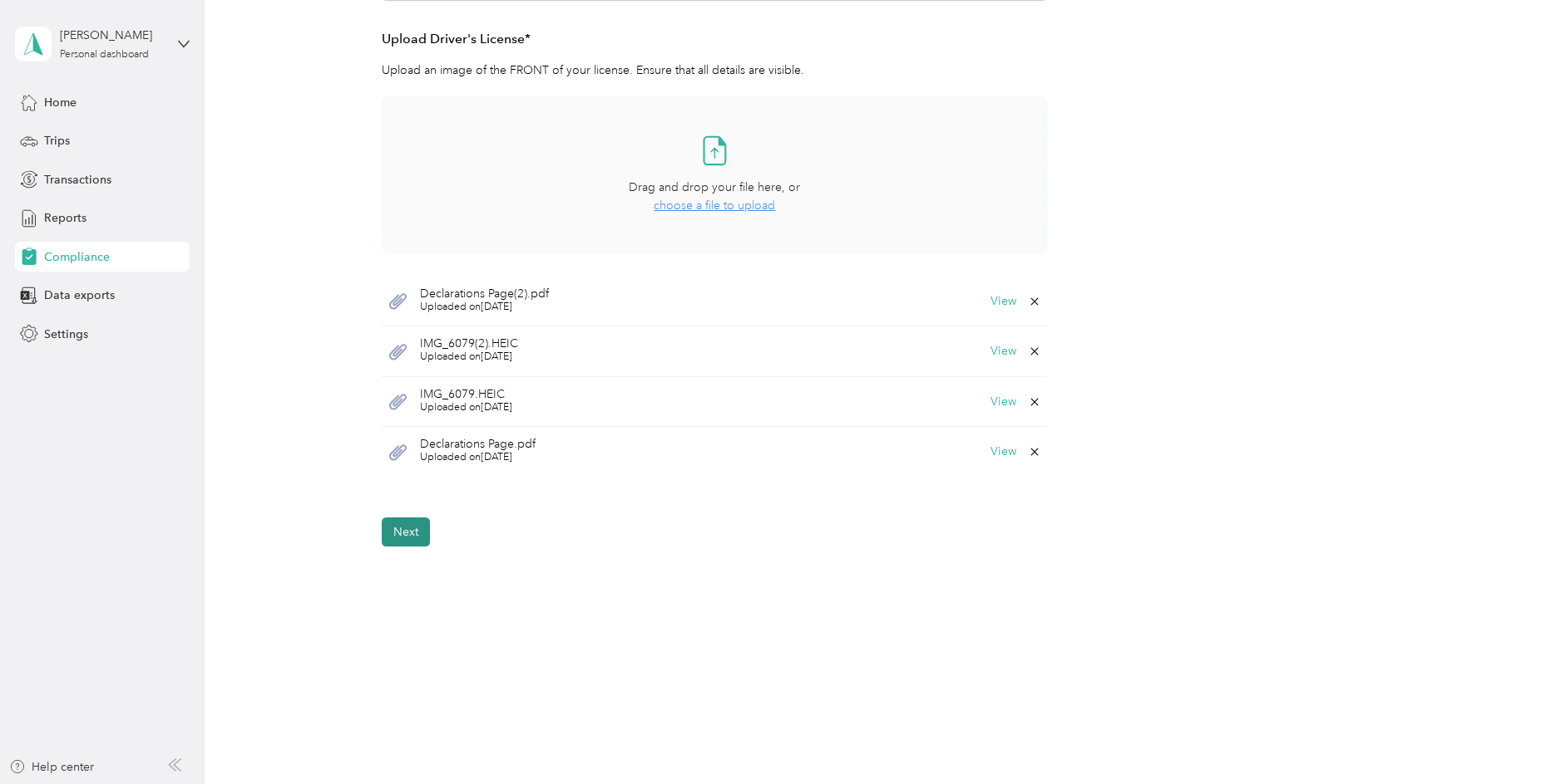
click at [419, 531] on button "Next" at bounding box center [405, 532] width 48 height 29
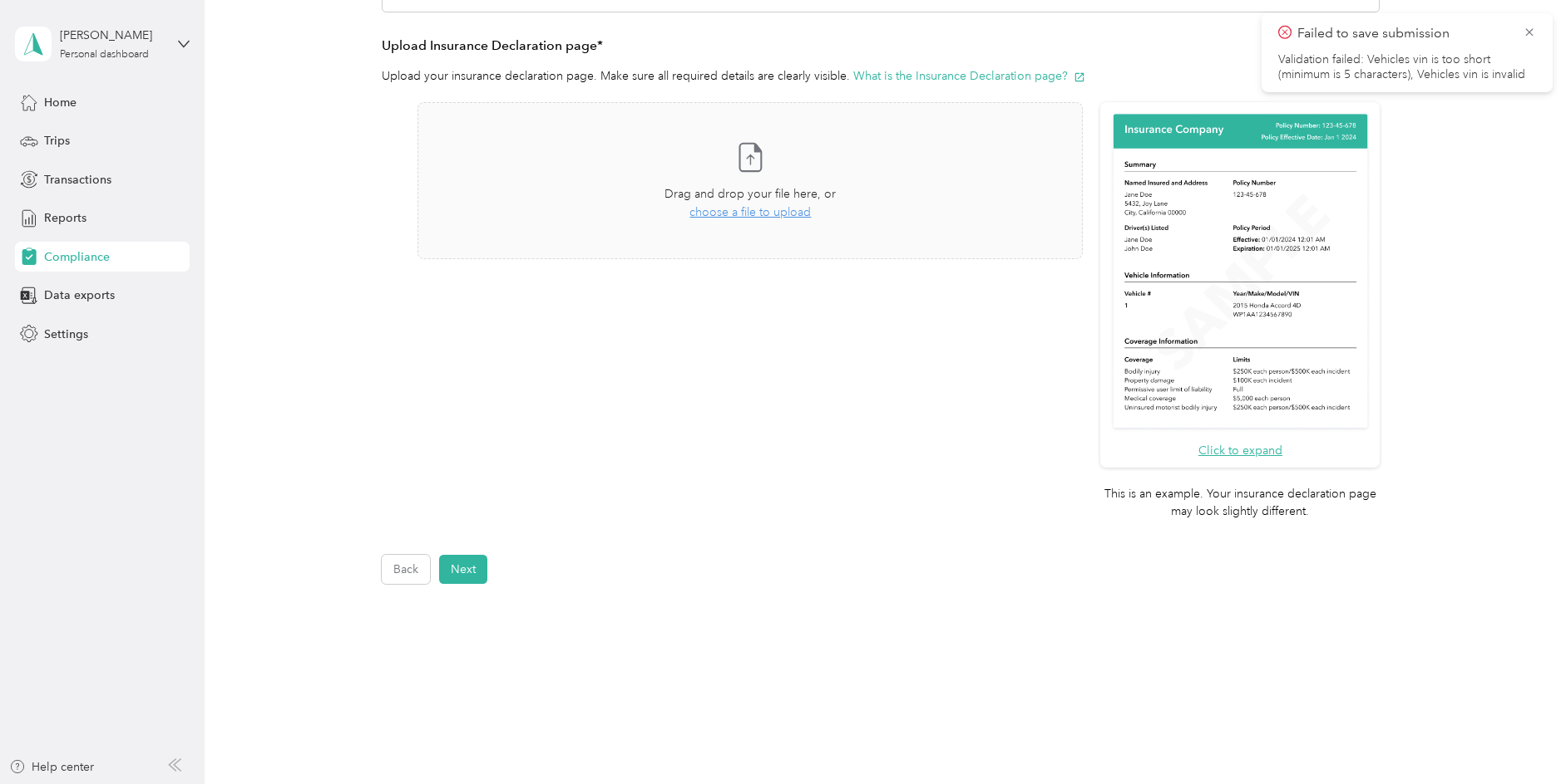
click at [466, 529] on div "Click to expand This is an example. Your insurance declaration page may look sl…" at bounding box center [880, 320] width 998 height 436
click at [1527, 32] on icon at bounding box center [1529, 32] width 14 height 15
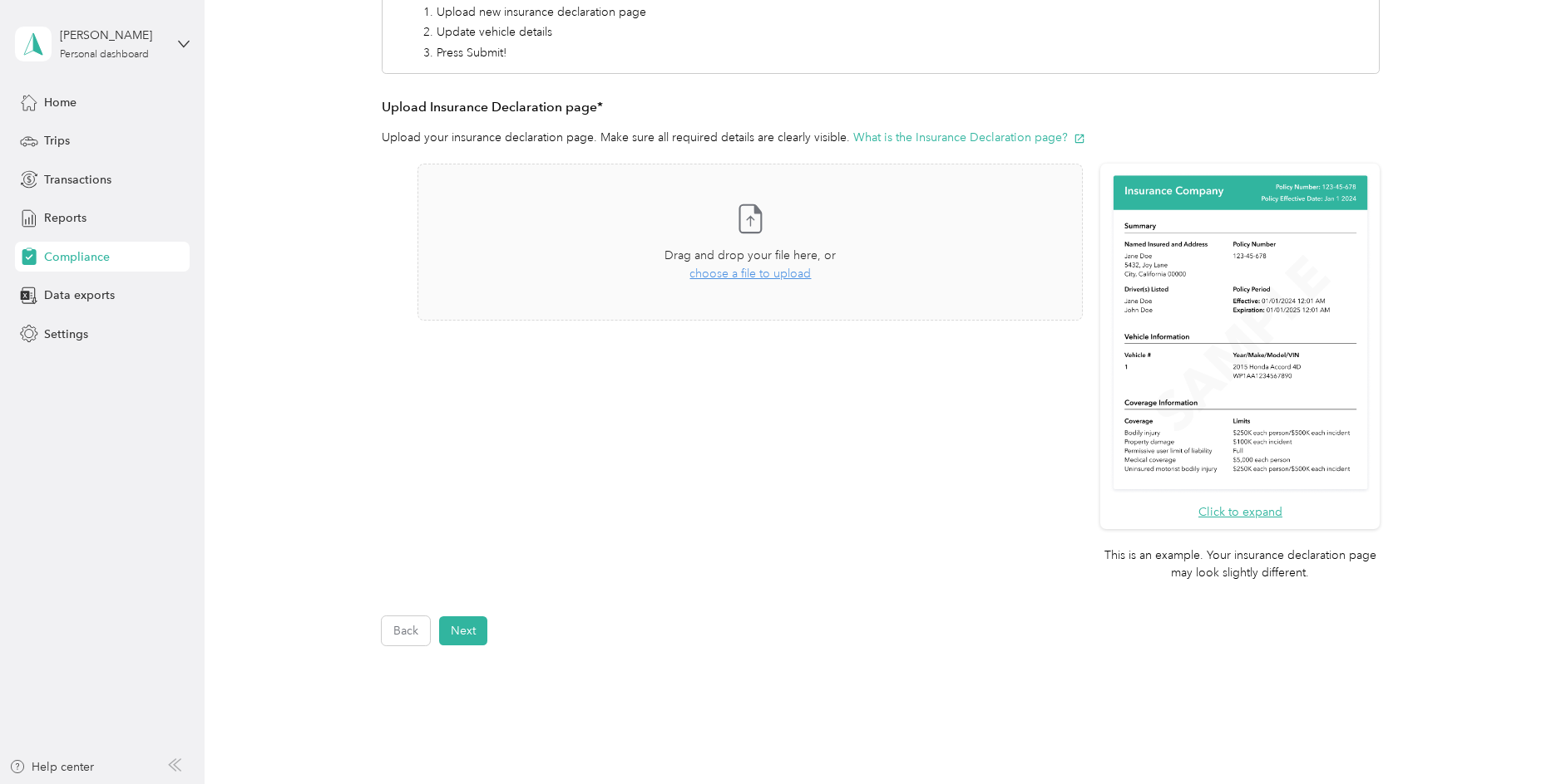
scroll to position [0, 0]
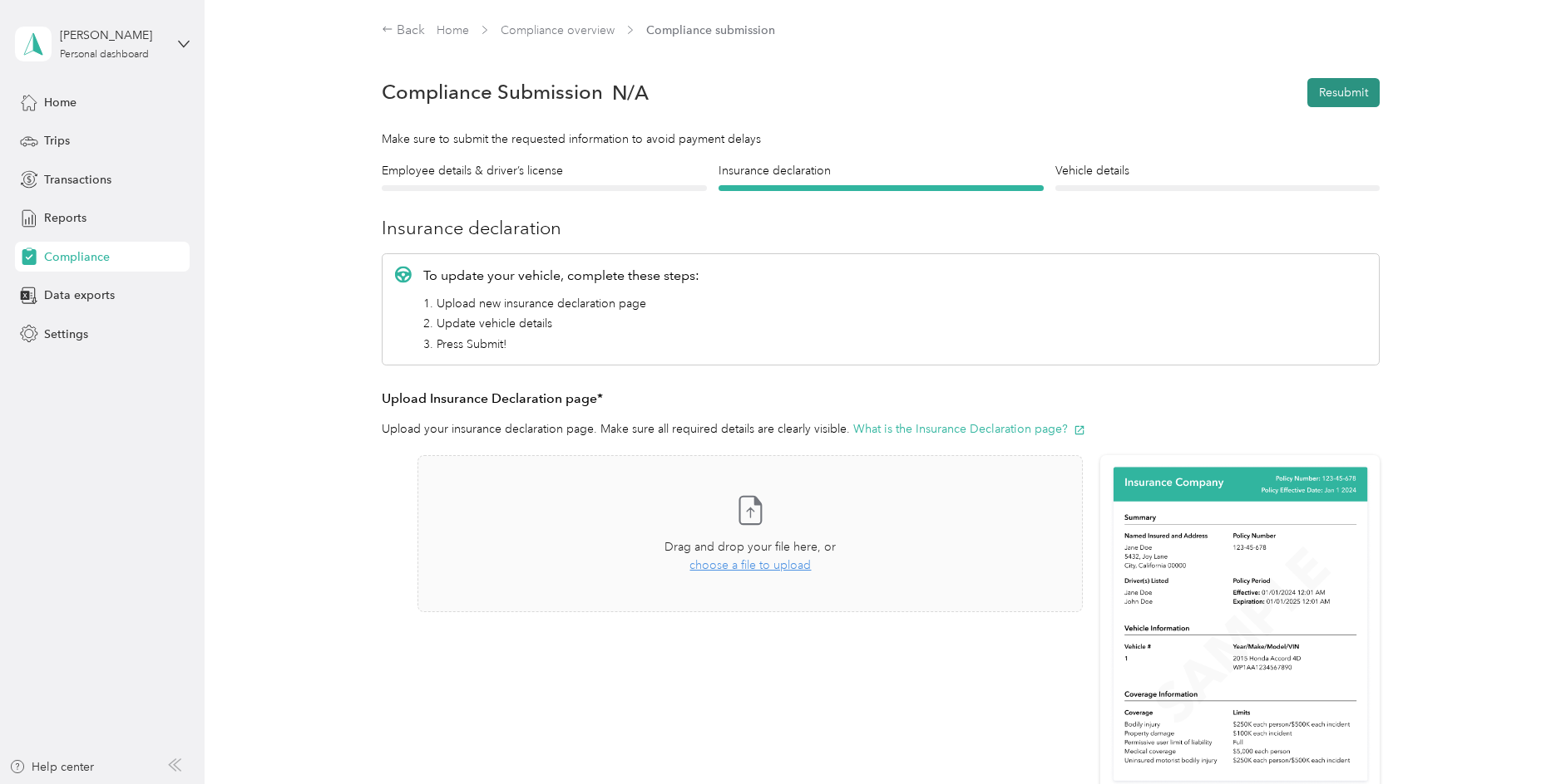
click at [1355, 91] on button "Resubmit" at bounding box center [1344, 93] width 72 height 29
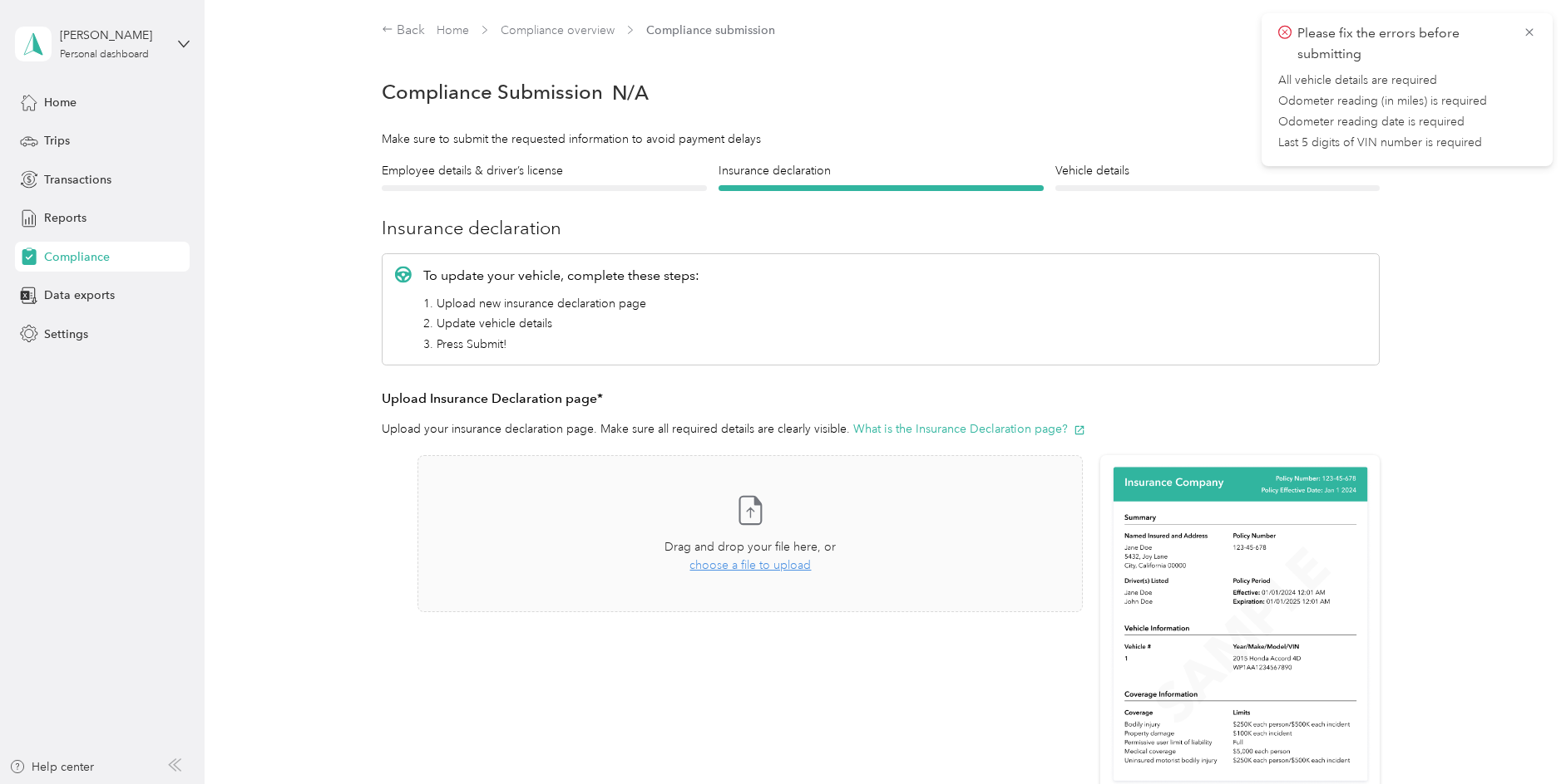
scroll to position [3, 0]
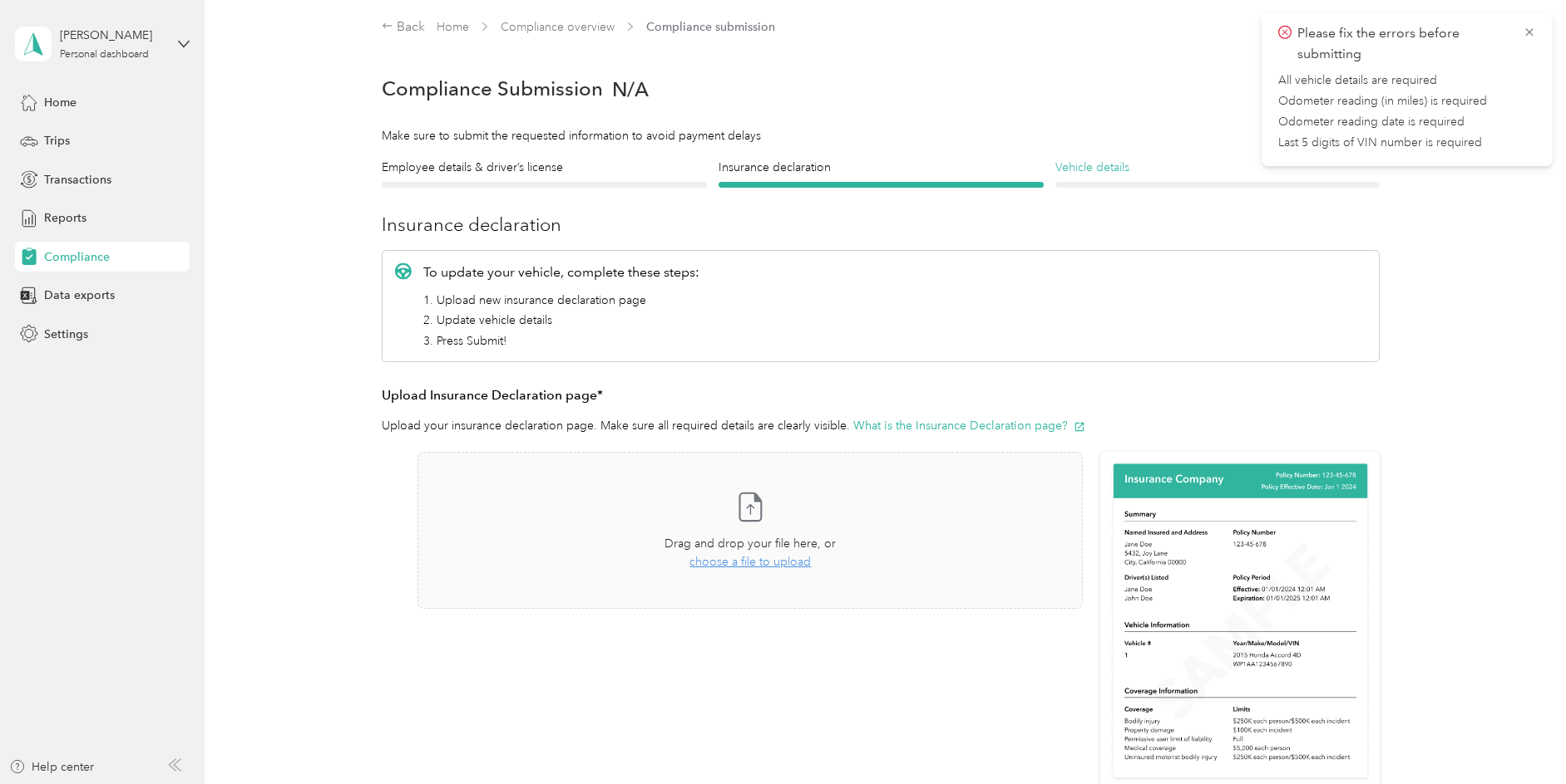
click at [1094, 172] on h4 "Vehicle details" at bounding box center [1217, 168] width 325 height 18
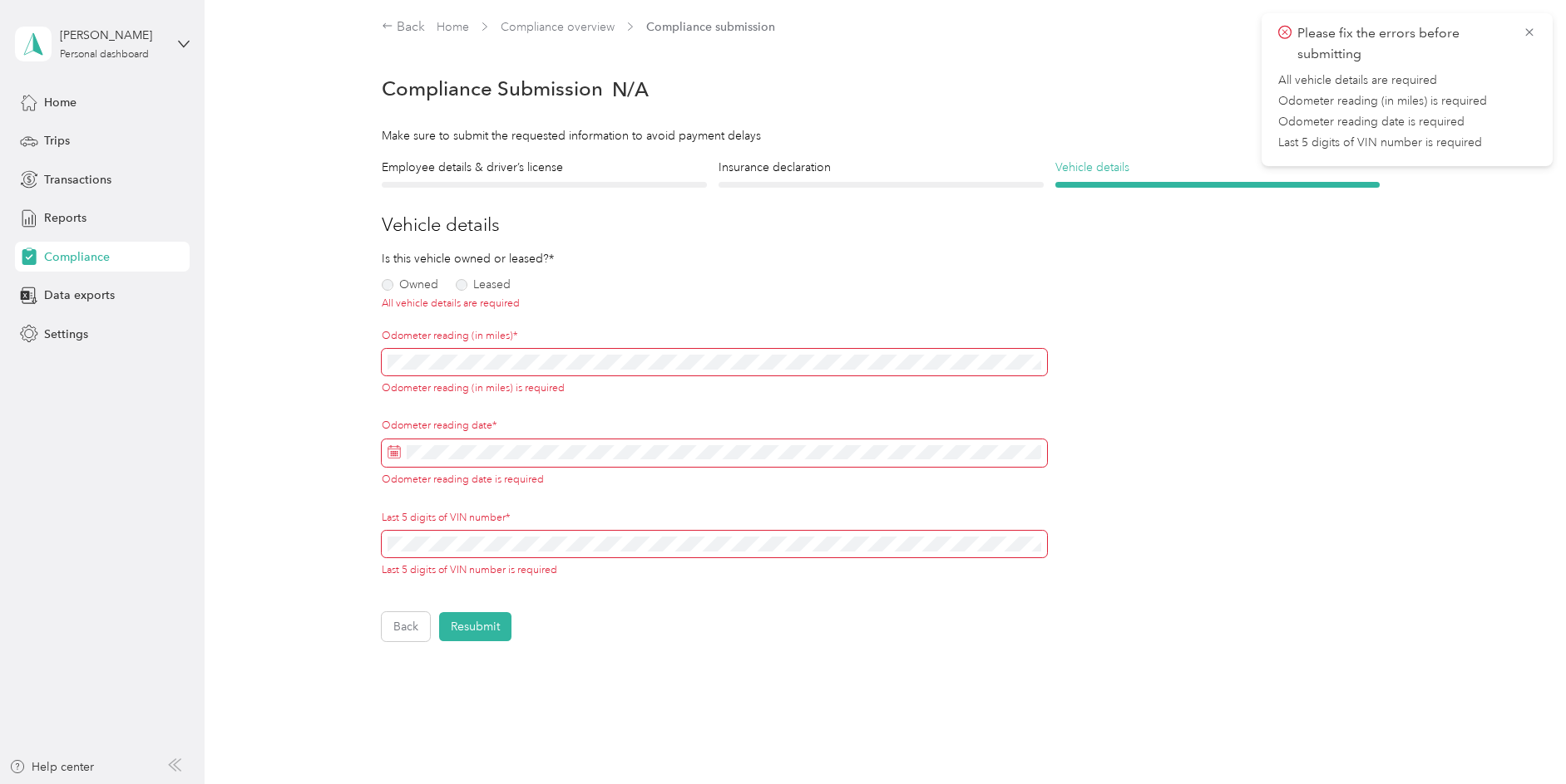
scroll to position [20, 0]
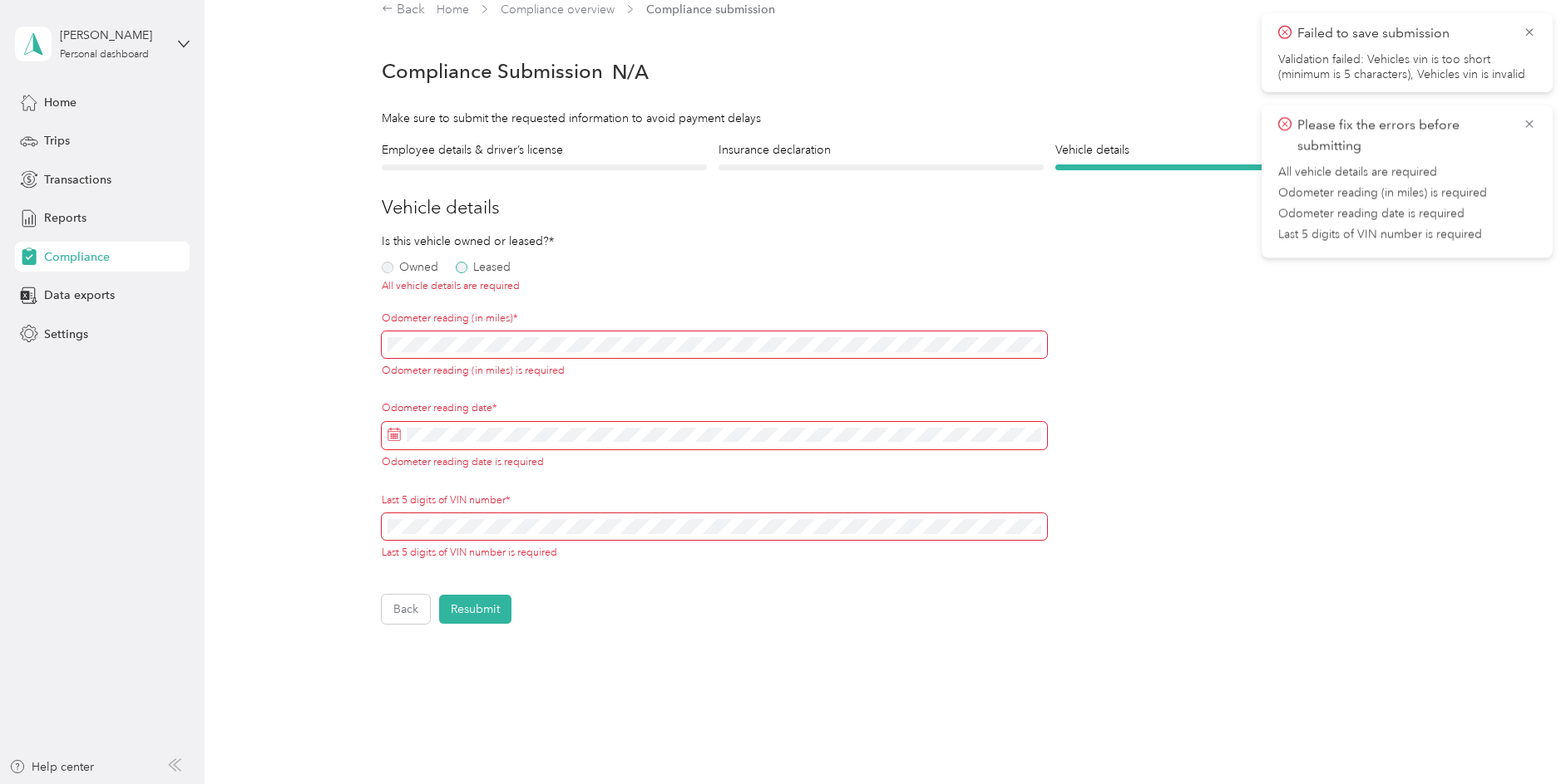
click at [464, 270] on label "Leased" at bounding box center [483, 267] width 55 height 12
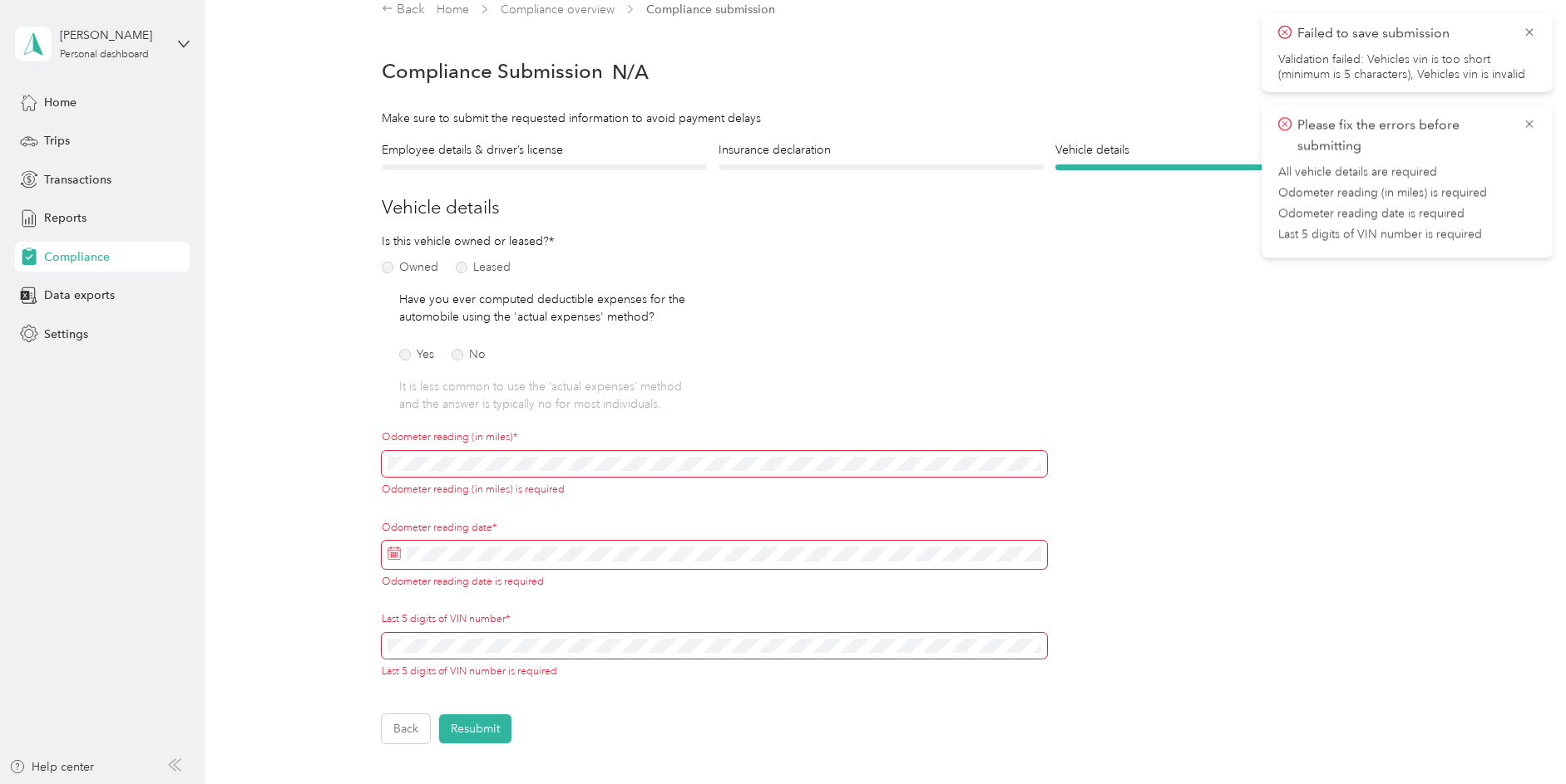
click at [412, 455] on span at bounding box center [714, 464] width 665 height 26
click at [1525, 27] on icon at bounding box center [1529, 32] width 14 height 15
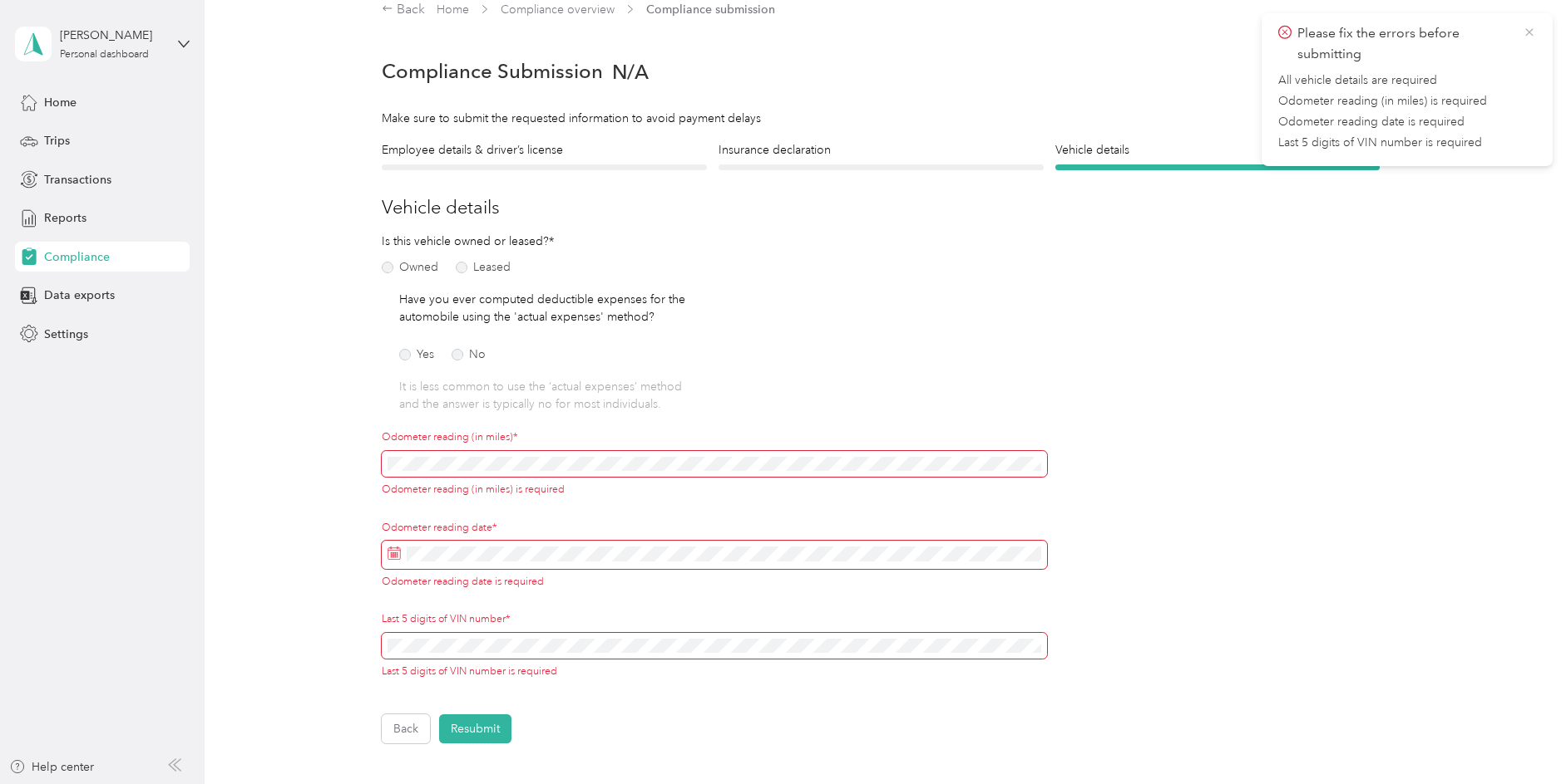
click at [1532, 32] on icon at bounding box center [1529, 32] width 14 height 15
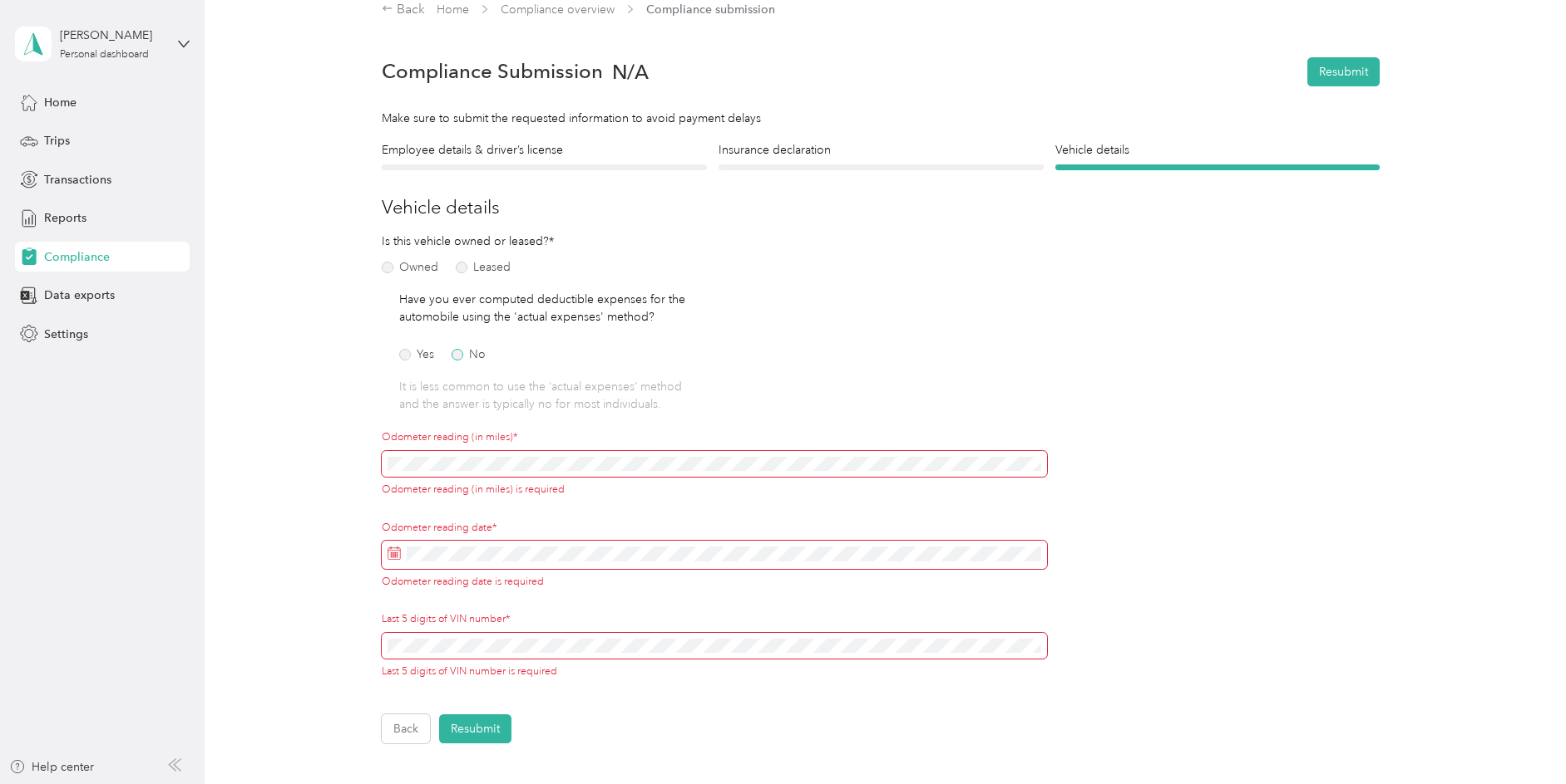
click at [456, 354] on label "No" at bounding box center [468, 355] width 34 height 12
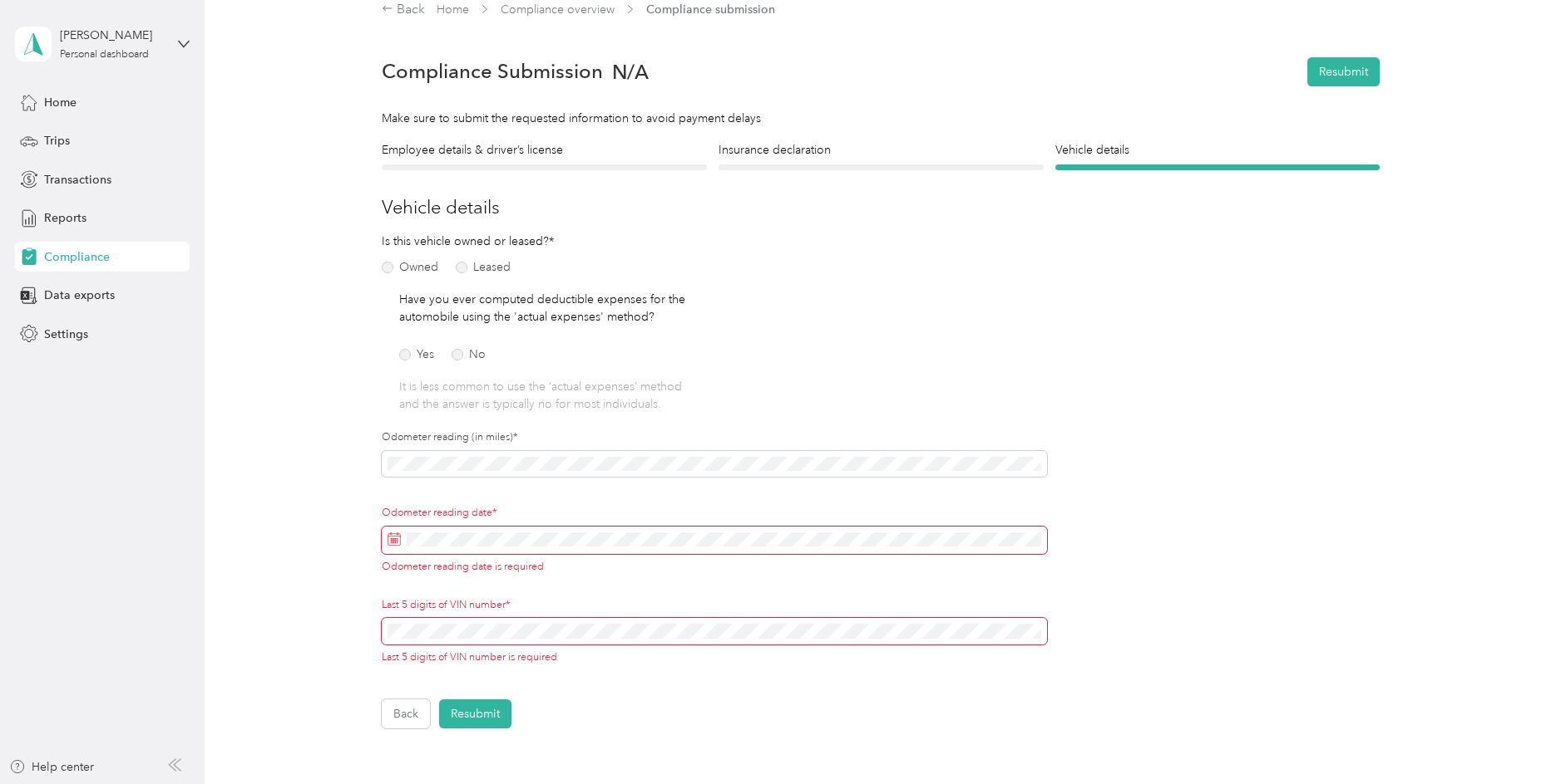
click at [472, 546] on span at bounding box center [714, 540] width 665 height 28
click at [419, 497] on div "31" at bounding box center [424, 500] width 21 height 20
click at [1167, 482] on form "Employee details & driver’s license License Insurance declaration Insurance Veh…" at bounding box center [880, 435] width 998 height 588
click at [480, 712] on button "Resubmit" at bounding box center [475, 715] width 72 height 29
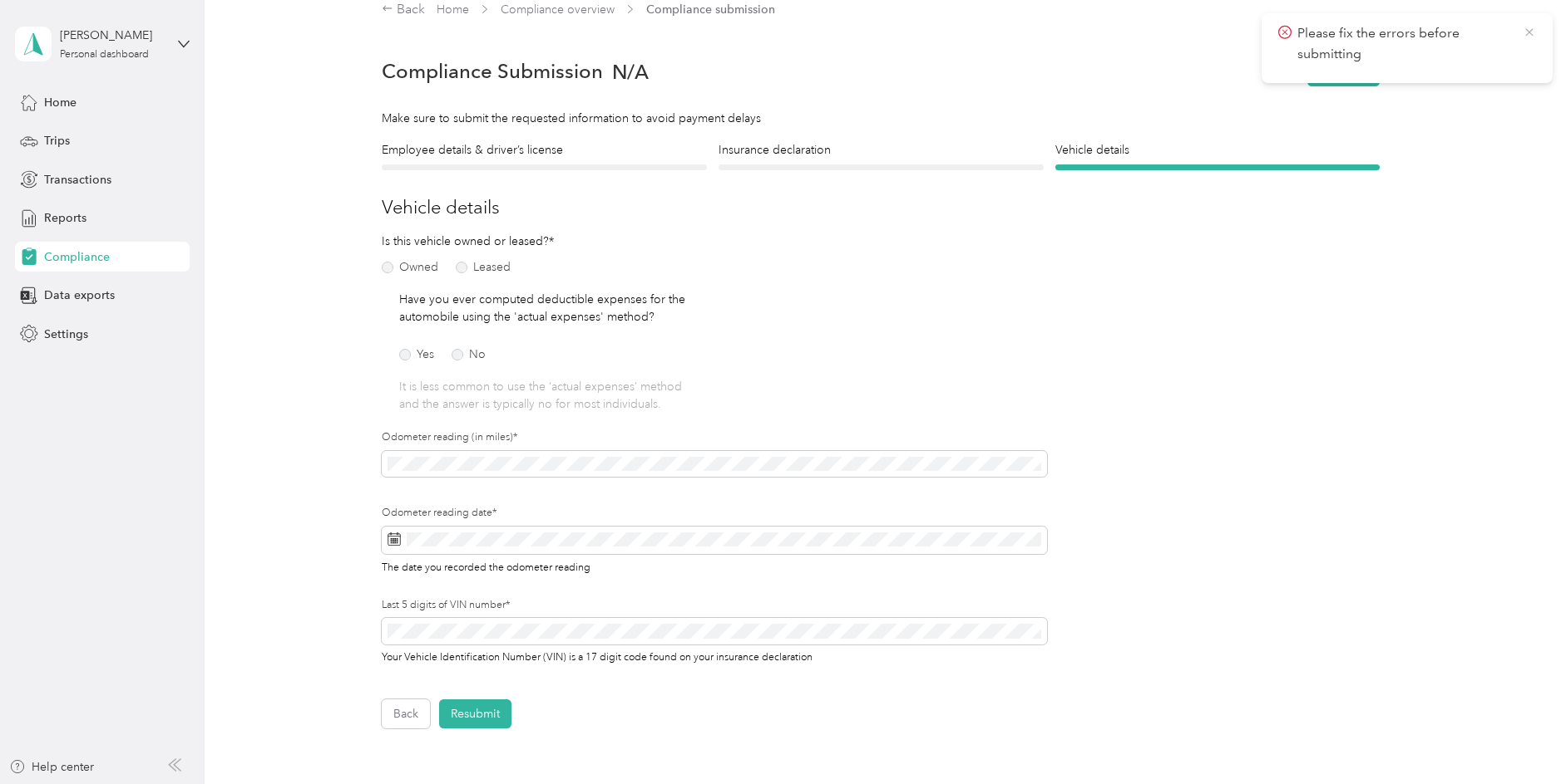
click at [1525, 30] on icon at bounding box center [1529, 32] width 14 height 15
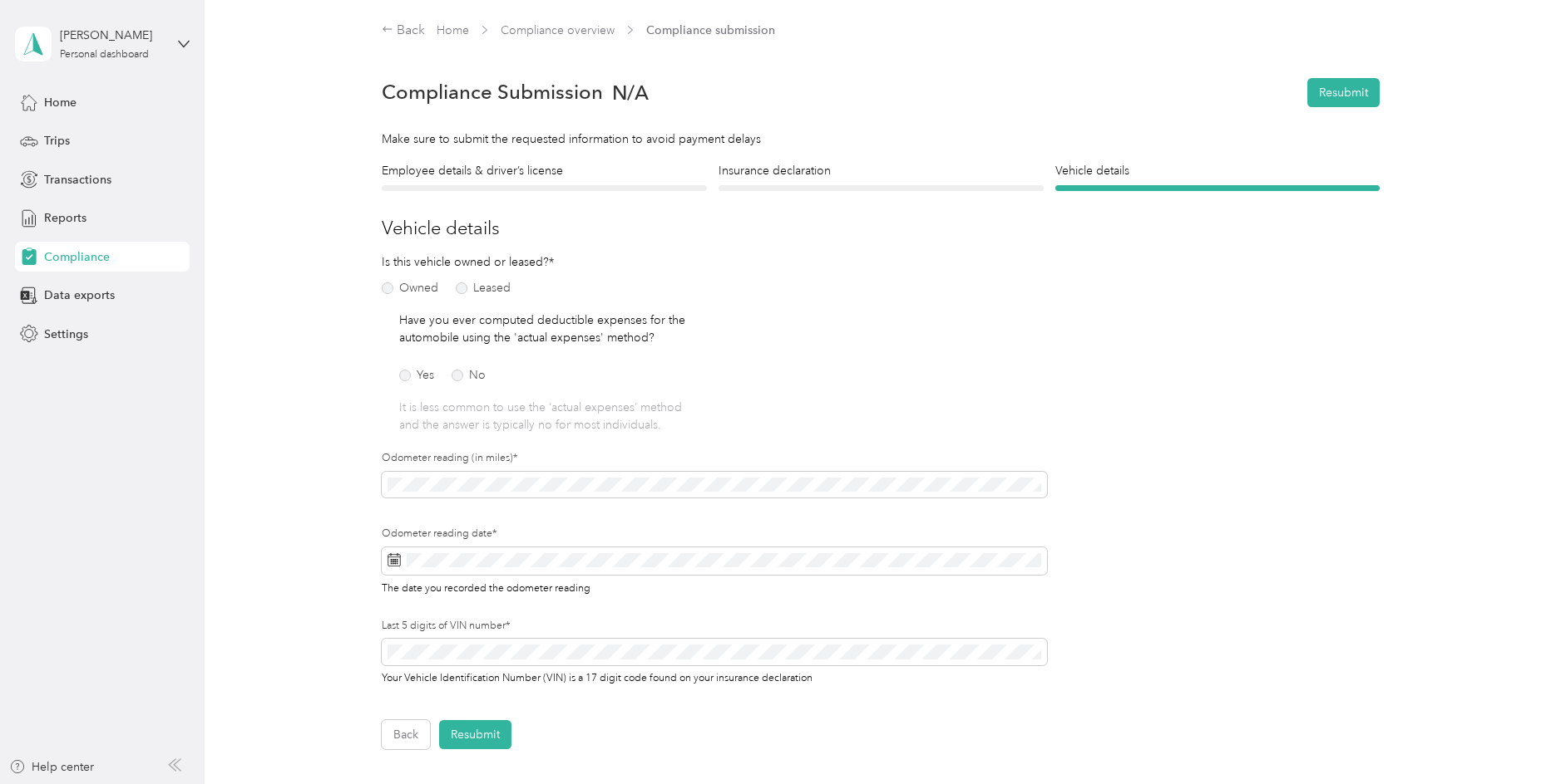
scroll to position [205, 0]
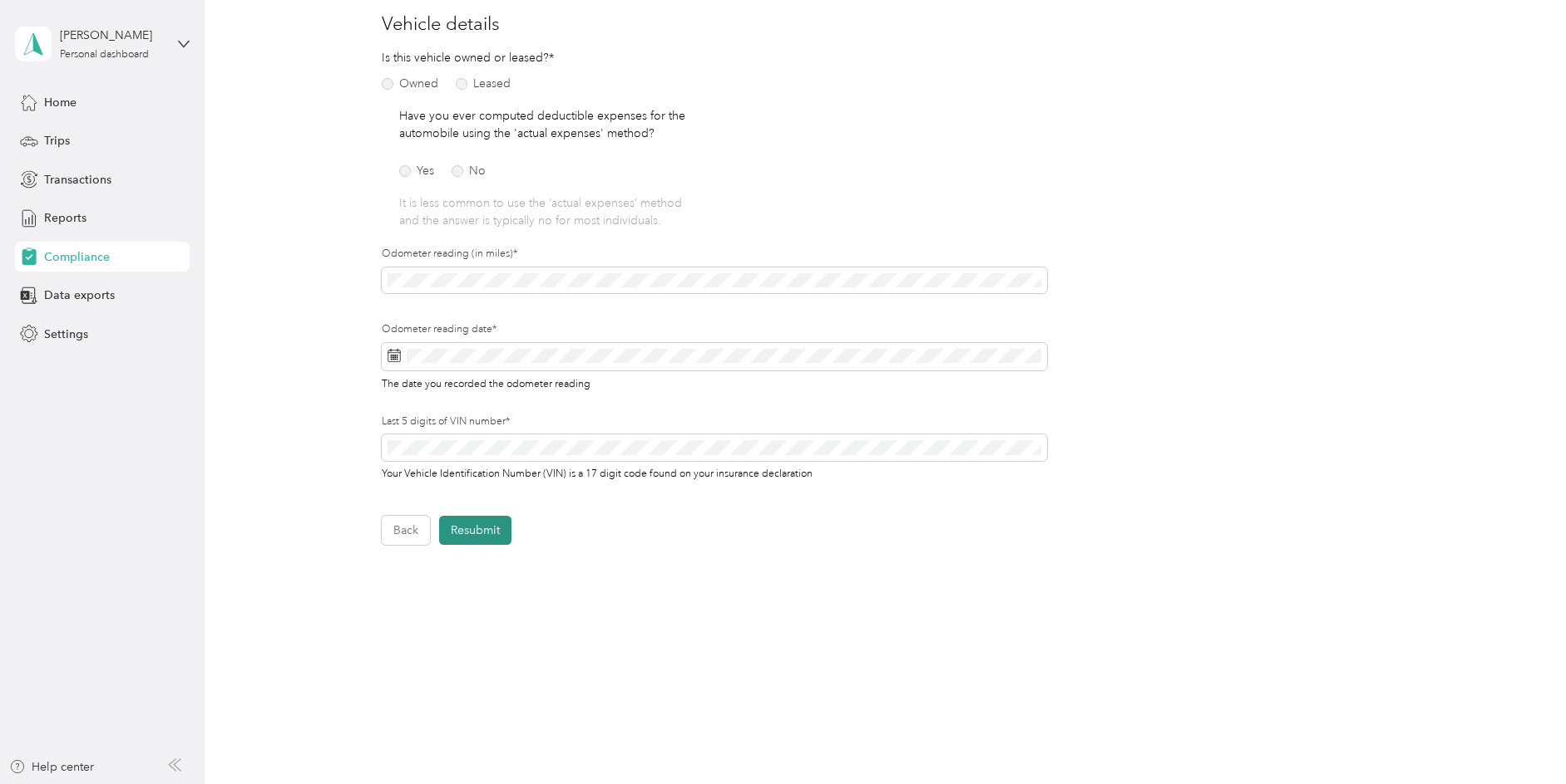
click at [482, 529] on button "Resubmit" at bounding box center [475, 530] width 72 height 29
click at [1361, 42] on p "Please fix the errors before submitting" at bounding box center [1403, 44] width 213 height 41
click at [1360, 42] on p "Please fix the errors before submitting" at bounding box center [1403, 44] width 213 height 41
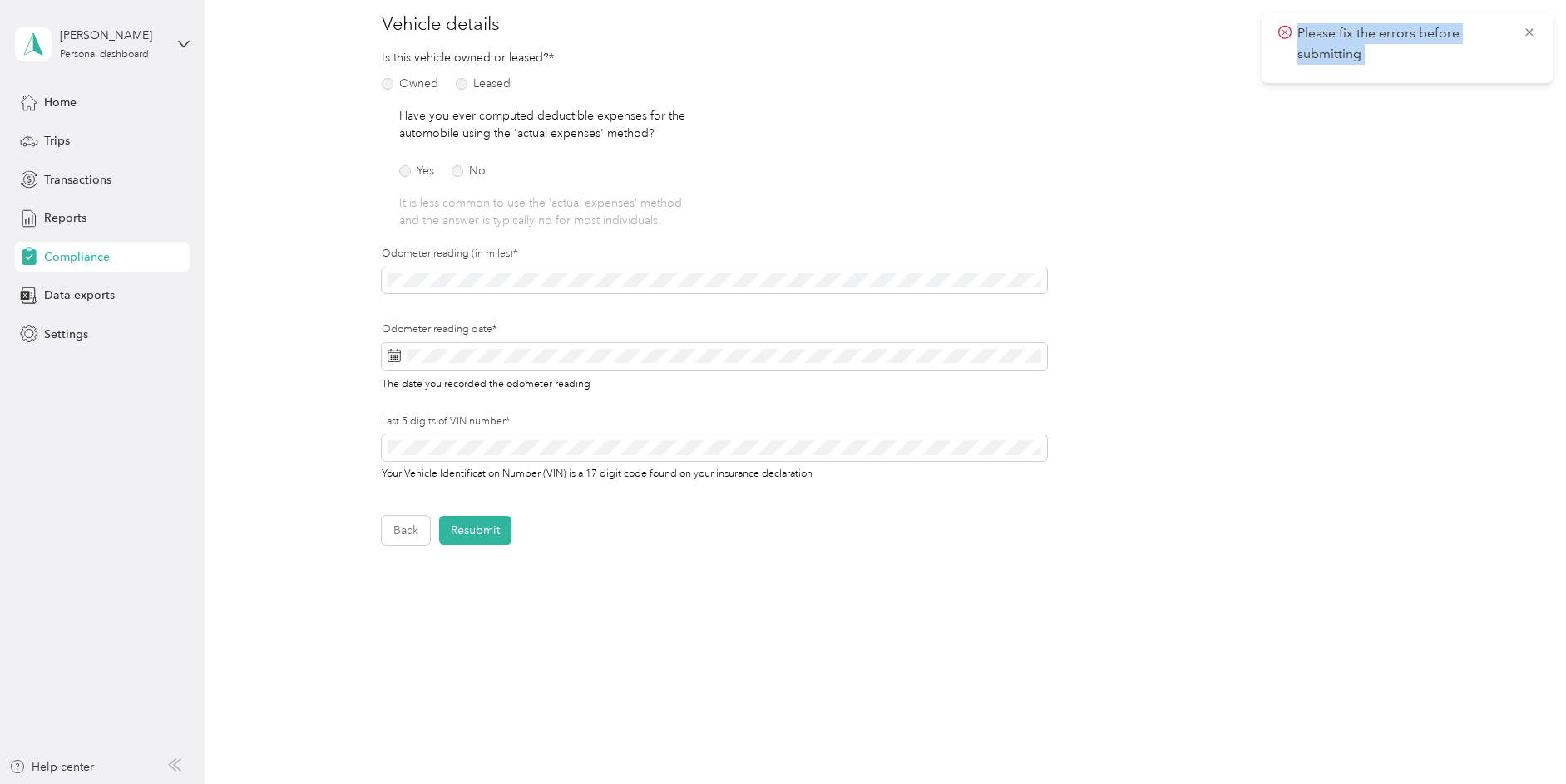
click at [1279, 34] on icon at bounding box center [1285, 32] width 14 height 15
click at [1280, 33] on icon at bounding box center [1285, 32] width 14 height 15
click at [1282, 32] on icon at bounding box center [1285, 32] width 14 height 15
drag, startPoint x: 1282, startPoint y: 32, endPoint x: 1541, endPoint y: 27, distance: 259.0
click at [1285, 31] on icon at bounding box center [1285, 32] width 14 height 15
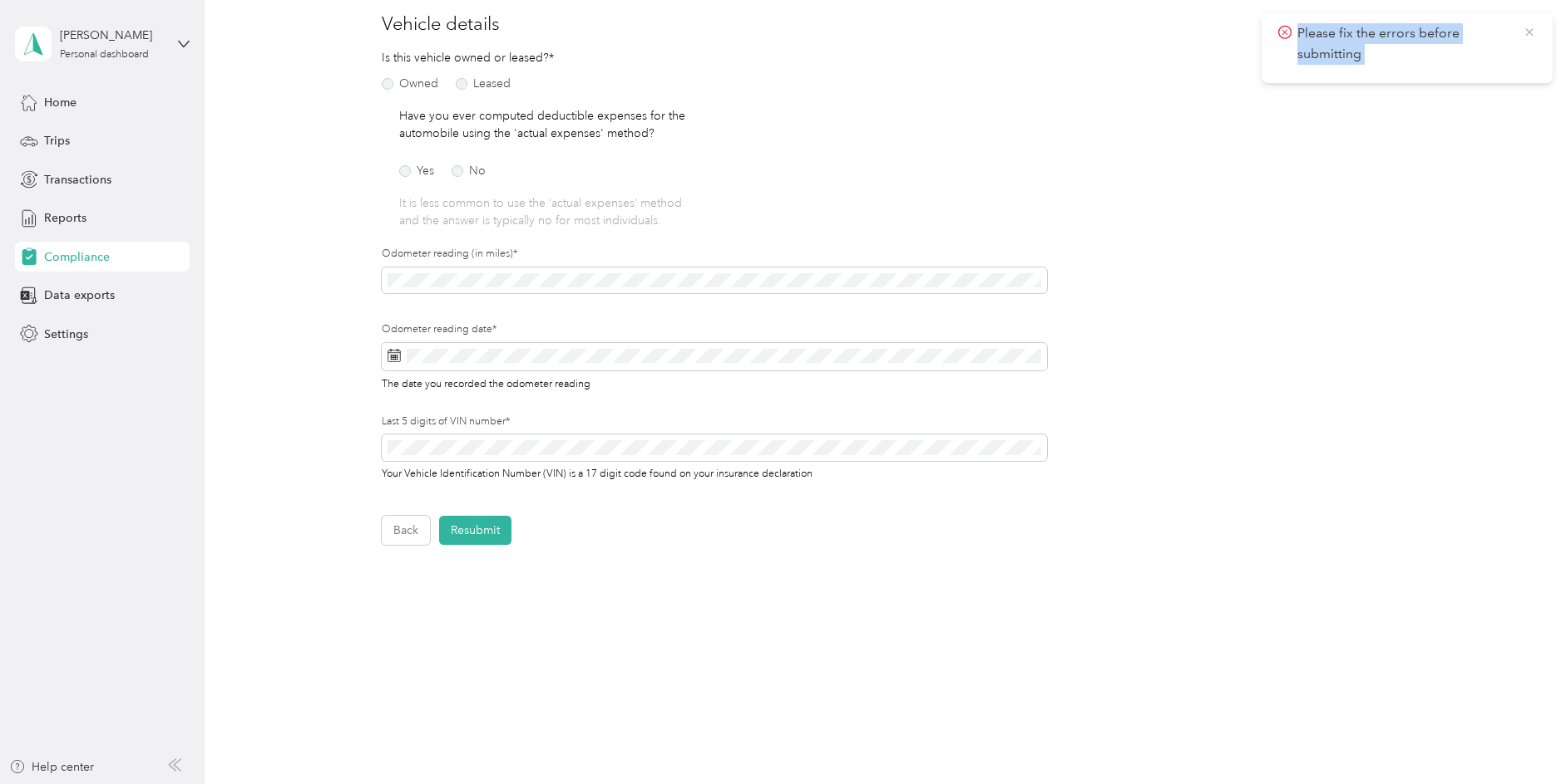
click at [1532, 29] on icon at bounding box center [1529, 32] width 14 height 15
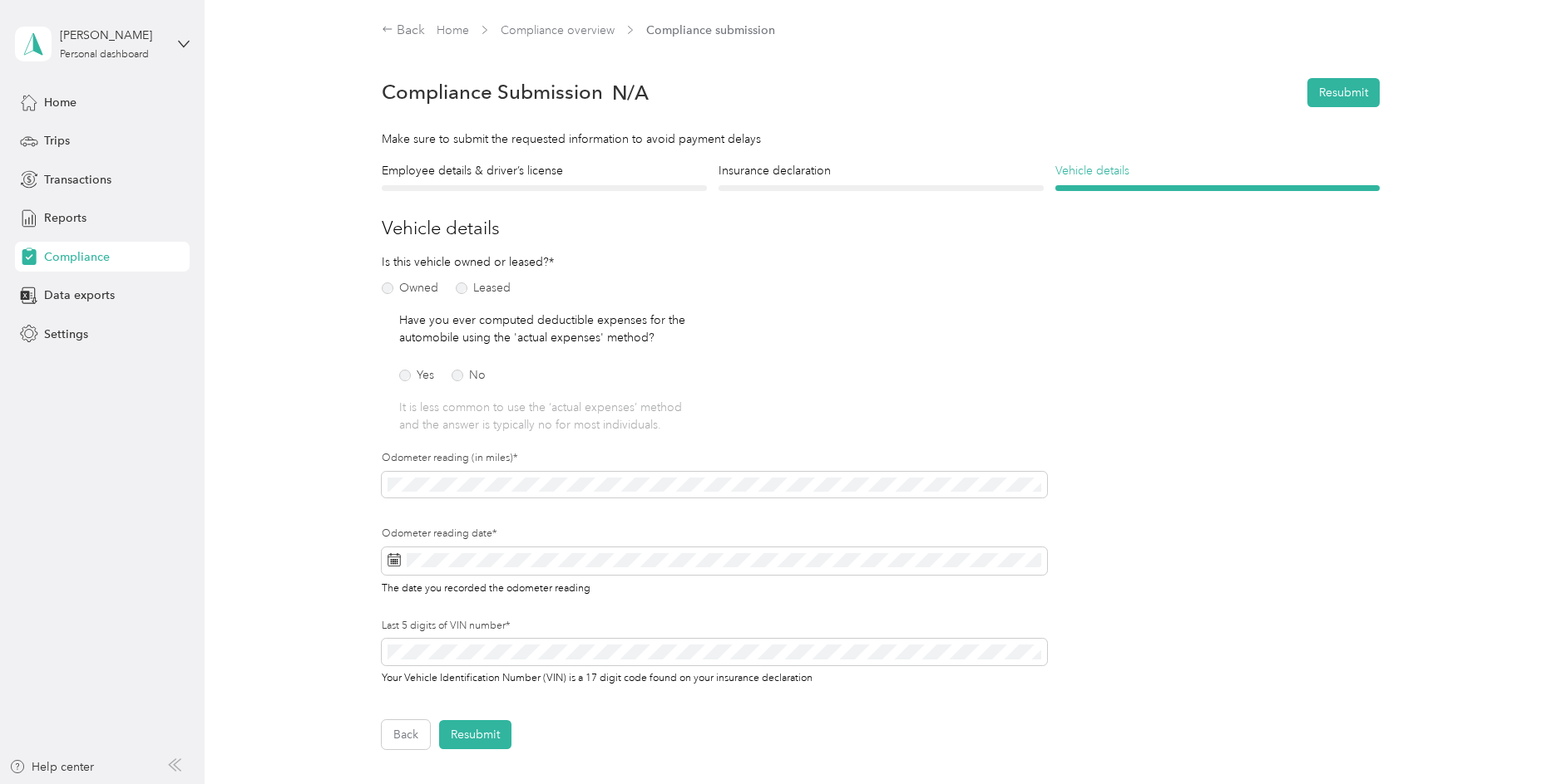
click at [1120, 172] on h4 "Vehicle details" at bounding box center [1217, 171] width 325 height 18
click at [1328, 98] on button "Resubmit" at bounding box center [1344, 93] width 72 height 29
click at [1330, 96] on button "Resubmit" at bounding box center [1344, 93] width 72 height 29
click at [1537, 32] on div "Please fix the errors before submitting" at bounding box center [1407, 49] width 291 height 70
click at [1534, 33] on icon at bounding box center [1529, 32] width 14 height 15
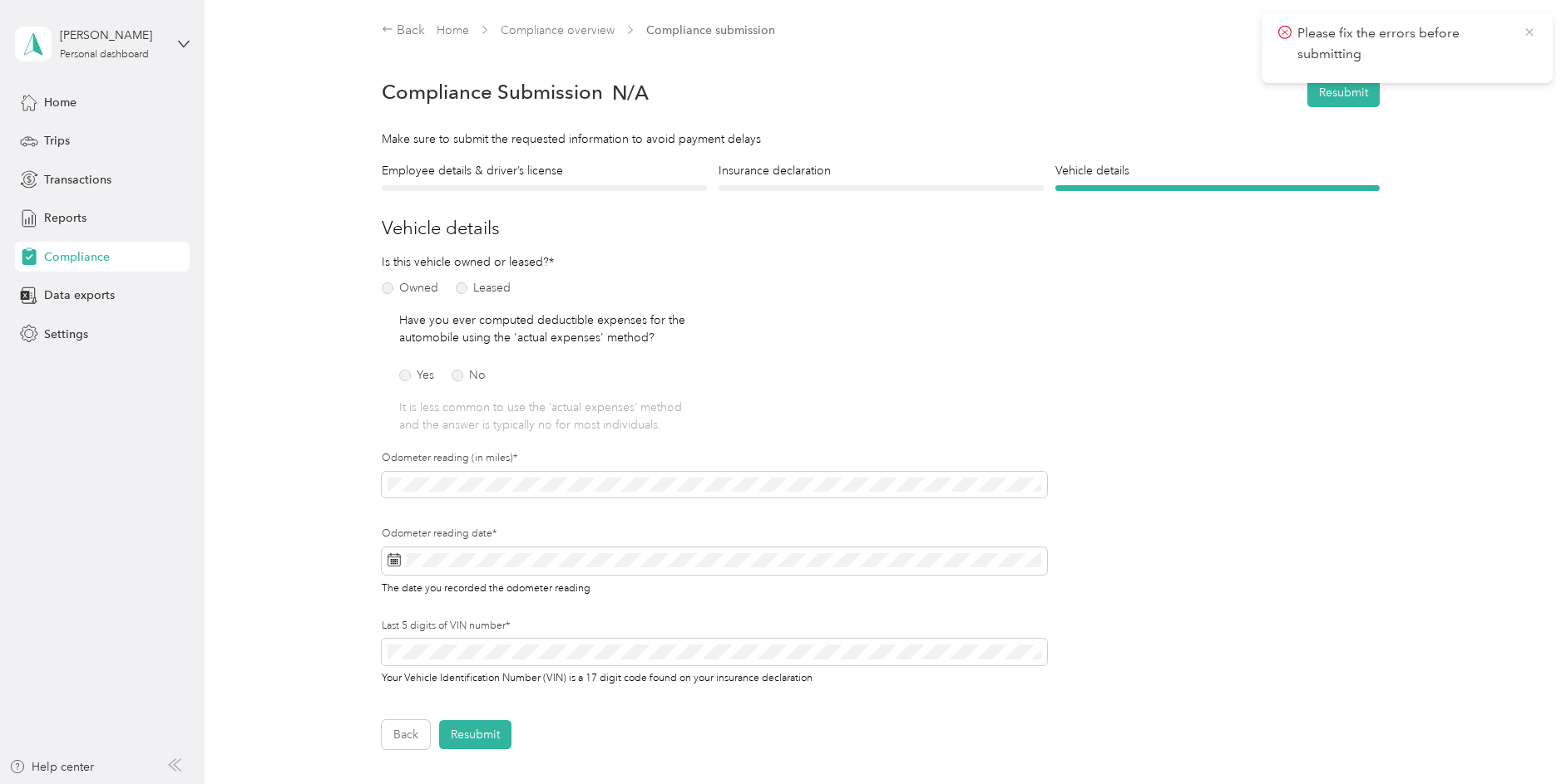
click at [1527, 28] on icon at bounding box center [1529, 32] width 14 height 15
click at [823, 175] on h4 "Insurance declaration" at bounding box center [880, 171] width 325 height 18
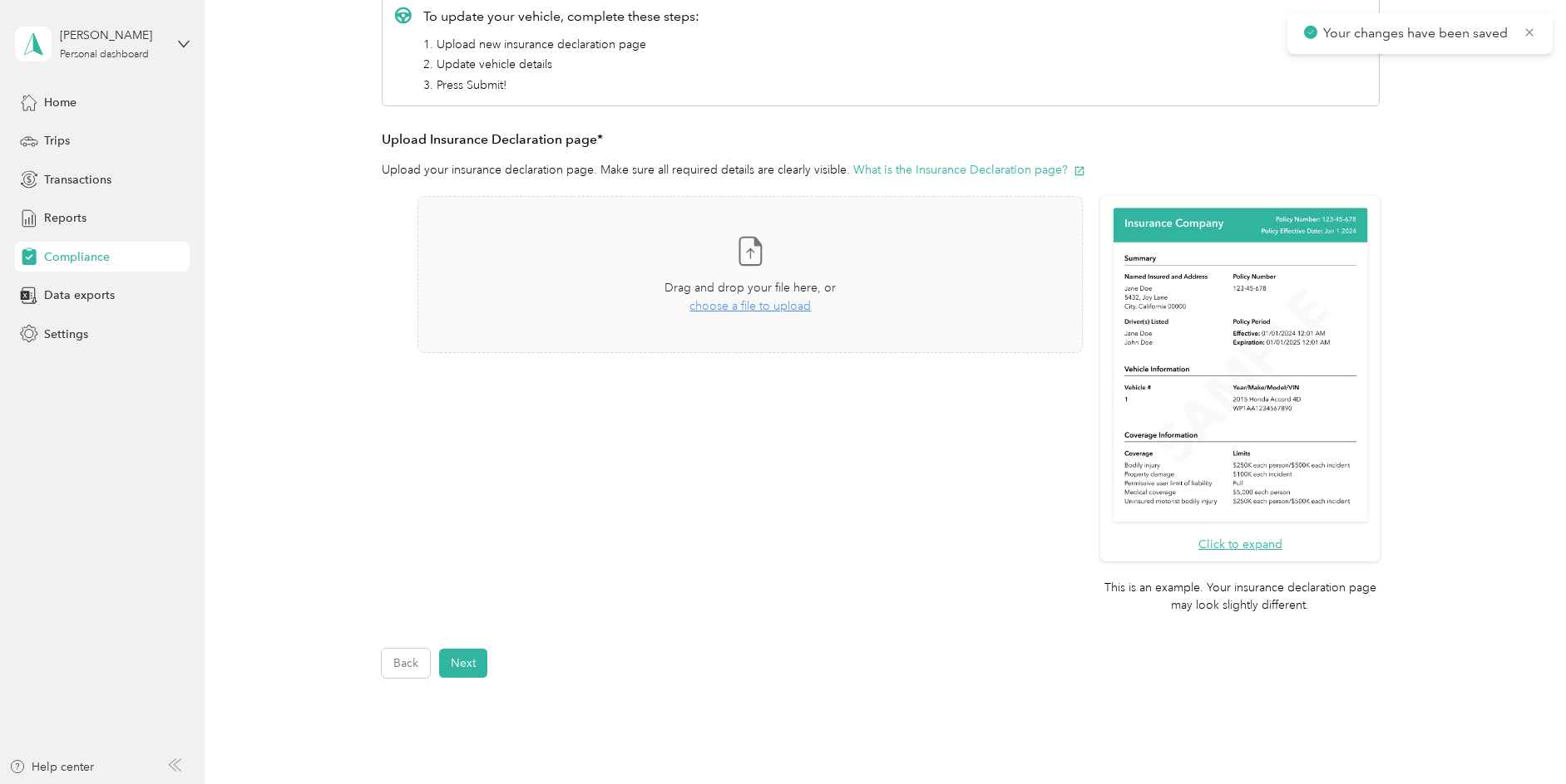
scroll to position [392, 0]
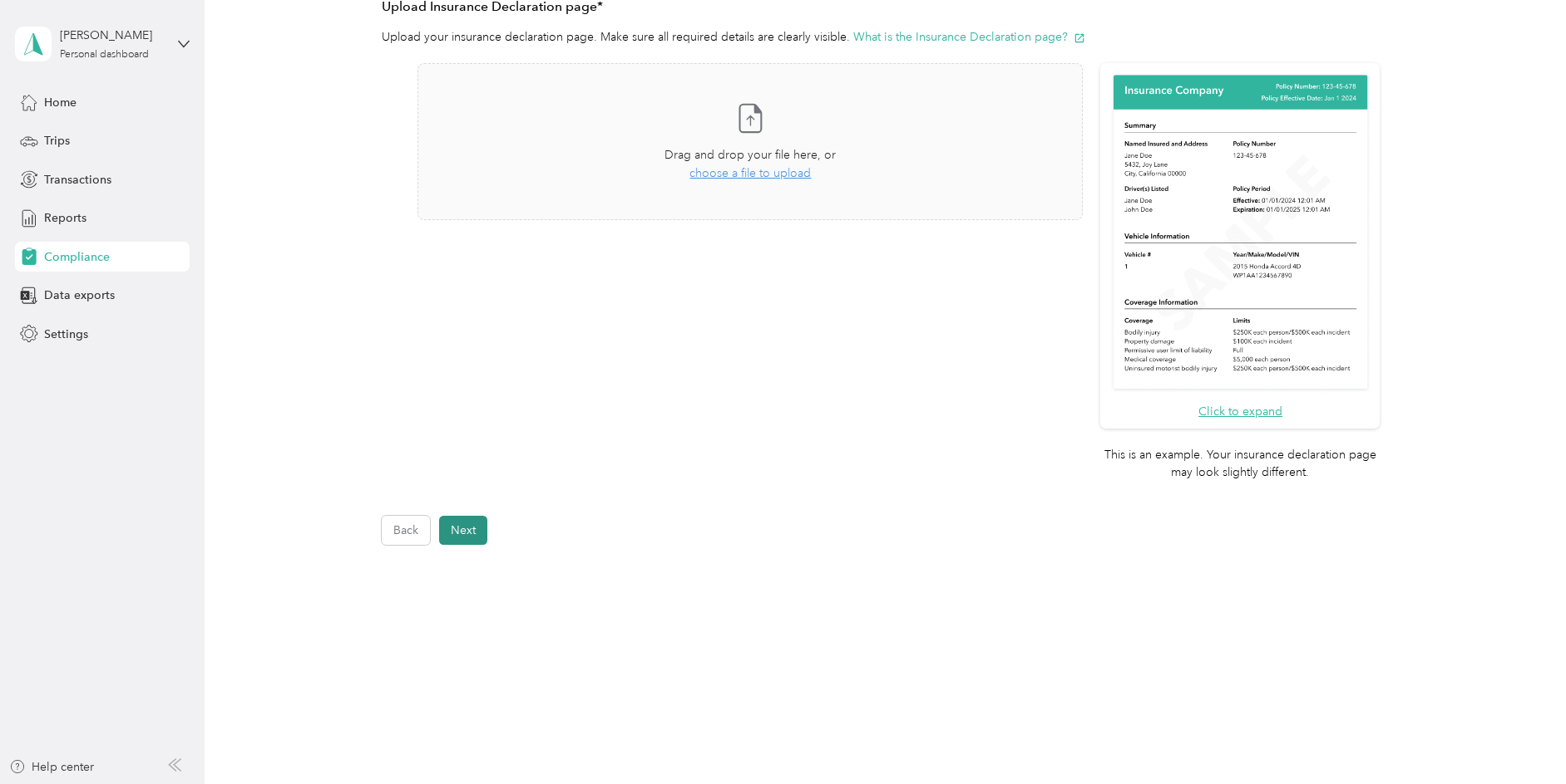
click at [469, 528] on button "Next" at bounding box center [462, 530] width 48 height 29
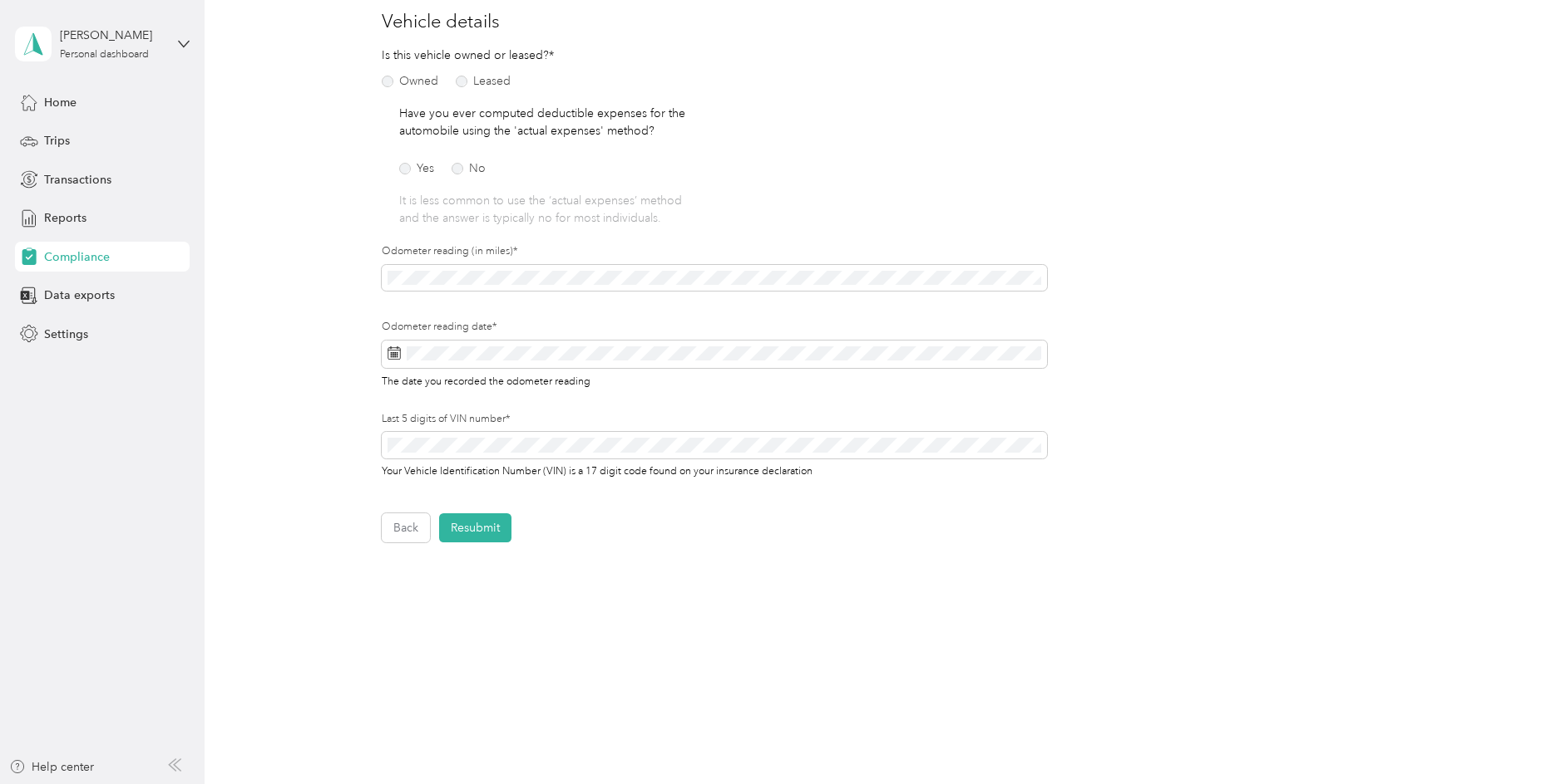
scroll to position [205, 0]
click at [469, 528] on button "Resubmit" at bounding box center [475, 530] width 72 height 29
click at [1530, 29] on icon at bounding box center [1529, 32] width 14 height 15
click at [462, 525] on button "Resubmit" at bounding box center [475, 530] width 72 height 29
click at [92, 262] on span "Compliance" at bounding box center [76, 257] width 65 height 18
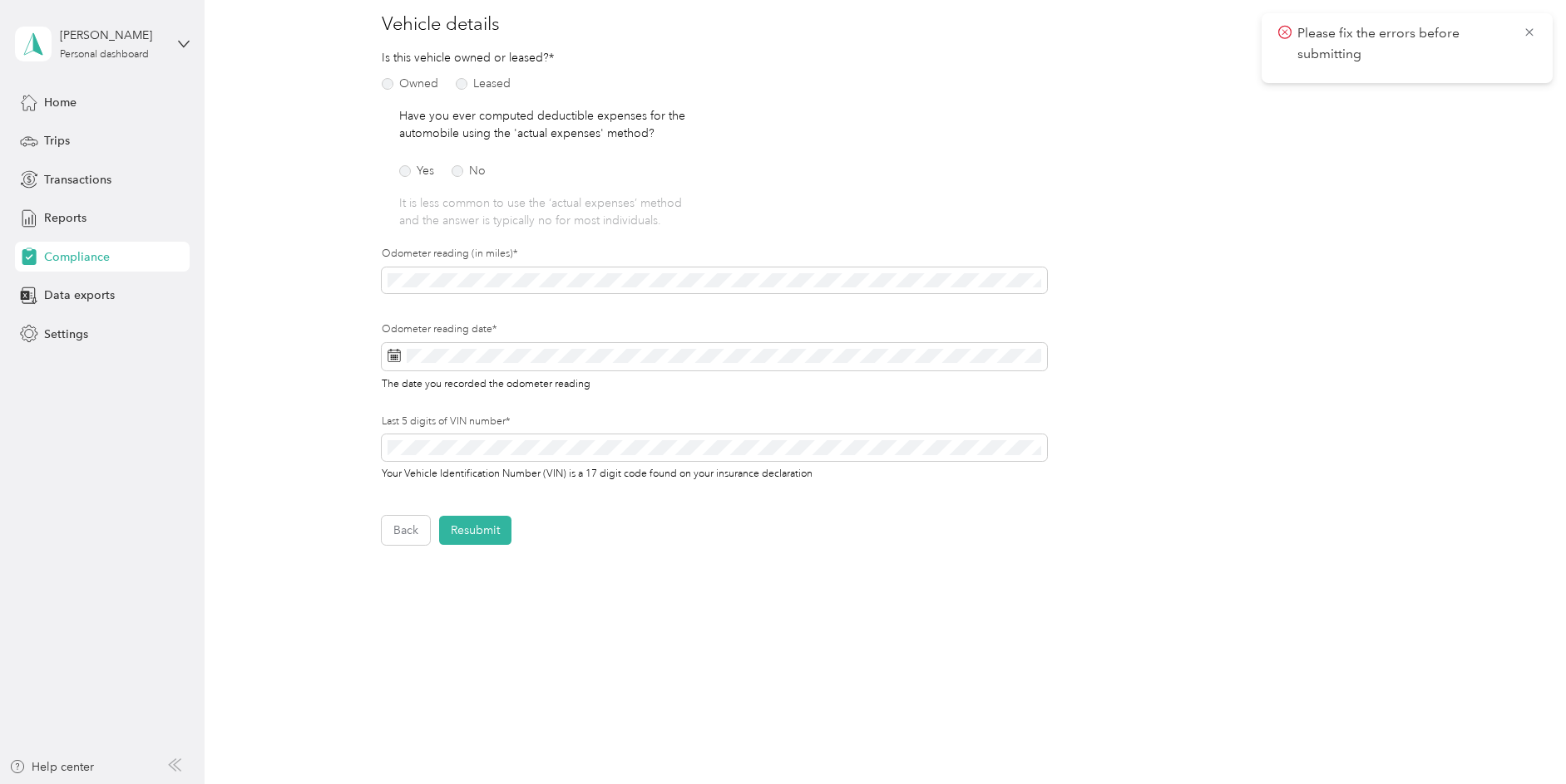
click at [94, 257] on span "Compliance" at bounding box center [76, 257] width 65 height 18
click at [95, 257] on span "Compliance" at bounding box center [76, 257] width 65 height 18
click at [1531, 34] on icon at bounding box center [1529, 32] width 8 height 8
click at [495, 529] on button "Resubmit" at bounding box center [475, 530] width 72 height 29
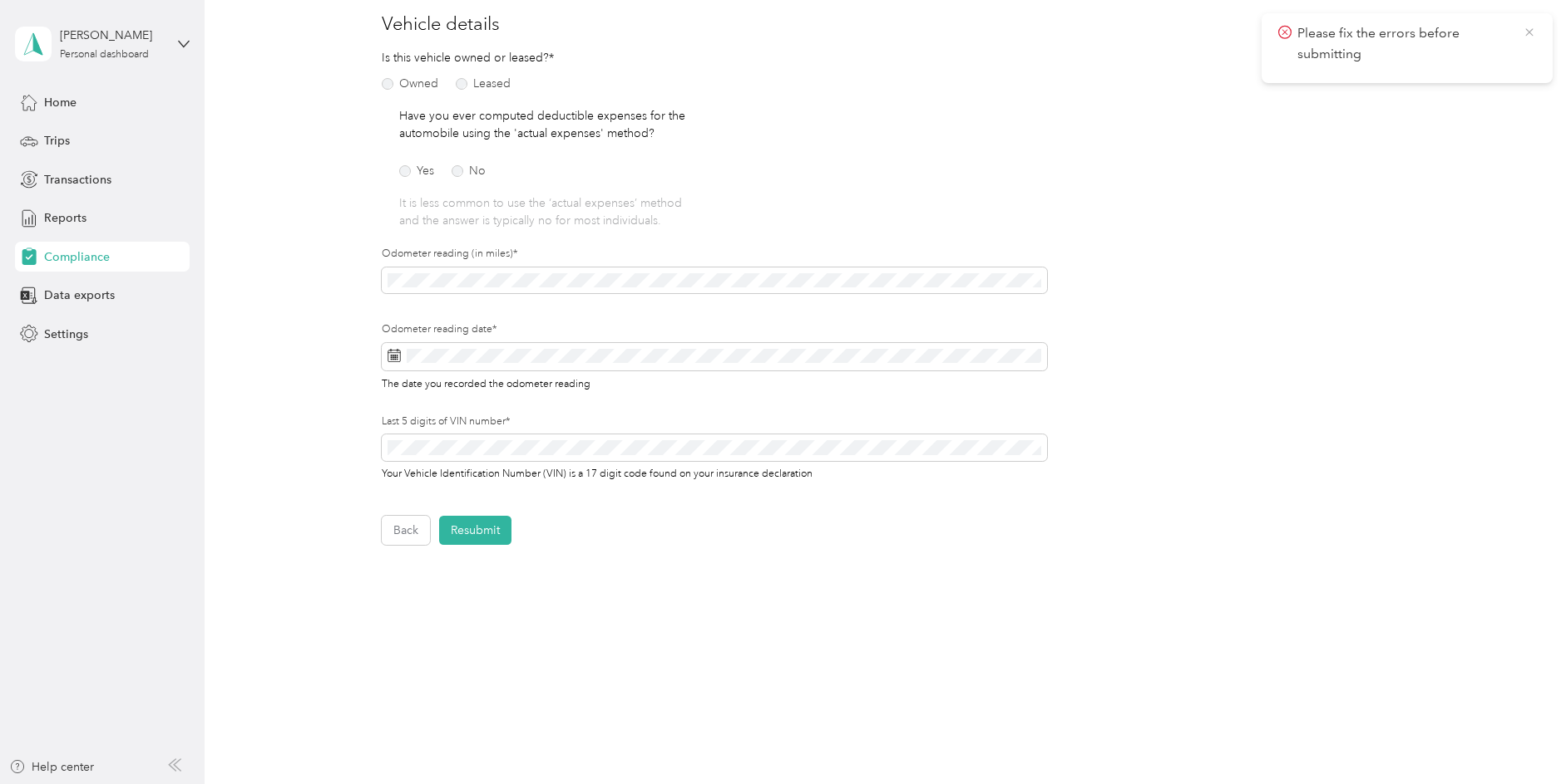
click at [1527, 32] on icon at bounding box center [1529, 32] width 14 height 15
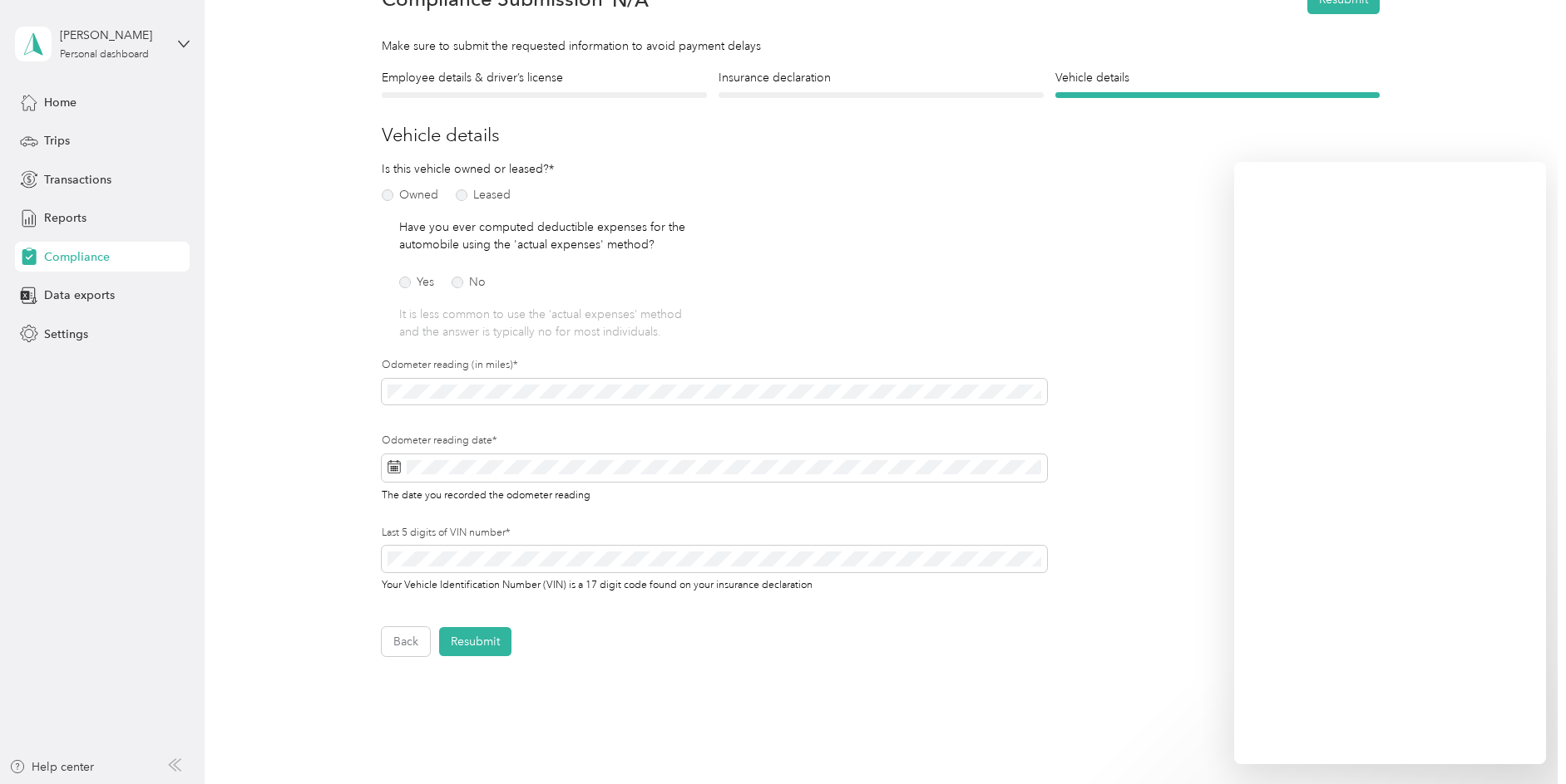
scroll to position [3, 0]
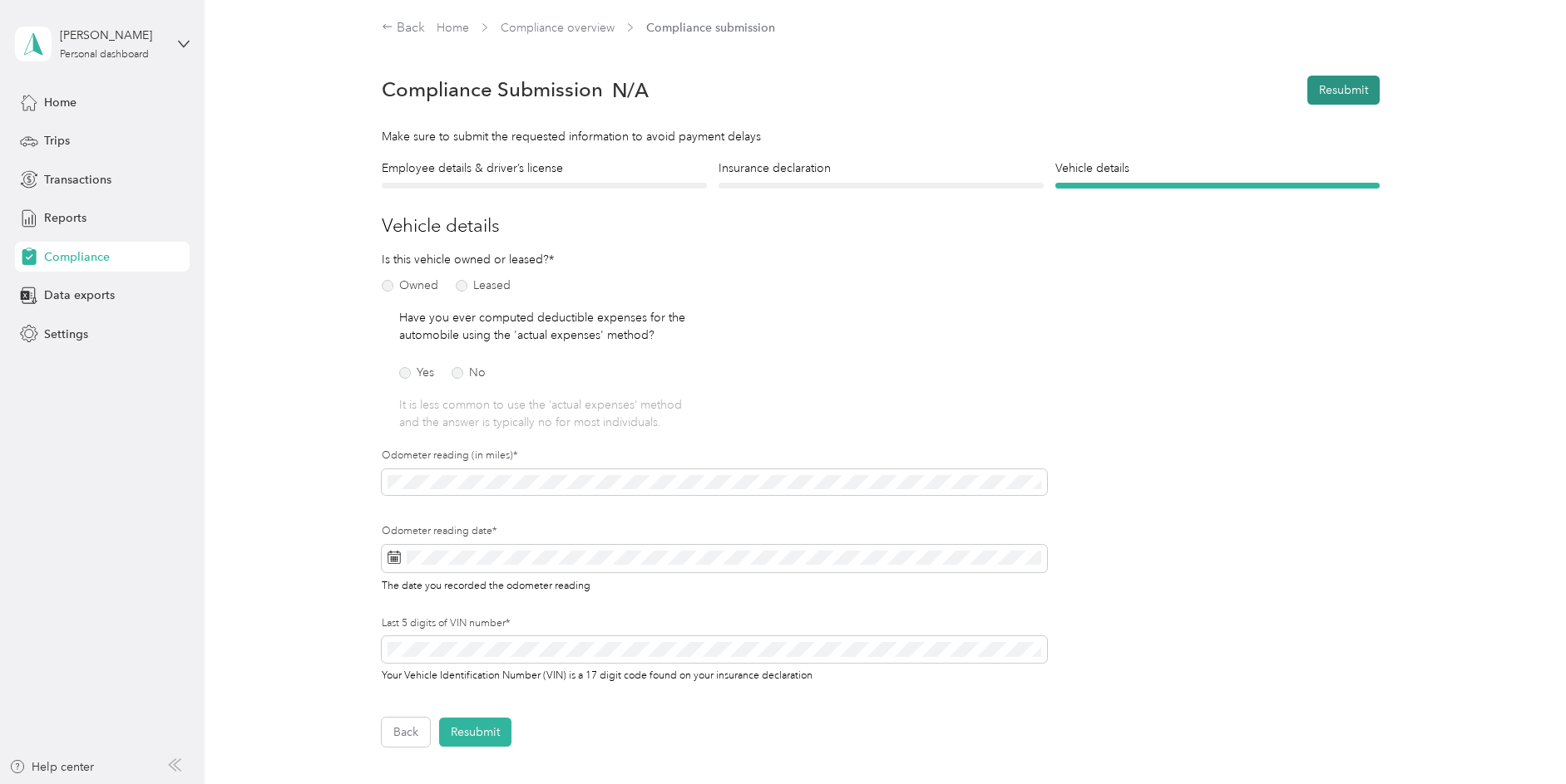
click at [1345, 85] on button "Resubmit" at bounding box center [1344, 91] width 72 height 29
click at [1416, 200] on div "Employee details & driver’s license License Insurance declaration Insurance Veh…" at bounding box center [880, 453] width 1197 height 588
click at [50, 253] on span "Compliance" at bounding box center [76, 257] width 65 height 18
click at [60, 255] on span "Compliance" at bounding box center [76, 257] width 65 height 18
click at [1527, 31] on icon at bounding box center [1529, 32] width 14 height 15
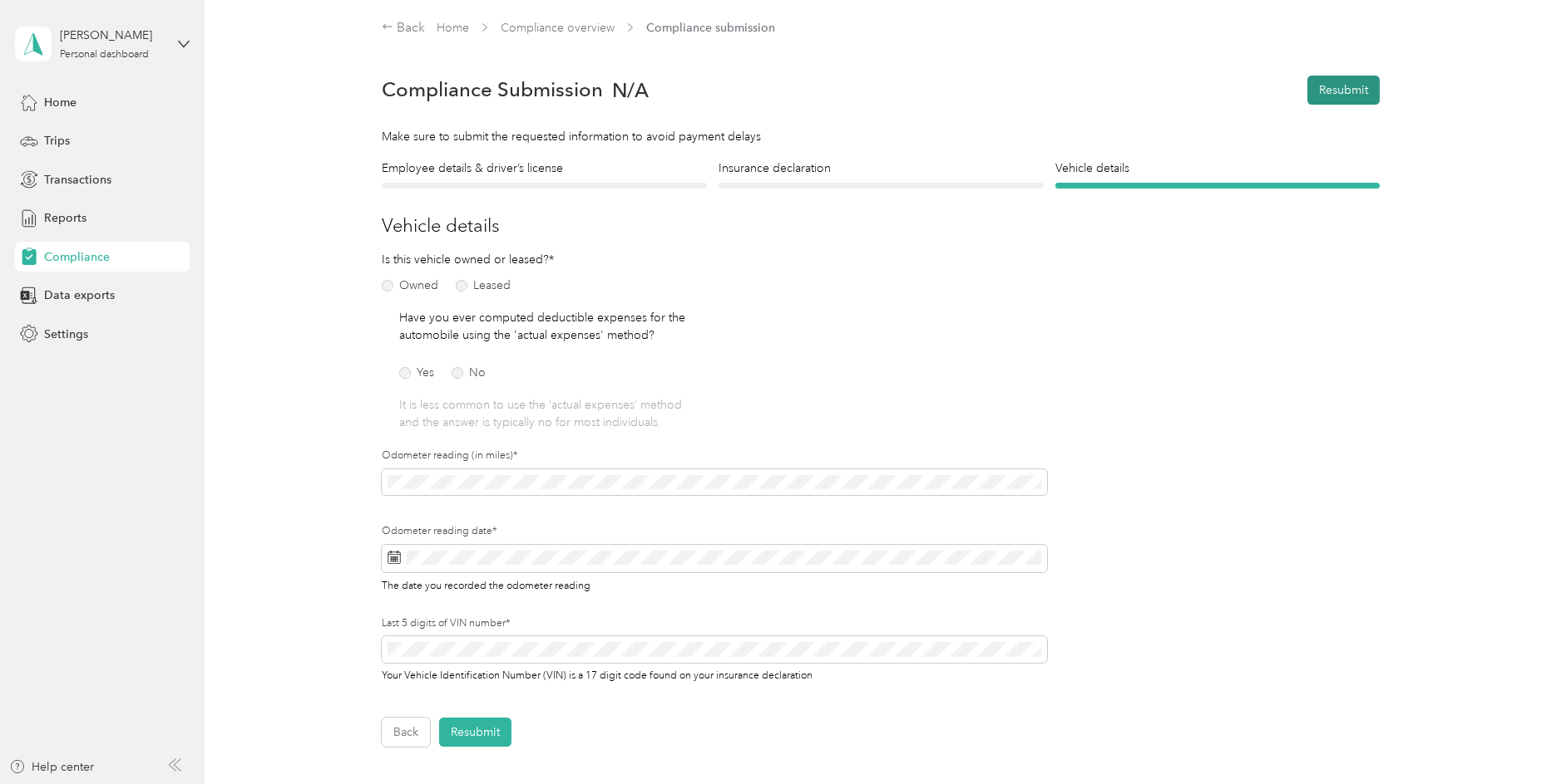
click at [1342, 82] on button "Resubmit" at bounding box center [1344, 91] width 72 height 29
click at [1523, 31] on icon at bounding box center [1529, 32] width 14 height 15
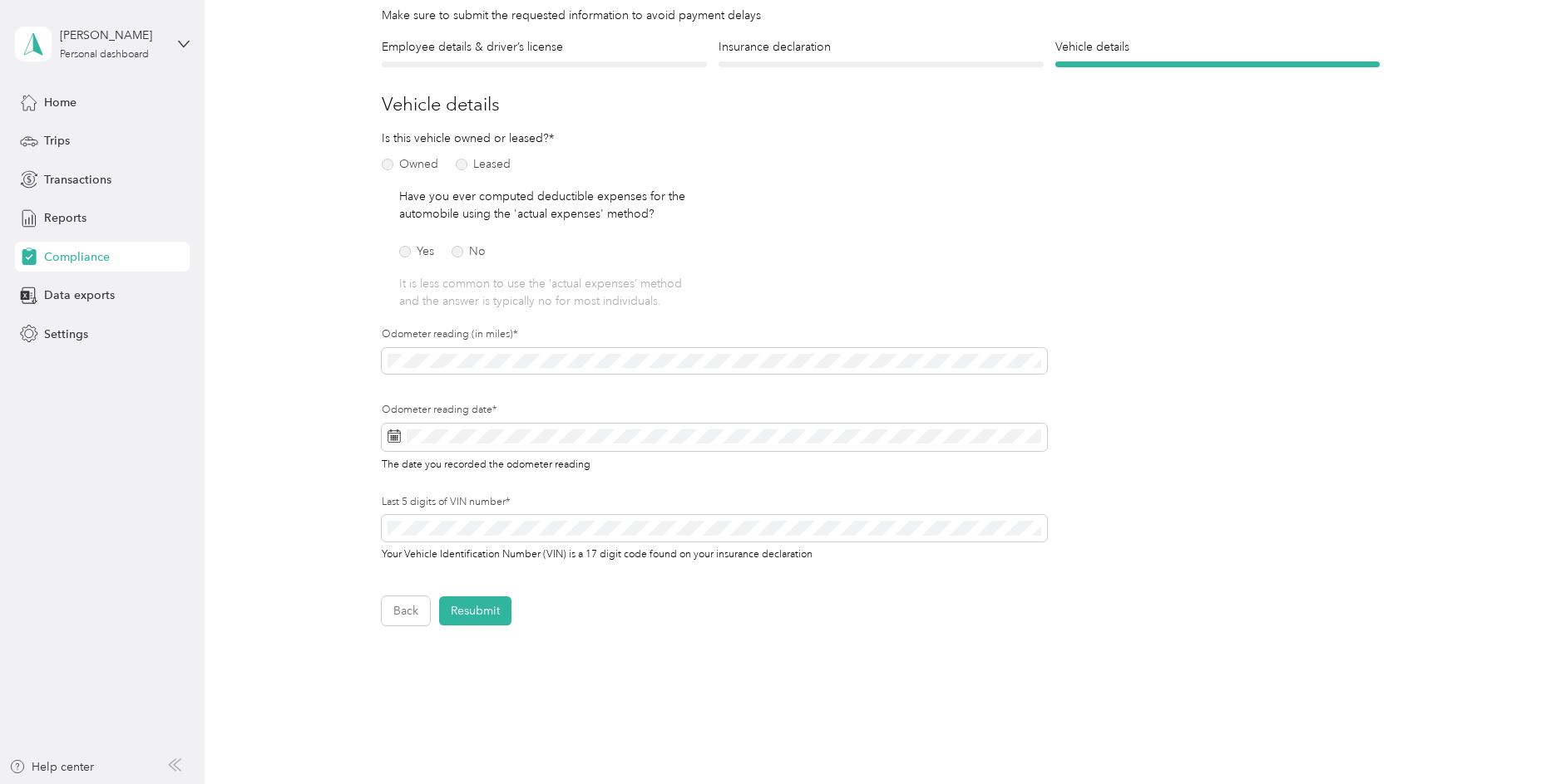
scroll to position [205, 0]
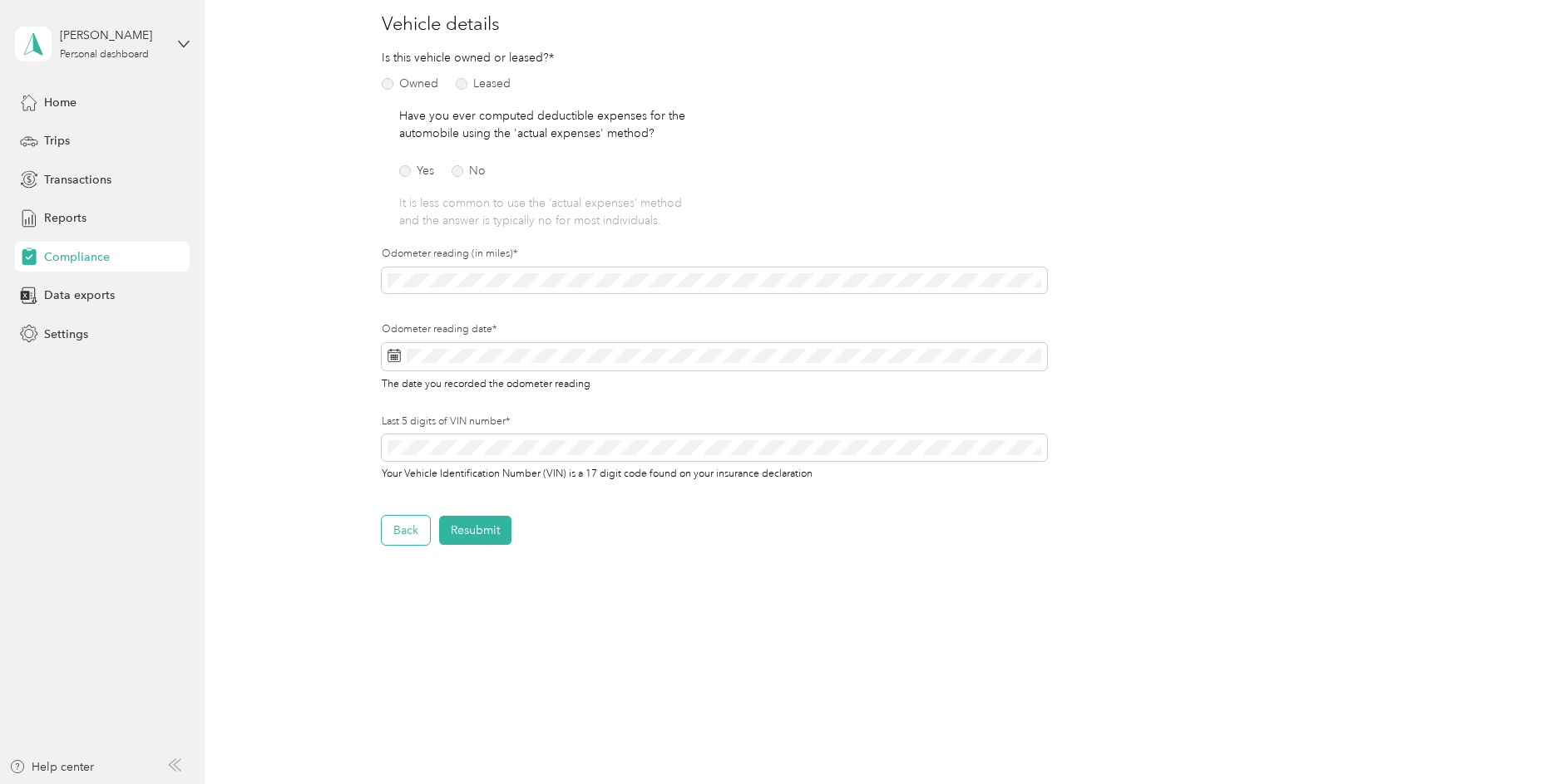
click at [407, 529] on button "Back" at bounding box center [405, 530] width 48 height 29
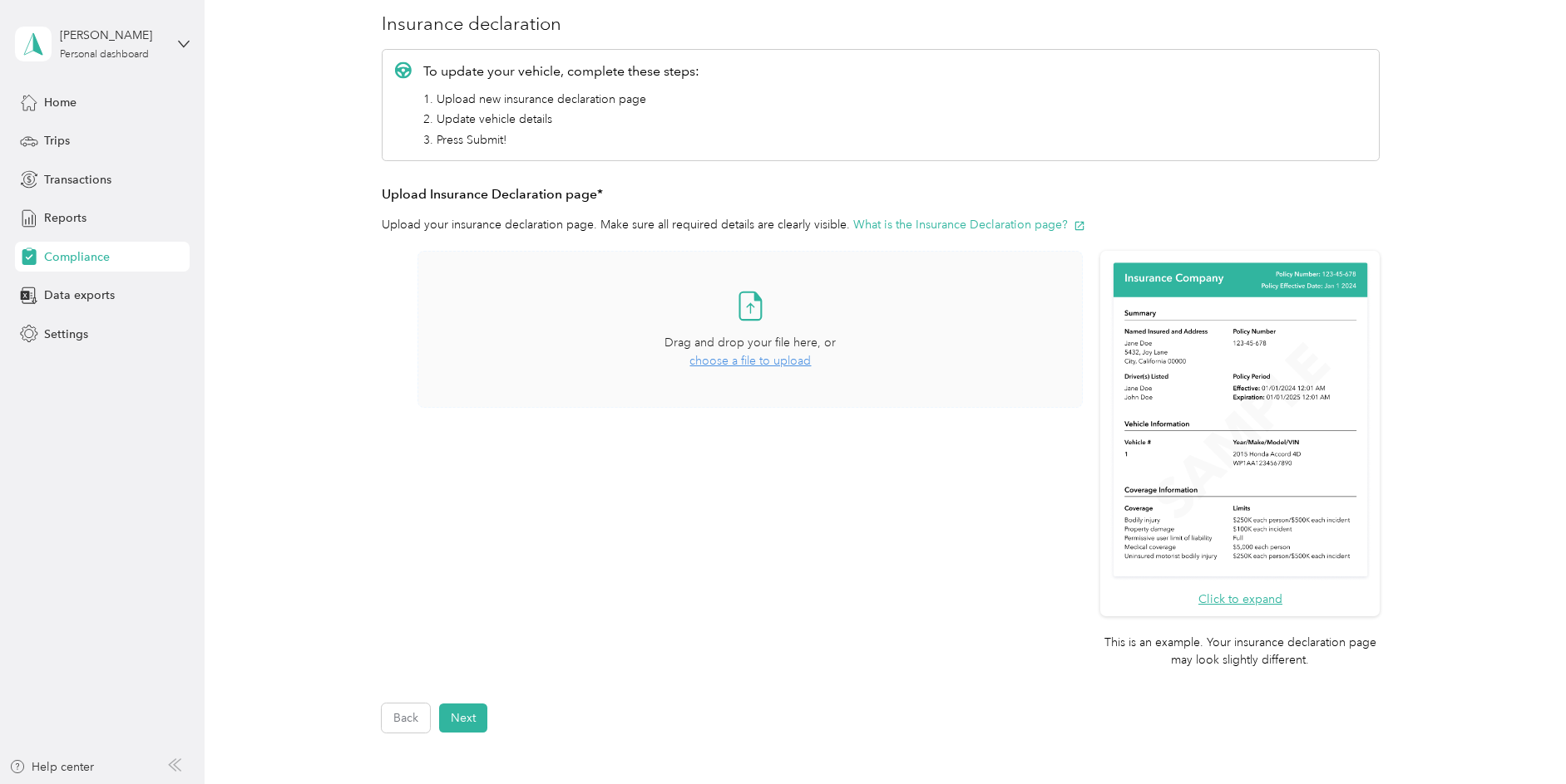
click at [770, 360] on span "choose a file to upload" at bounding box center [749, 361] width 121 height 14
click at [758, 359] on span "choose a file to upload" at bounding box center [749, 361] width 121 height 14
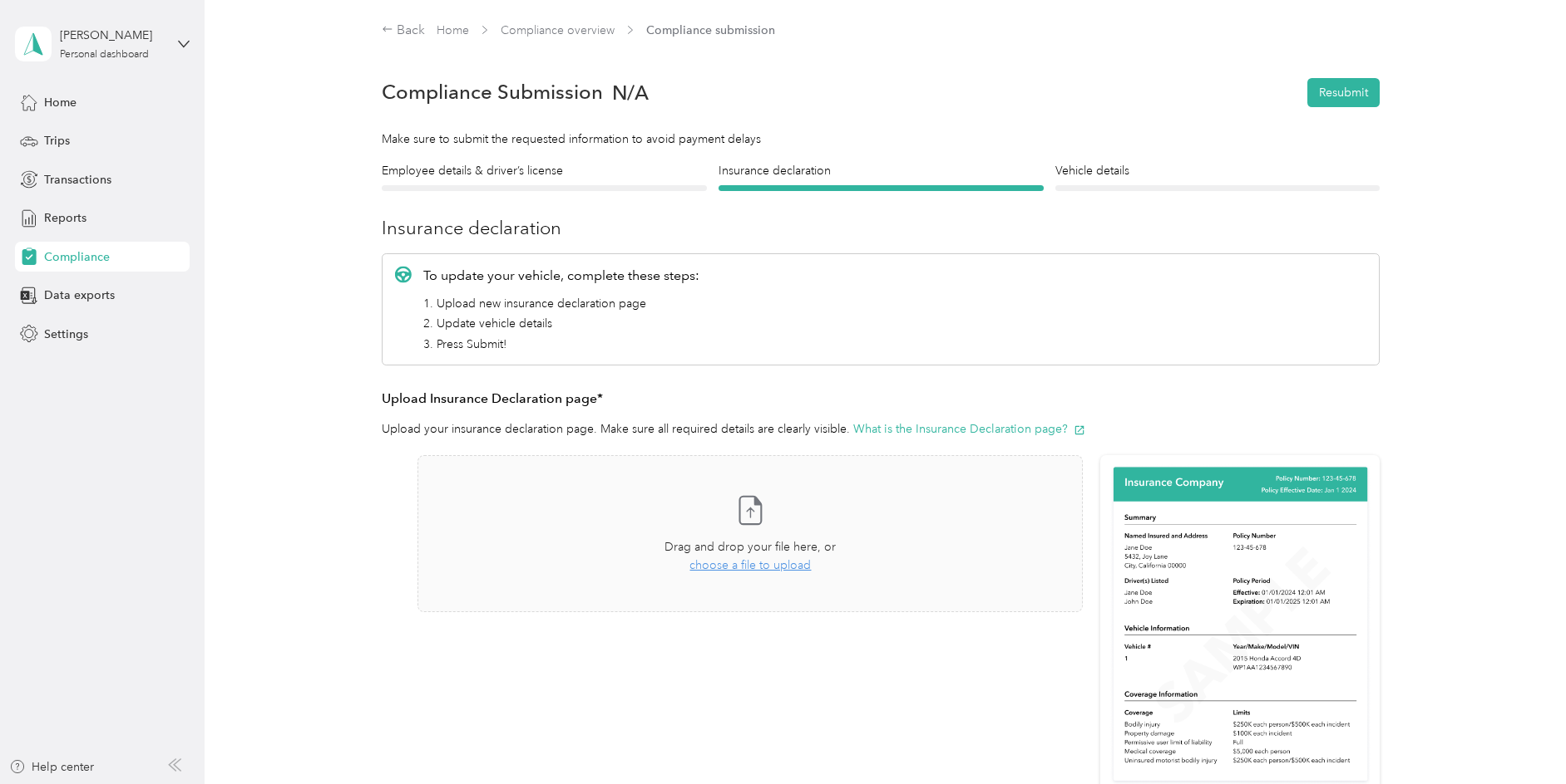
click at [82, 261] on span "Compliance" at bounding box center [76, 257] width 65 height 18
click at [1129, 172] on h4 "Vehicle details" at bounding box center [1217, 171] width 325 height 18
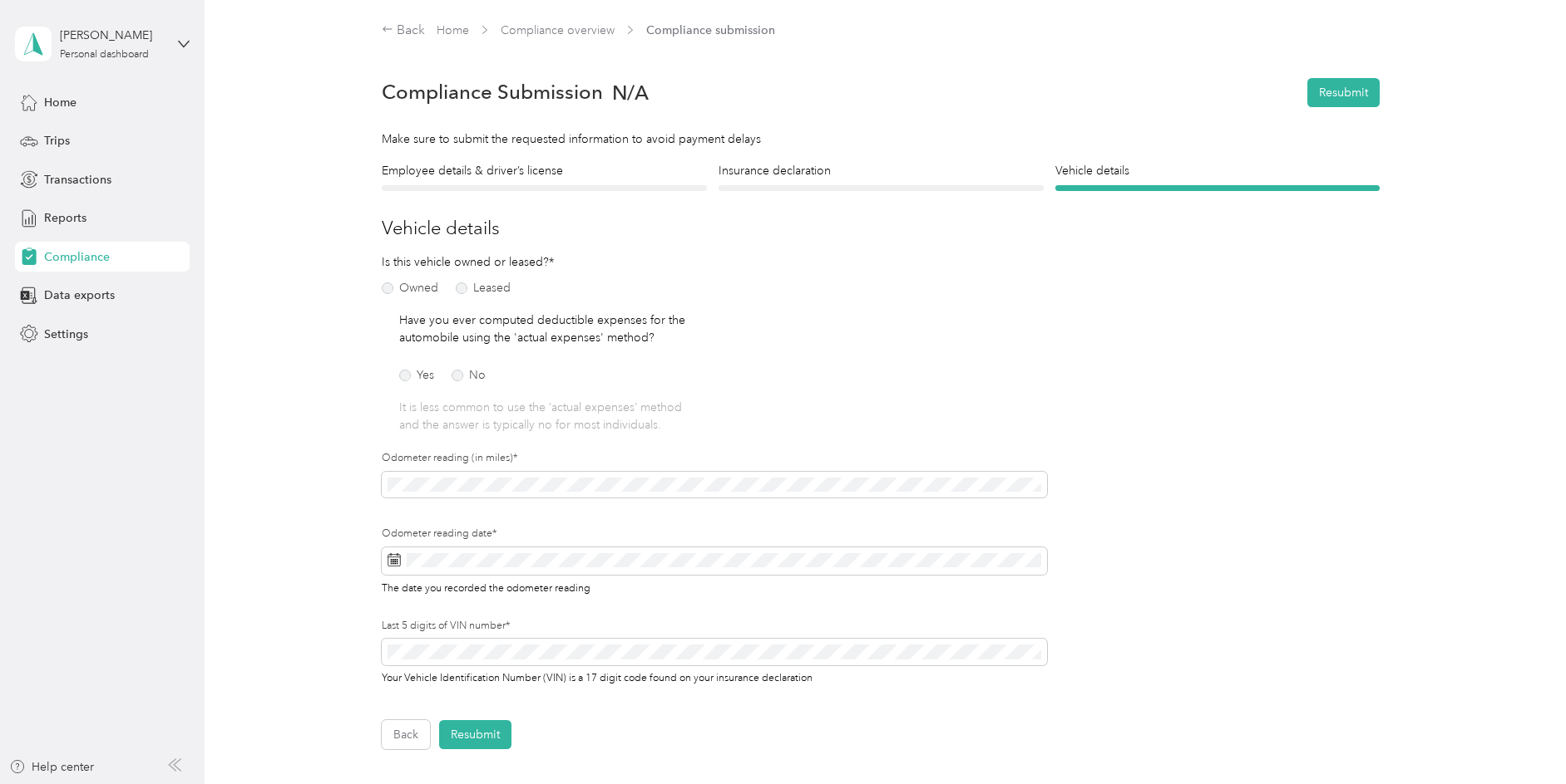
scroll to position [205, 0]
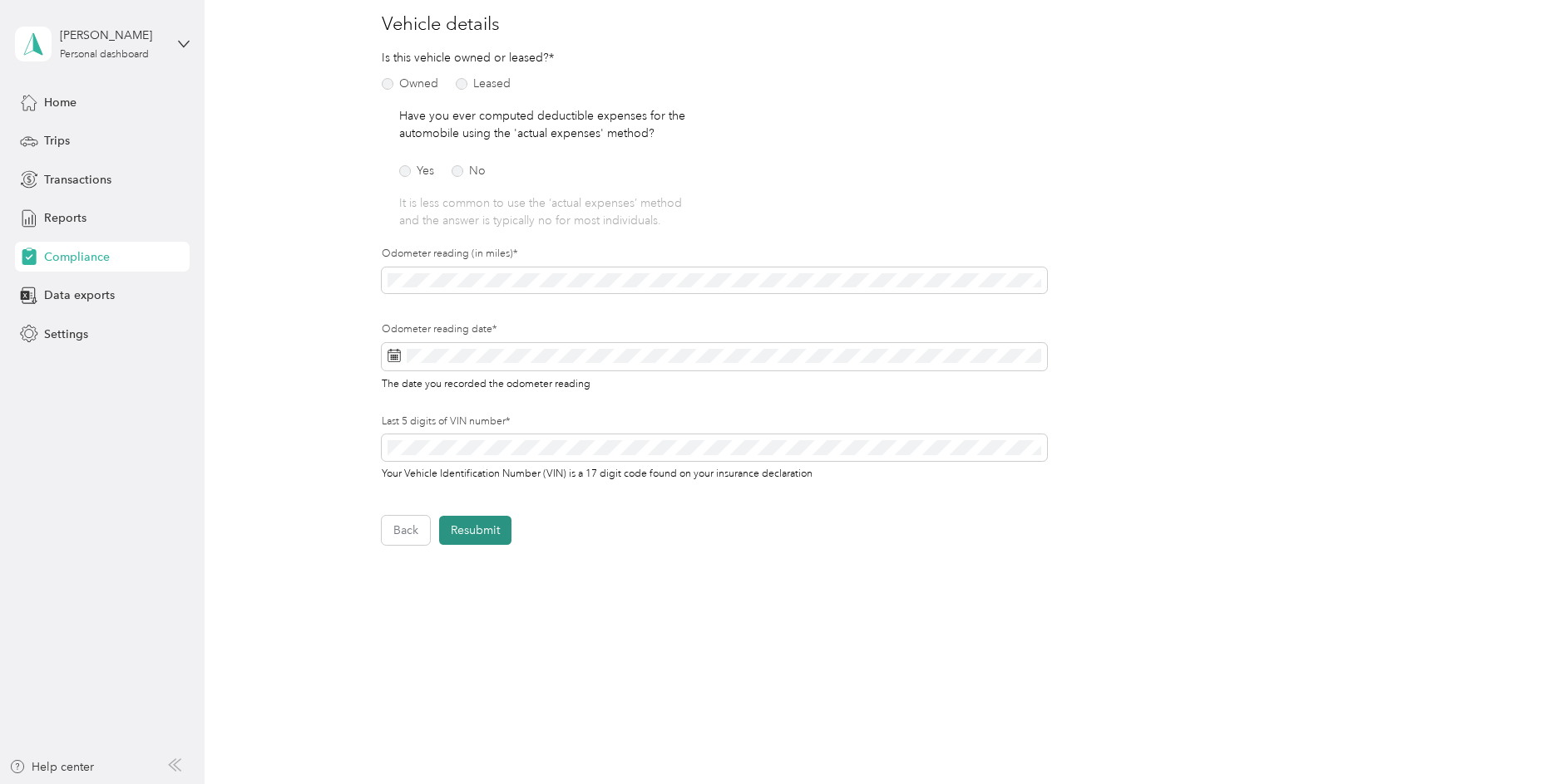
click at [482, 521] on button "Resubmit" at bounding box center [475, 530] width 72 height 29
click at [1523, 28] on icon at bounding box center [1529, 32] width 14 height 15
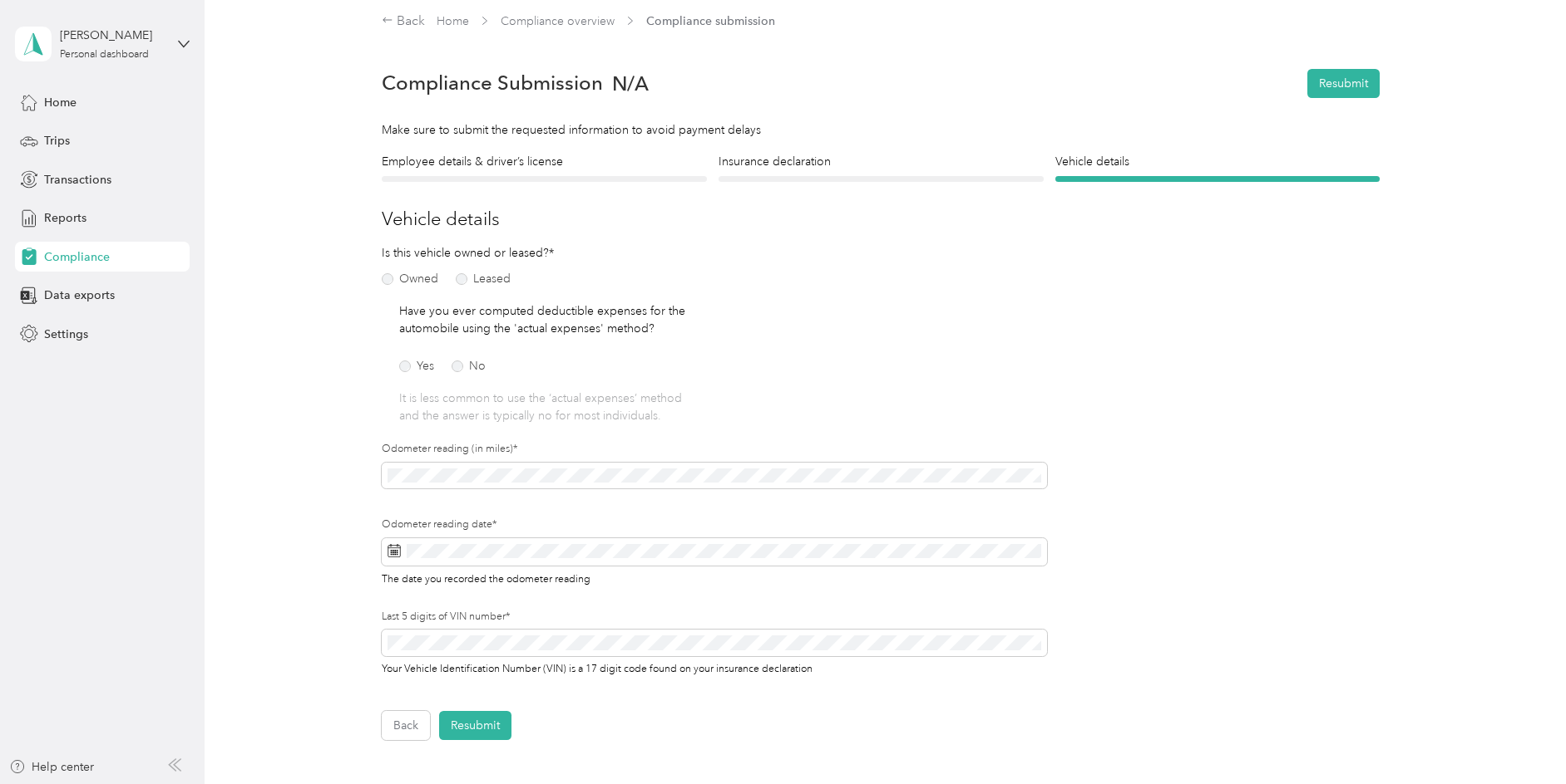
scroll to position [23, 0]
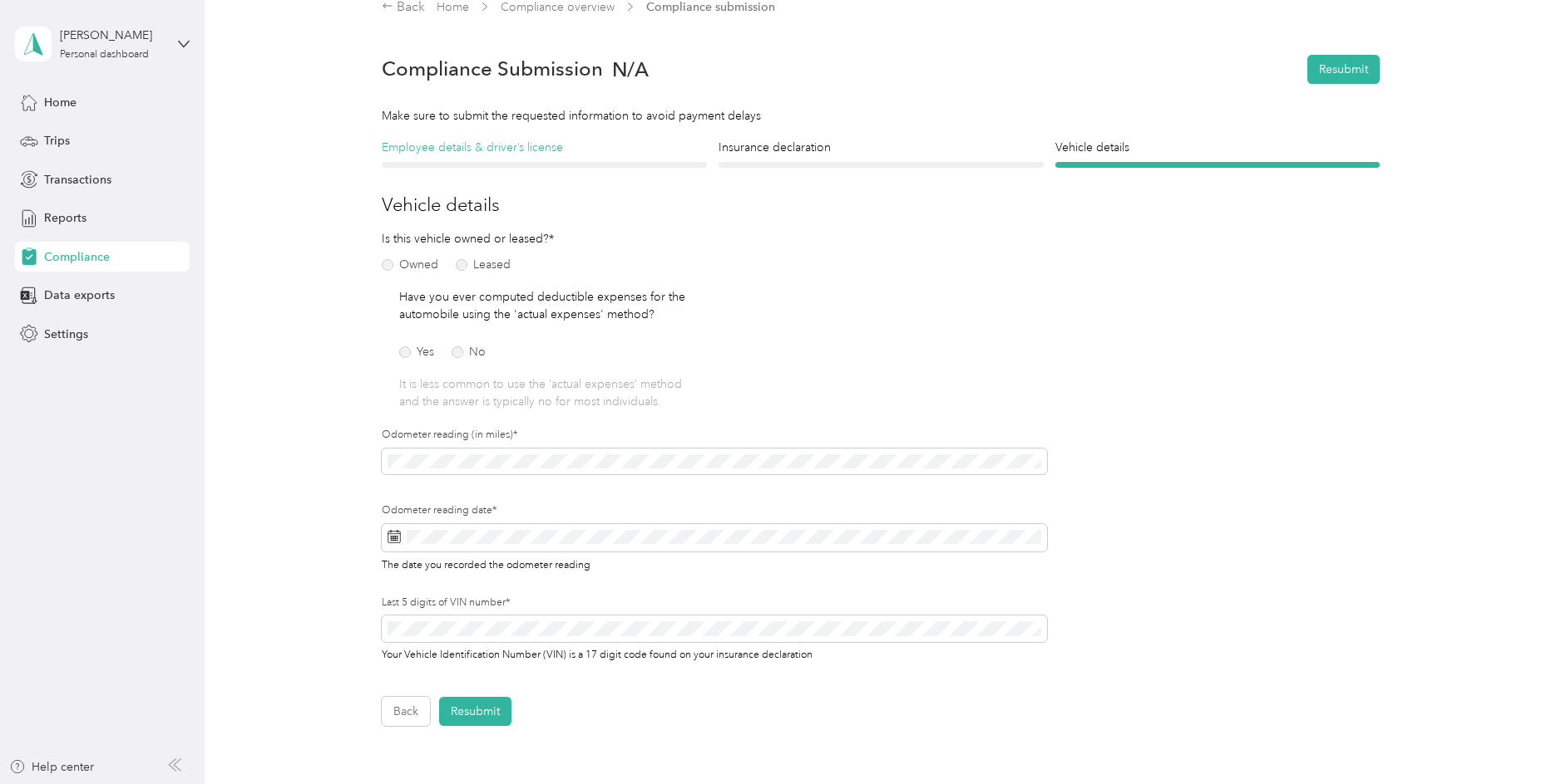
click at [565, 155] on h4 "Employee details & driver’s license" at bounding box center [543, 147] width 325 height 18
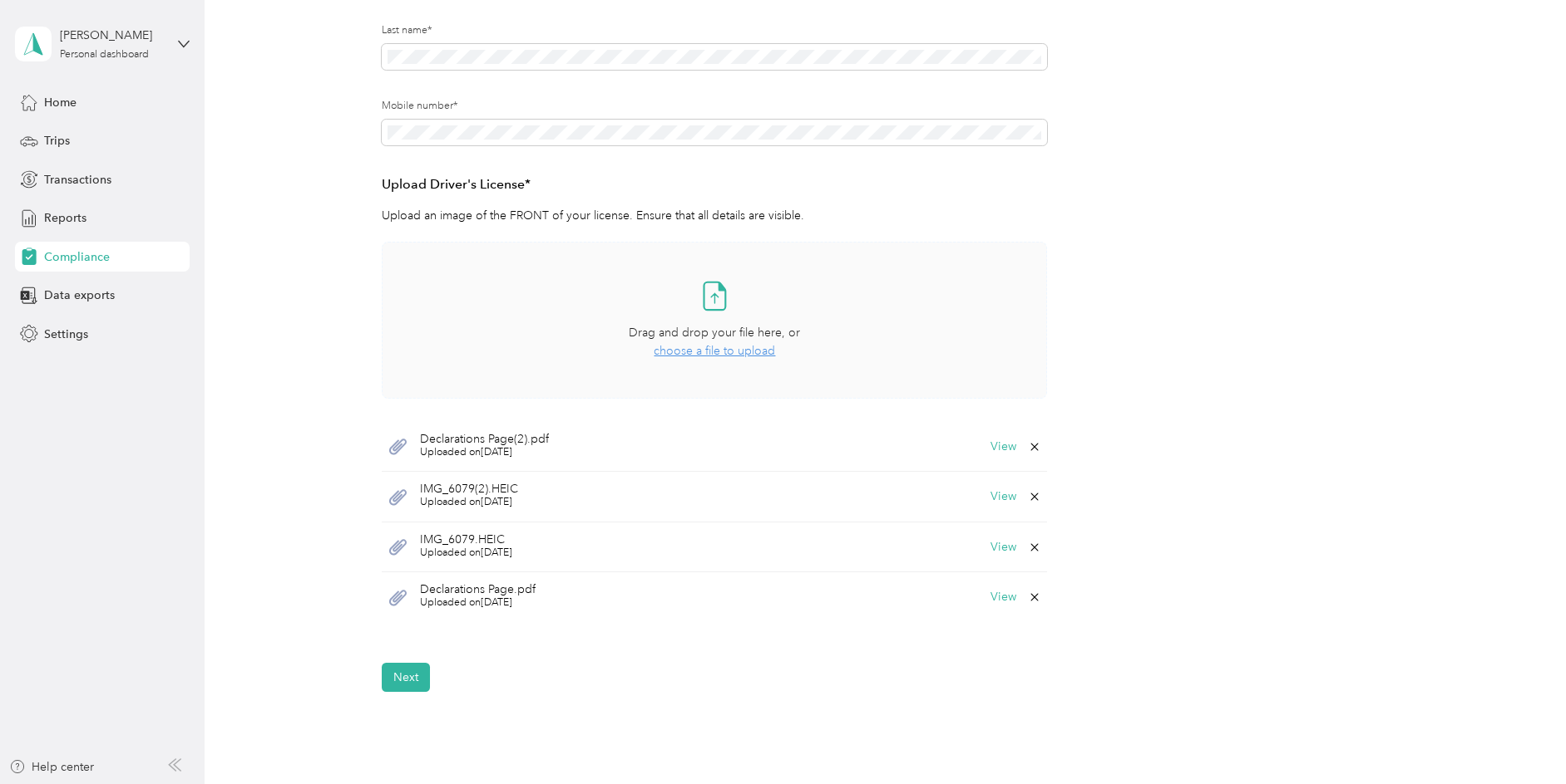
scroll to position [312, 0]
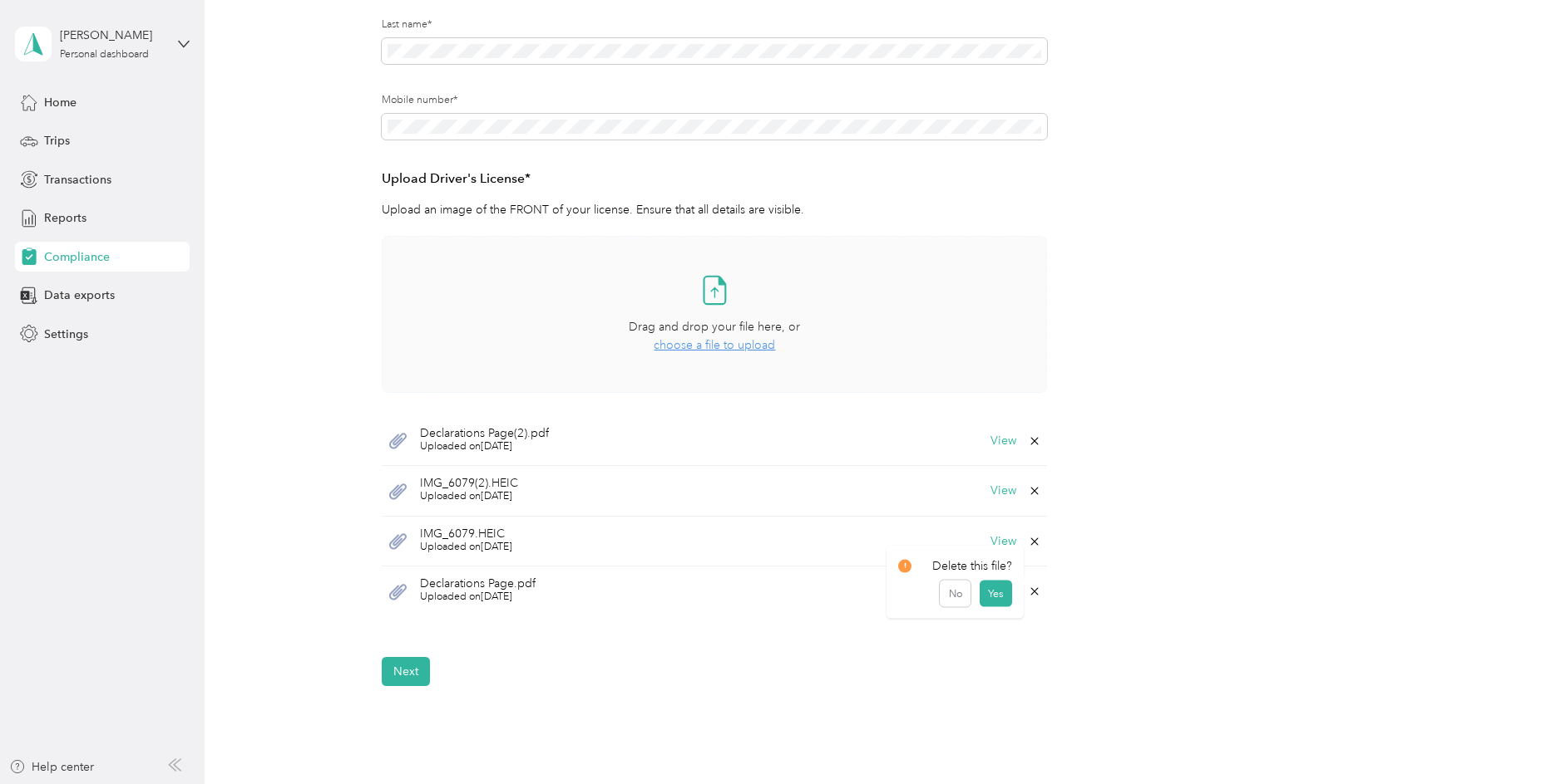
click at [1041, 593] on icon at bounding box center [1034, 592] width 14 height 14
click at [1004, 601] on button "Yes" at bounding box center [994, 600] width 32 height 26
click at [1034, 530] on div "IMG_6079.HEIC Uploaded on 8/31/2025 View" at bounding box center [714, 541] width 665 height 50
click at [1038, 541] on icon at bounding box center [1034, 542] width 14 height 14
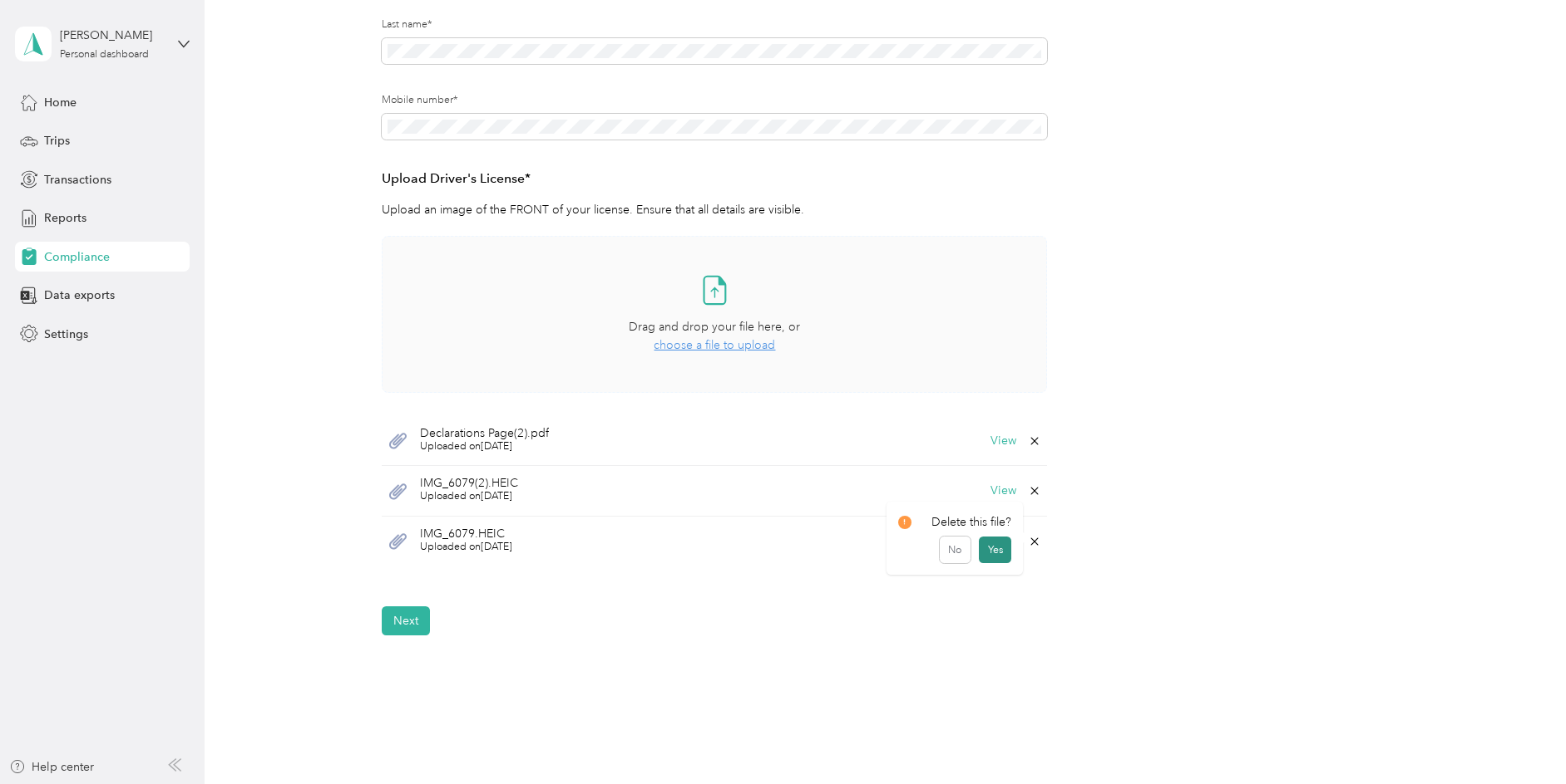
click at [991, 553] on button "Yes" at bounding box center [994, 550] width 32 height 26
click at [411, 574] on button "Next" at bounding box center [405, 571] width 48 height 29
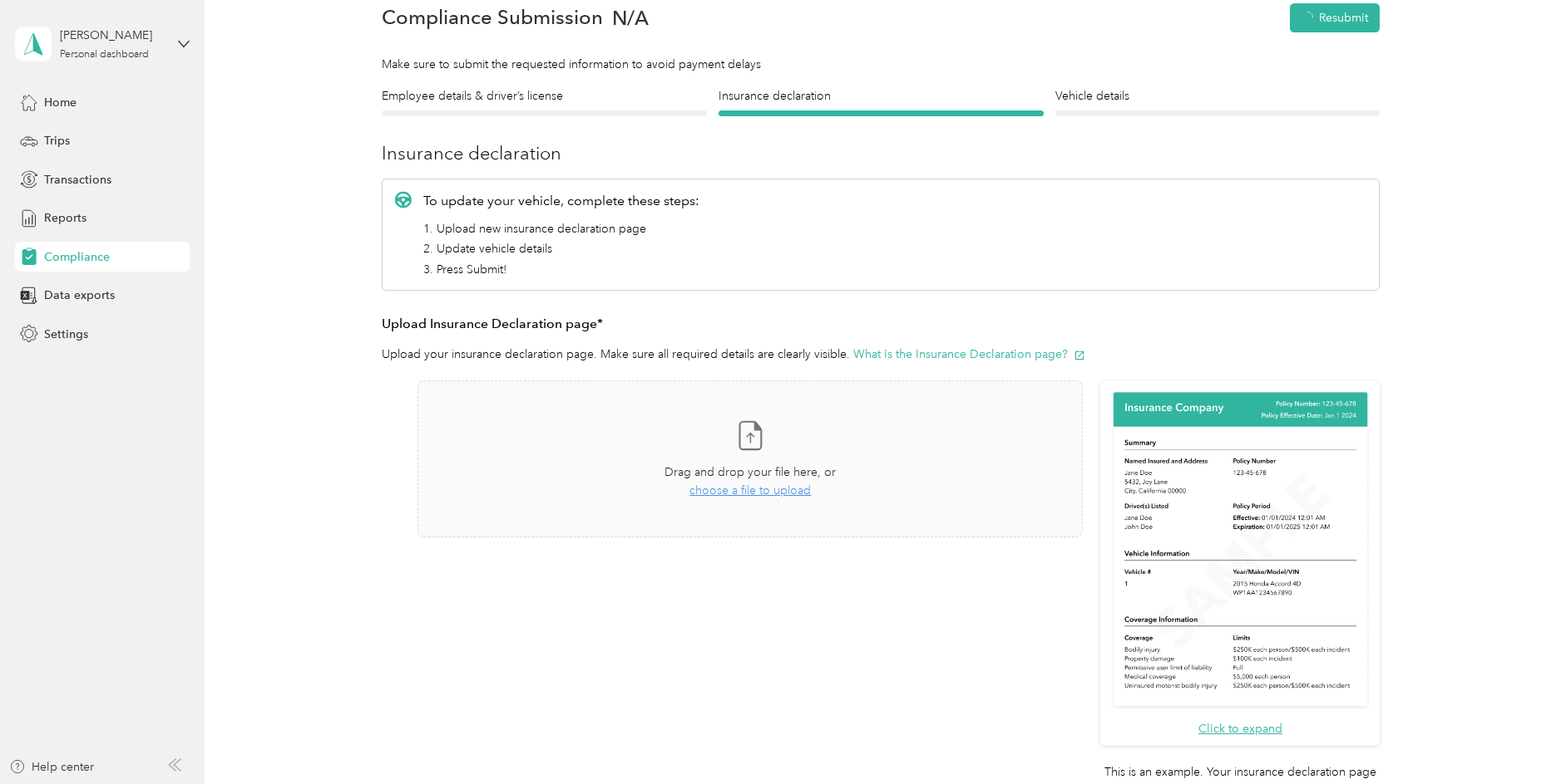
scroll to position [20, 0]
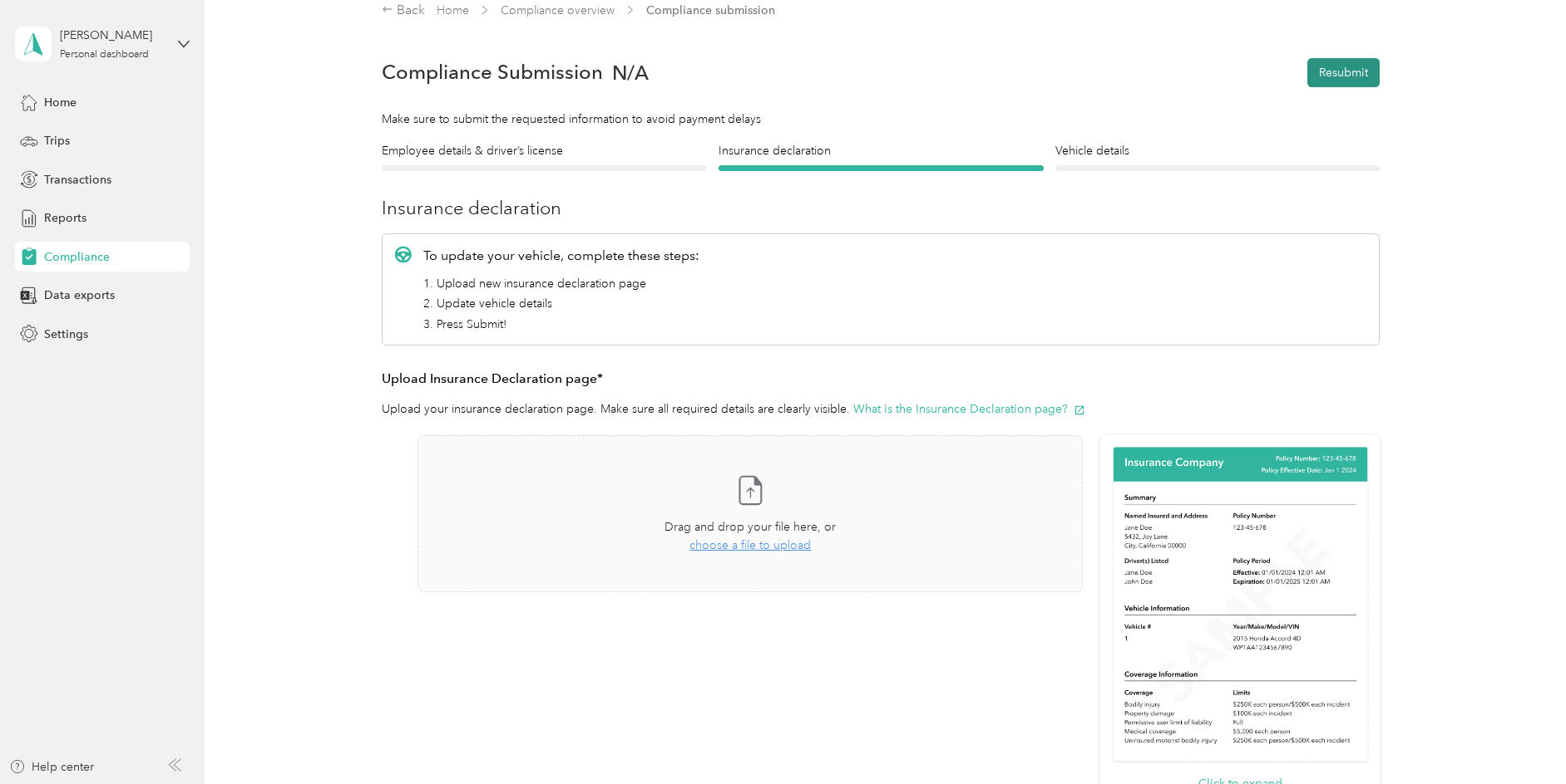
click at [1376, 64] on button "Resubmit" at bounding box center [1344, 73] width 72 height 29
click at [1531, 32] on icon at bounding box center [1529, 32] width 14 height 15
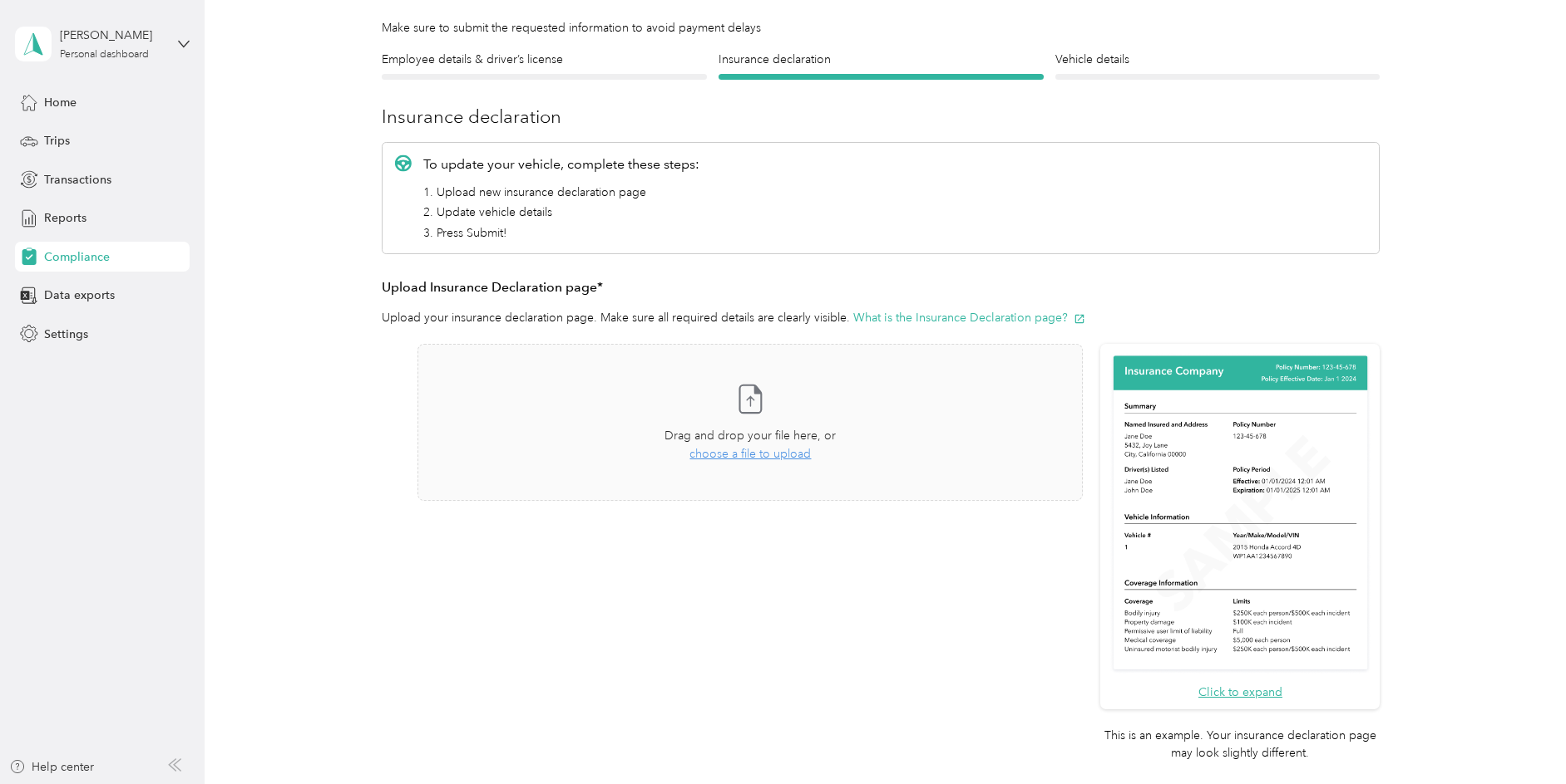
scroll to position [216, 0]
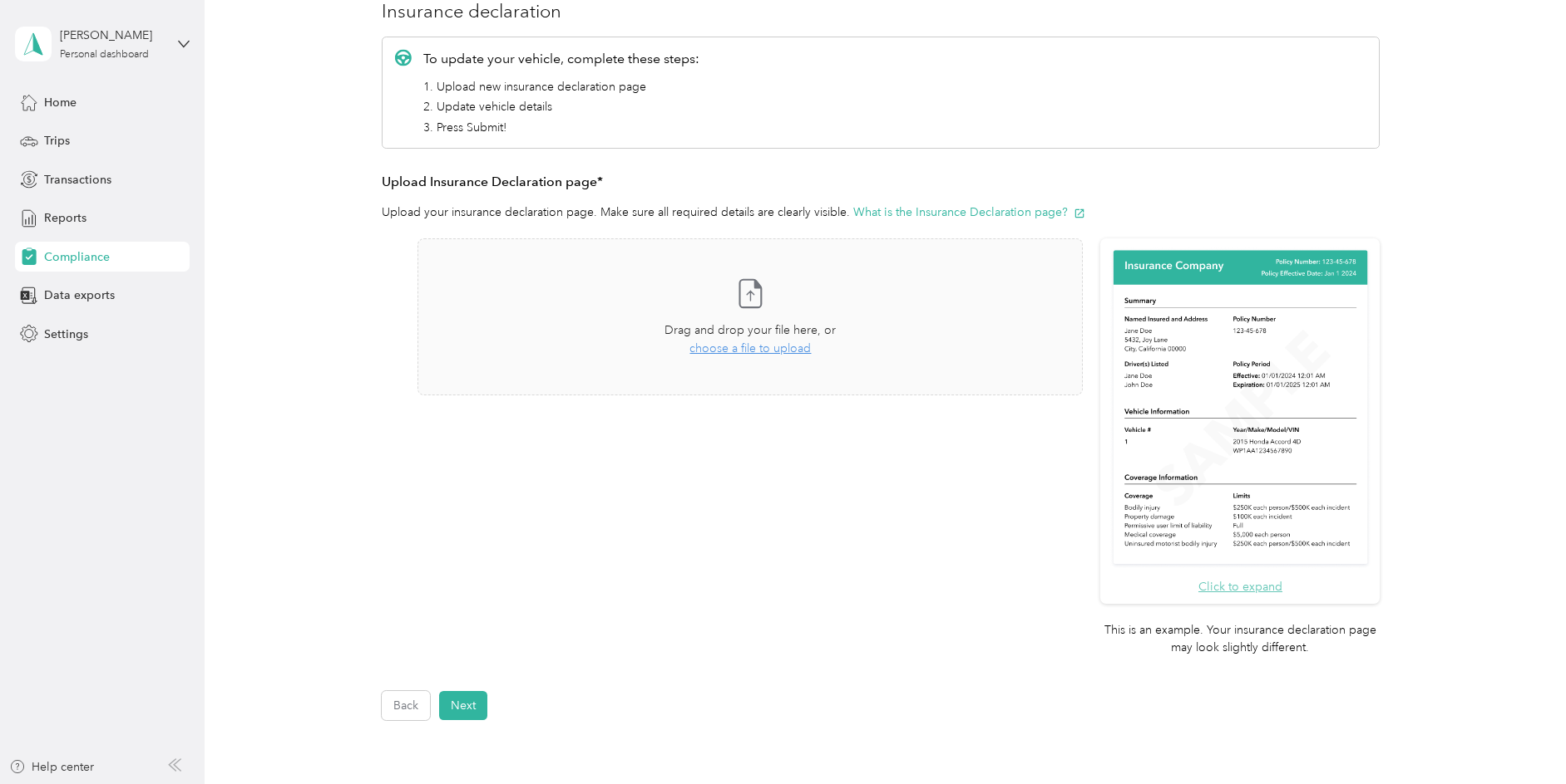
click at [1258, 586] on button "Click to expand" at bounding box center [1240, 587] width 84 height 18
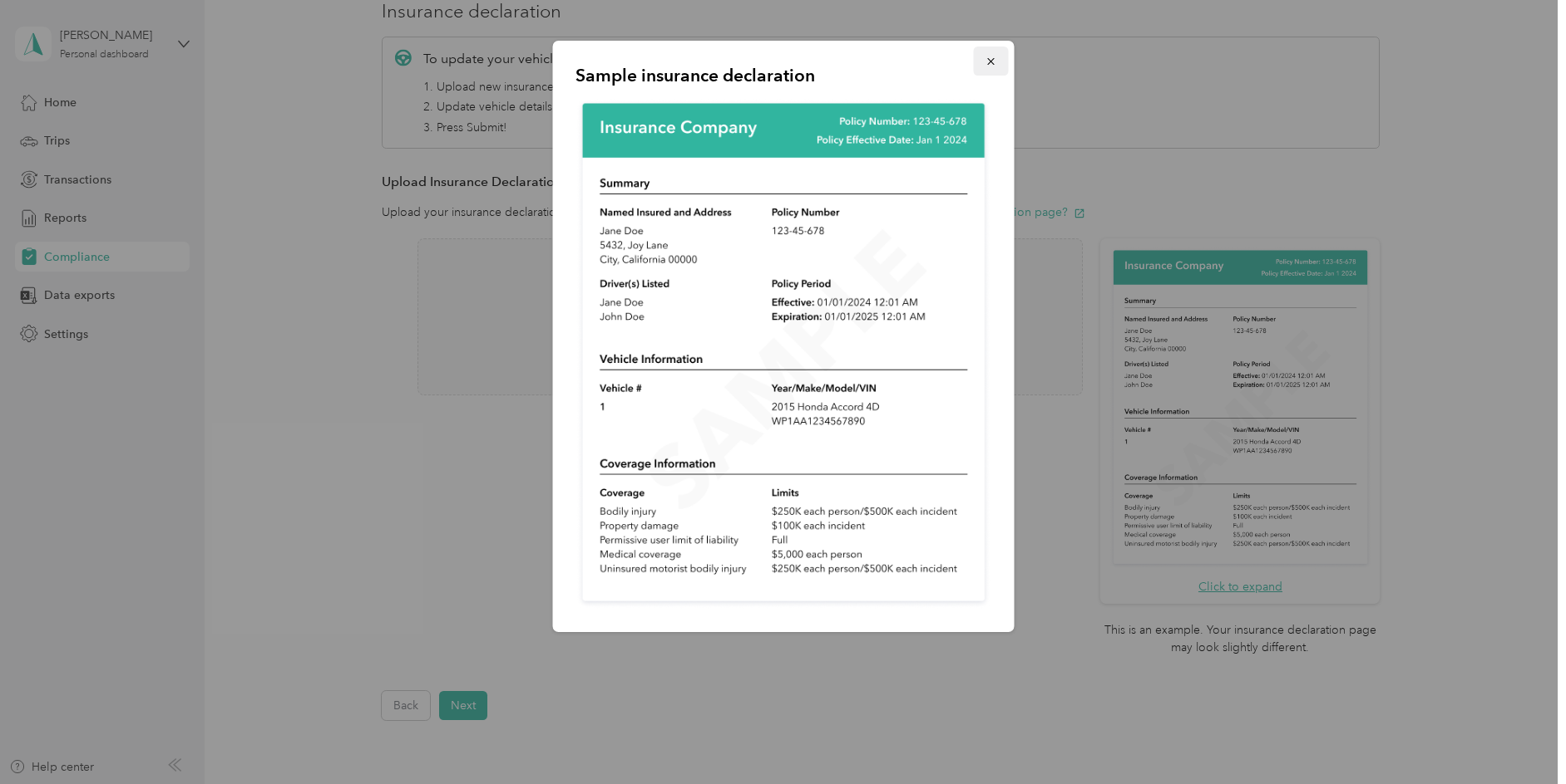
click at [995, 59] on icon "button" at bounding box center [990, 61] width 12 height 12
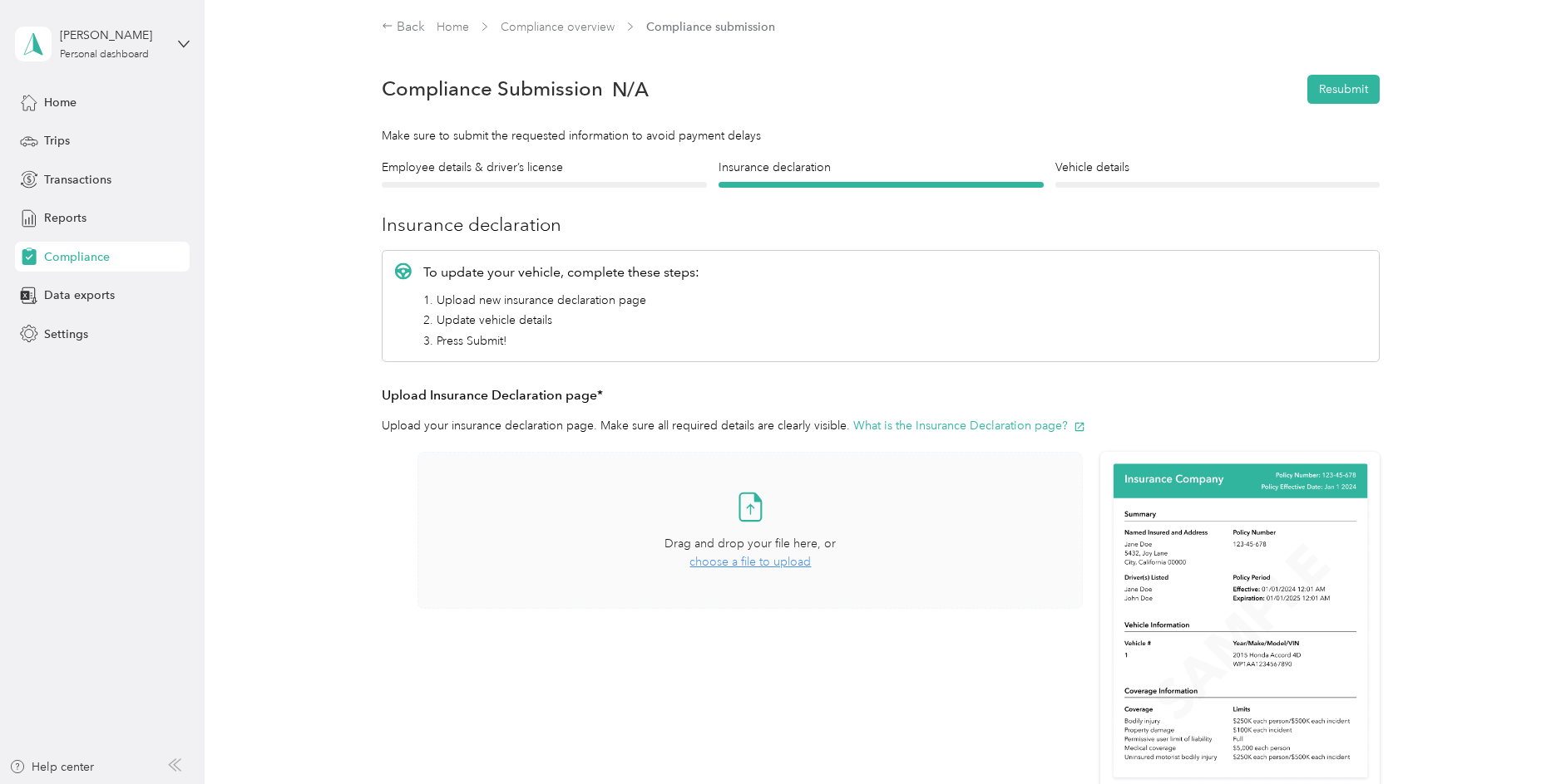
scroll to position [7, 0]
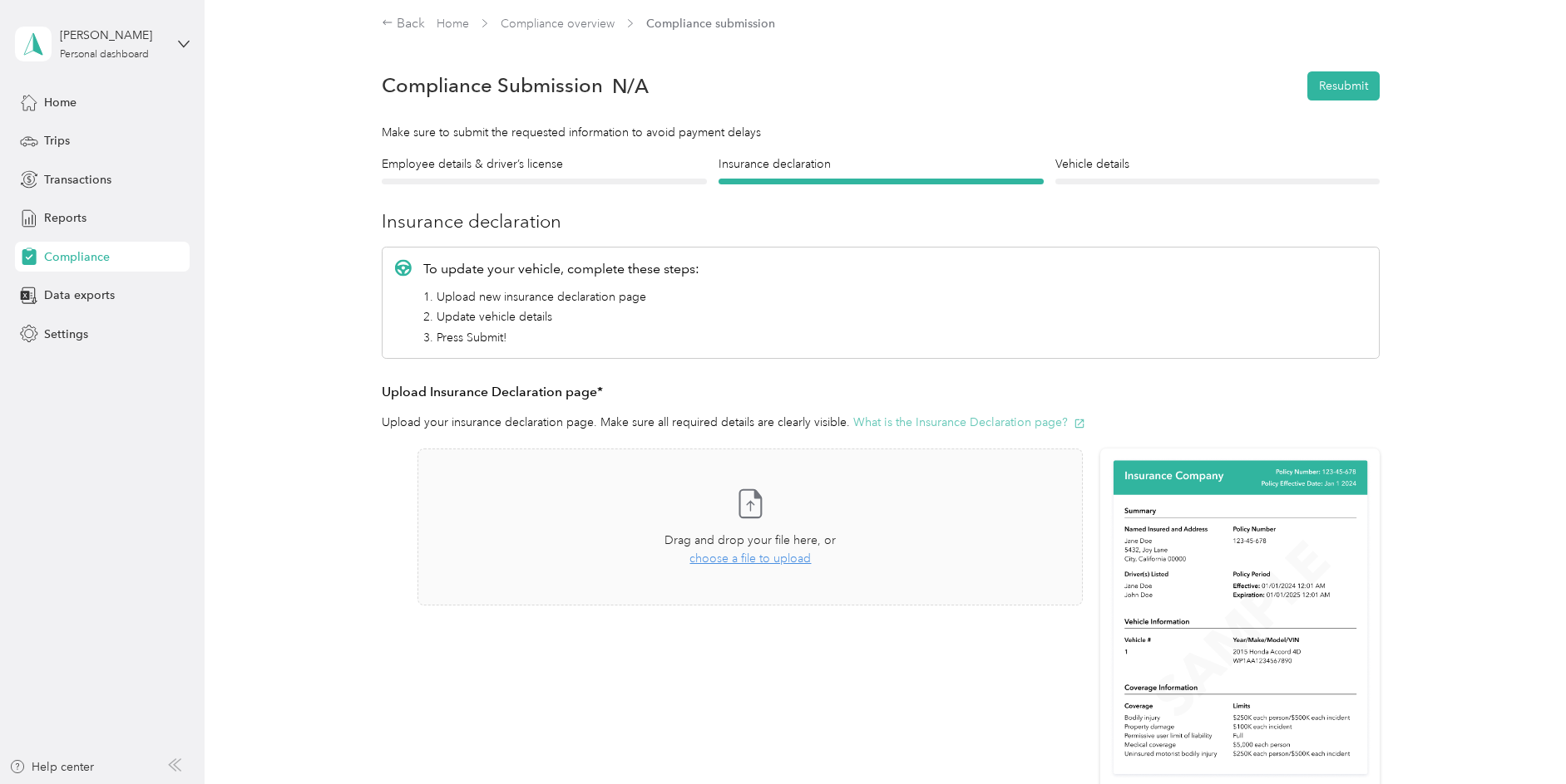
click at [965, 424] on button "What is the Insurance Declaration page?" at bounding box center [969, 422] width 232 height 18
click at [1320, 83] on button "Resubmit" at bounding box center [1344, 86] width 72 height 29
click at [1532, 31] on icon at bounding box center [1529, 32] width 14 height 15
click at [90, 260] on span "Compliance" at bounding box center [76, 257] width 65 height 18
click at [90, 257] on span "Compliance" at bounding box center [76, 257] width 65 height 18
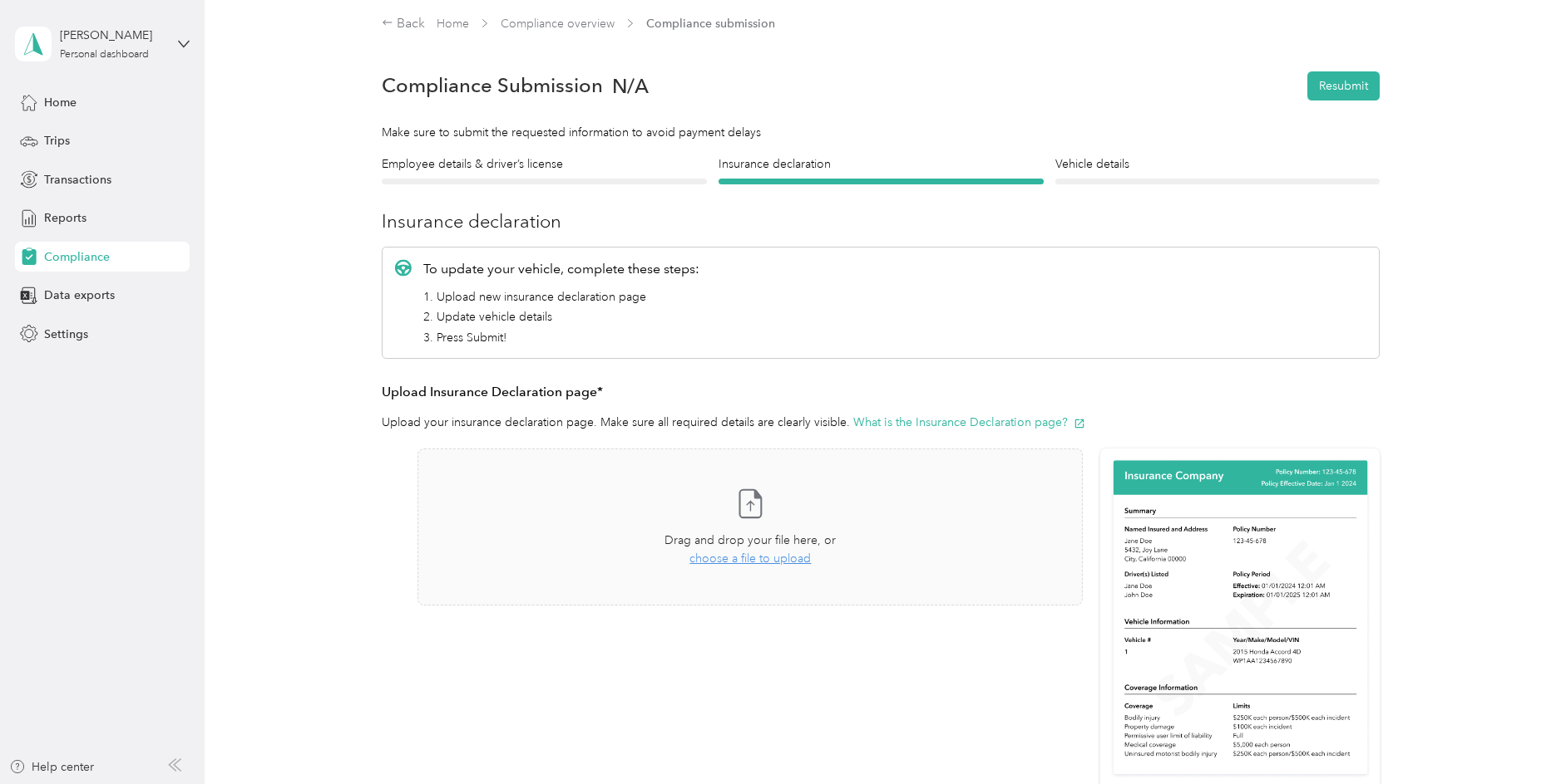
click at [64, 252] on span "Compliance" at bounding box center [76, 257] width 65 height 18
click at [78, 216] on span "Reports" at bounding box center [64, 218] width 42 height 18
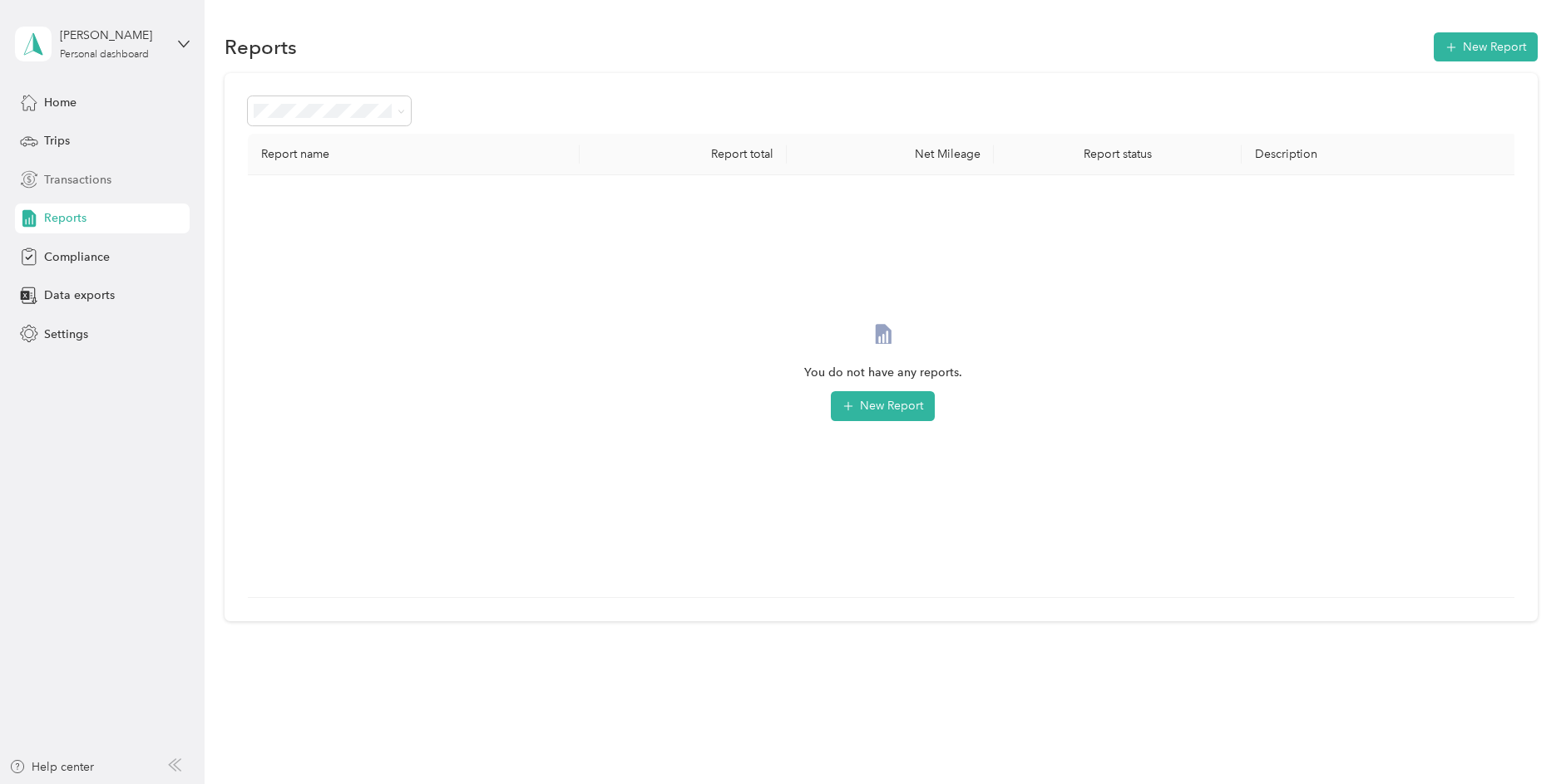
click at [69, 177] on span "Transactions" at bounding box center [77, 180] width 67 height 18
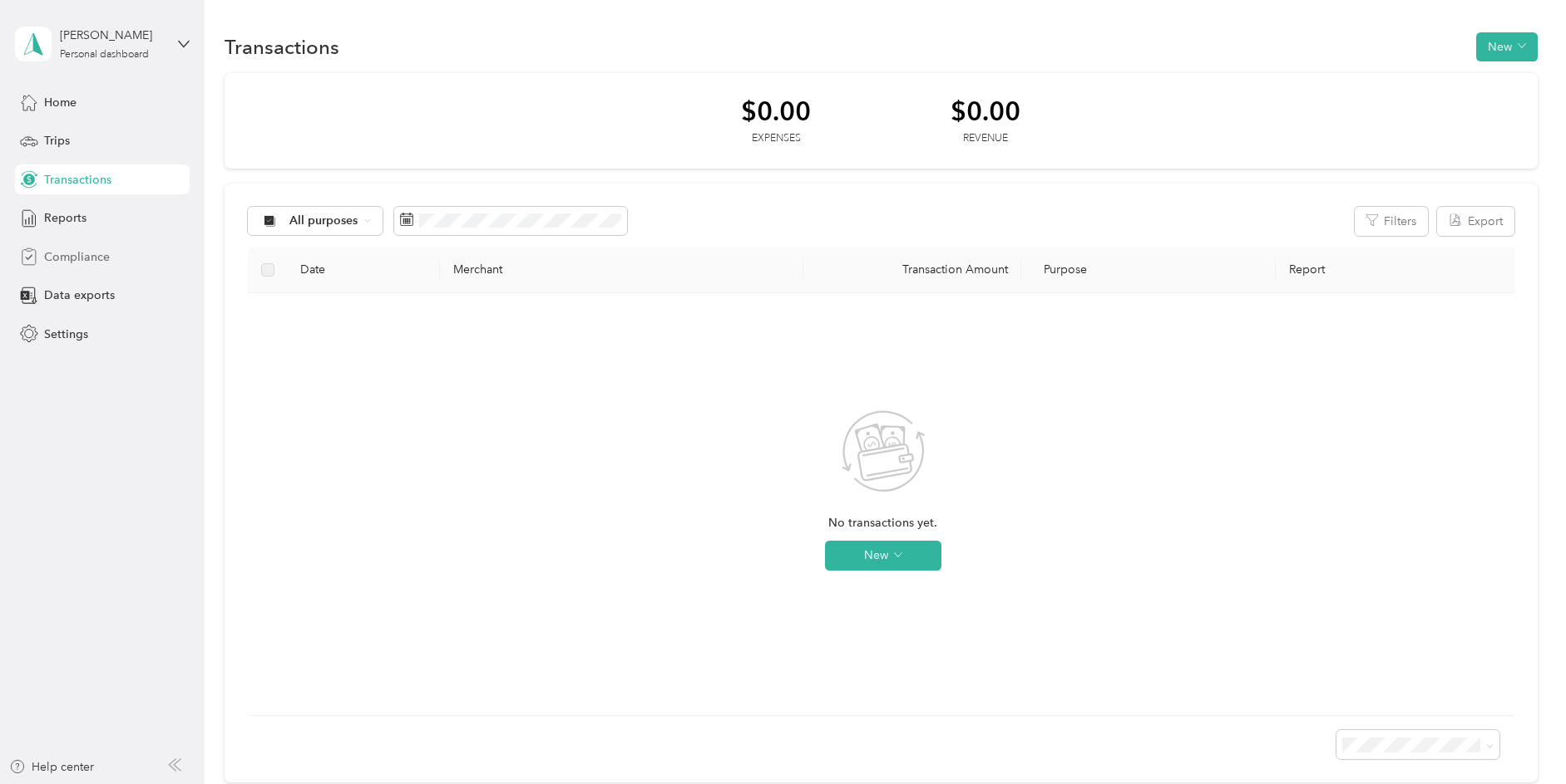
click at [75, 252] on span "Compliance" at bounding box center [76, 257] width 65 height 18
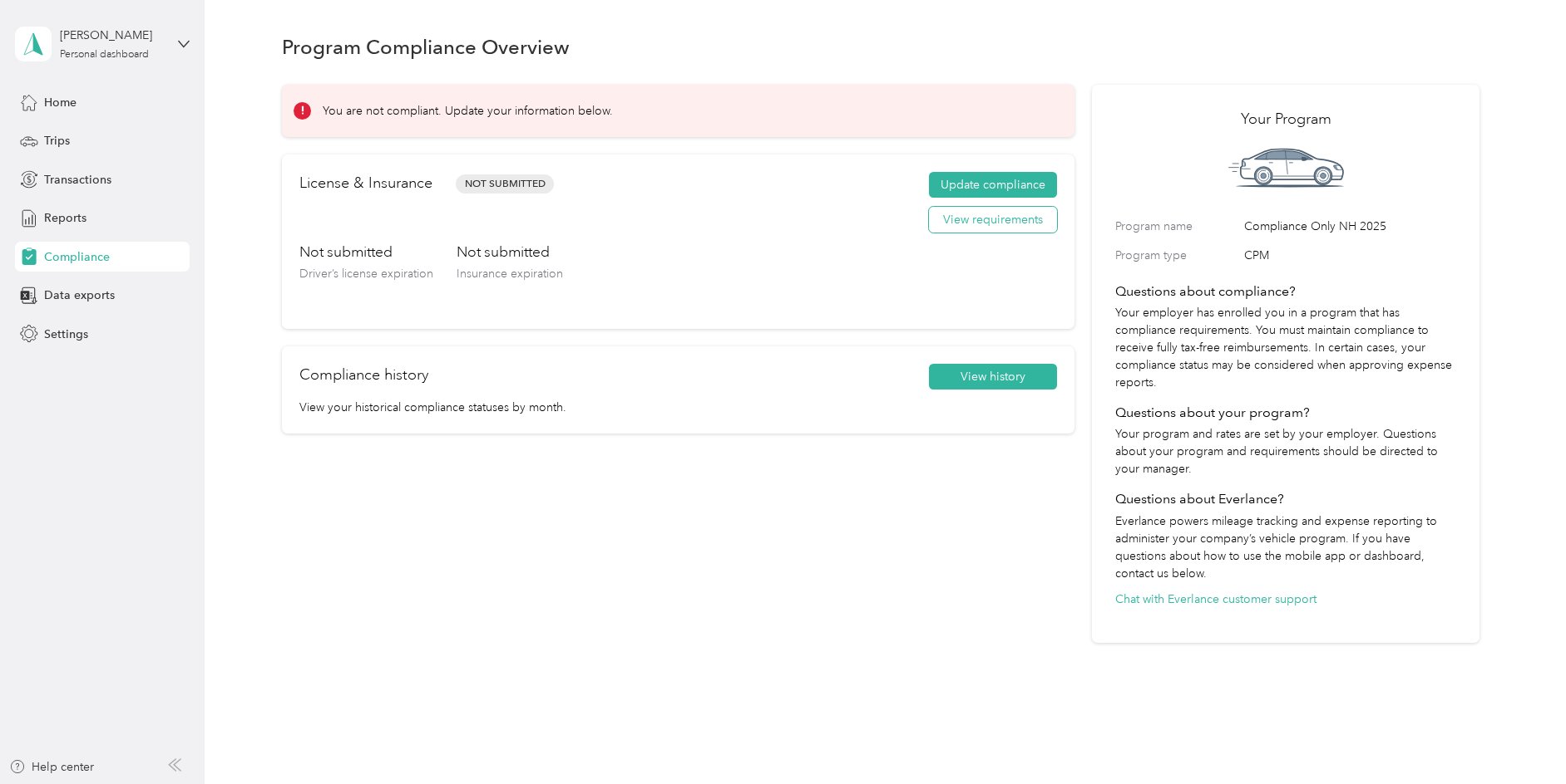
click at [977, 223] on button "View requirements" at bounding box center [992, 219] width 128 height 26
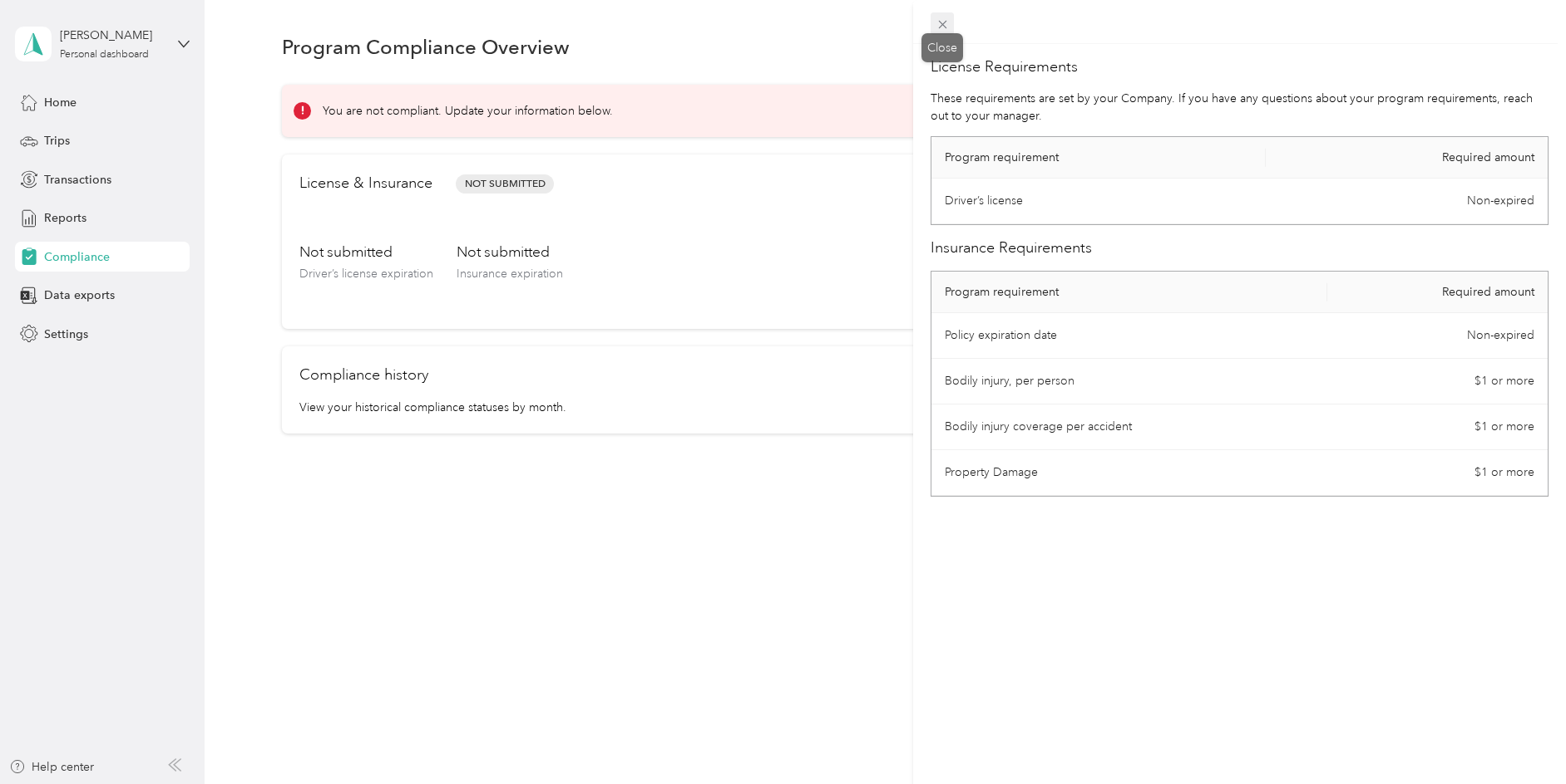
click at [946, 24] on icon at bounding box center [943, 24] width 14 height 14
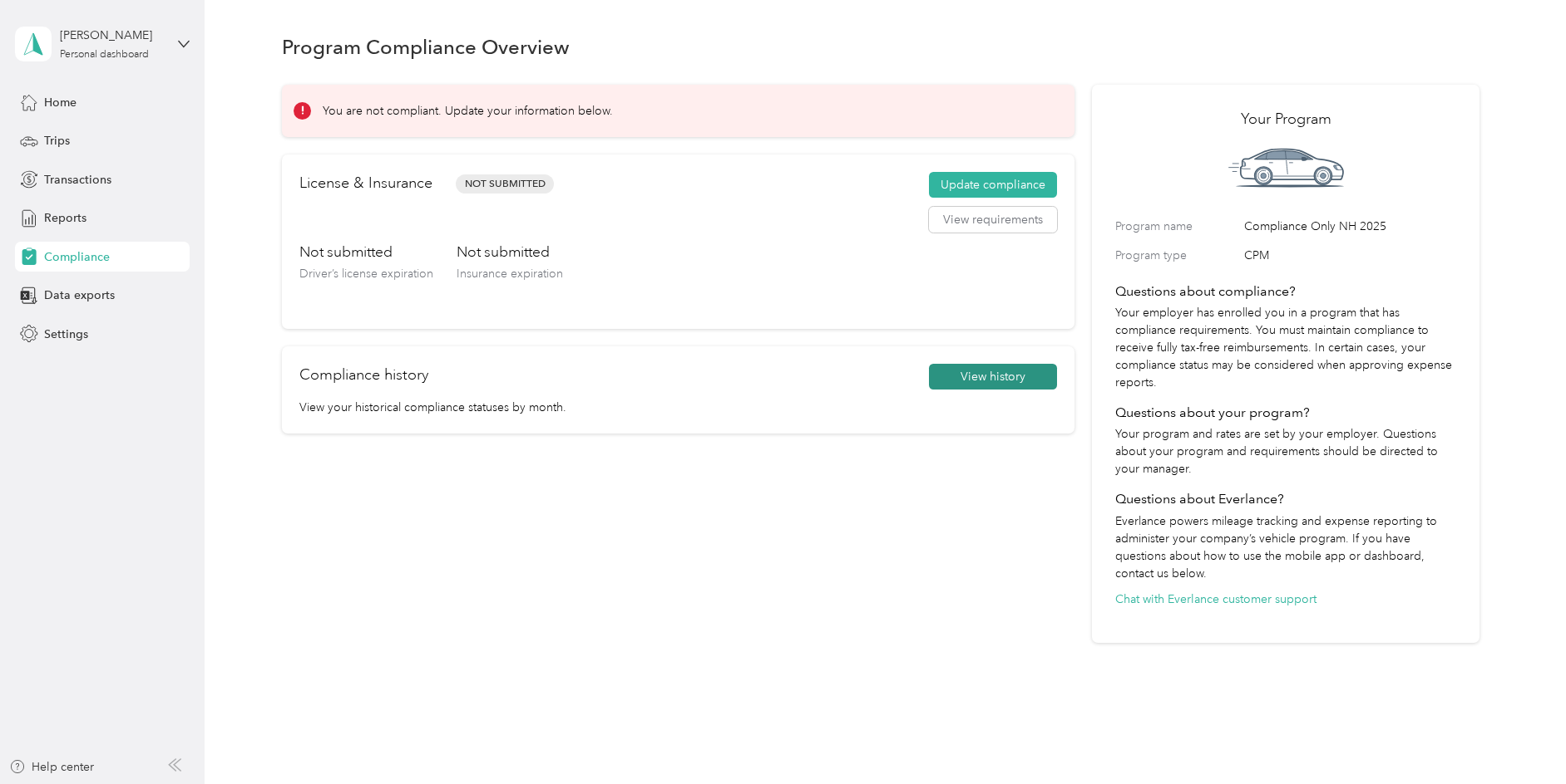
click at [972, 372] on button "View history" at bounding box center [992, 376] width 128 height 26
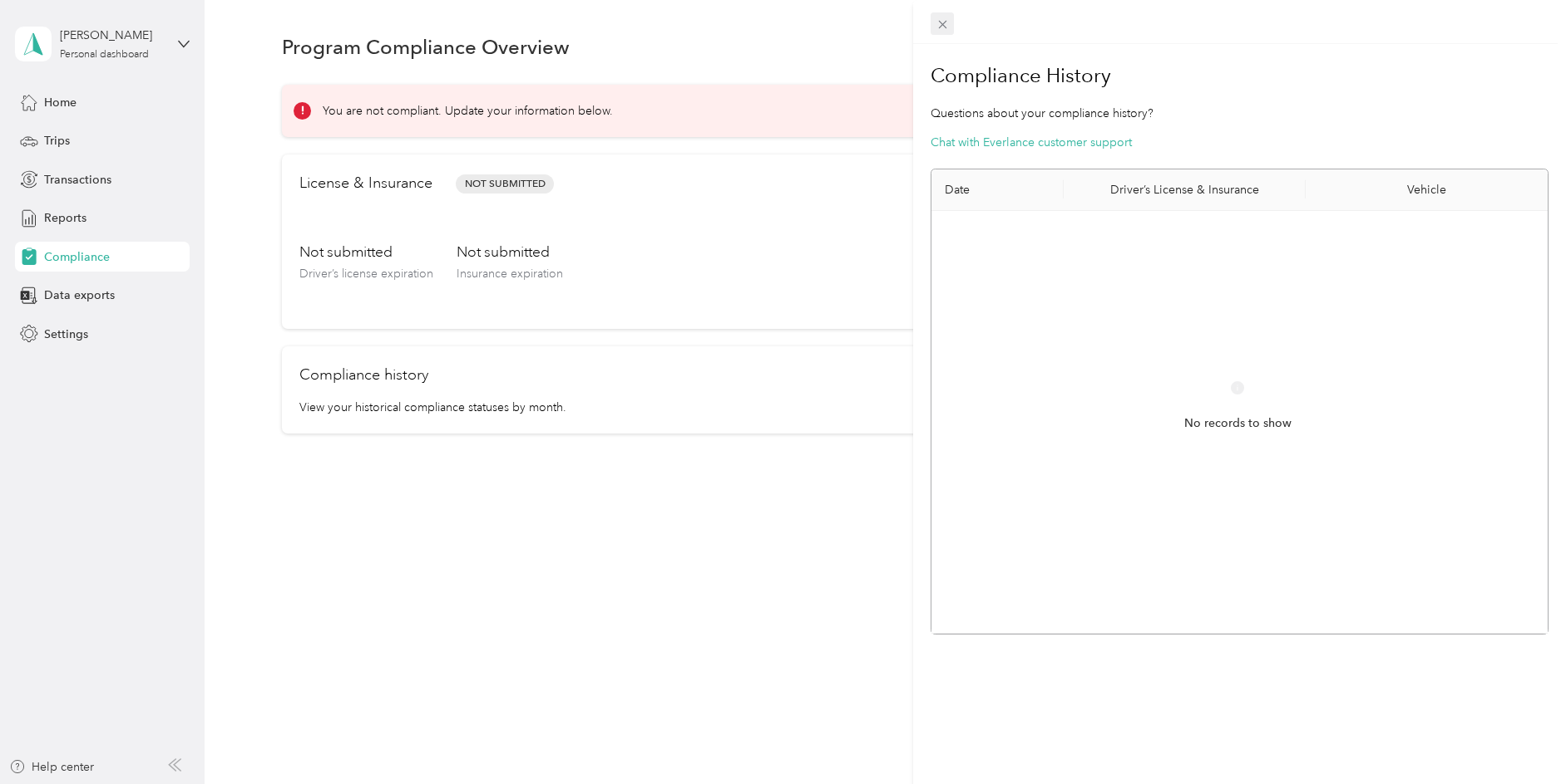
click at [948, 28] on icon at bounding box center [943, 24] width 14 height 14
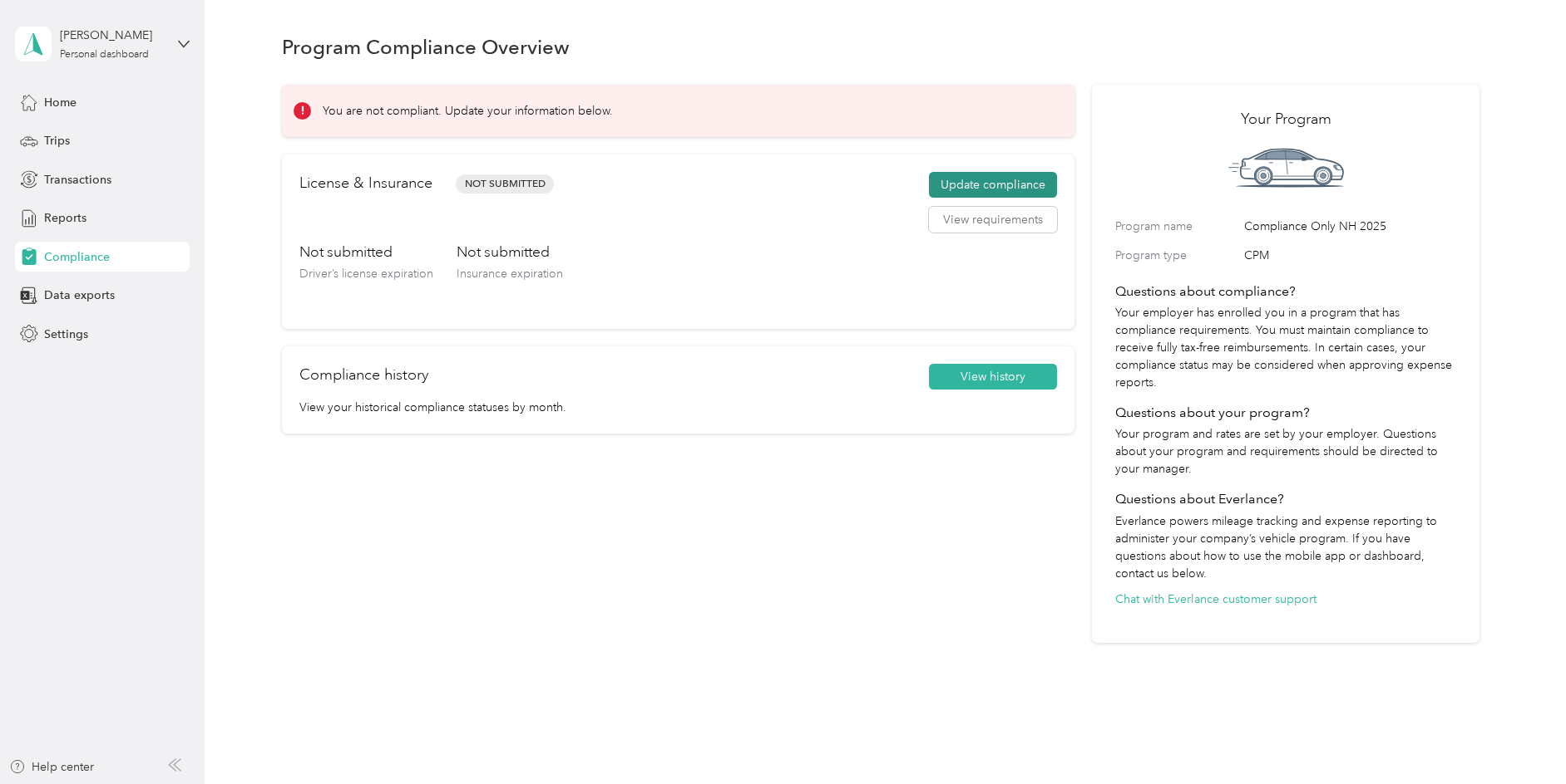
click at [1002, 185] on button "Update compliance" at bounding box center [992, 184] width 128 height 26
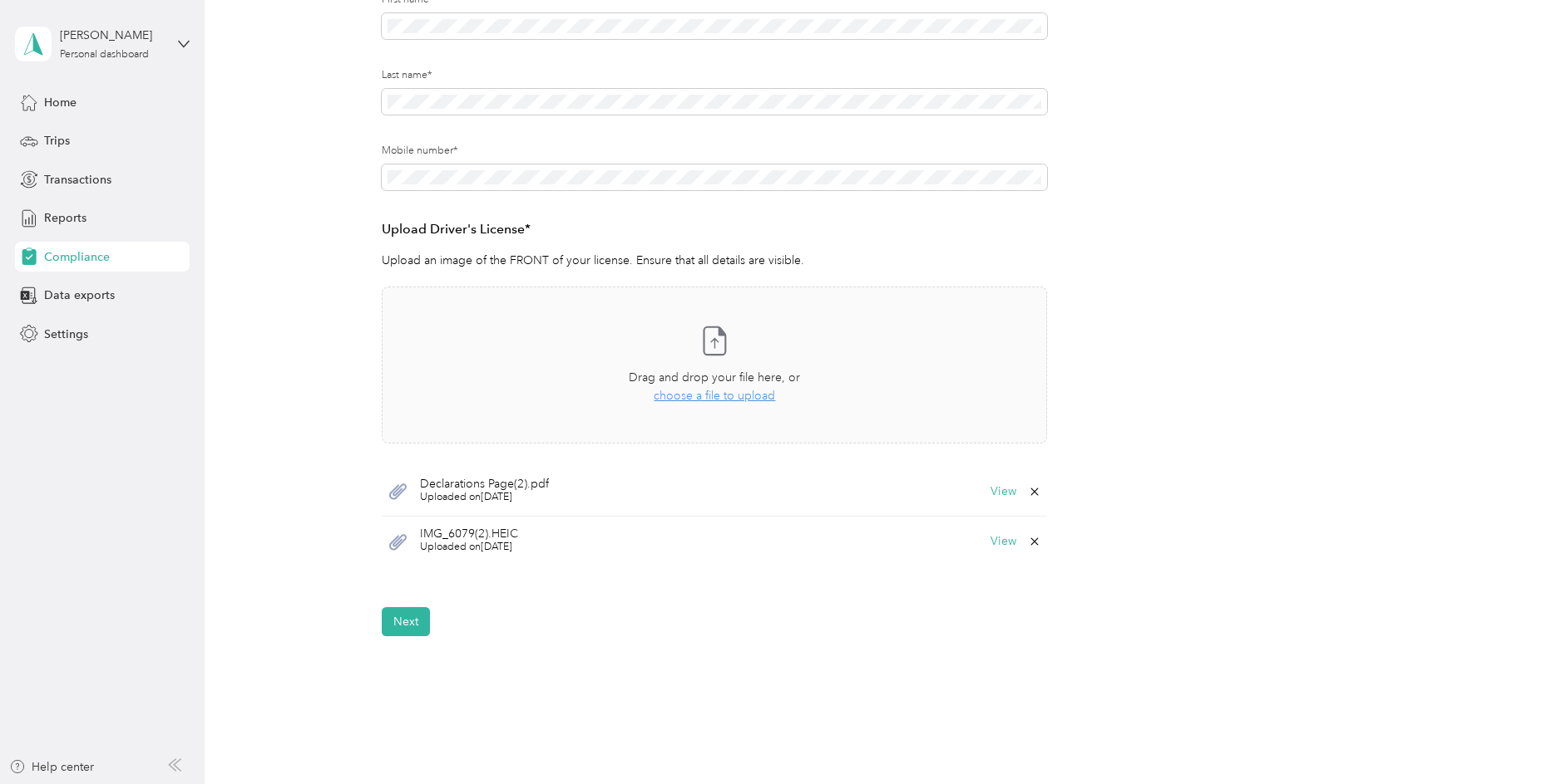
scroll to position [351, 0]
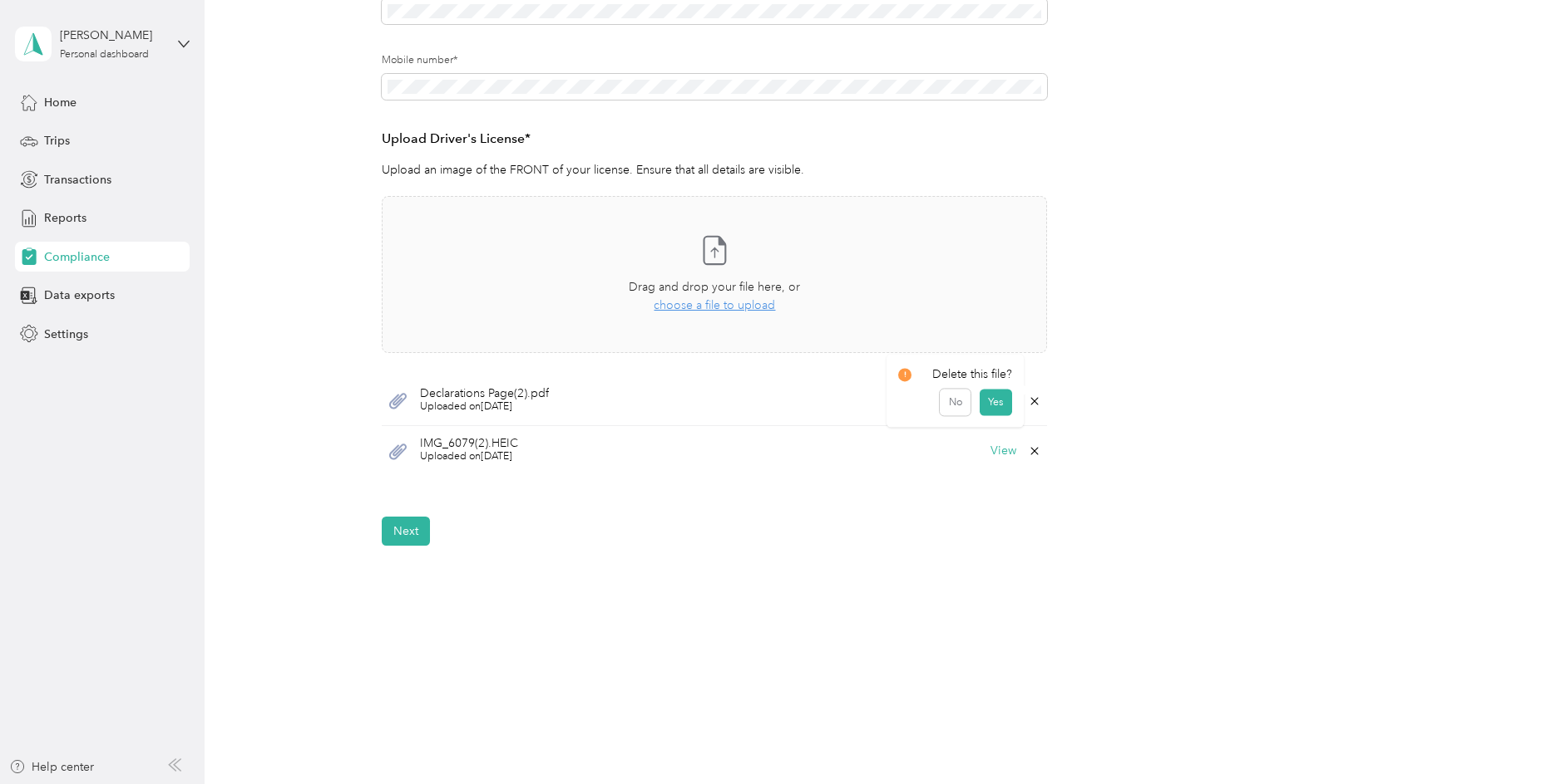
click at [1034, 395] on icon at bounding box center [1034, 402] width 14 height 14
click at [1005, 419] on button "Yes" at bounding box center [994, 410] width 32 height 26
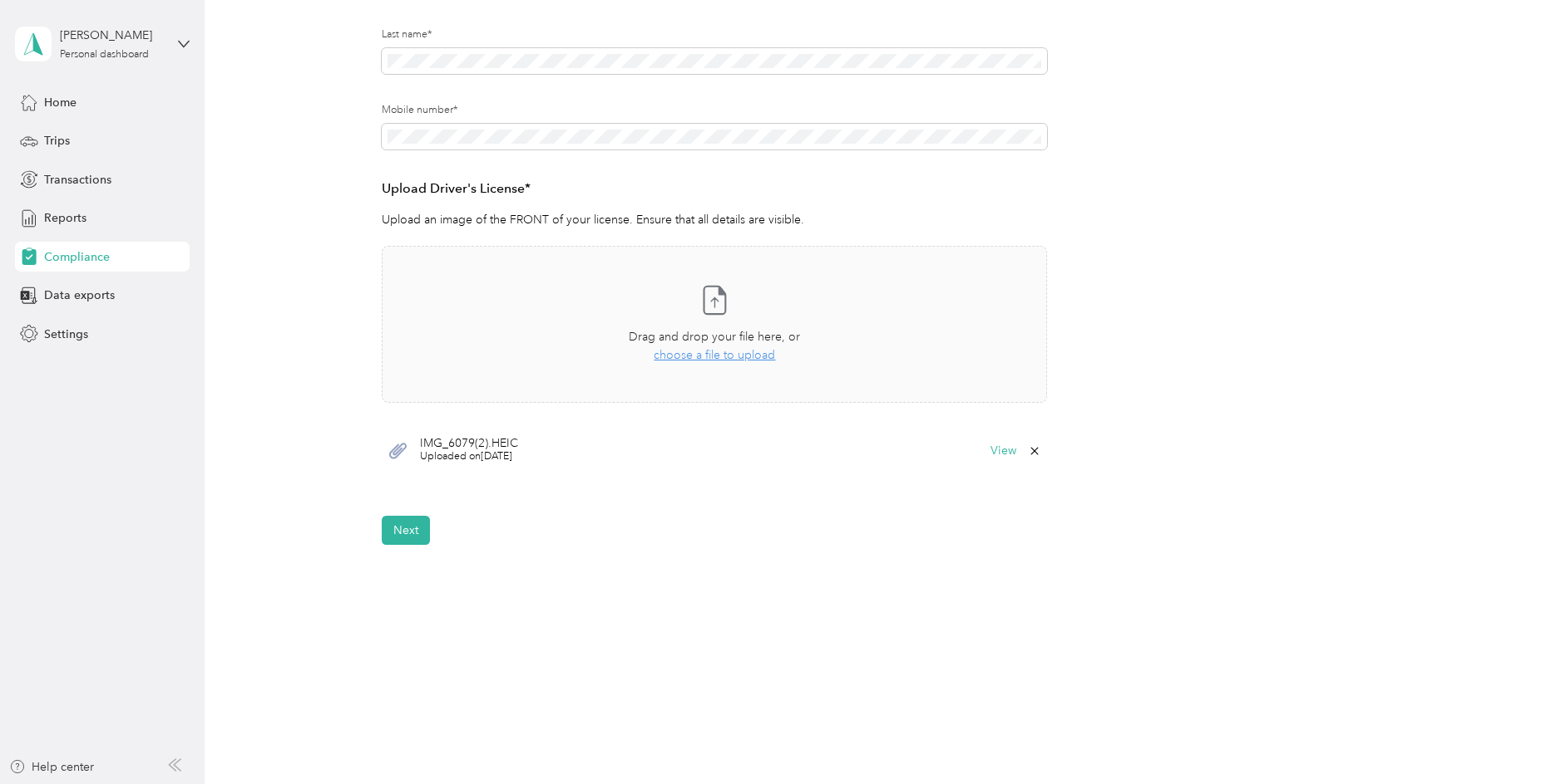
click at [1036, 447] on icon at bounding box center [1035, 451] width 8 height 8
click at [1010, 458] on button "Yes" at bounding box center [994, 459] width 32 height 26
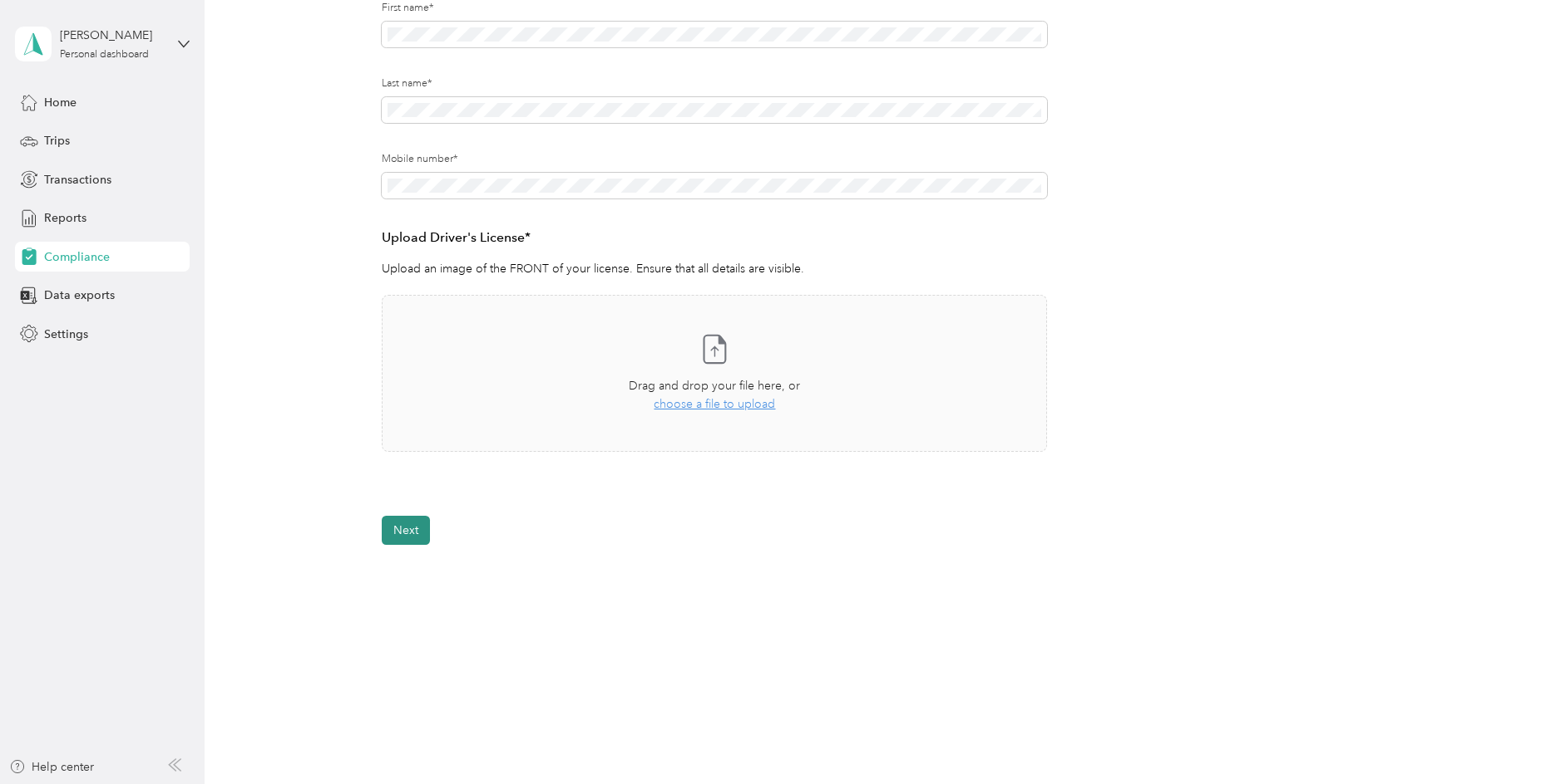
click at [409, 529] on button "Next" at bounding box center [405, 530] width 48 height 29
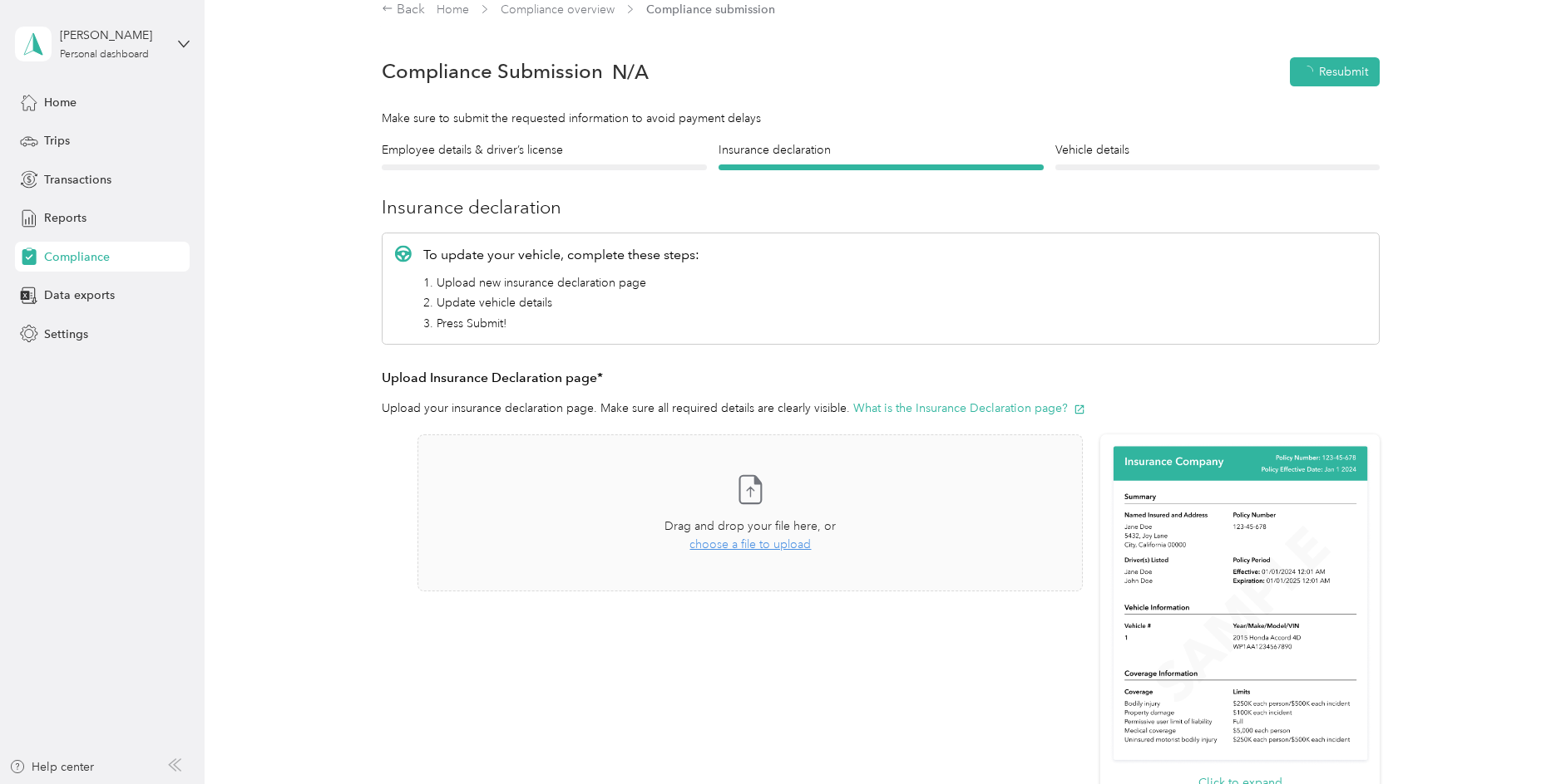
scroll to position [20, 0]
click at [717, 547] on span "choose a file to upload" at bounding box center [749, 545] width 121 height 14
click at [757, 542] on span "choose a file to upload" at bounding box center [749, 545] width 121 height 14
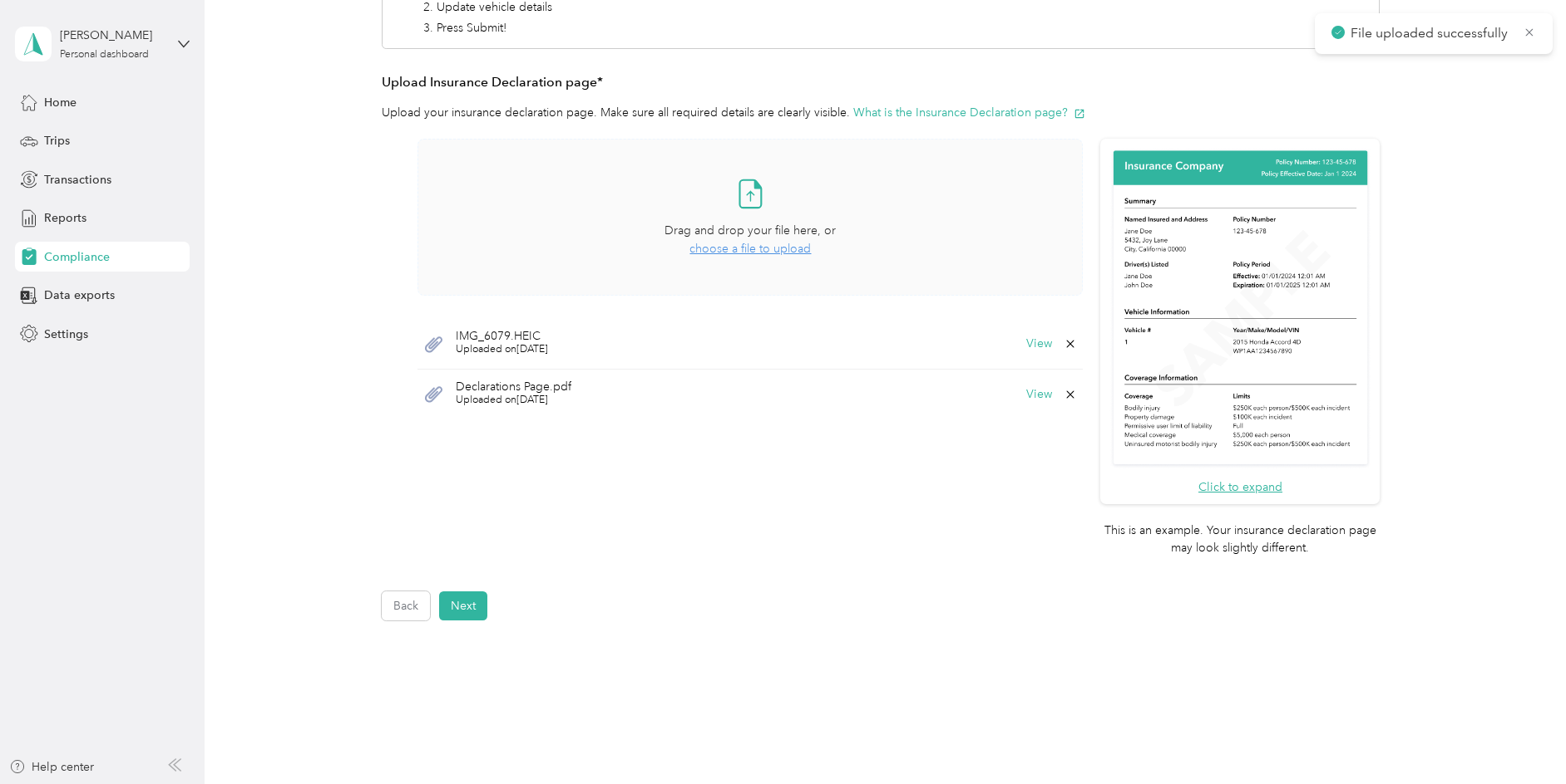
scroll to position [392, 0]
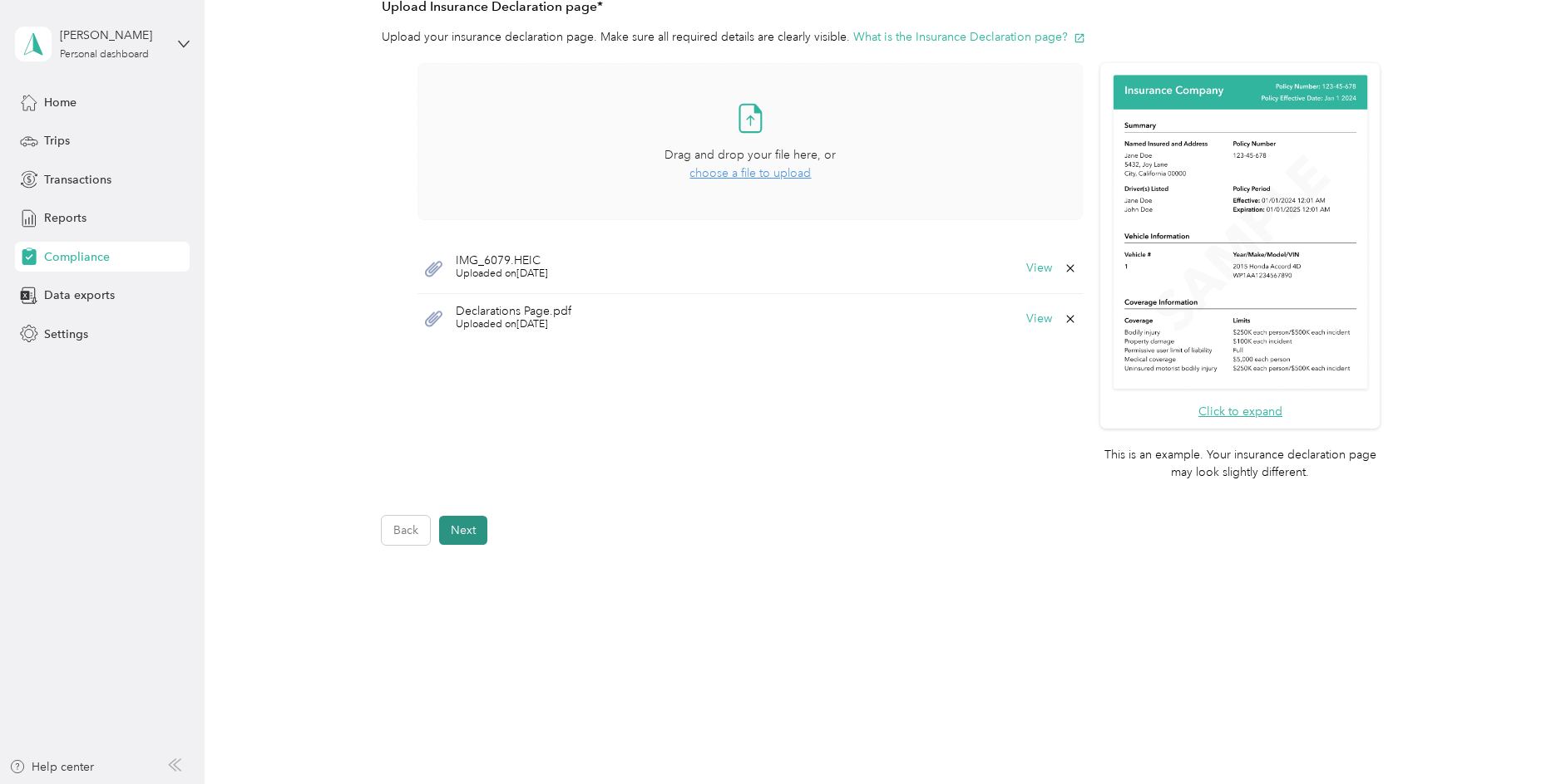
click at [465, 524] on button "Next" at bounding box center [462, 530] width 48 height 29
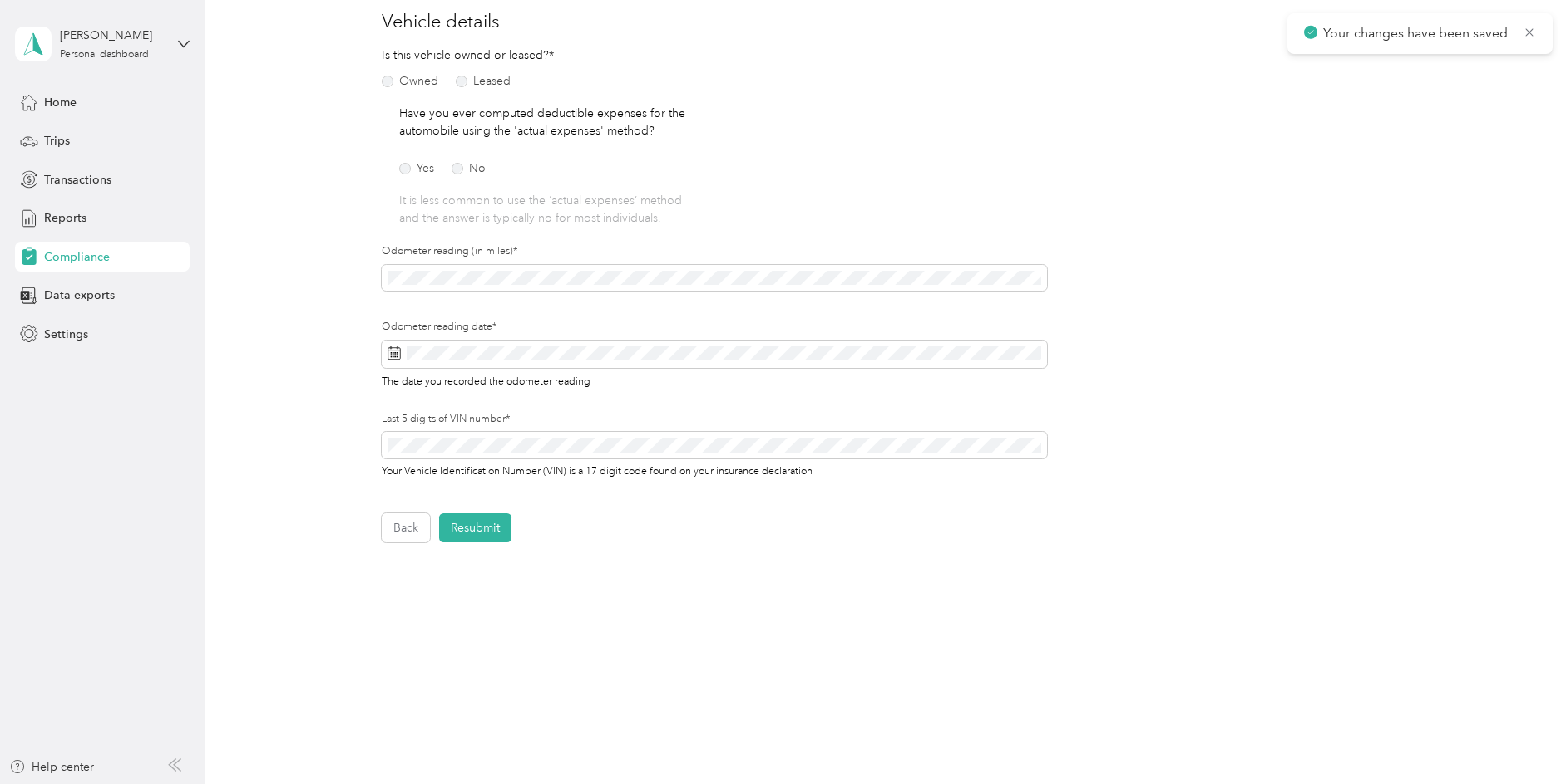
scroll to position [205, 0]
click at [484, 526] on button "Resubmit" at bounding box center [475, 530] width 72 height 29
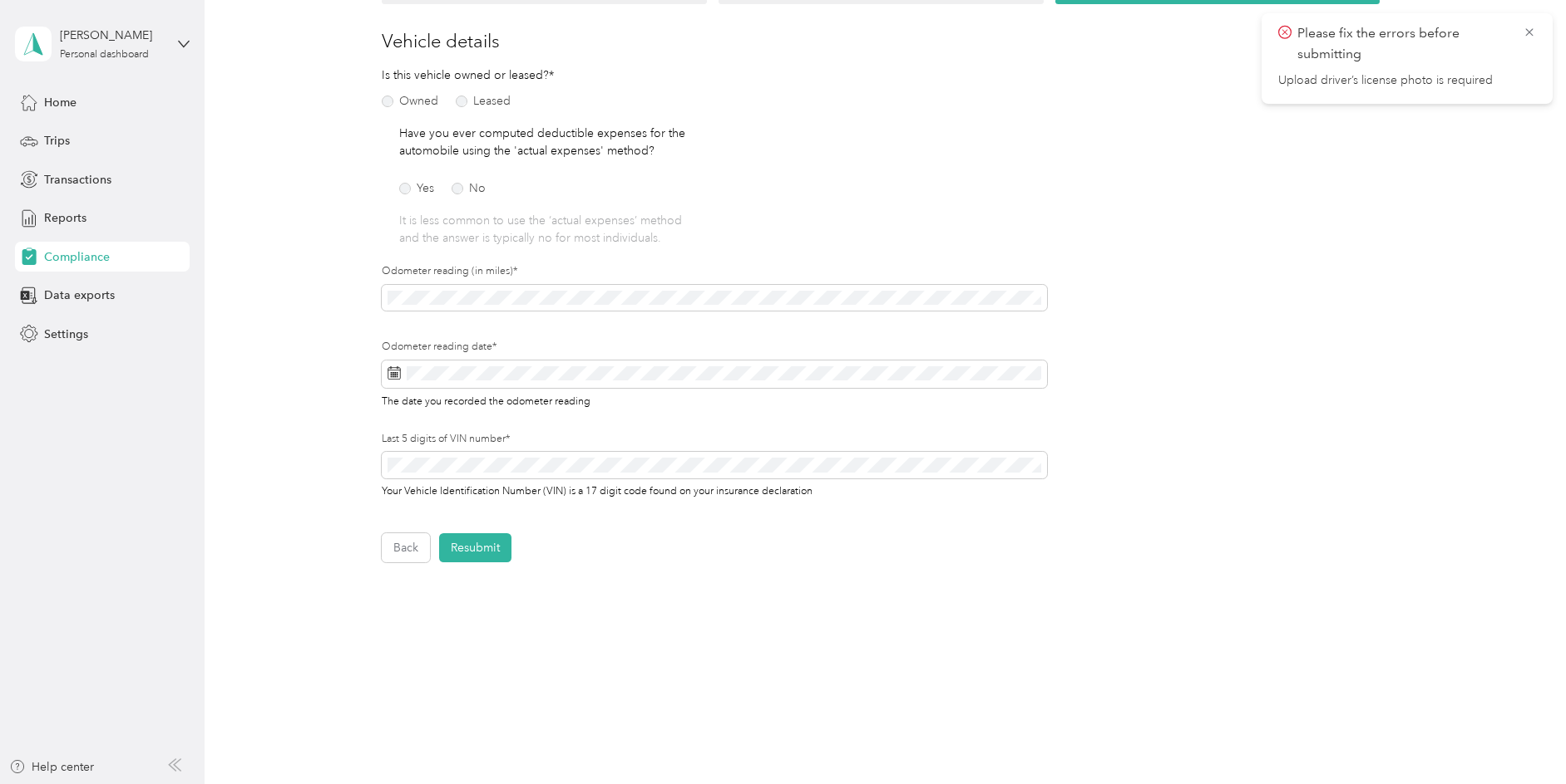
scroll to position [164, 0]
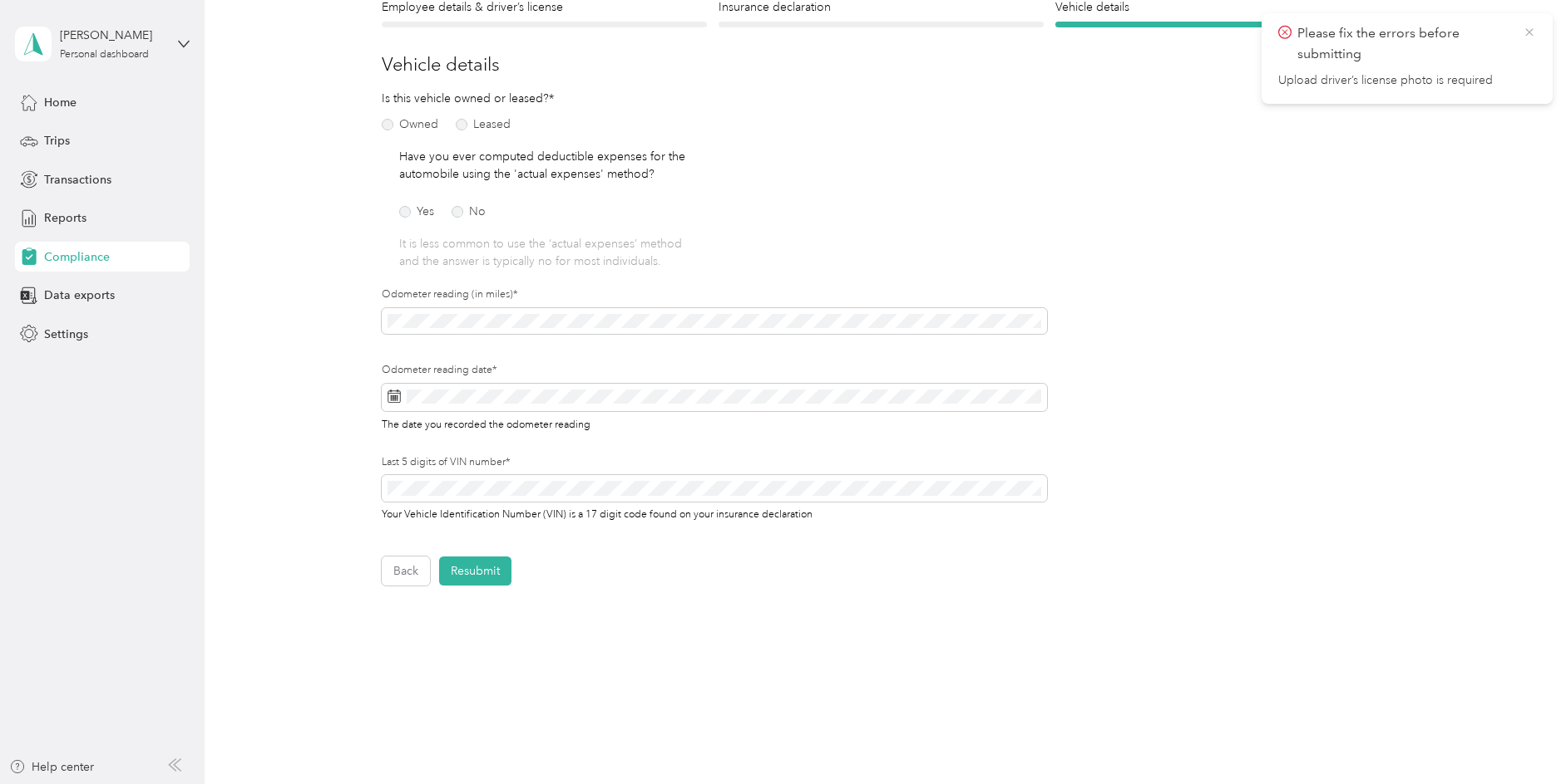
click at [1526, 32] on icon at bounding box center [1529, 32] width 14 height 15
click at [475, 571] on button "Resubmit" at bounding box center [475, 571] width 72 height 29
click at [1528, 33] on icon at bounding box center [1529, 32] width 14 height 15
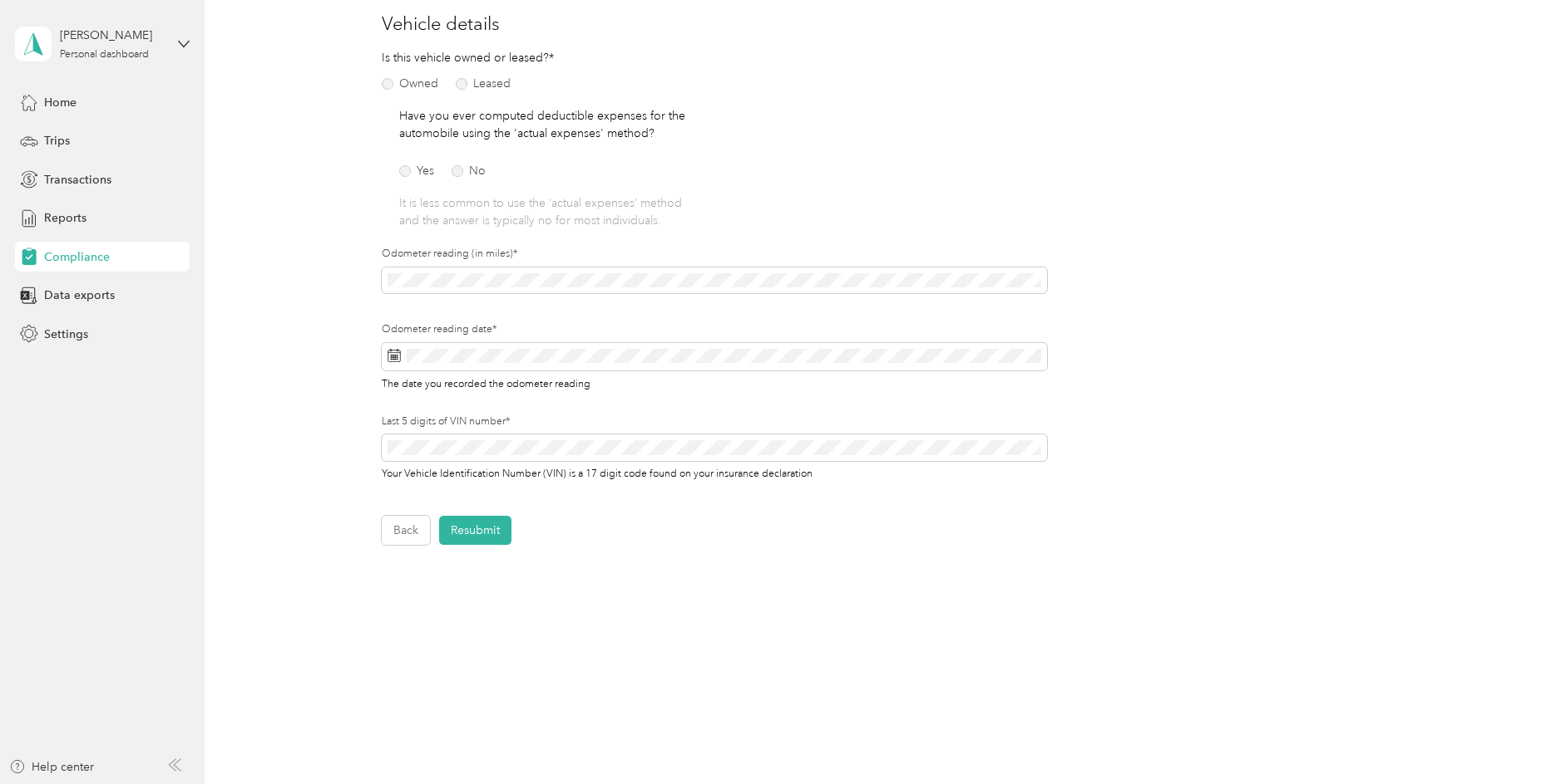
click at [68, 259] on span "Compliance" at bounding box center [76, 257] width 65 height 18
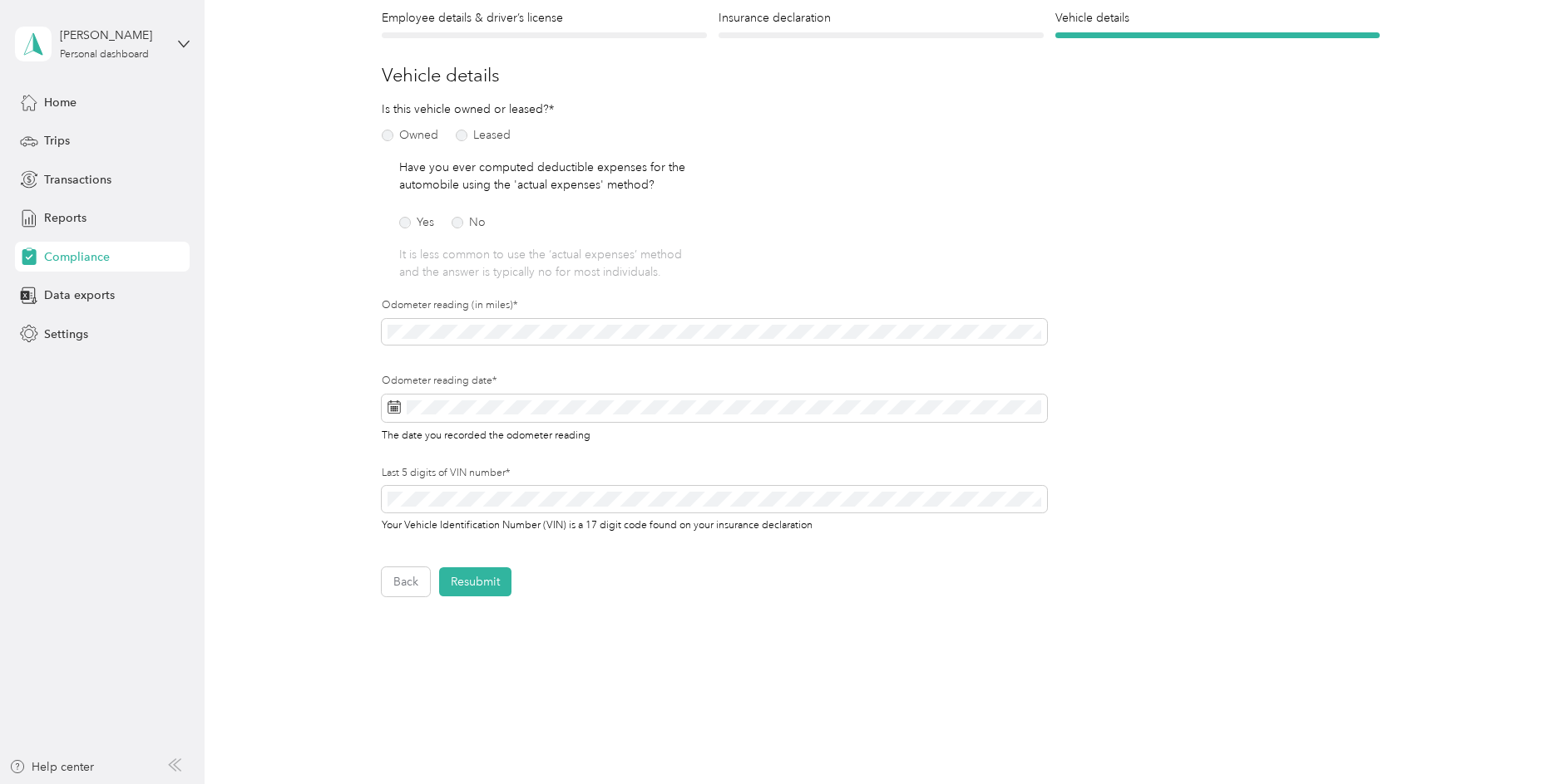
scroll to position [0, 0]
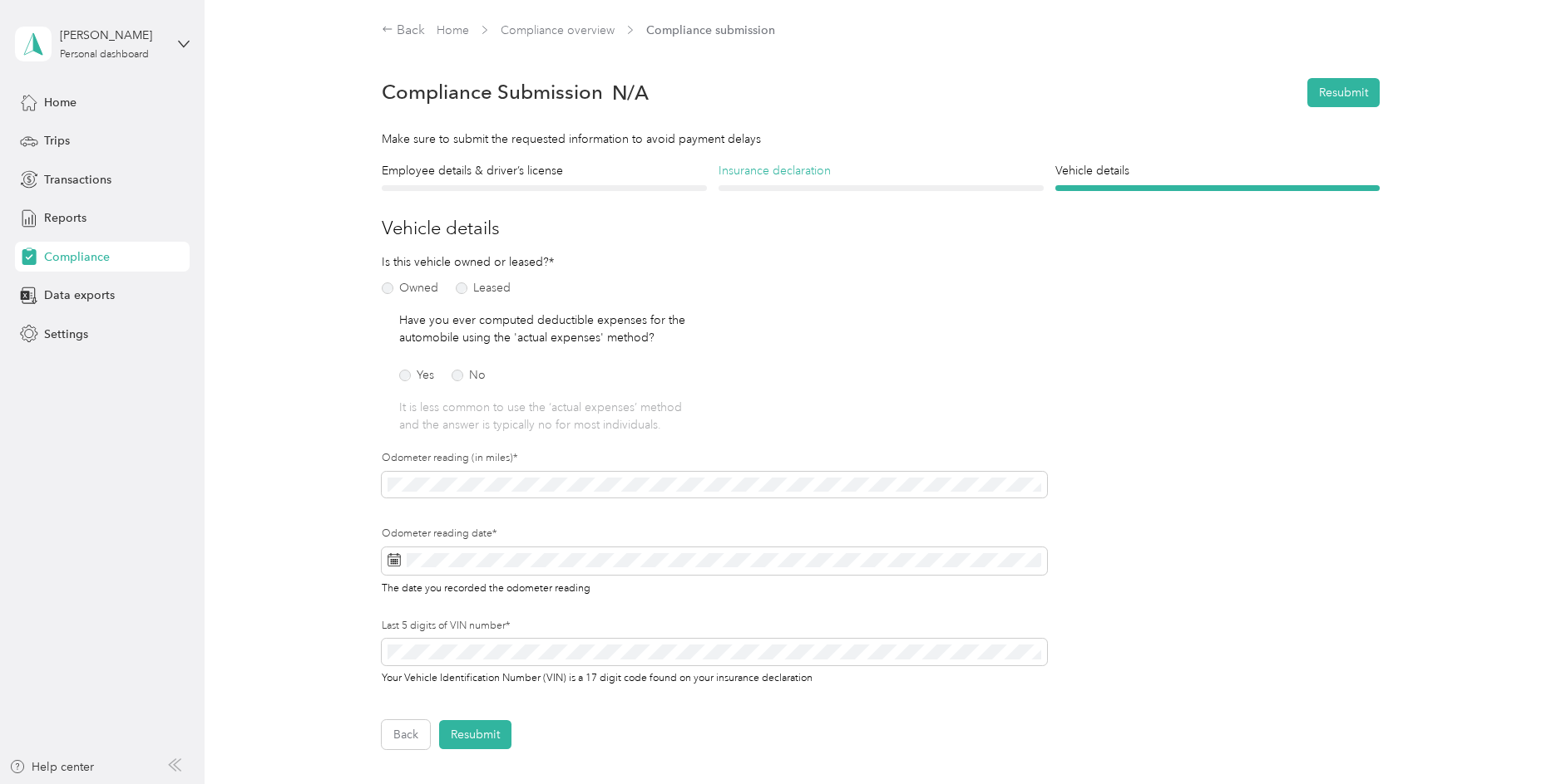
click at [757, 162] on h4 "Insurance declaration" at bounding box center [880, 171] width 325 height 18
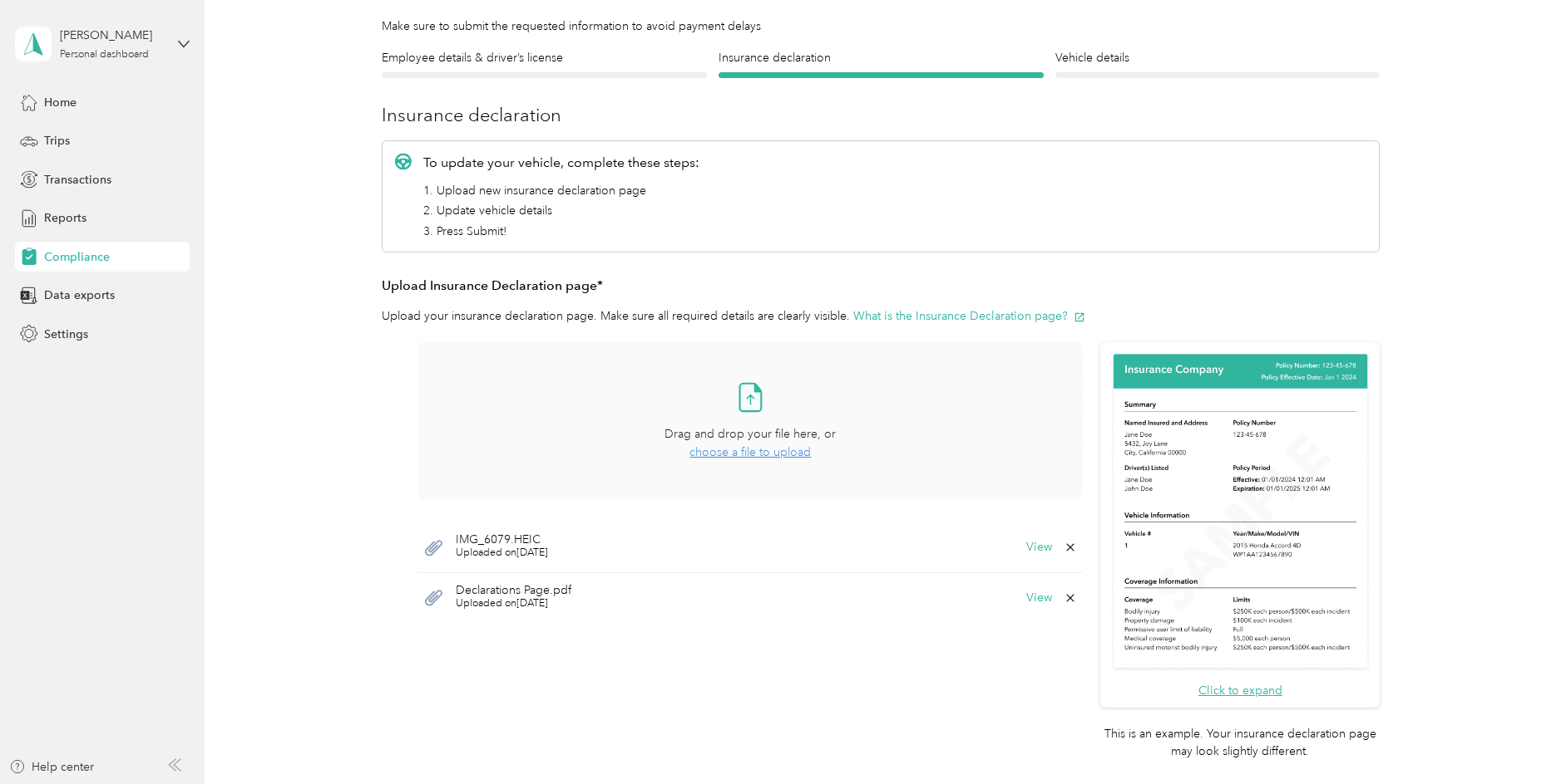
scroll to position [342, 0]
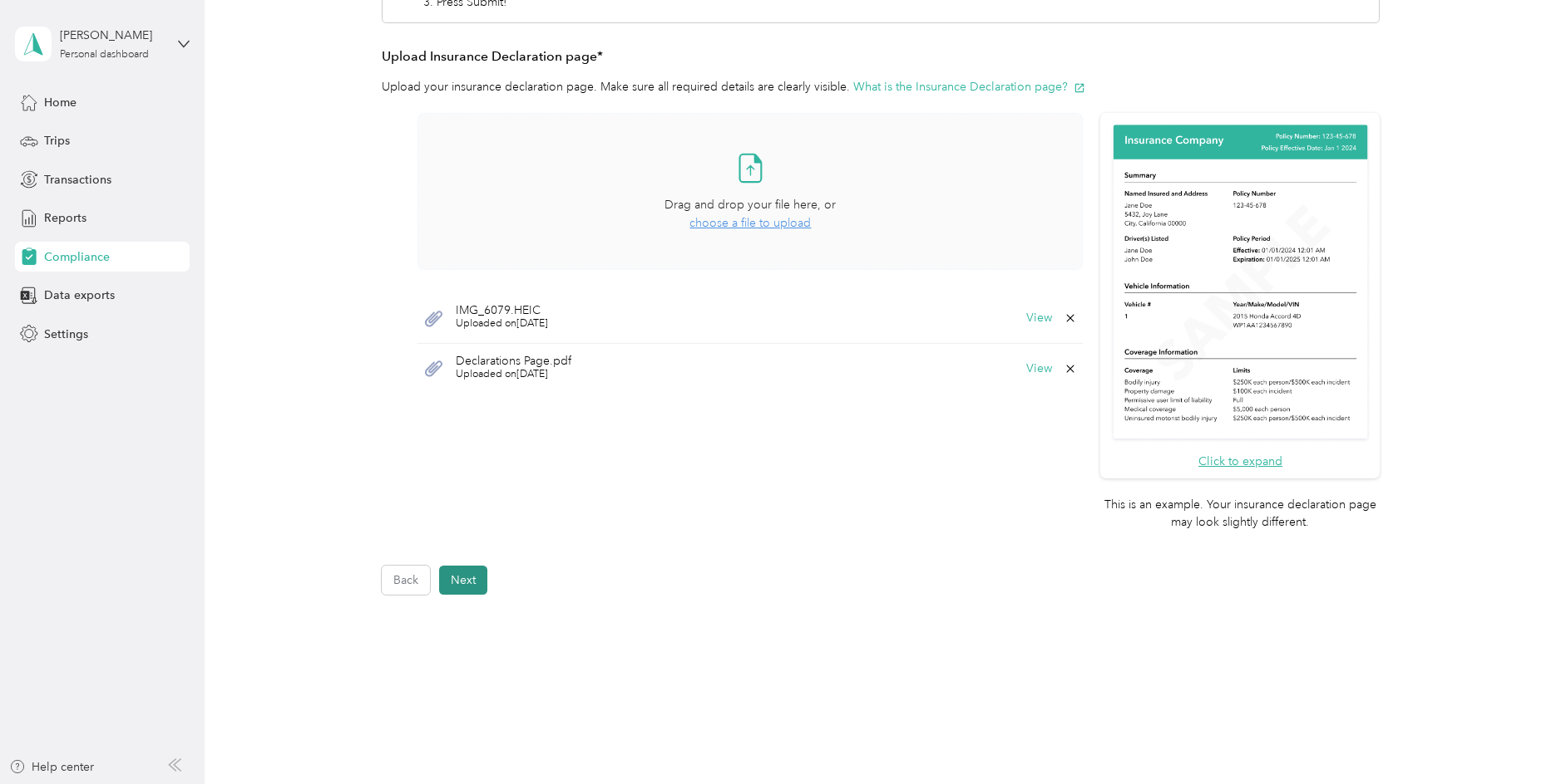
click at [459, 588] on button "Next" at bounding box center [462, 580] width 48 height 29
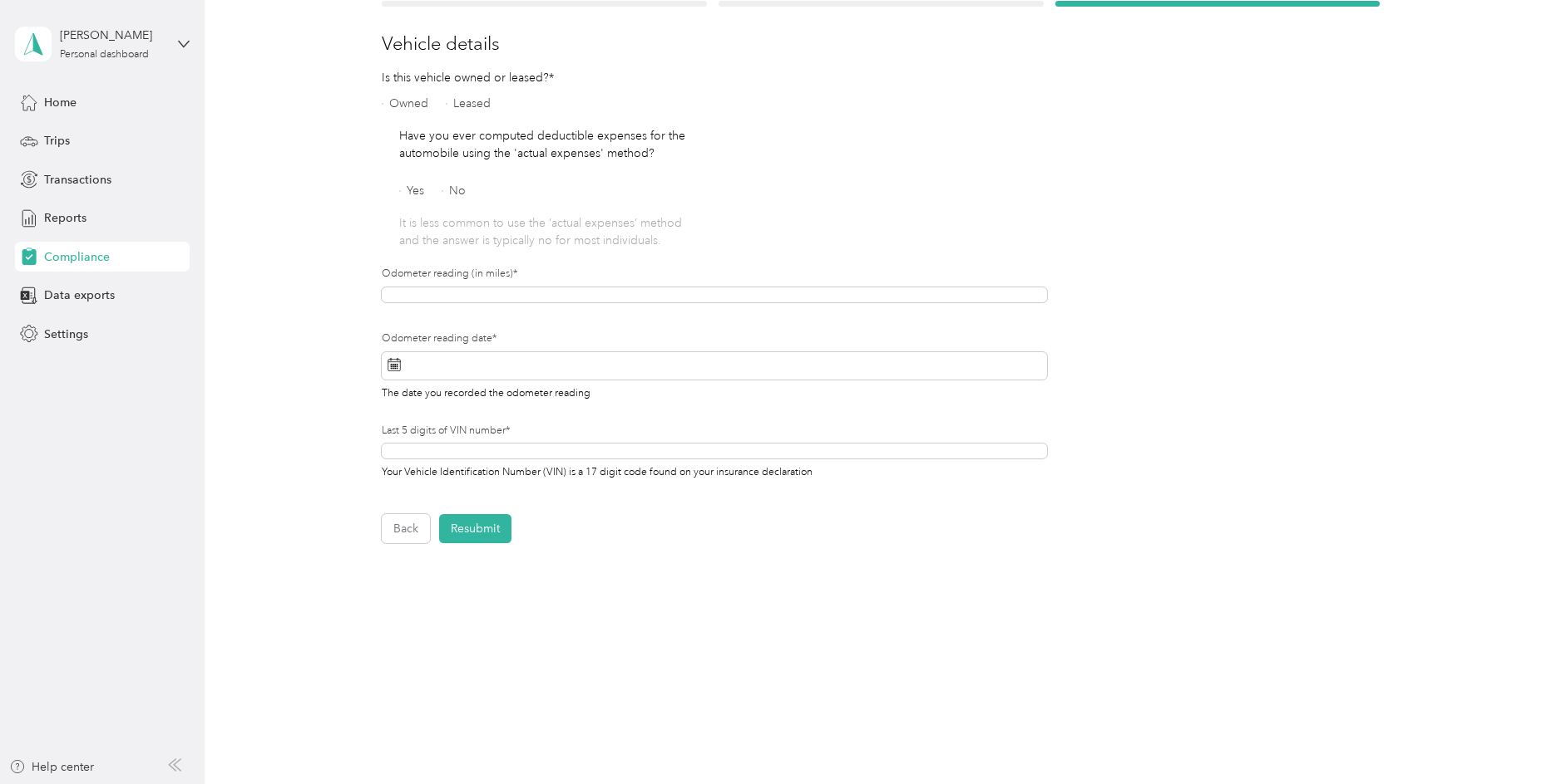
scroll to position [205, 0]
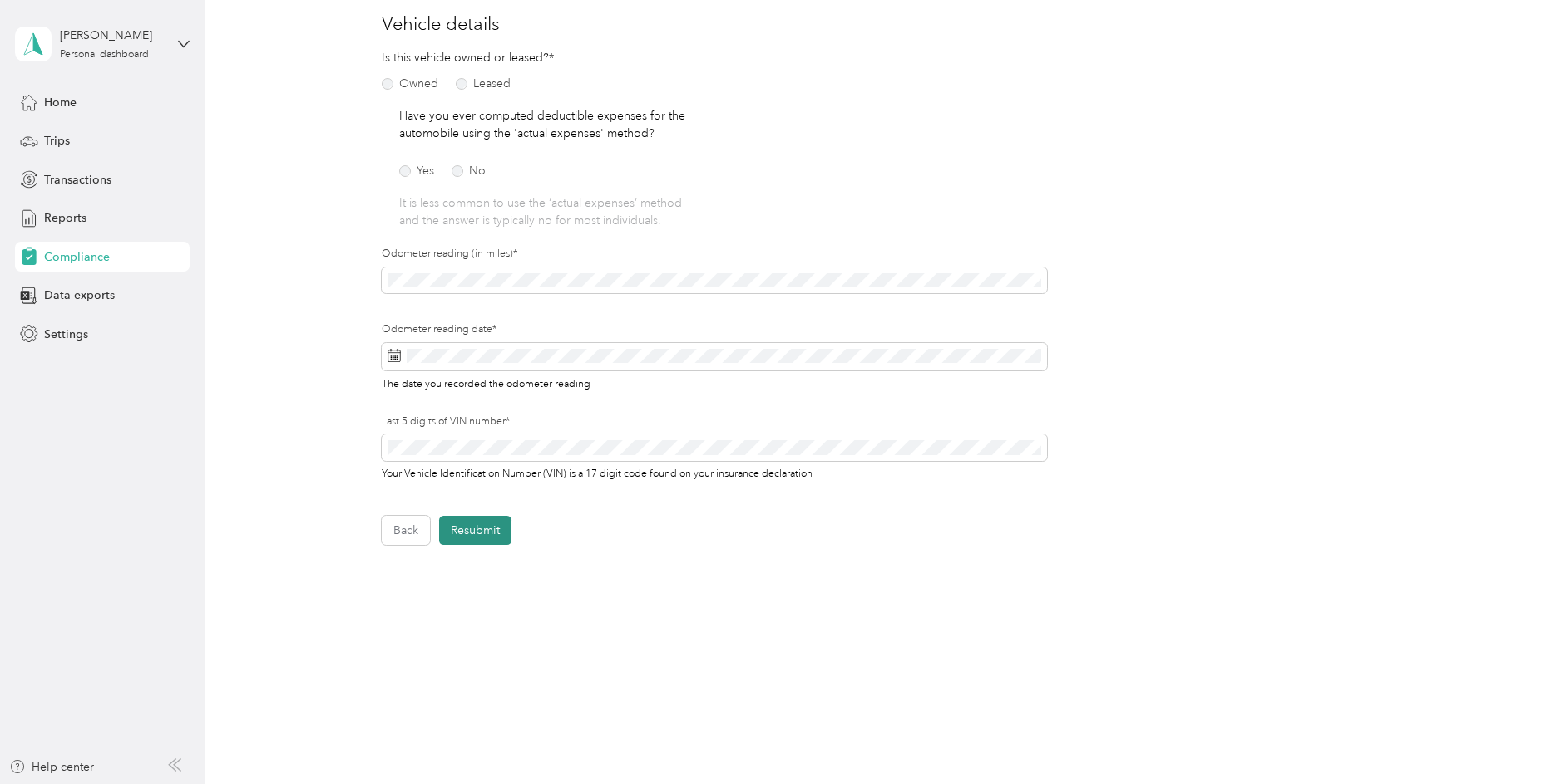
click at [487, 531] on button "Resubmit" at bounding box center [475, 530] width 72 height 29
click at [1524, 31] on icon at bounding box center [1529, 32] width 14 height 15
click at [78, 260] on span "Compliance" at bounding box center [76, 257] width 65 height 18
click at [76, 255] on span "Compliance" at bounding box center [76, 257] width 65 height 18
click at [419, 532] on button "Back" at bounding box center [405, 530] width 48 height 29
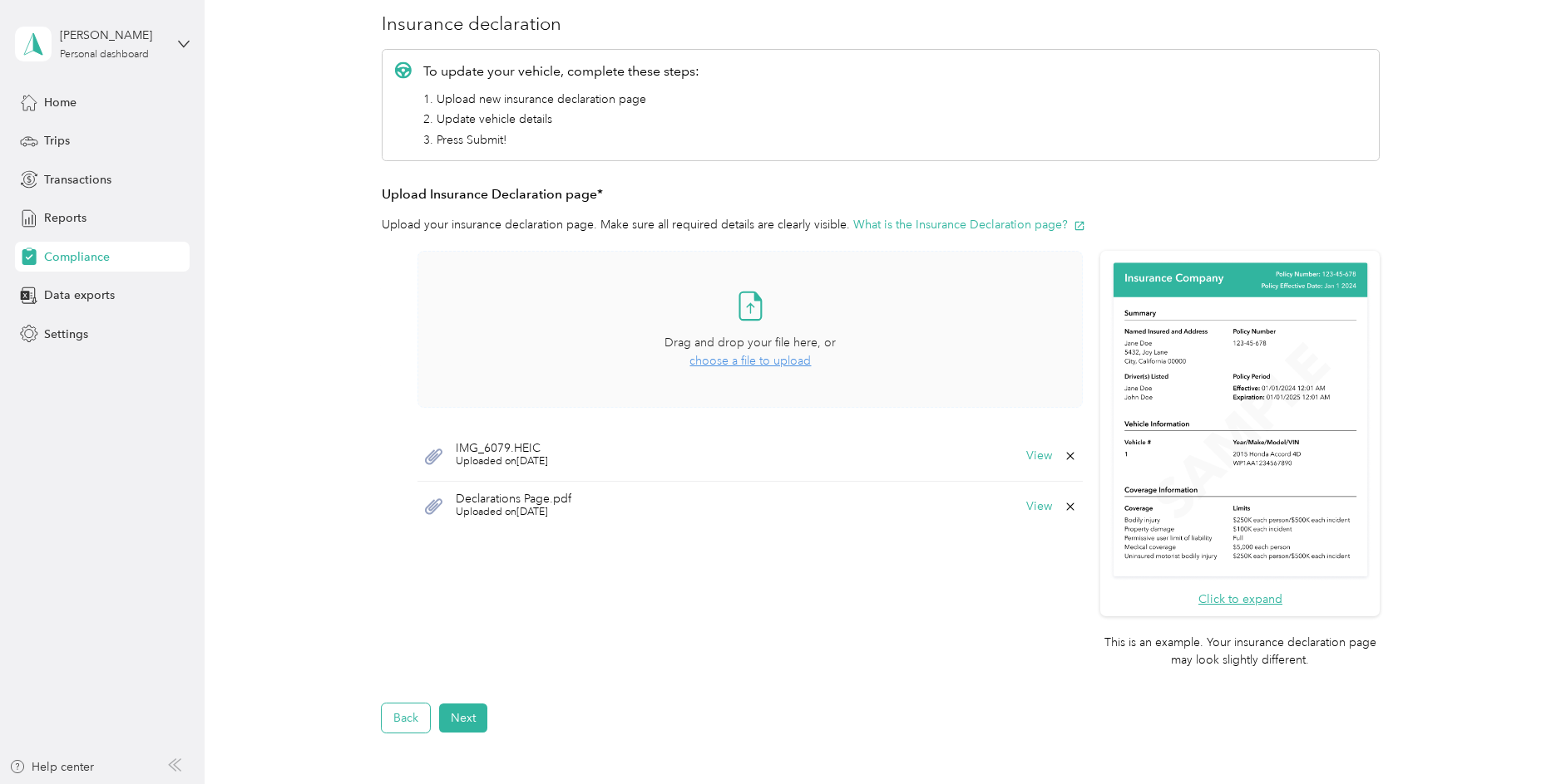
scroll to position [20, 0]
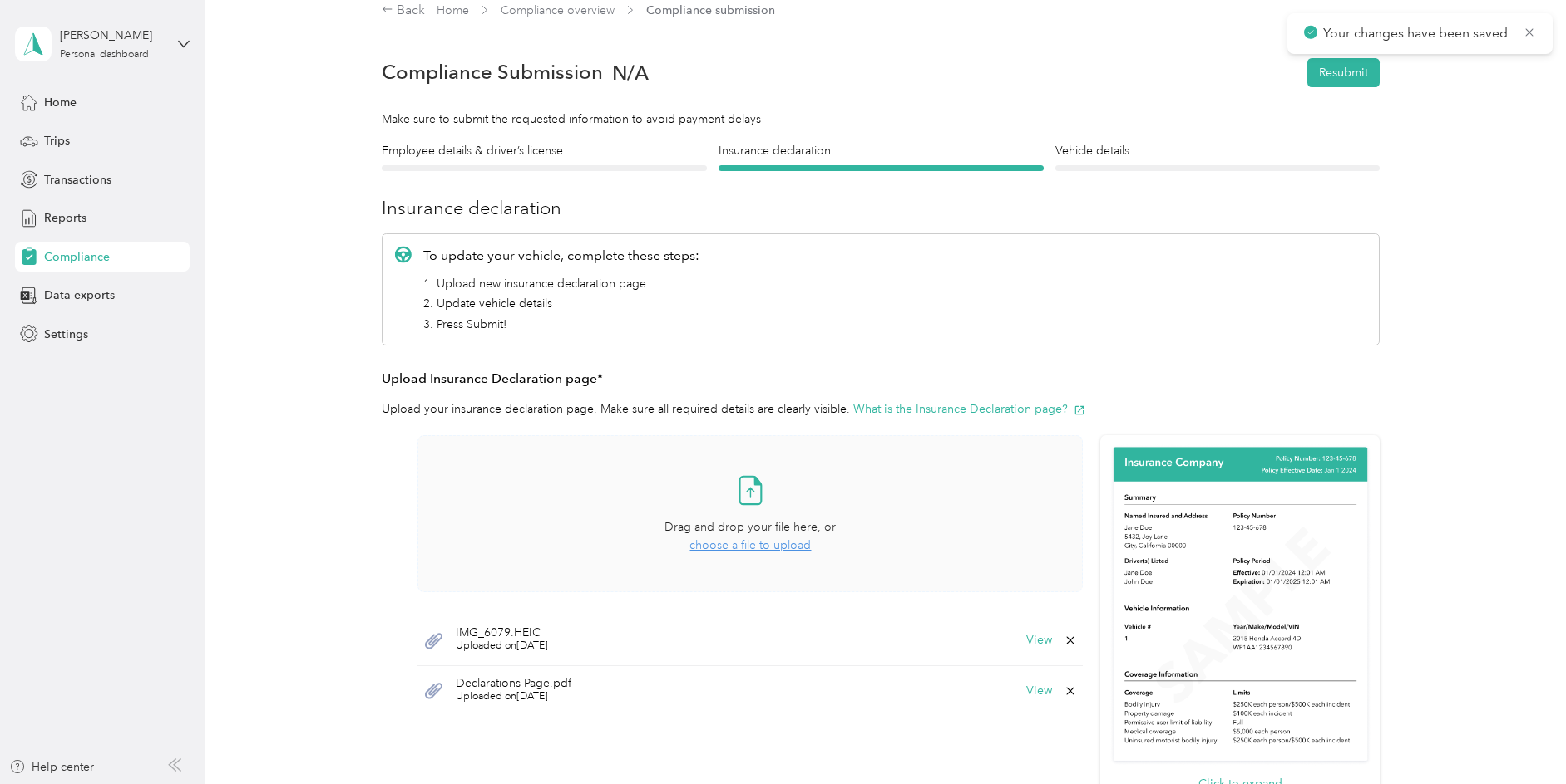
click at [772, 548] on span "choose a file to upload" at bounding box center [749, 545] width 121 height 14
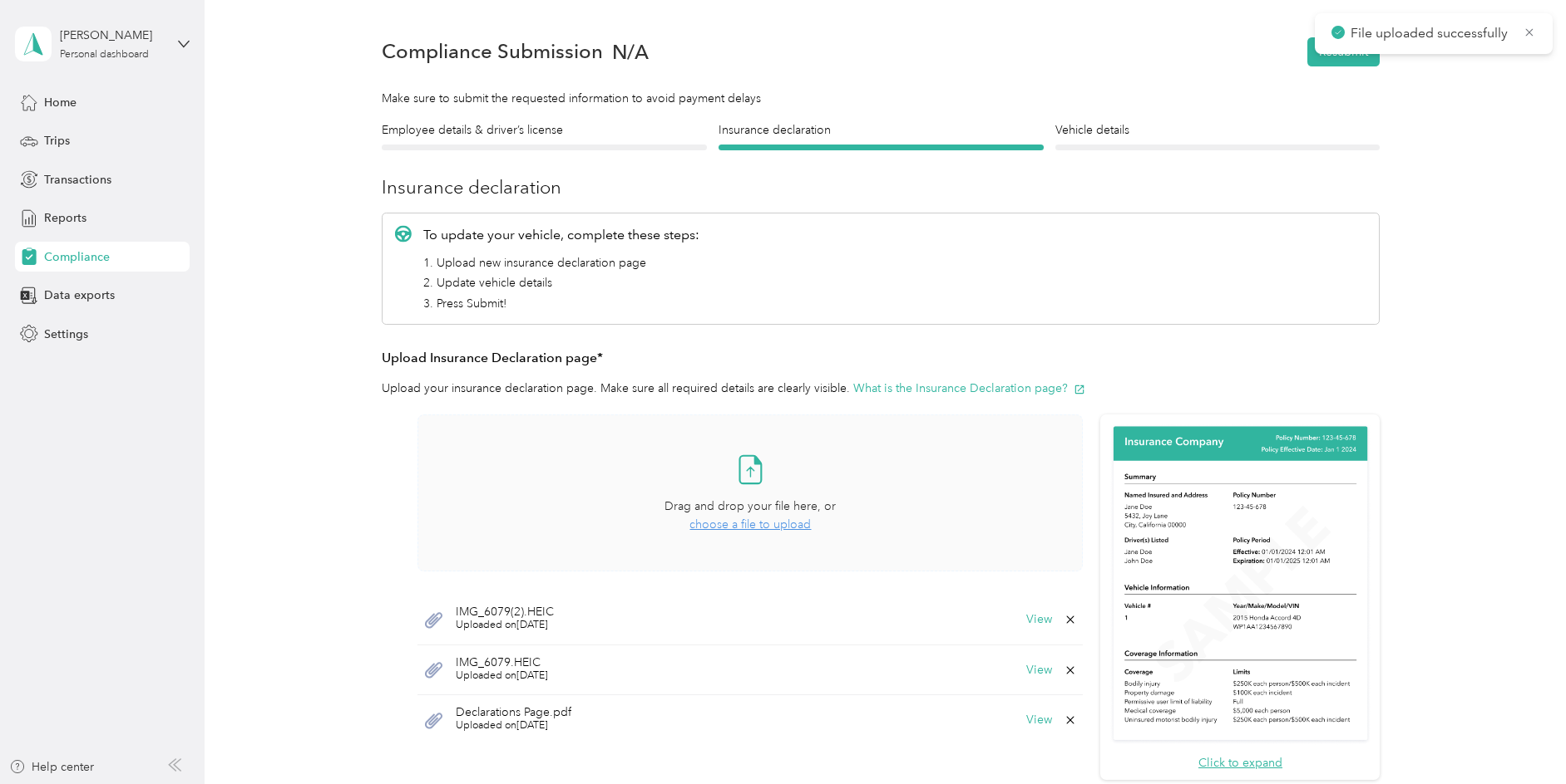
scroll to position [207, 0]
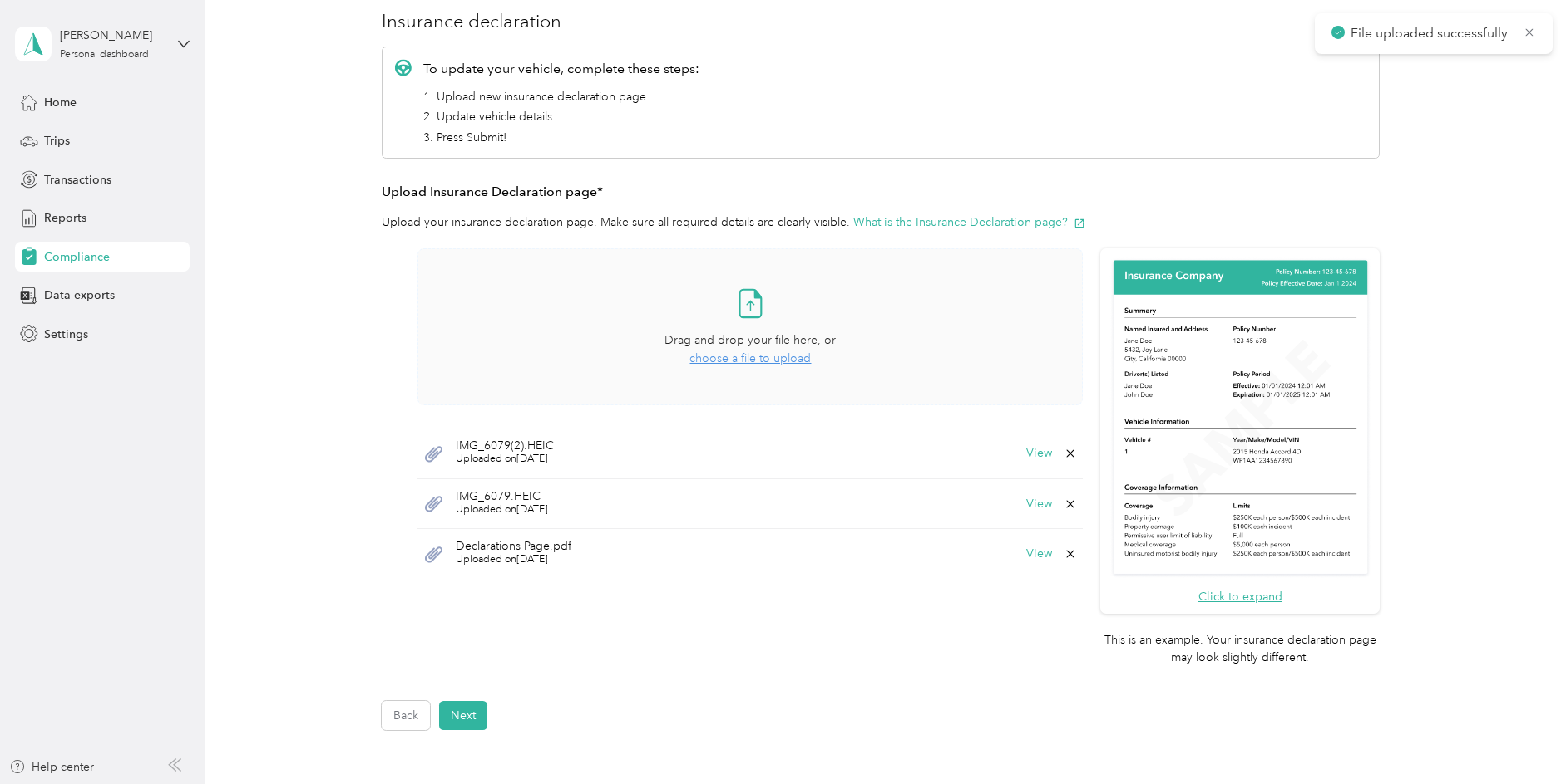
click at [503, 503] on span "Uploaded on 8/31/2025" at bounding box center [502, 510] width 93 height 15
click at [504, 491] on span "IMG_6079.HEIC" at bounding box center [502, 497] width 93 height 12
click at [1040, 498] on button "View" at bounding box center [1039, 504] width 25 height 12
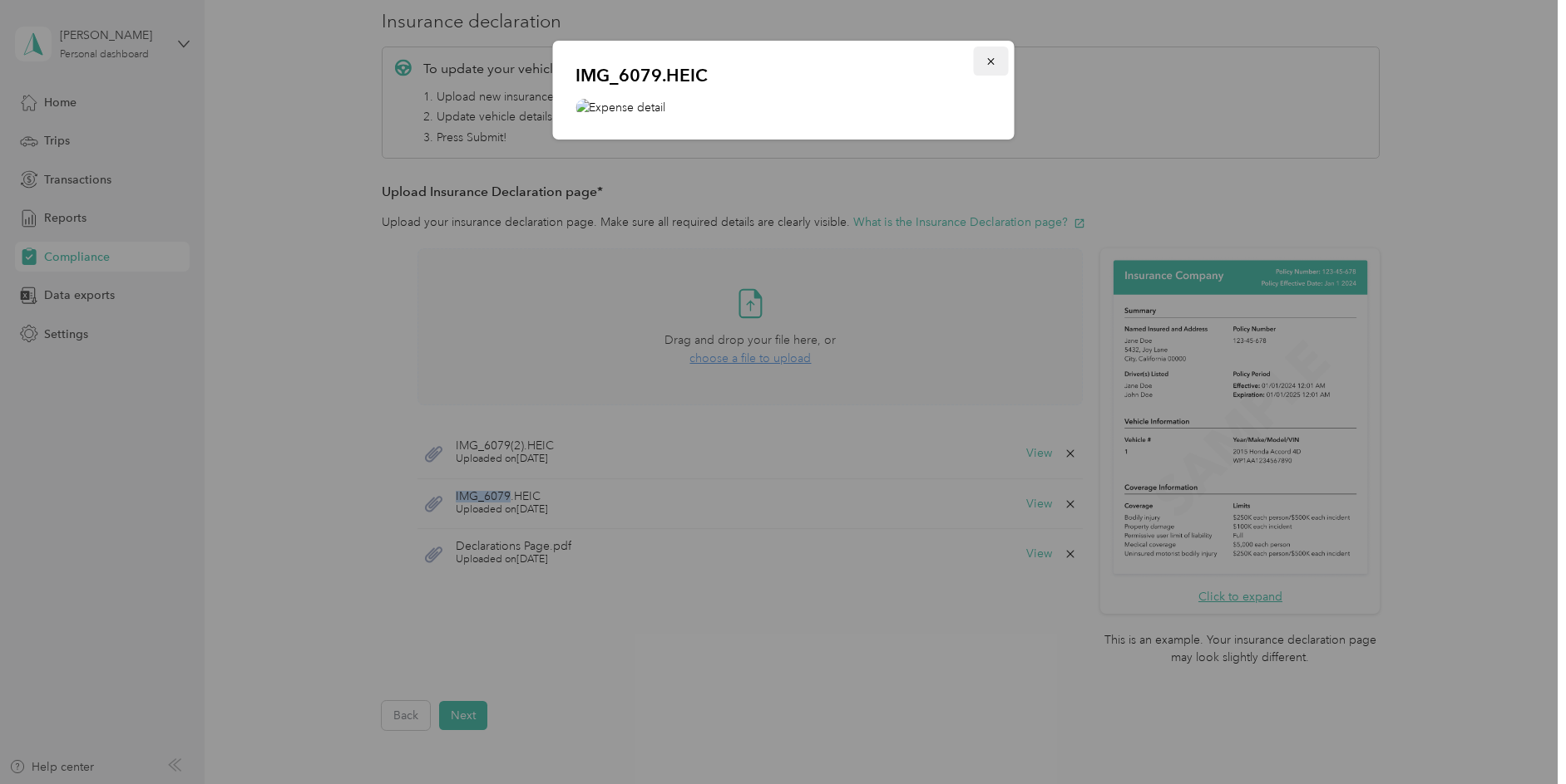
click at [990, 63] on icon "button" at bounding box center [990, 61] width 12 height 12
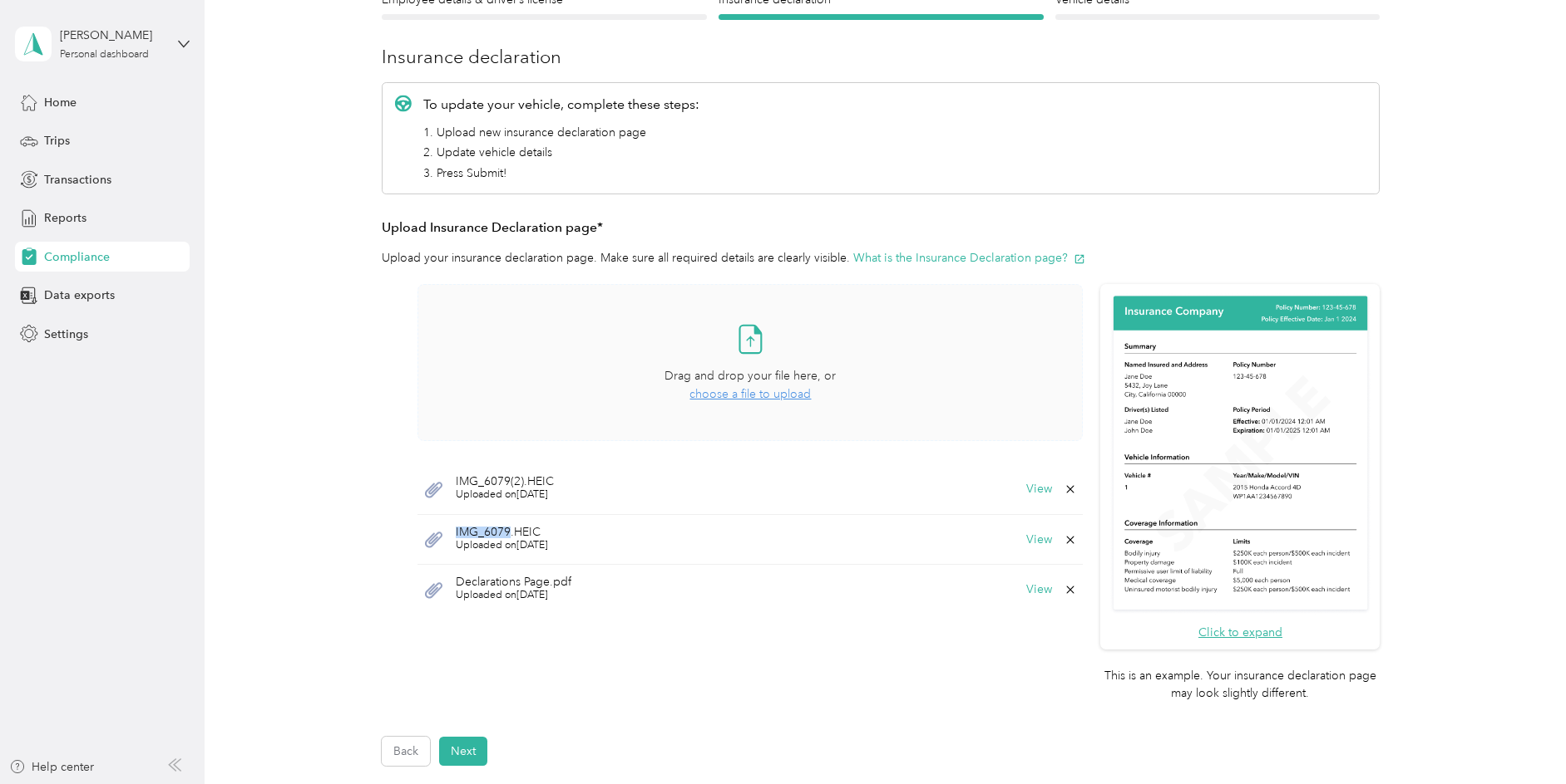
scroll to position [317, 0]
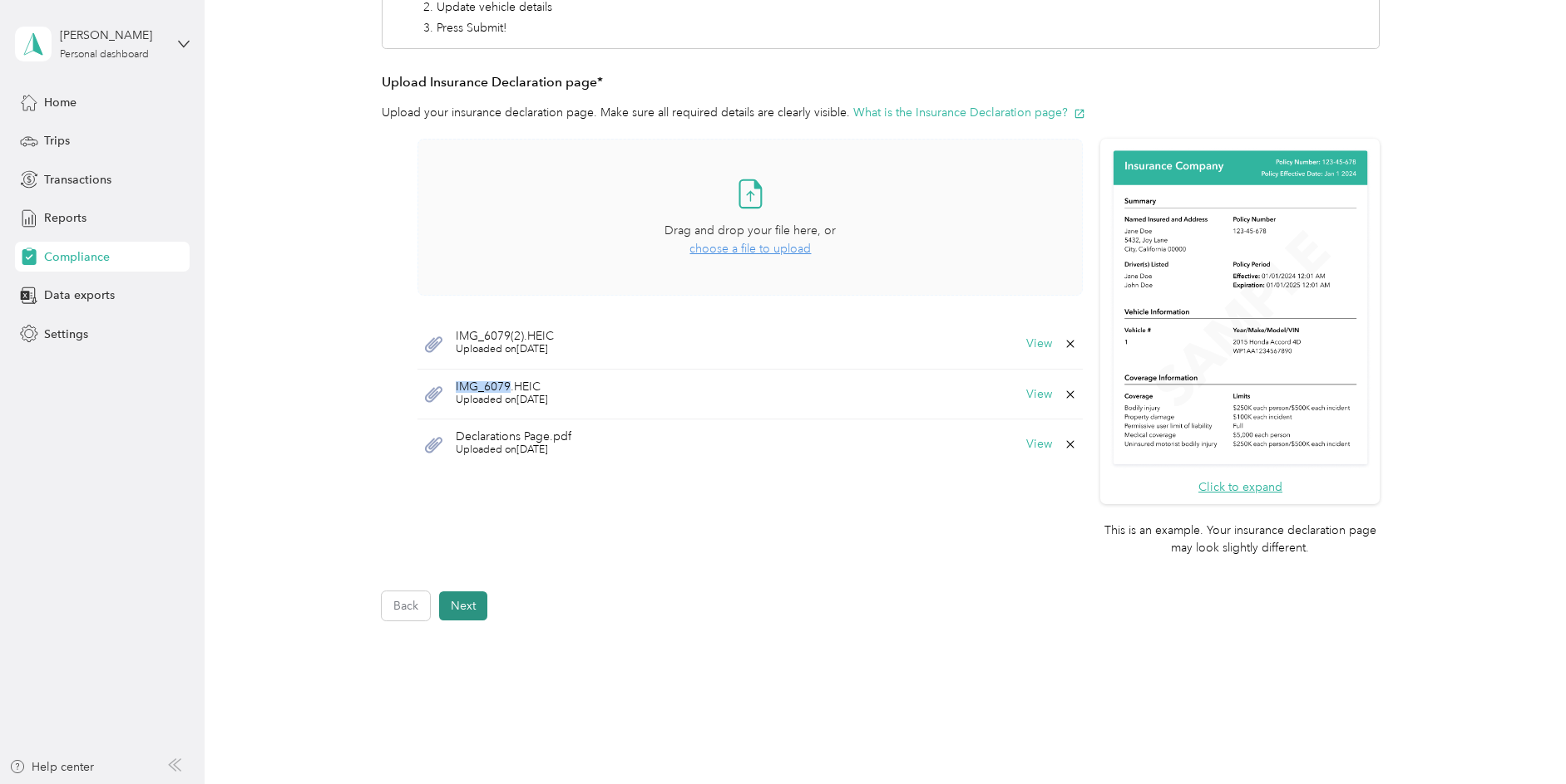
click at [462, 610] on button "Next" at bounding box center [462, 607] width 48 height 29
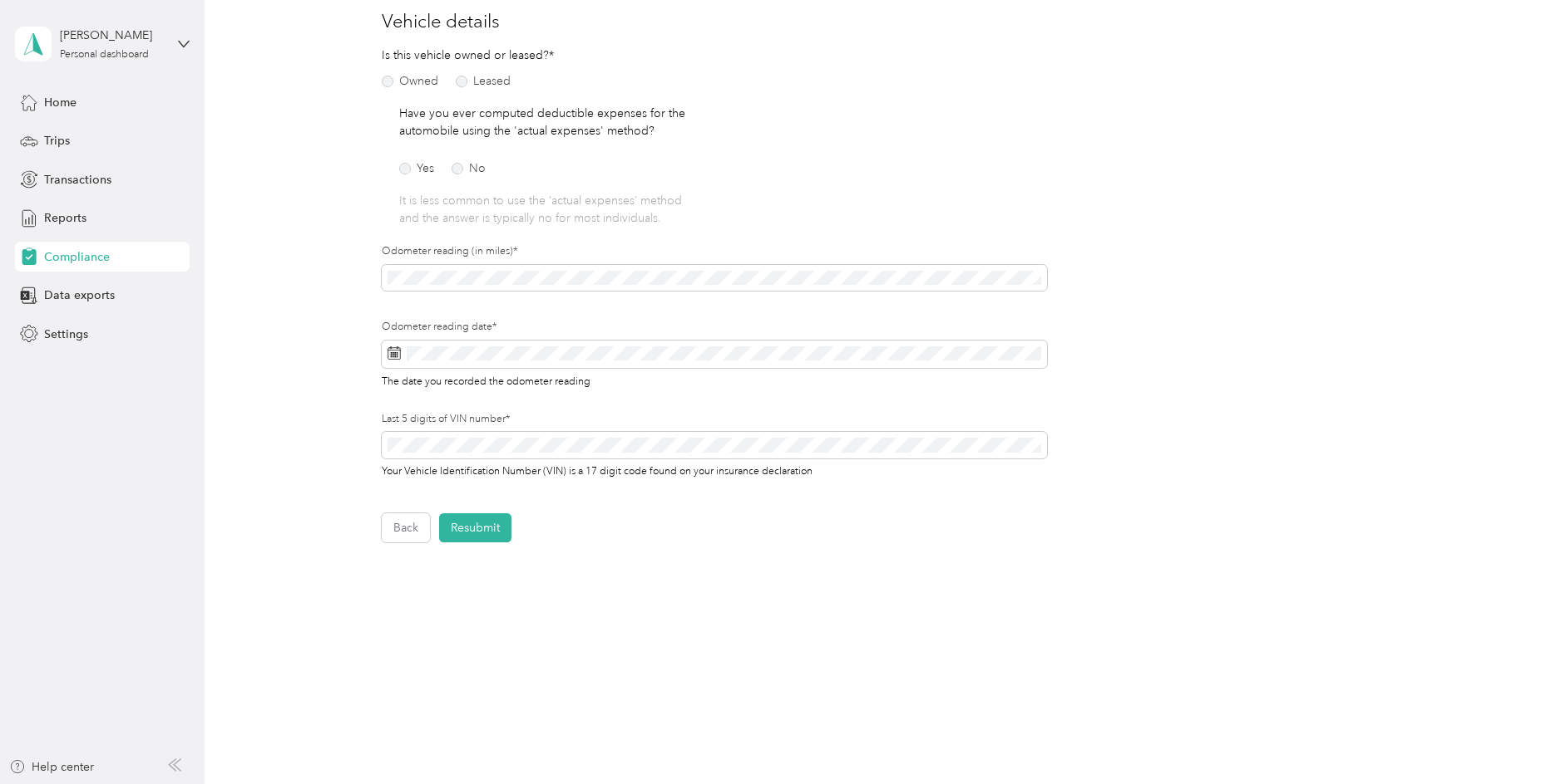
scroll to position [205, 0]
click at [487, 534] on button "Resubmit" at bounding box center [475, 530] width 72 height 29
click at [1528, 36] on icon at bounding box center [1529, 32] width 14 height 15
click at [390, 532] on button "Back" at bounding box center [405, 530] width 48 height 29
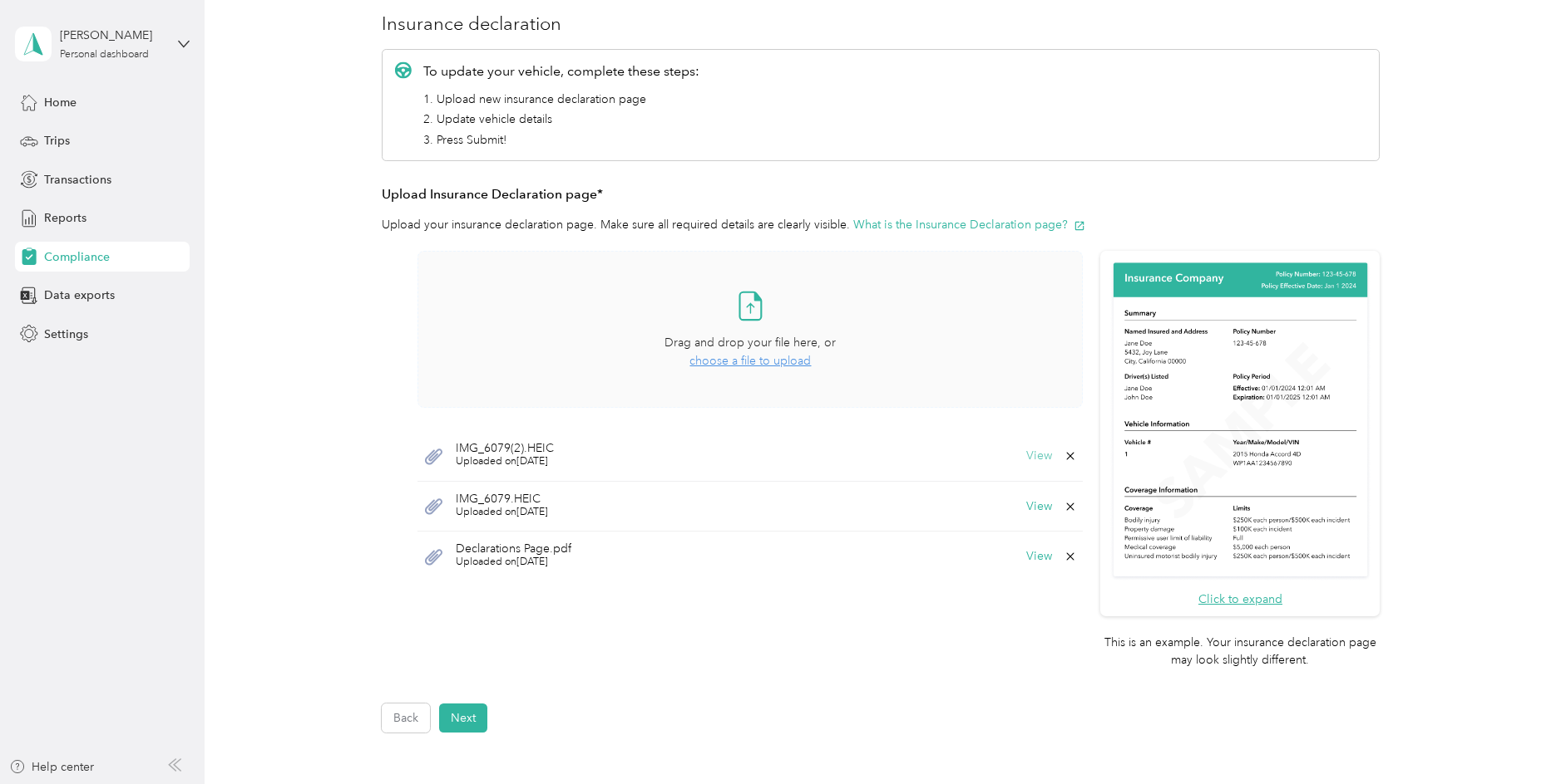
click at [1044, 458] on button "View" at bounding box center [1039, 456] width 25 height 12
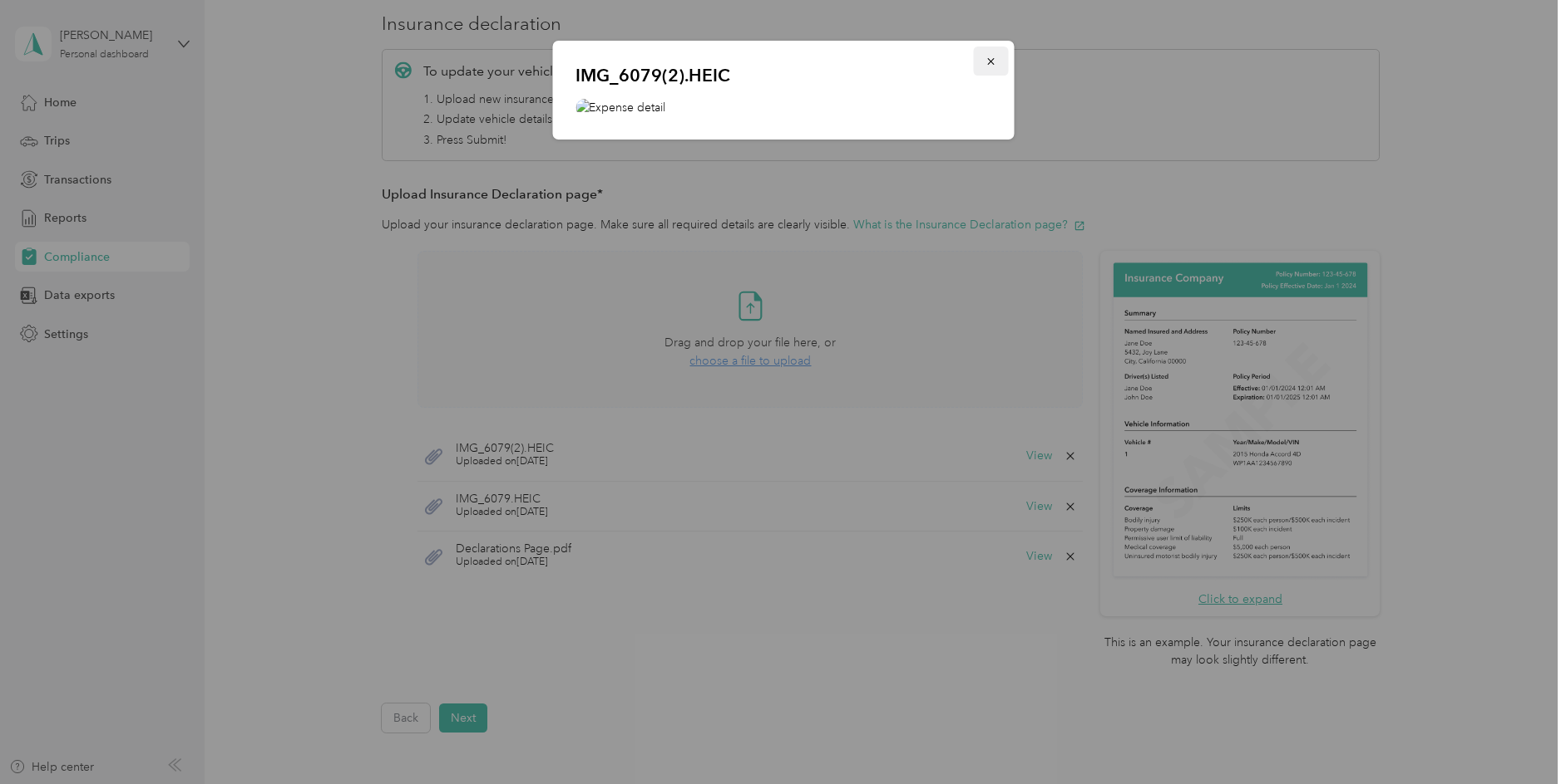
click at [987, 64] on icon "button" at bounding box center [990, 61] width 12 height 12
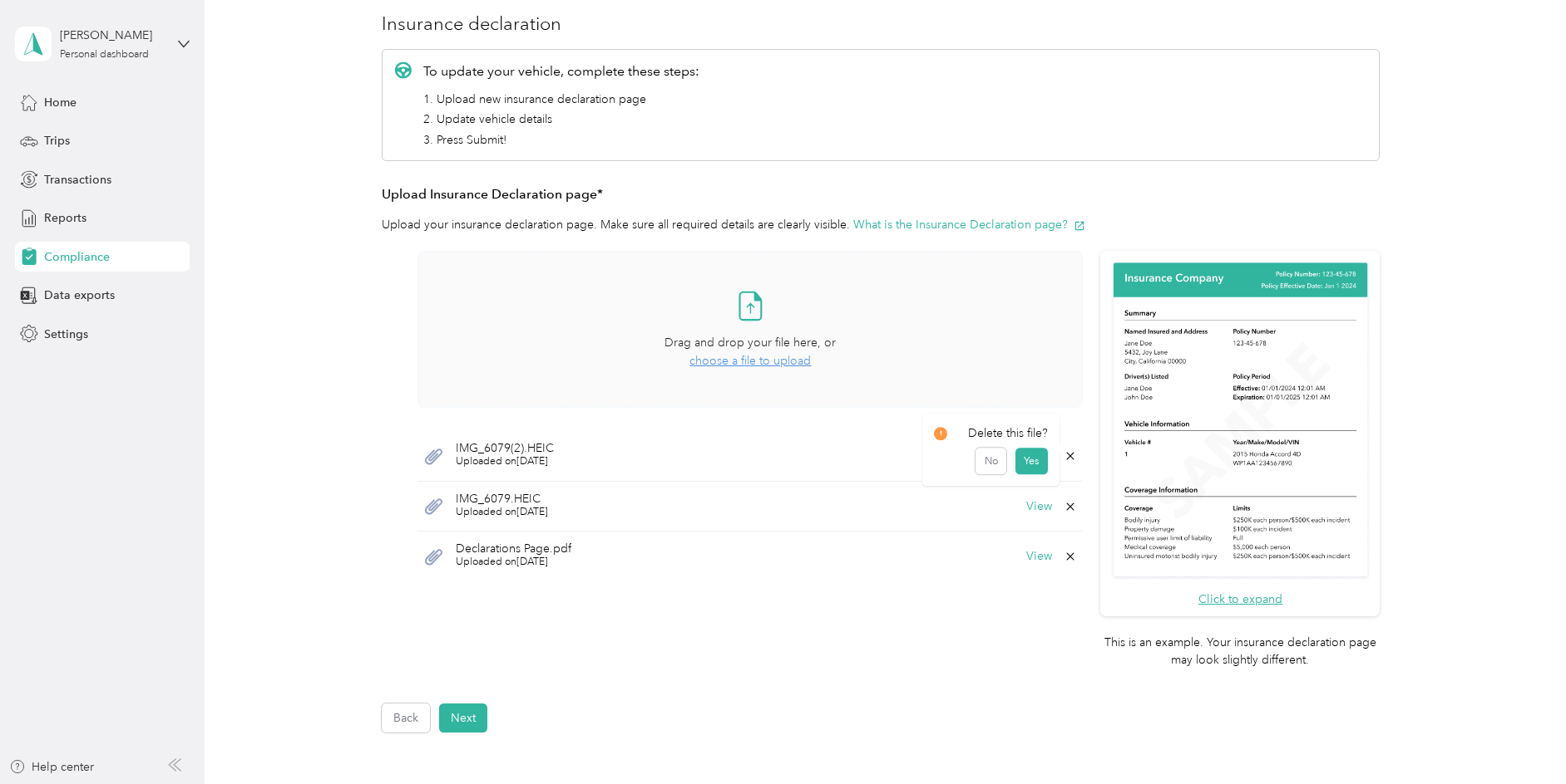
click at [1071, 452] on icon at bounding box center [1070, 456] width 14 height 14
click at [1038, 464] on button "Yes" at bounding box center [1030, 465] width 32 height 26
click at [469, 721] on button "Next" at bounding box center [462, 719] width 48 height 29
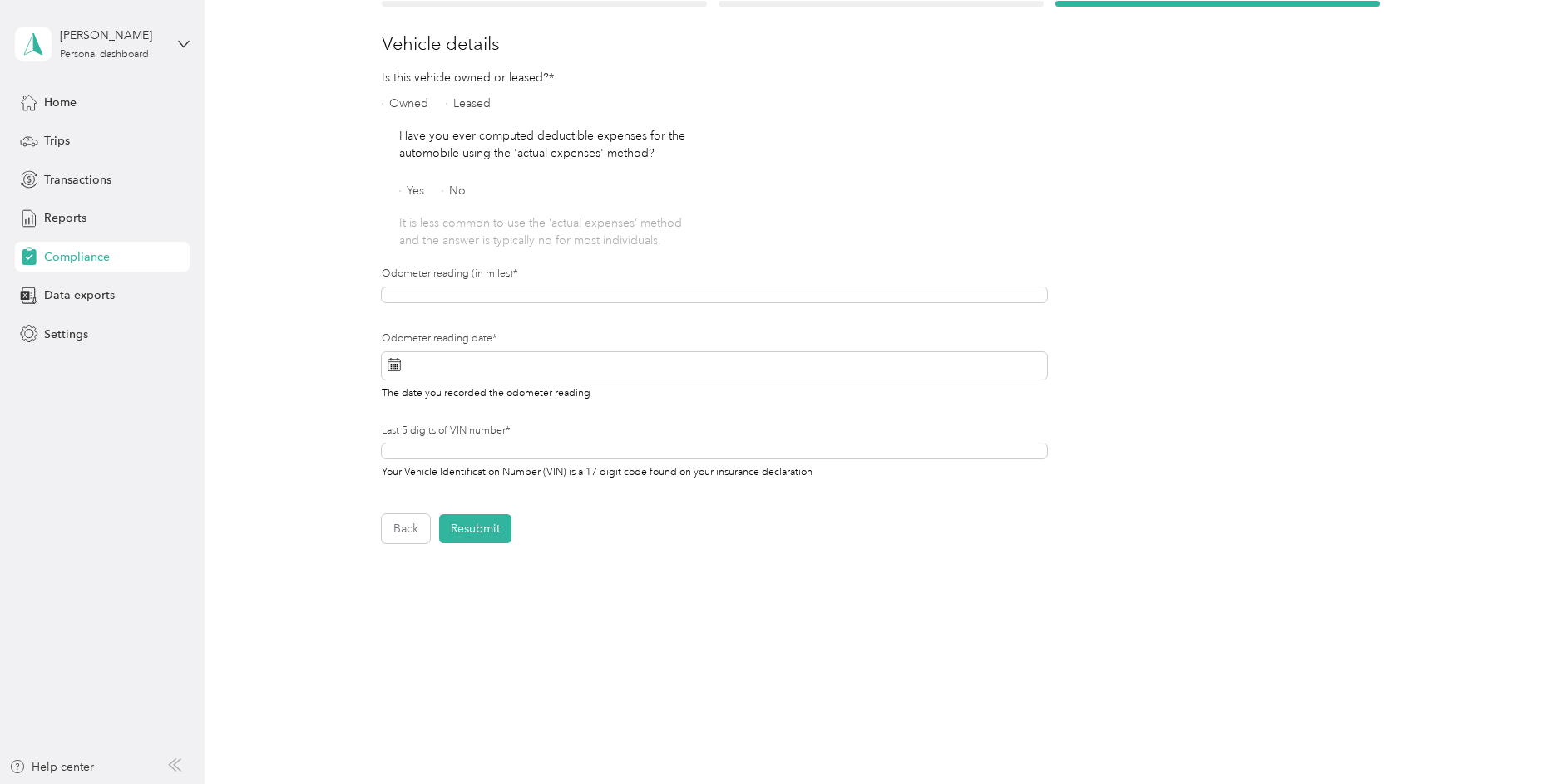
scroll to position [20, 0]
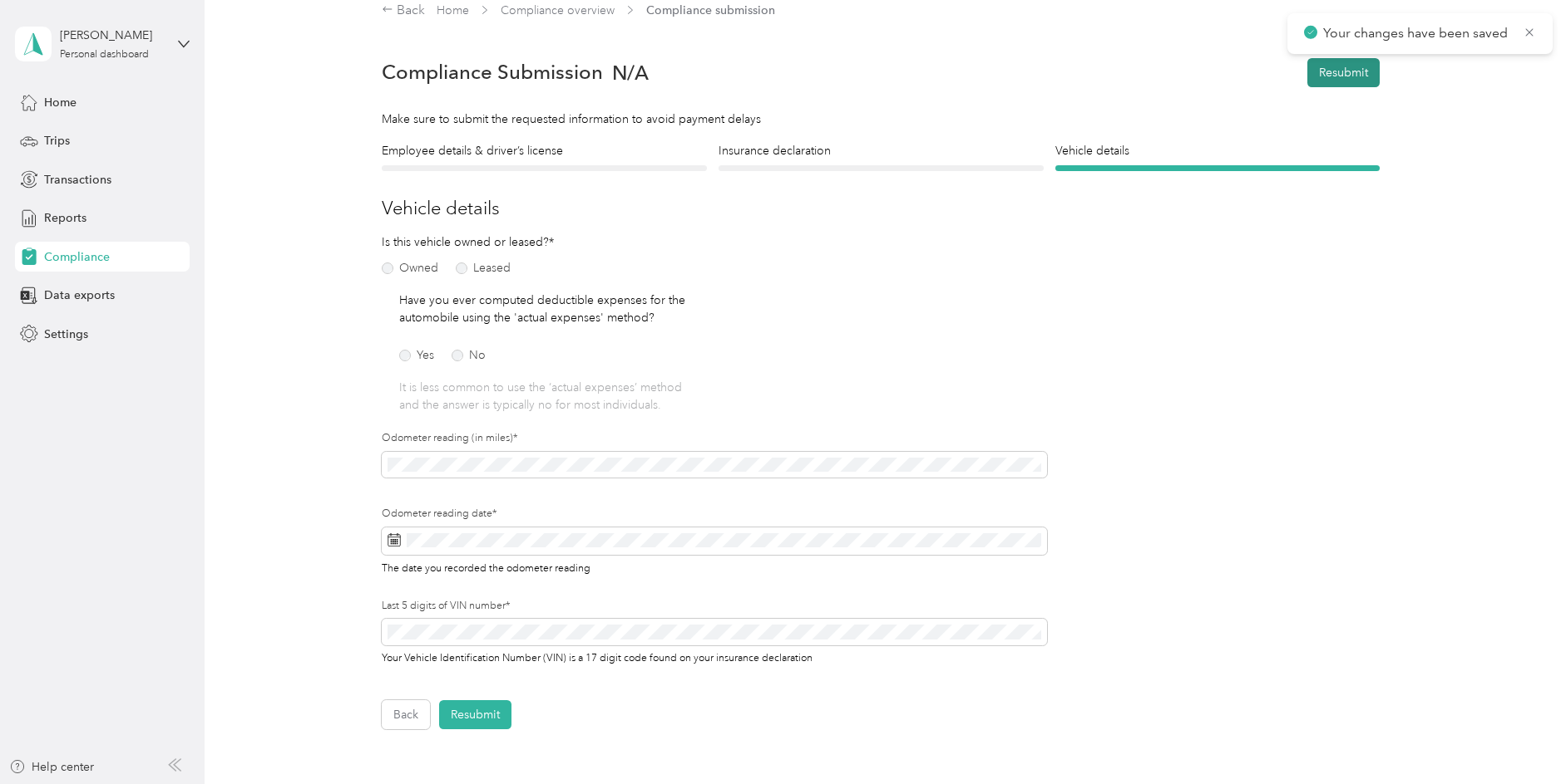
click at [1364, 74] on button "Resubmit" at bounding box center [1344, 73] width 72 height 29
click at [1527, 34] on icon at bounding box center [1529, 32] width 8 height 8
click at [412, 709] on button "Back" at bounding box center [405, 715] width 48 height 29
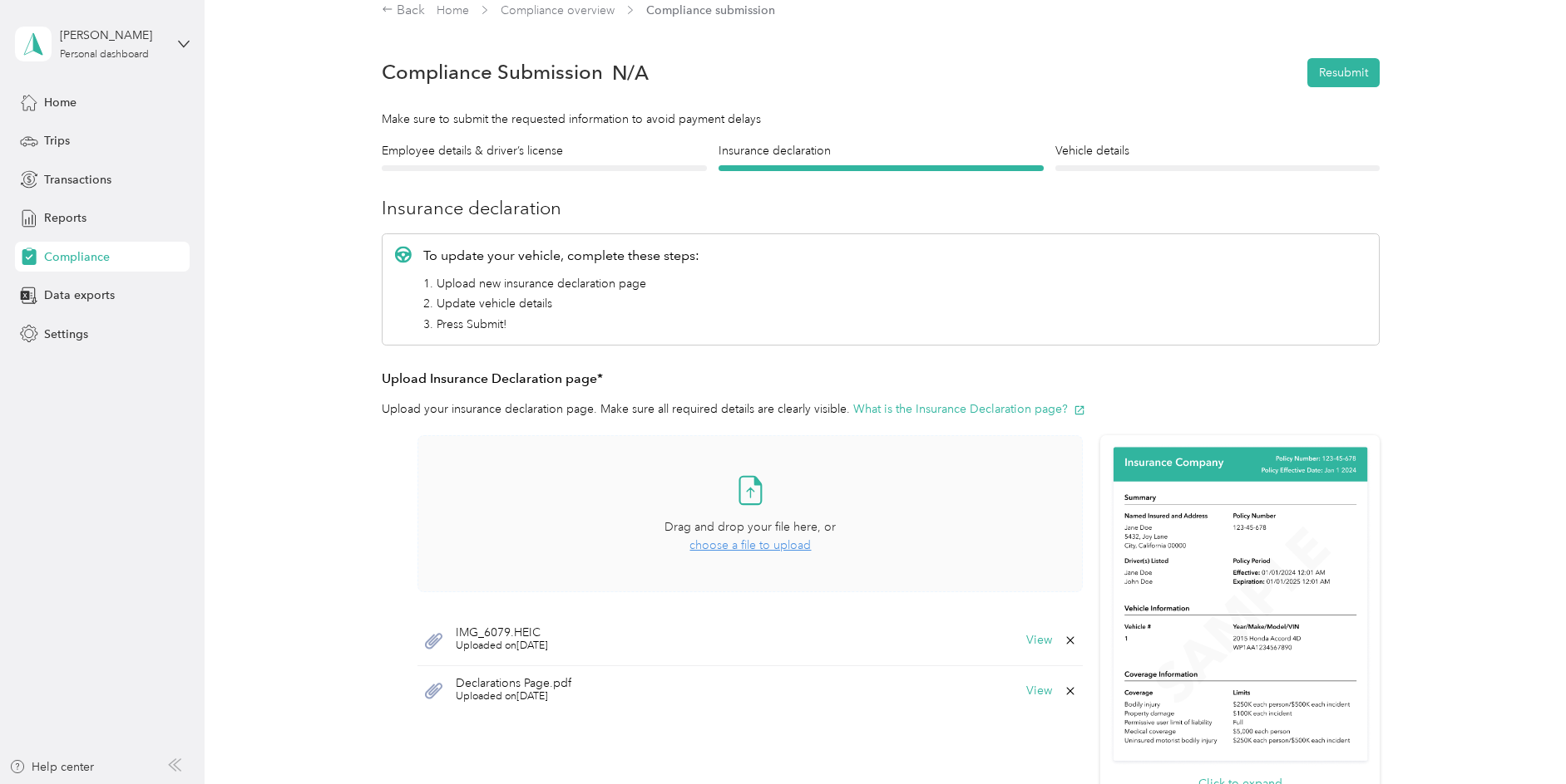
click at [751, 485] on icon at bounding box center [750, 490] width 33 height 33
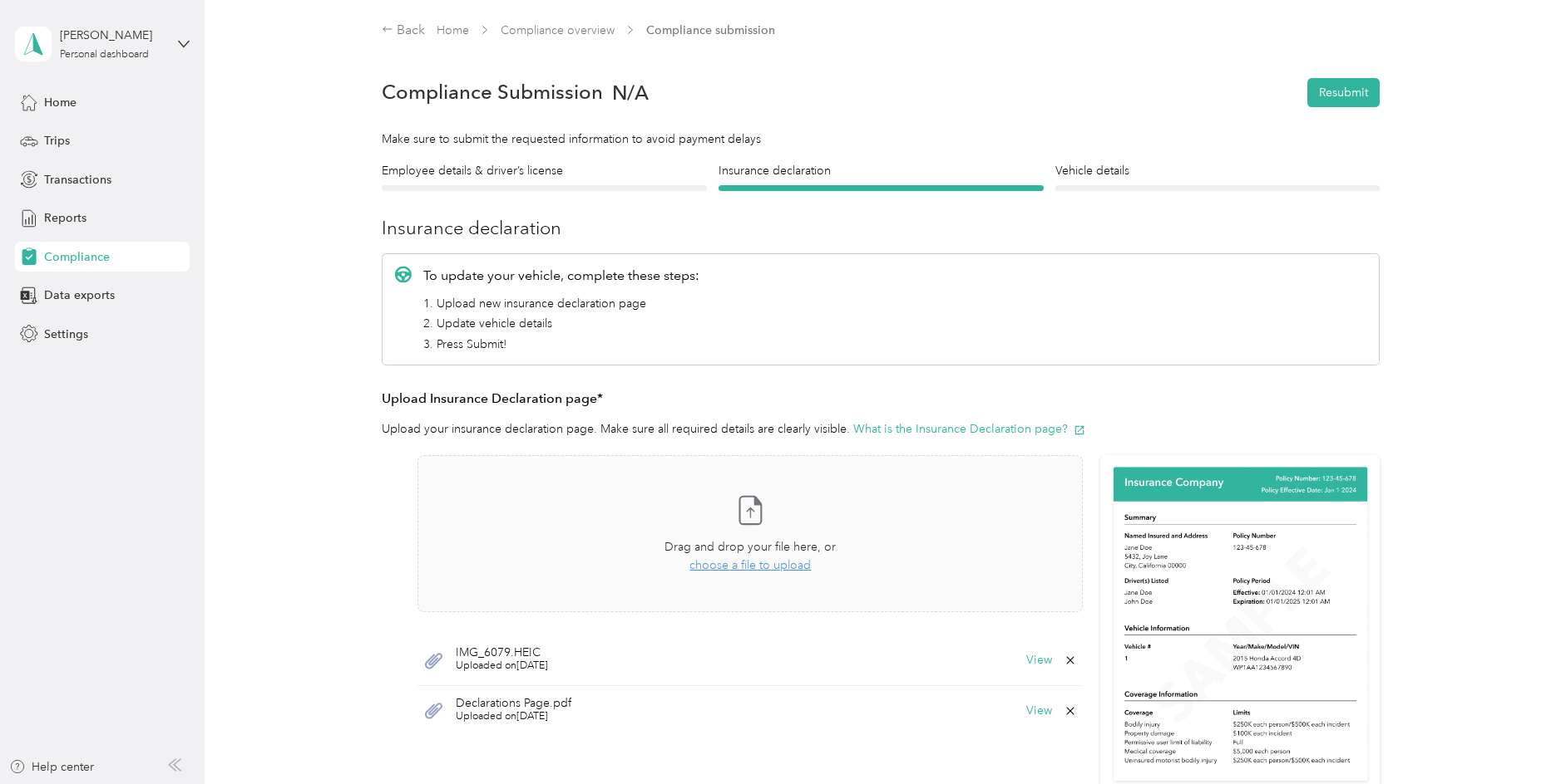
scroll to position [276, 0]
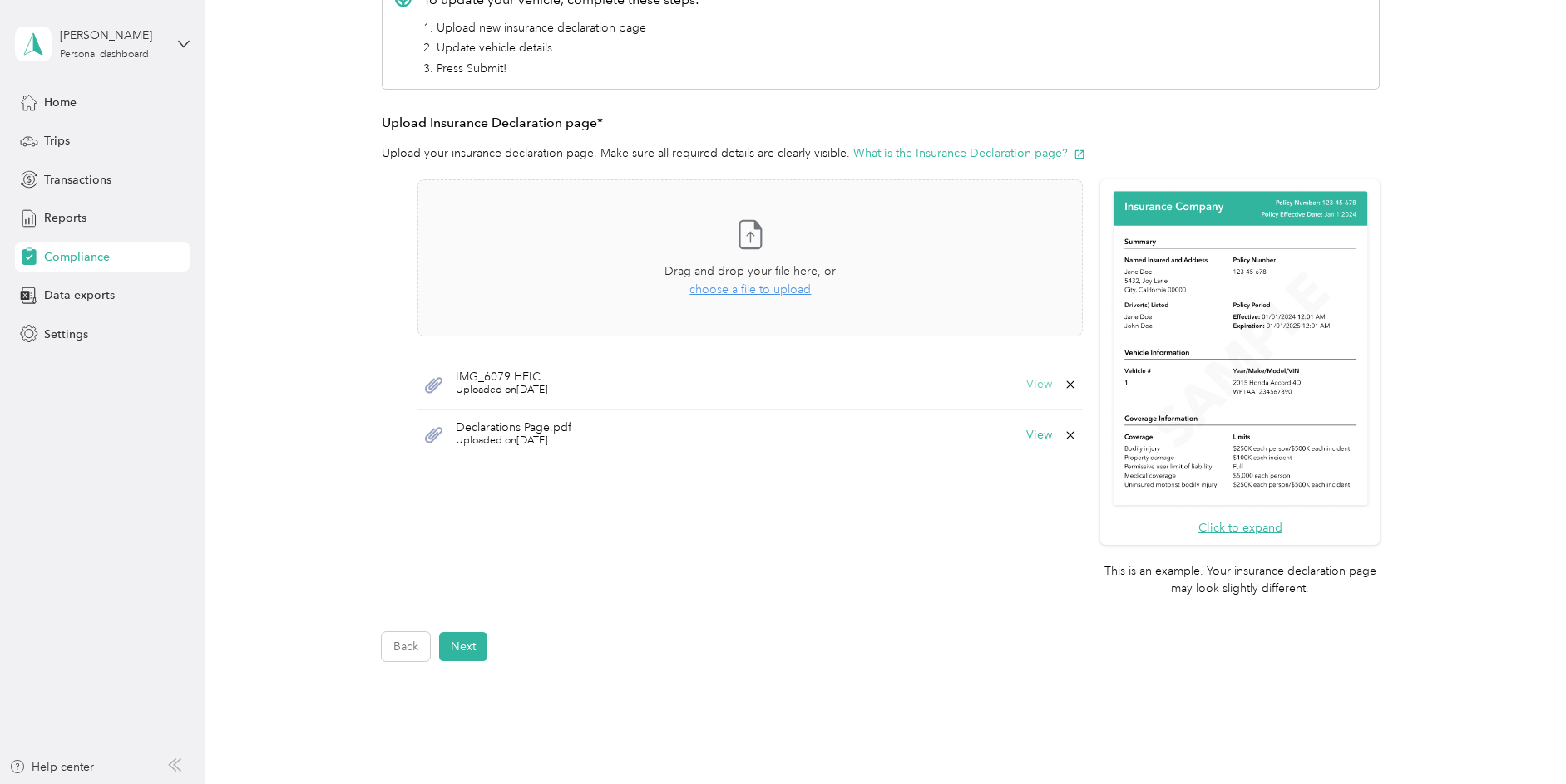
click at [1034, 380] on button "View" at bounding box center [1039, 385] width 25 height 12
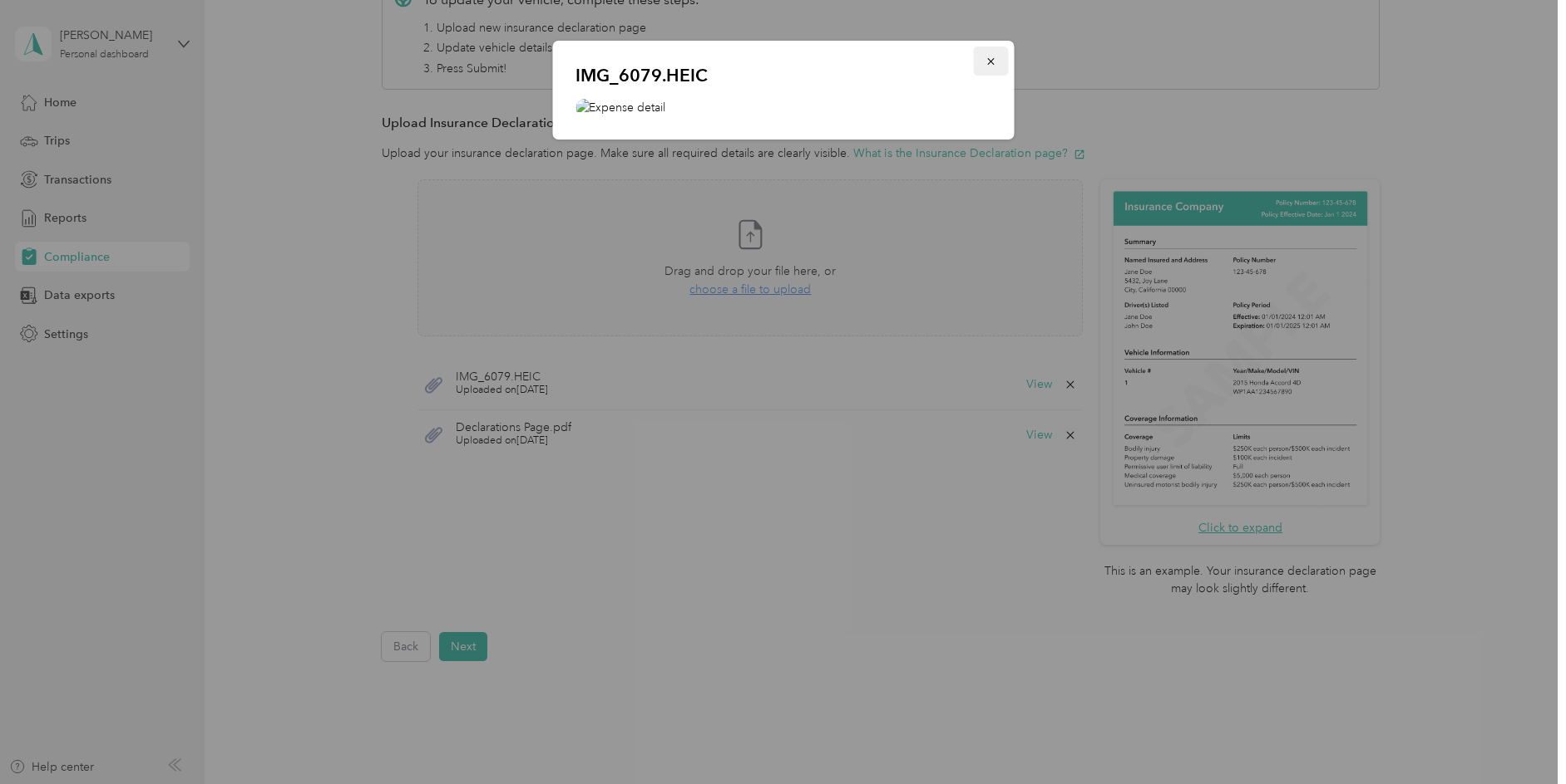
click at [993, 62] on button "button" at bounding box center [990, 61] width 35 height 29
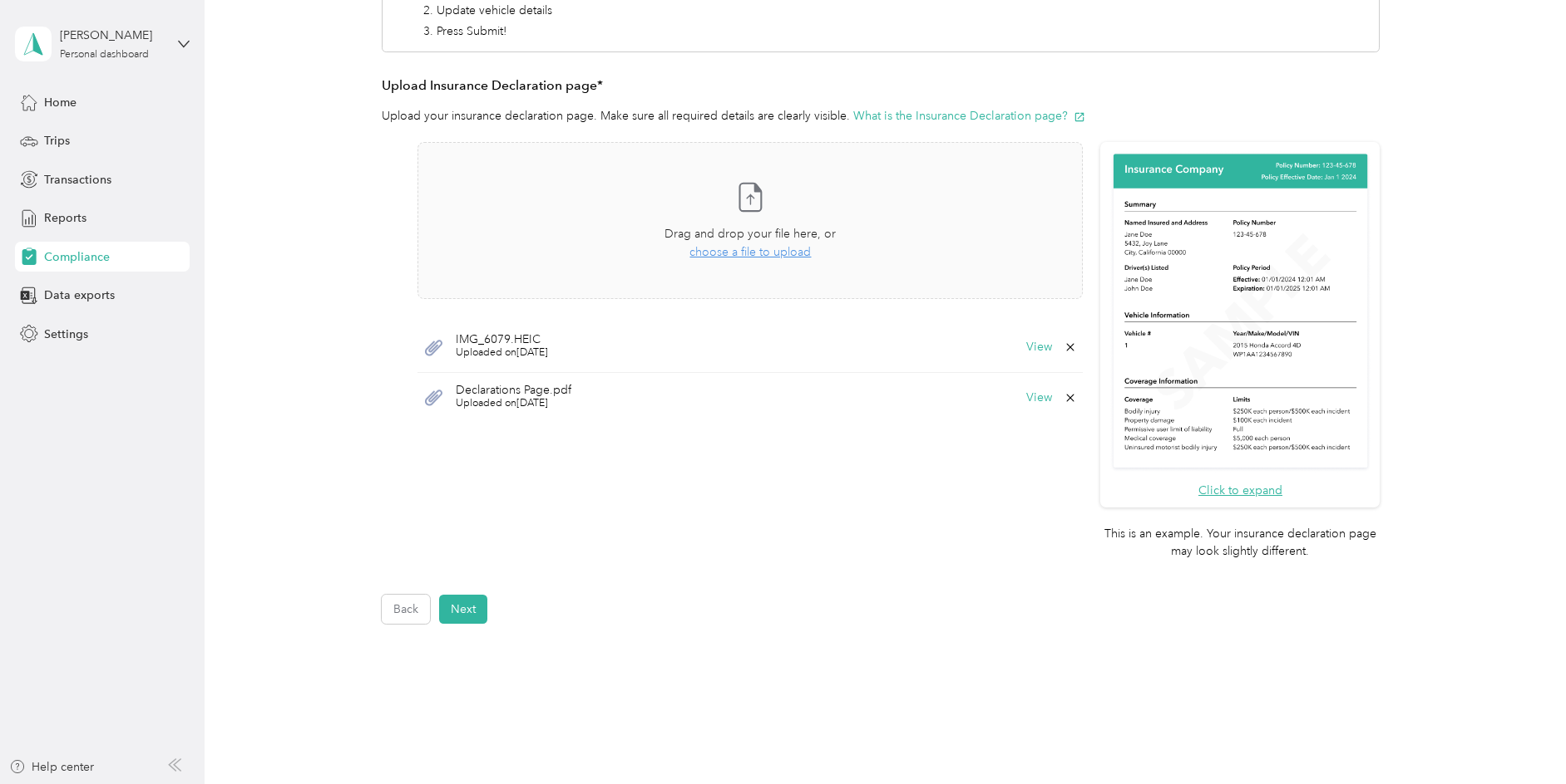
scroll to position [392, 0]
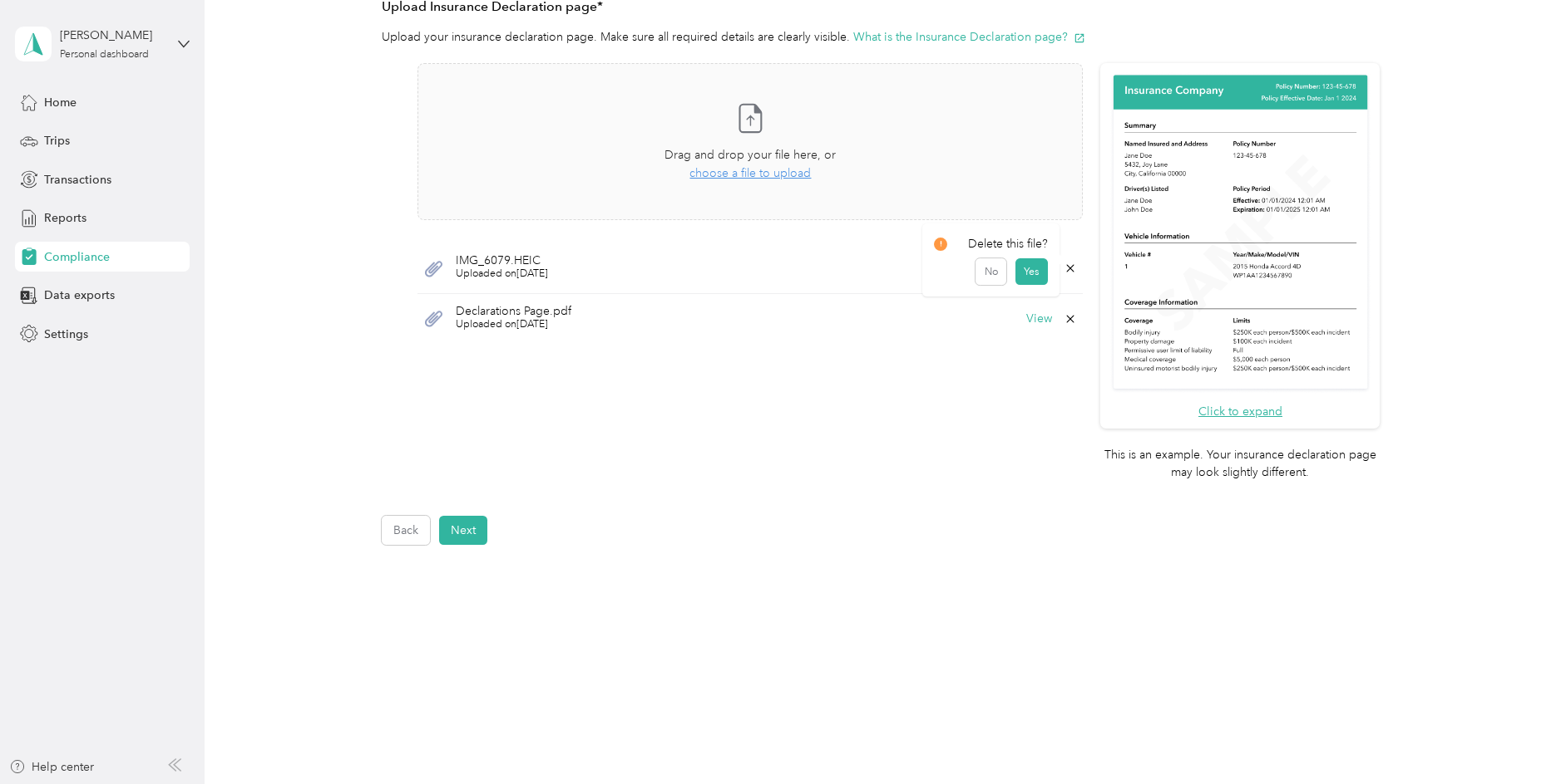
click at [1070, 267] on icon at bounding box center [1070, 268] width 14 height 14
click at [1035, 278] on button "Yes" at bounding box center [1030, 278] width 32 height 26
click at [462, 529] on button "Next" at bounding box center [462, 530] width 48 height 29
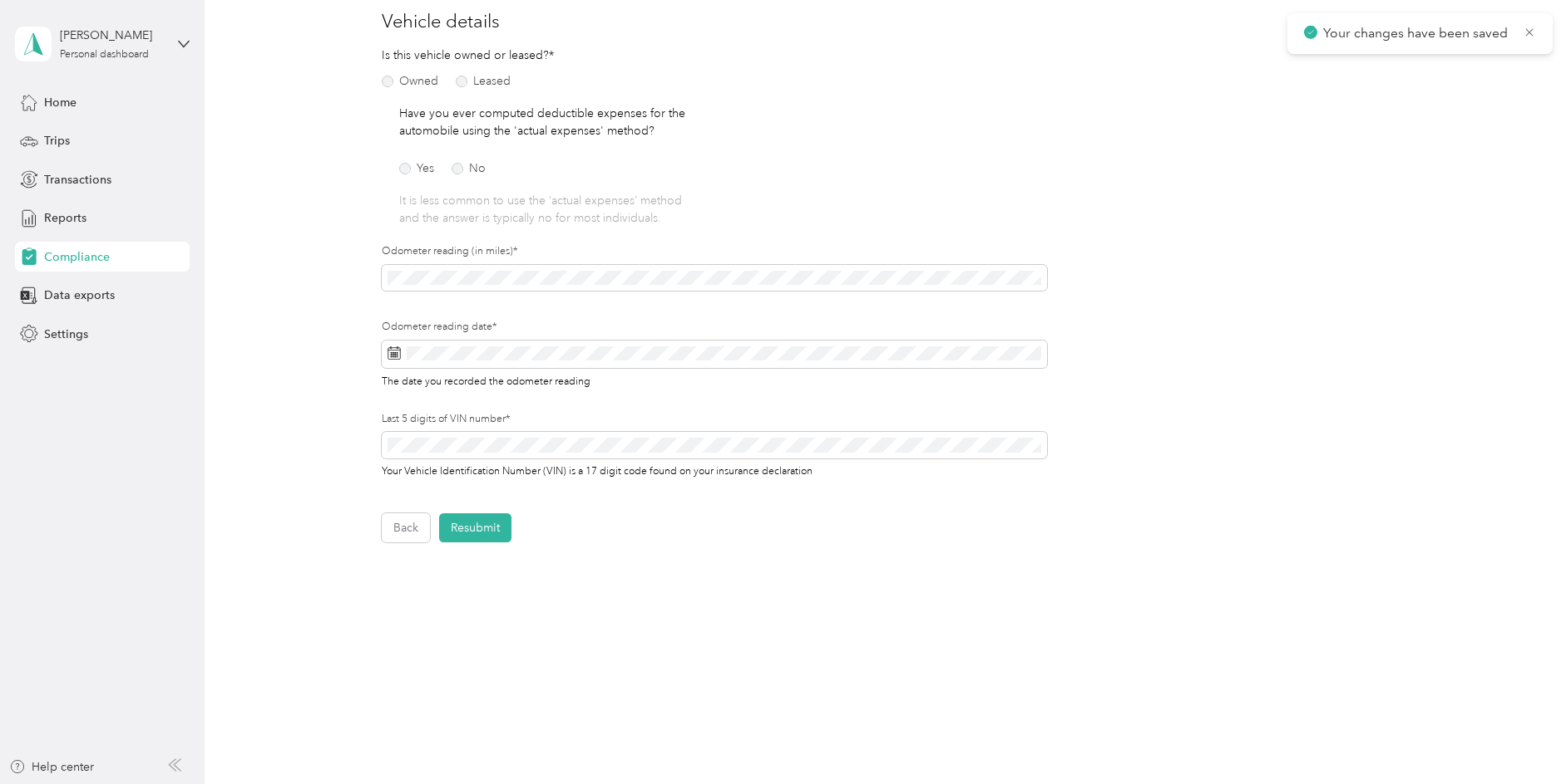
scroll to position [205, 0]
click at [477, 529] on button "Resubmit" at bounding box center [475, 530] width 72 height 29
click at [1526, 32] on icon at bounding box center [1529, 32] width 14 height 15
click at [410, 535] on button "Back" at bounding box center [405, 530] width 48 height 29
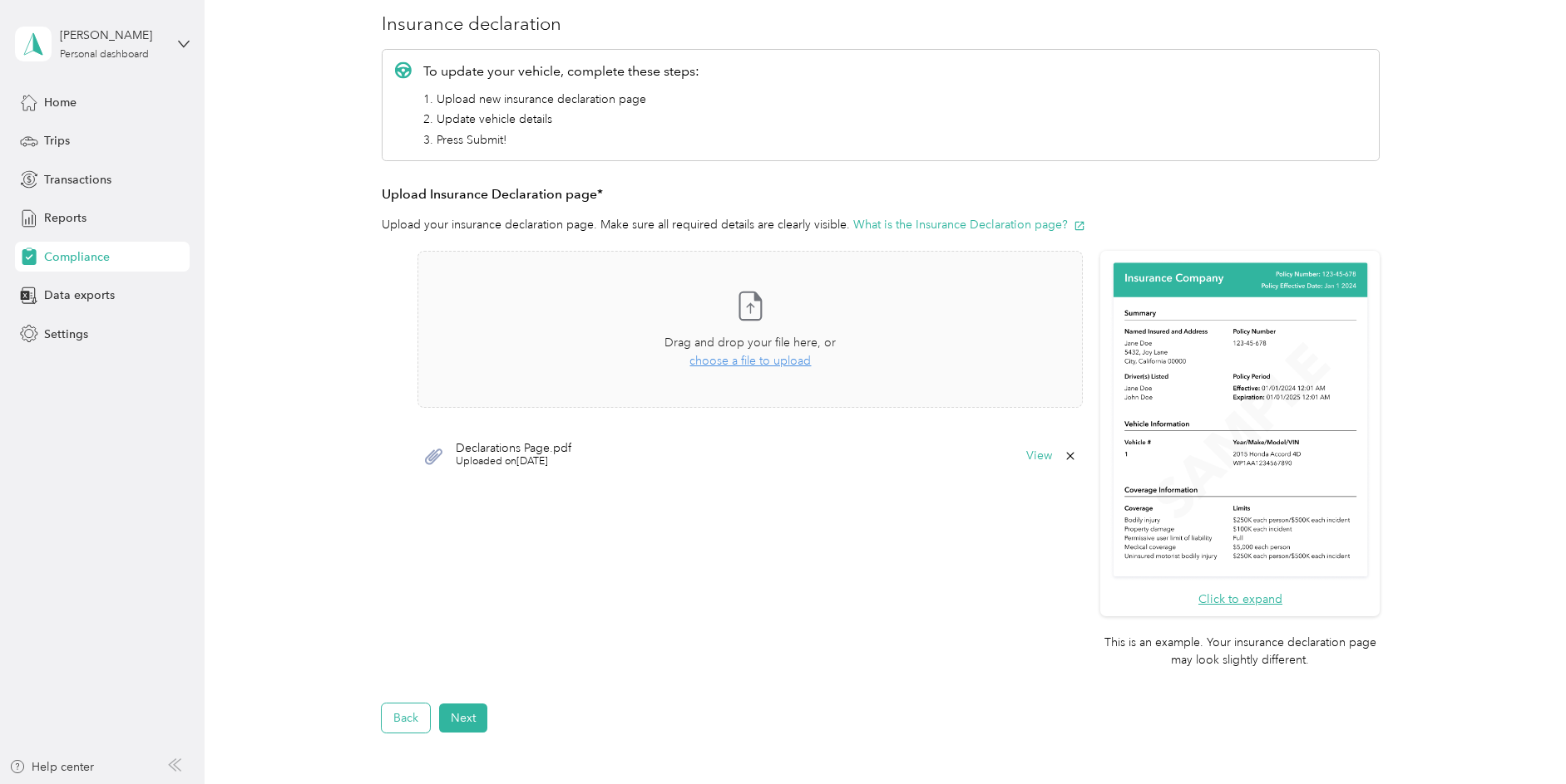
click at [405, 727] on button "Back" at bounding box center [405, 719] width 48 height 29
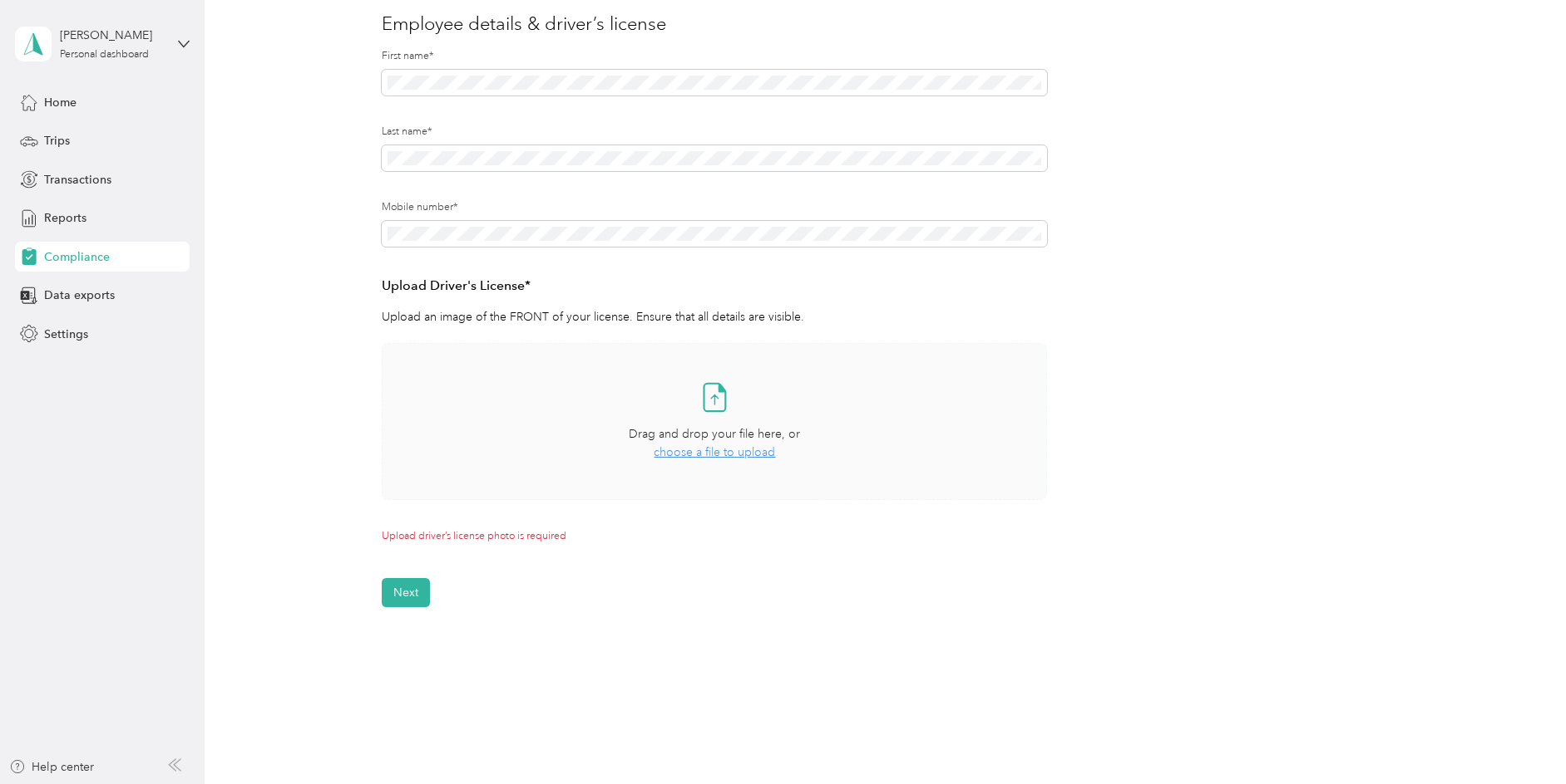
click at [734, 453] on span "choose a file to upload" at bounding box center [714, 452] width 121 height 14
click at [402, 626] on button "Next" at bounding box center [405, 628] width 48 height 29
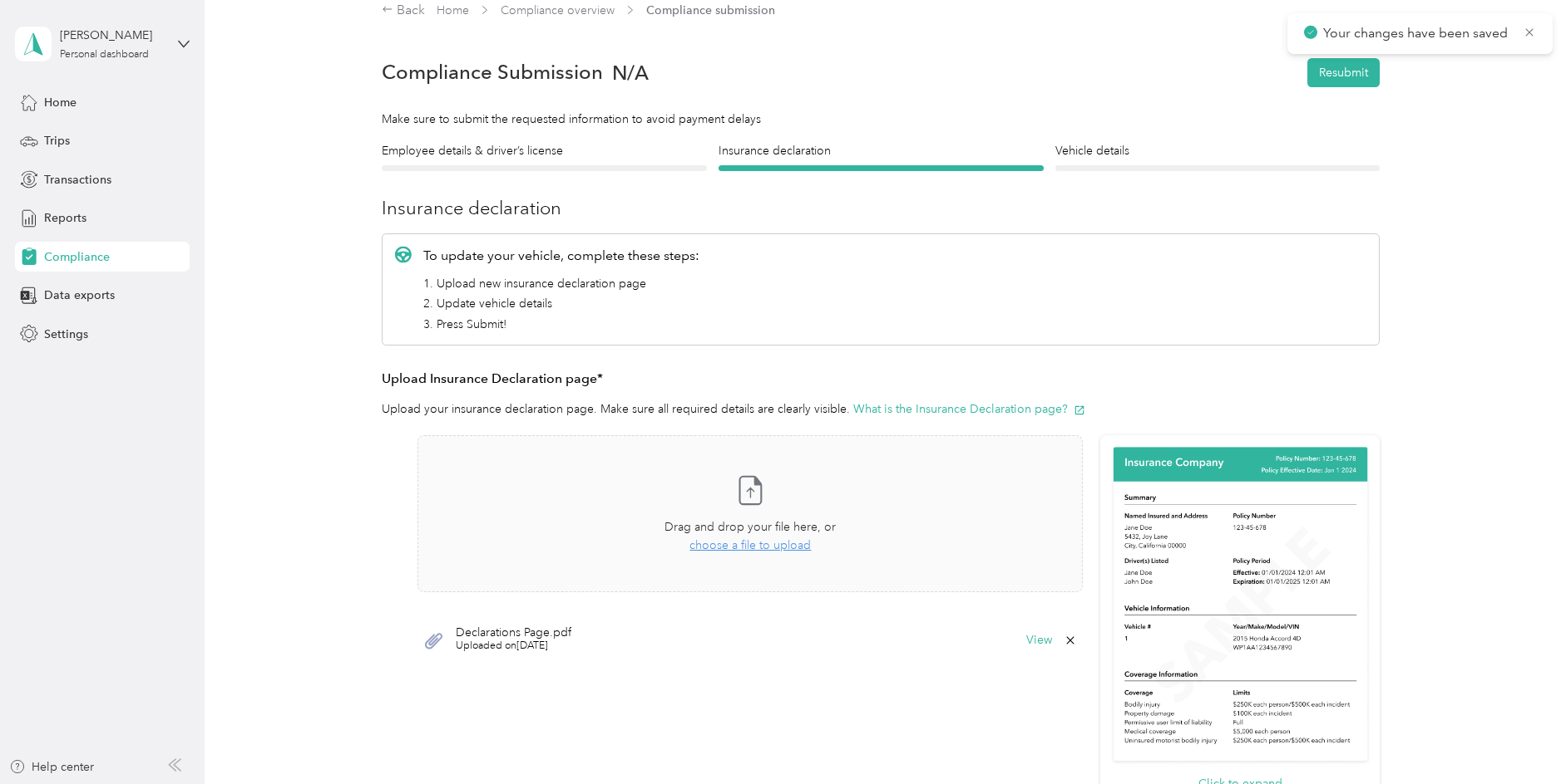
scroll to position [3, 0]
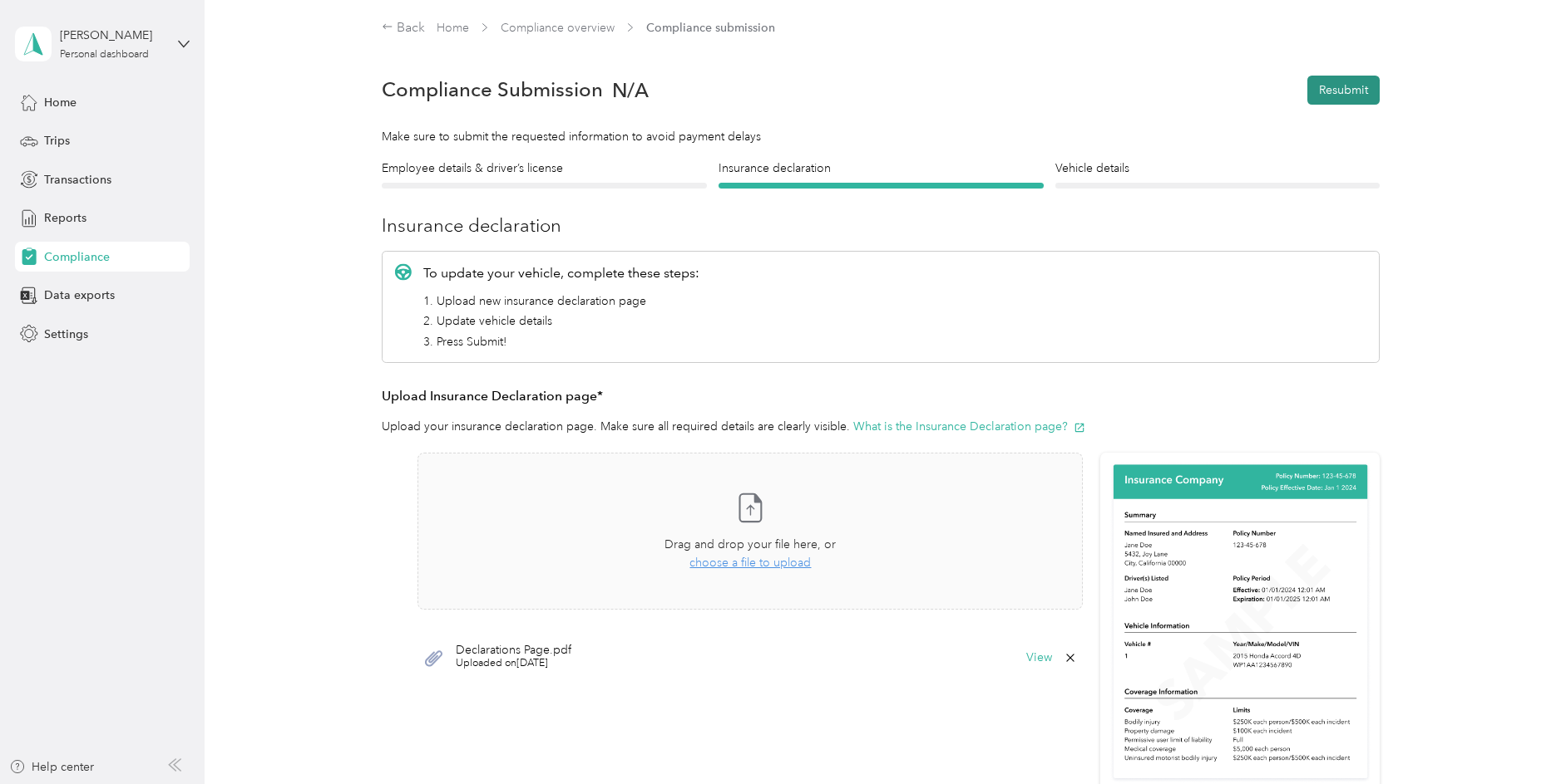
click at [1354, 86] on button "Resubmit" at bounding box center [1344, 91] width 72 height 29
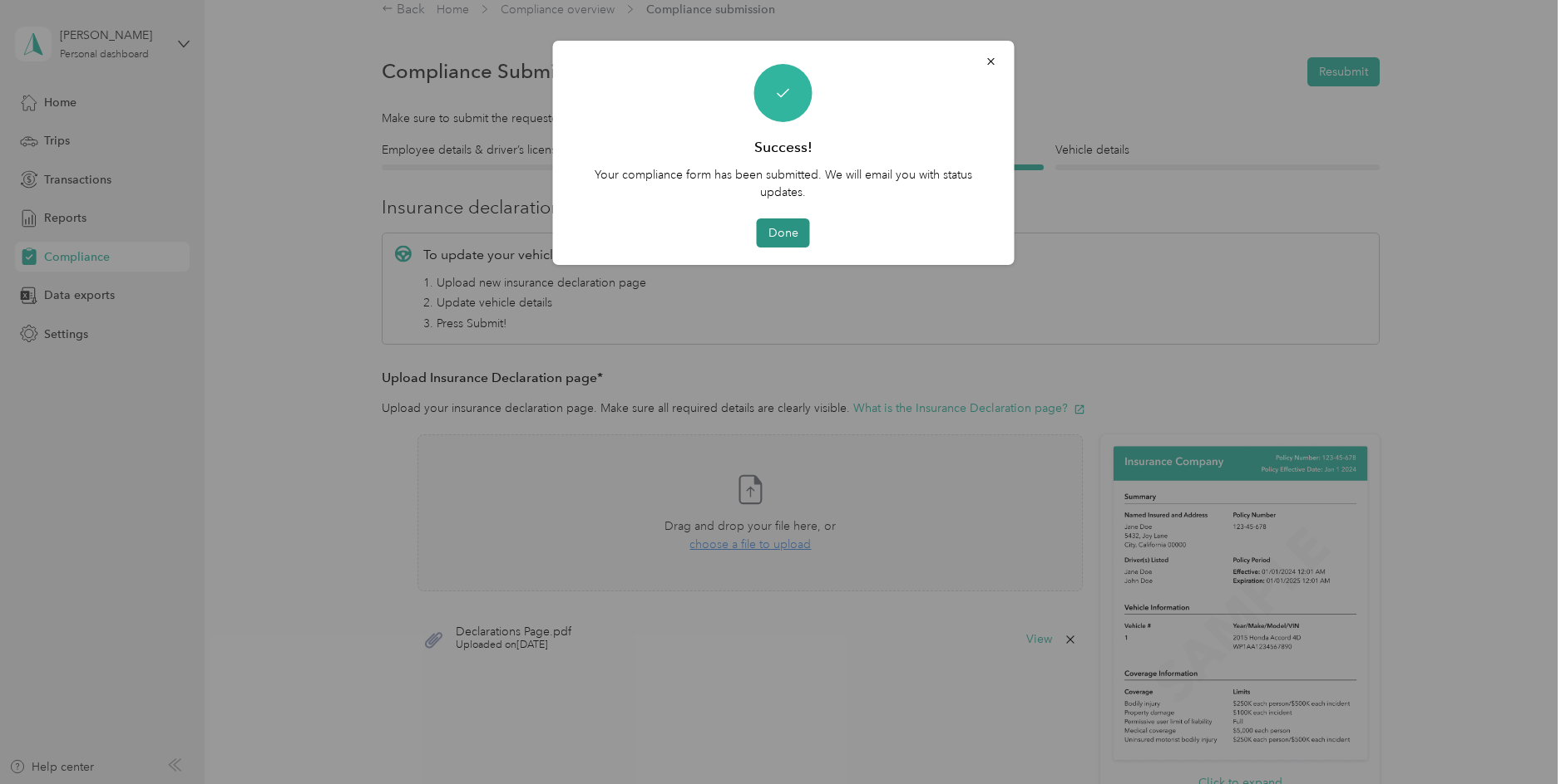
click at [796, 237] on button "Done" at bounding box center [783, 233] width 54 height 29
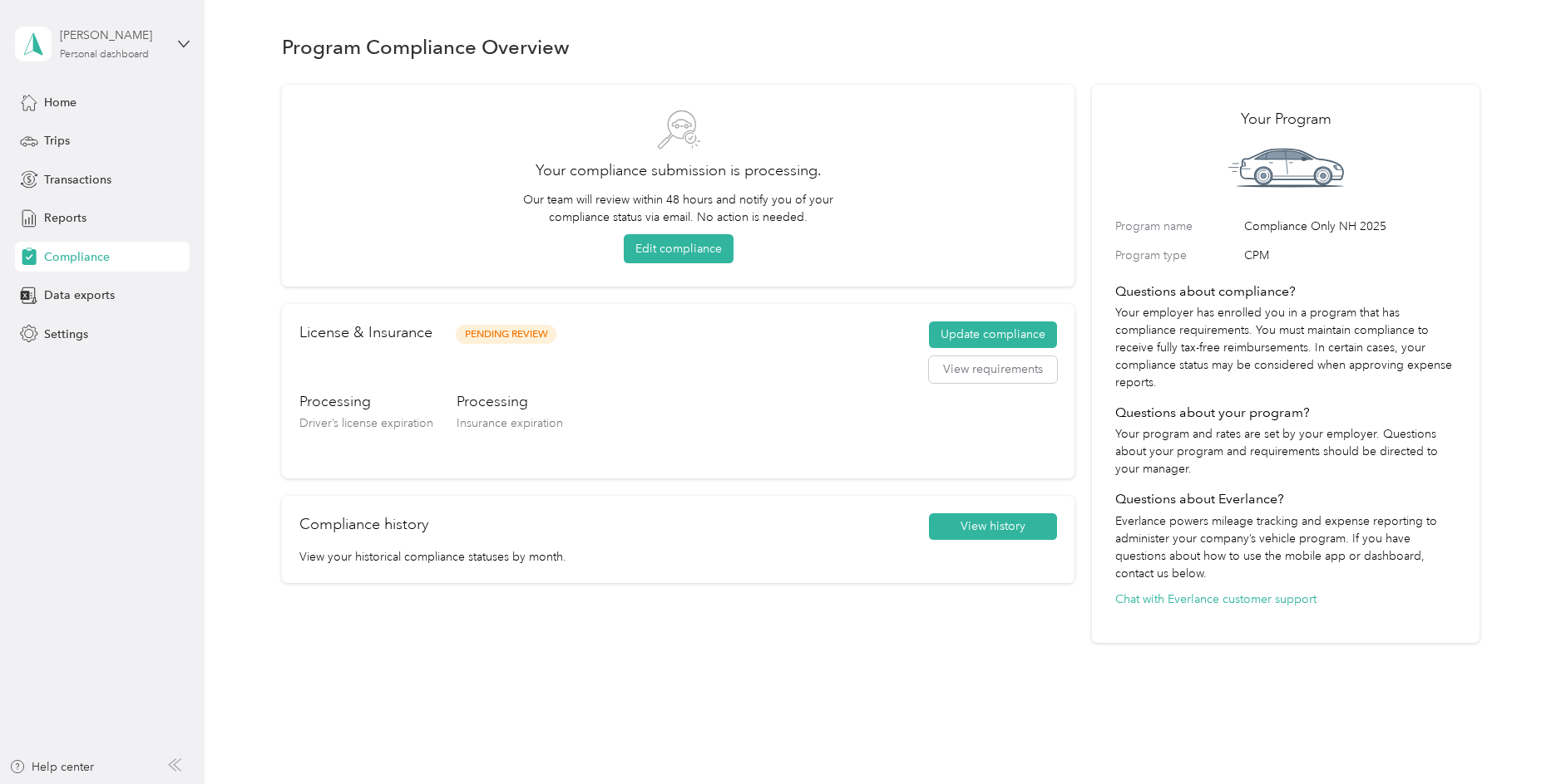
click at [144, 46] on div "Robert Pagan Personal dashboard" at bounding box center [111, 43] width 104 height 33
click at [68, 134] on div "Log out" at bounding box center [62, 137] width 64 height 18
